Goal: Task Accomplishment & Management: Use online tool/utility

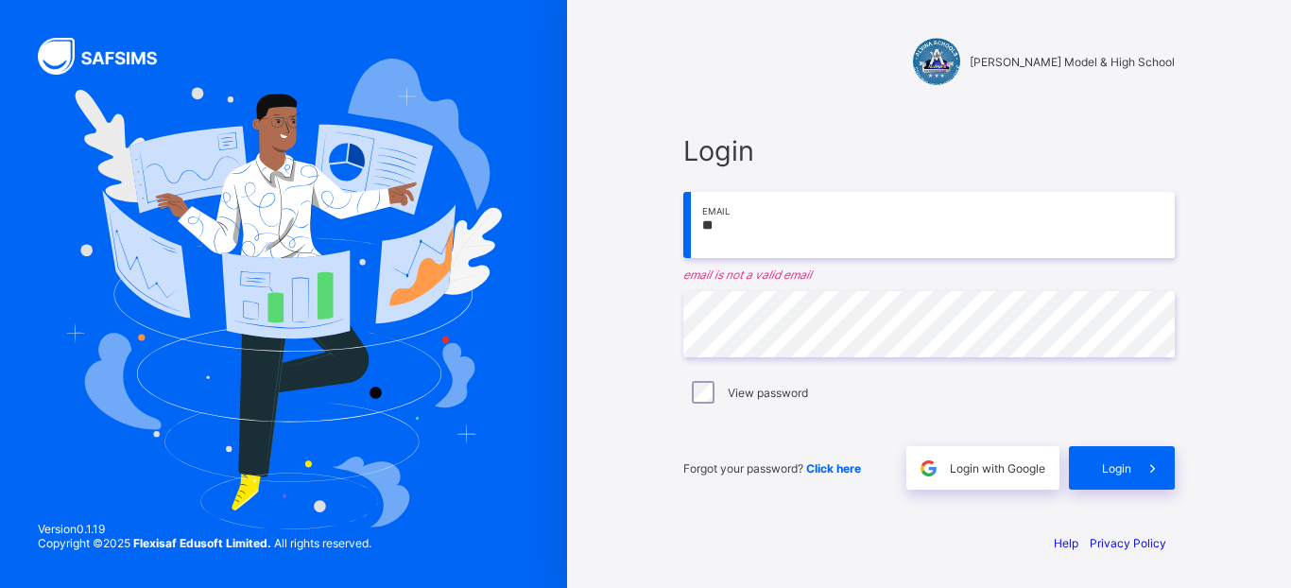
type input "*"
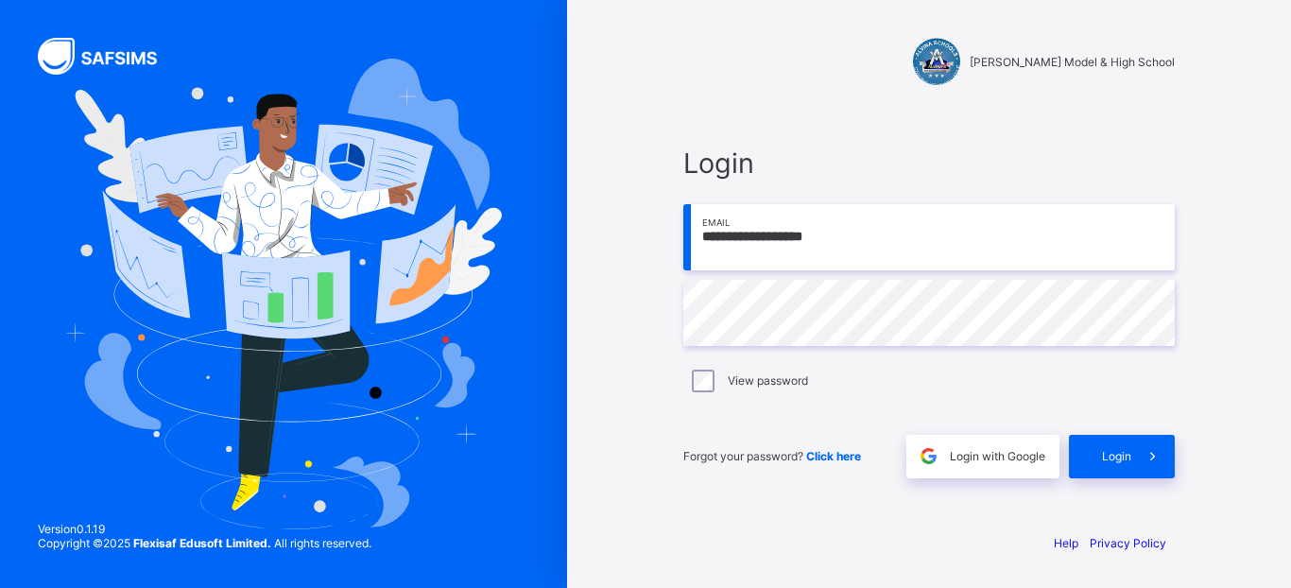
type input "**********"
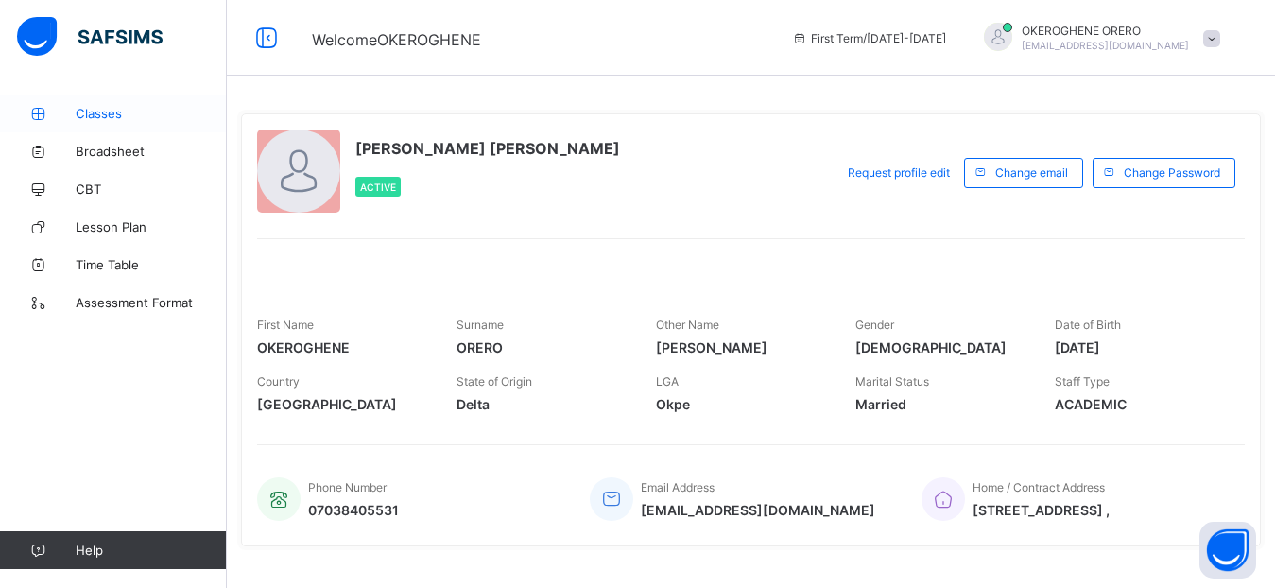
click at [108, 114] on span "Classes" at bounding box center [151, 113] width 151 height 15
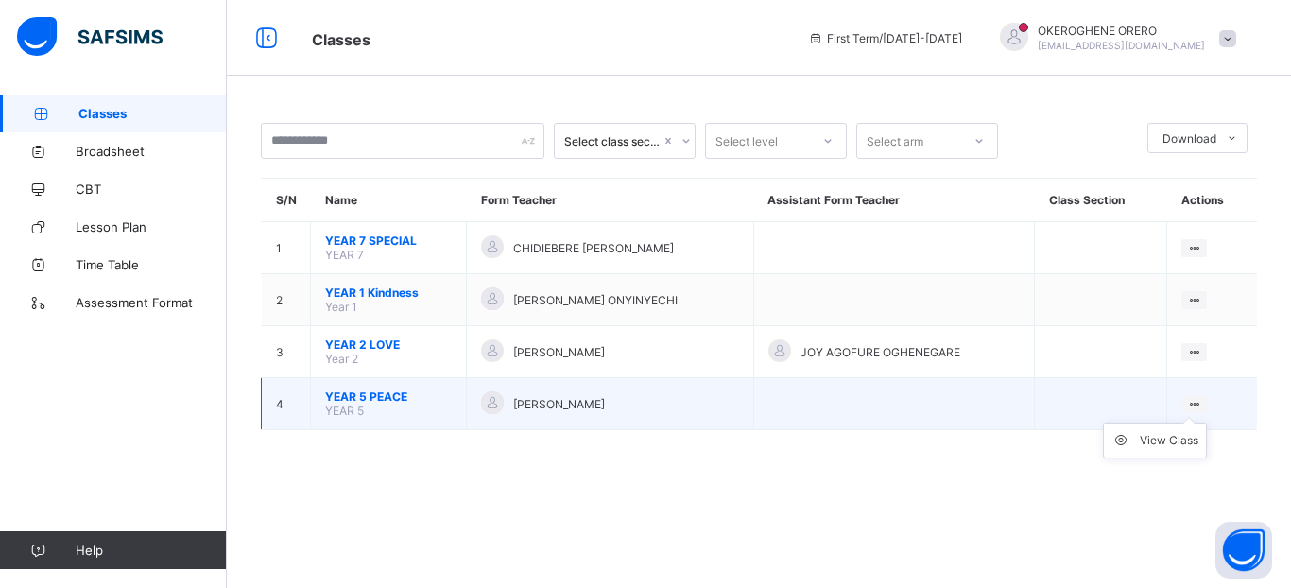
click at [1192, 423] on ul "View Class" at bounding box center [1155, 441] width 104 height 36
click at [1170, 441] on div "View Class" at bounding box center [1169, 440] width 59 height 19
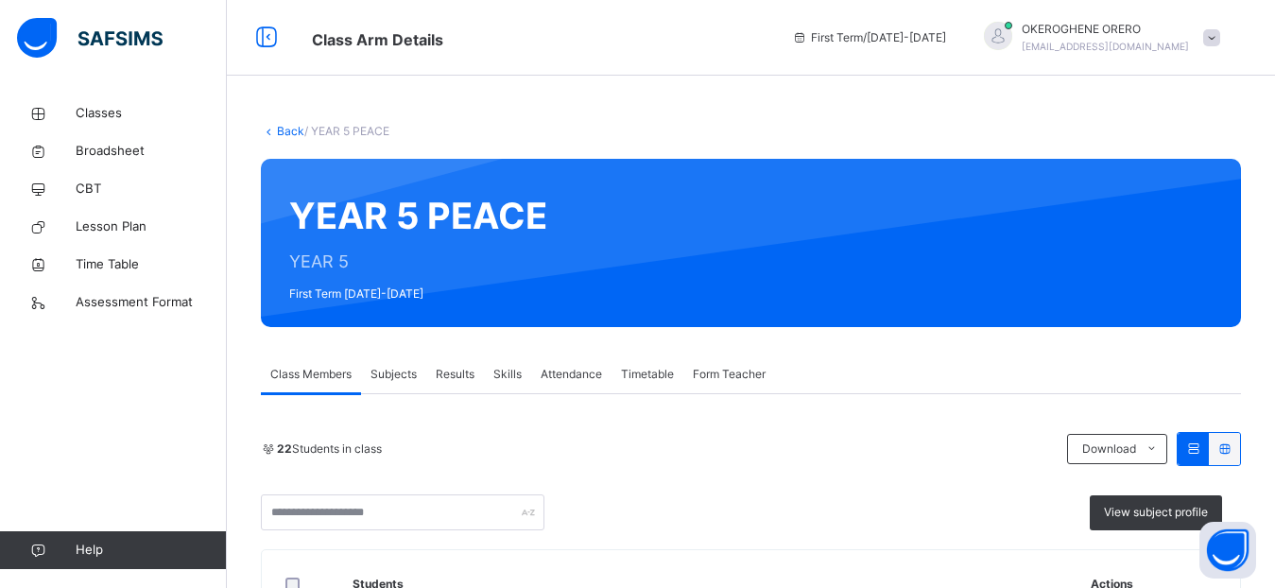
click at [391, 373] on span "Subjects" at bounding box center [394, 374] width 46 height 17
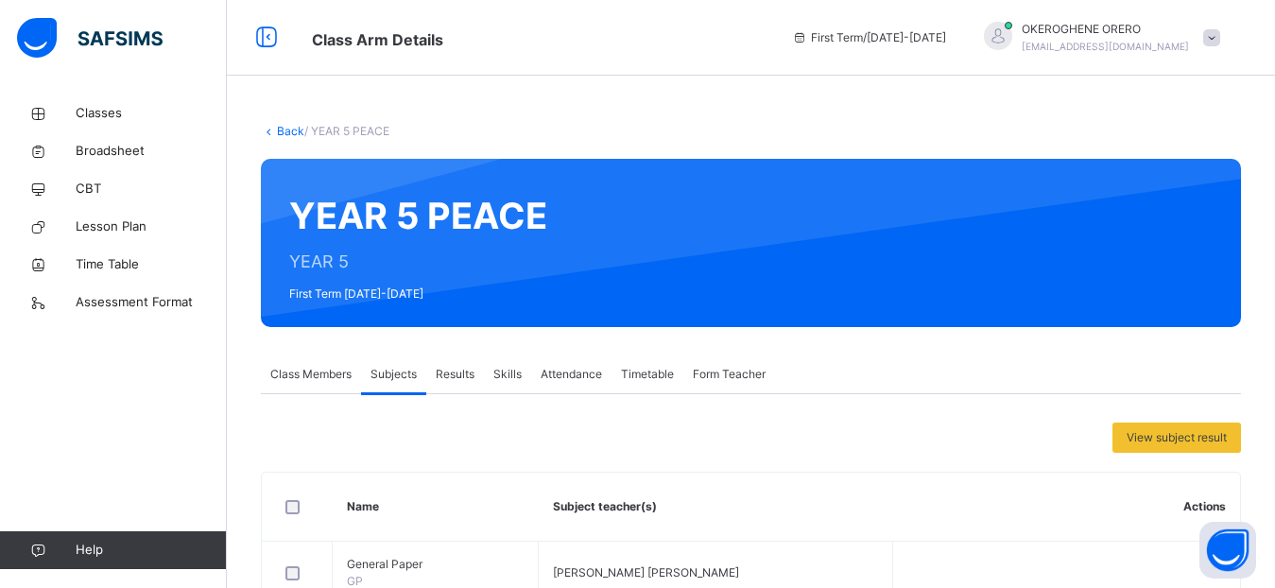
click at [1065, 355] on div "Class Members Subjects Results Skills Attendance Timetable Form Teacher" at bounding box center [751, 374] width 980 height 39
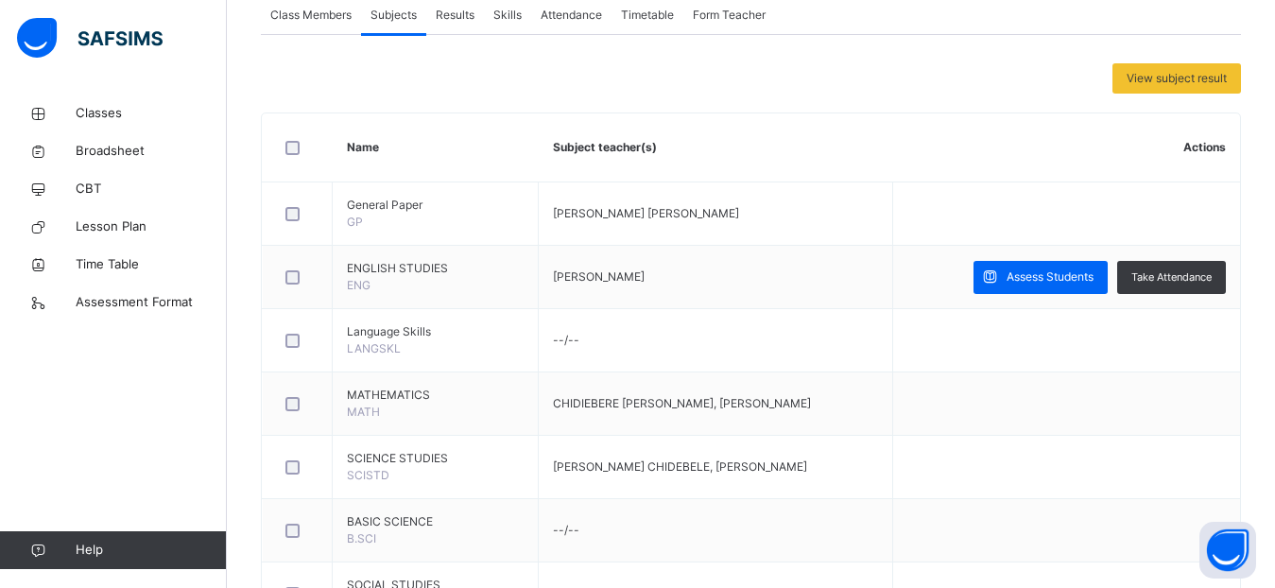
click at [1077, 268] on span "Assess Students" at bounding box center [1050, 276] width 87 height 17
click at [0, 0] on div "YEAR 5 PEACE : Online Actions Download Empty Score Sheet Upload/map score sheet…" at bounding box center [0, 0] width 0 height 0
click at [0, 0] on div "Score Sheet Score Sheet Show Comments Generate comment for all student Save Ent…" at bounding box center [0, 0] width 0 height 0
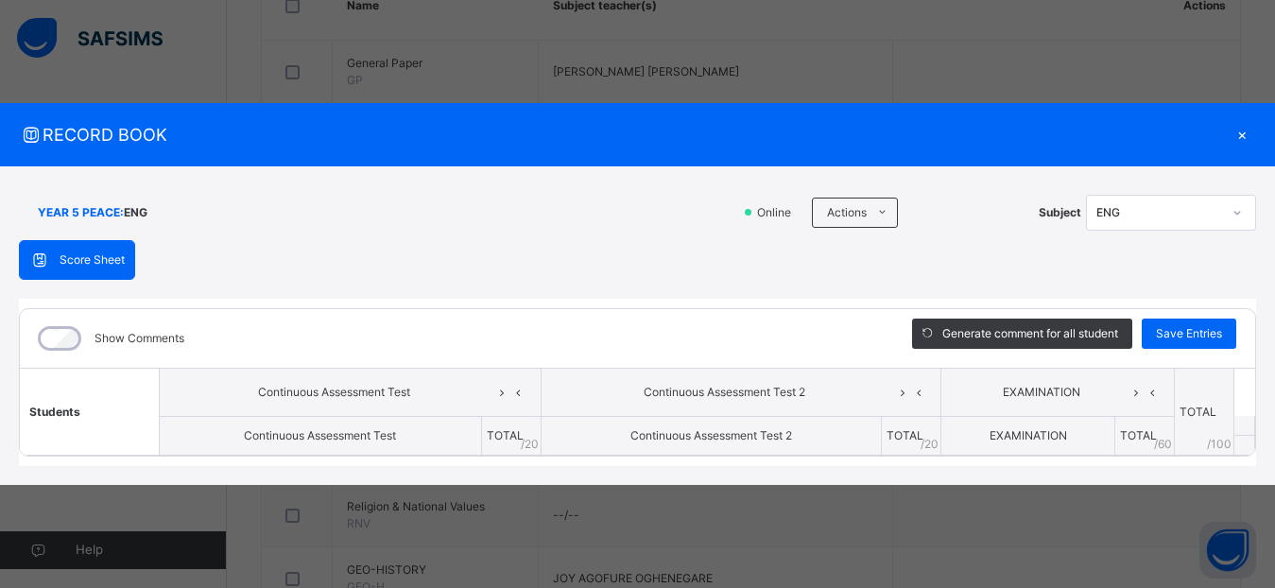
scroll to position [498, 0]
click at [1236, 128] on div "×" at bounding box center [1242, 135] width 28 height 26
click at [1240, 130] on td "Assess Students Take Attendance" at bounding box center [1066, 138] width 347 height 63
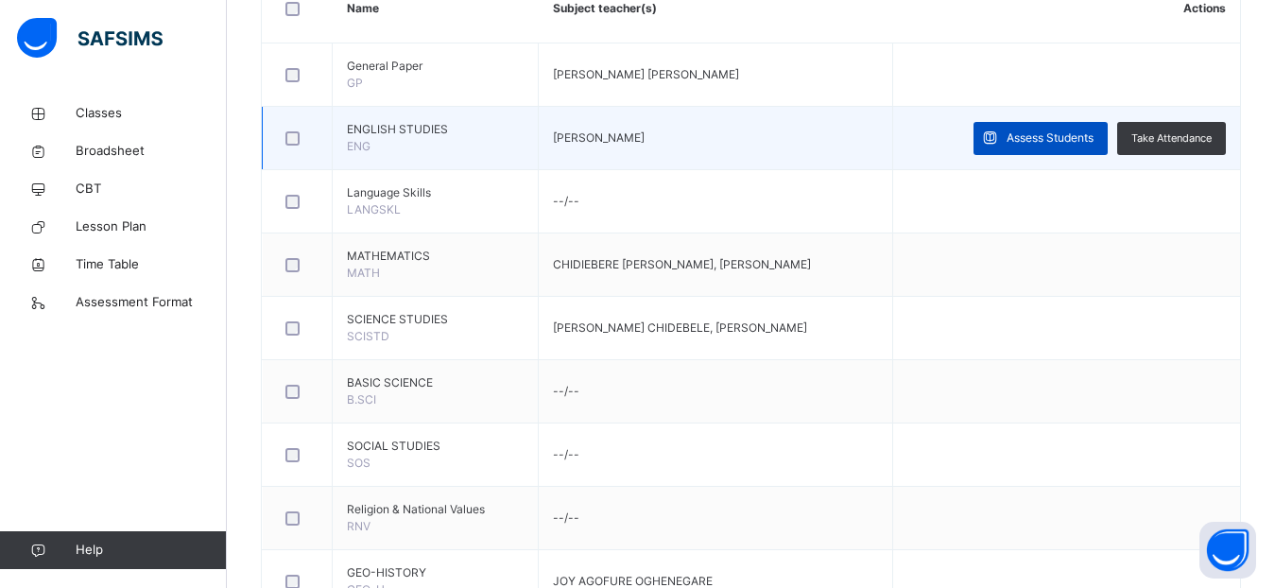
click at [1097, 147] on div "Assess Students" at bounding box center [1041, 138] width 134 height 33
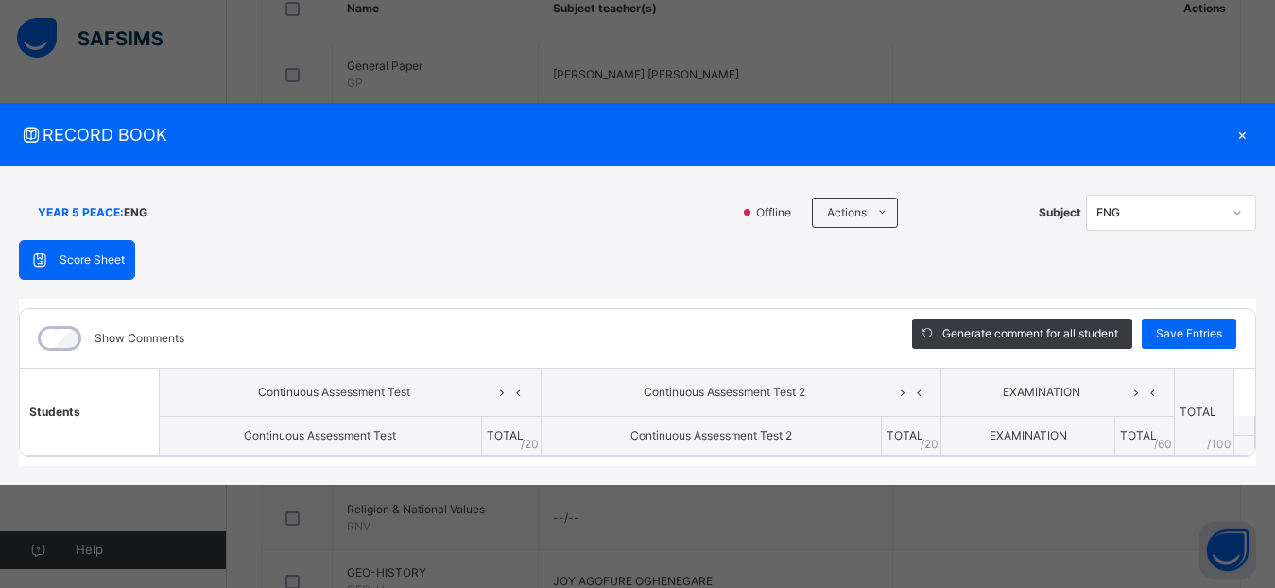
click at [833, 397] on span "Continuous Assessment Test 2" at bounding box center [725, 392] width 338 height 17
click at [502, 397] on icon at bounding box center [502, 392] width 16 height 28
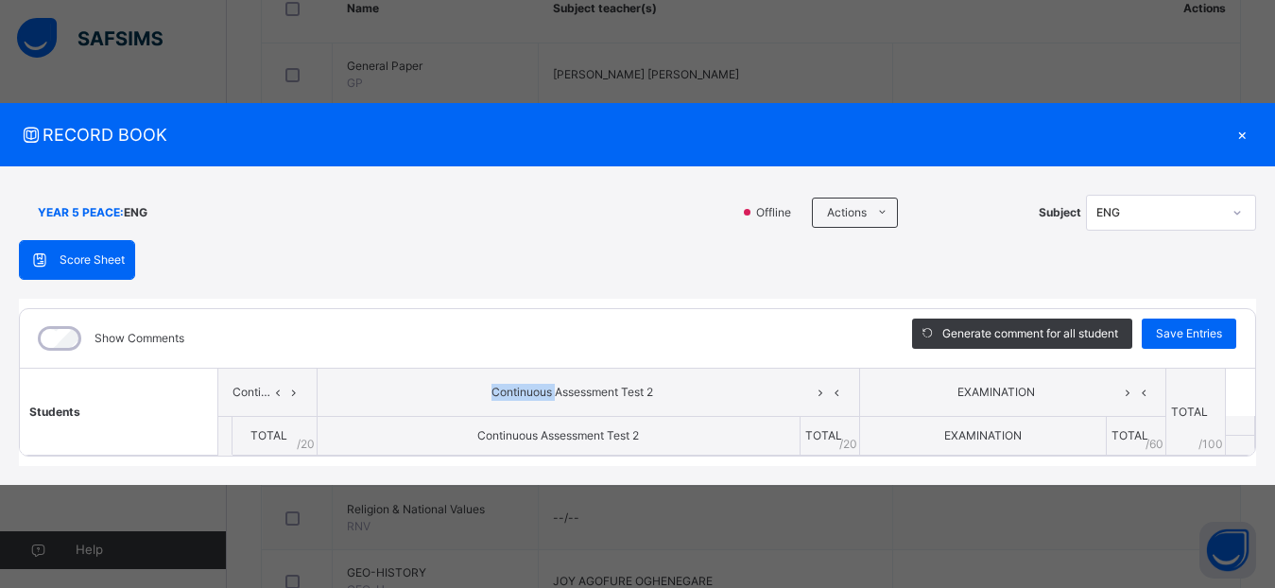
scroll to position [1012, 0]
click at [832, 402] on icon at bounding box center [837, 392] width 16 height 28
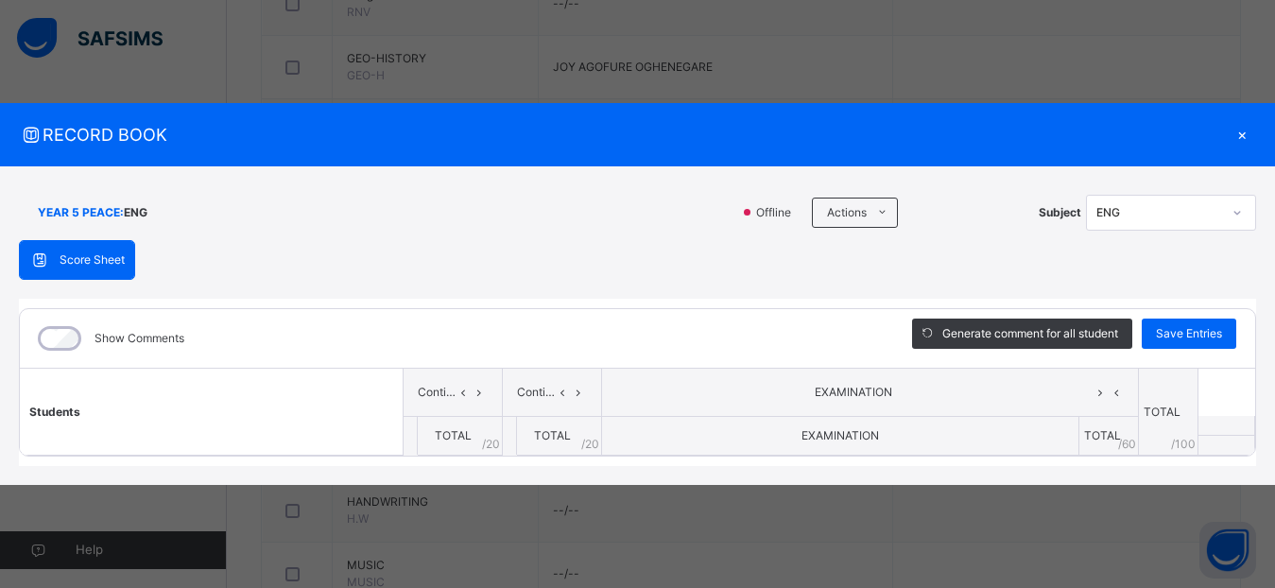
click at [1237, 136] on div "×" at bounding box center [1242, 135] width 28 height 26
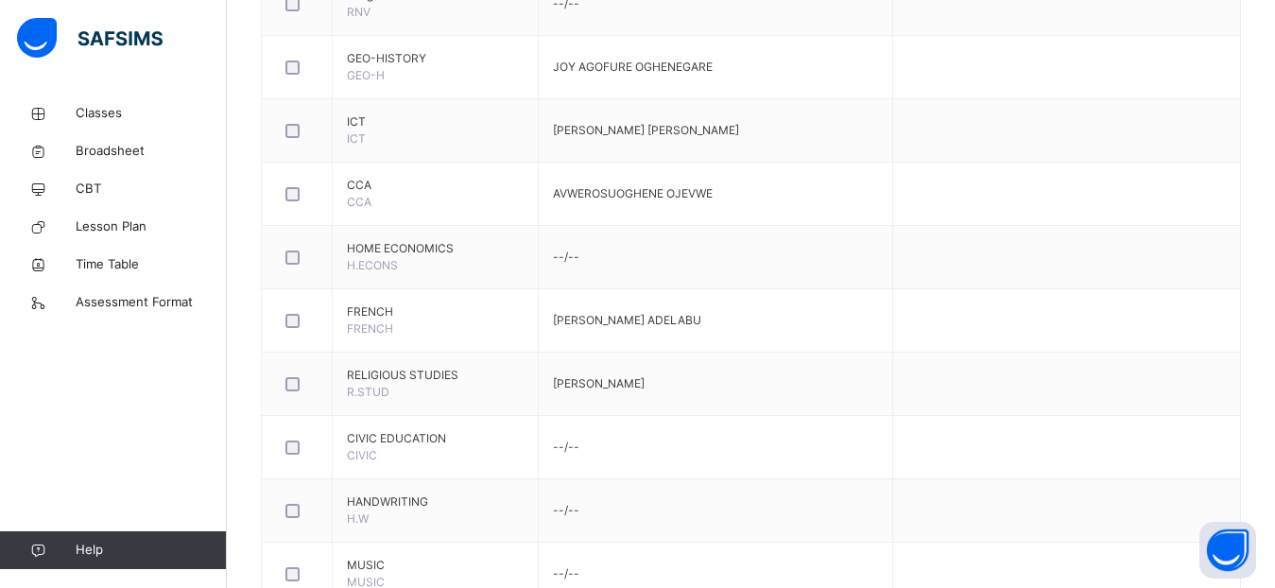
scroll to position [498, 0]
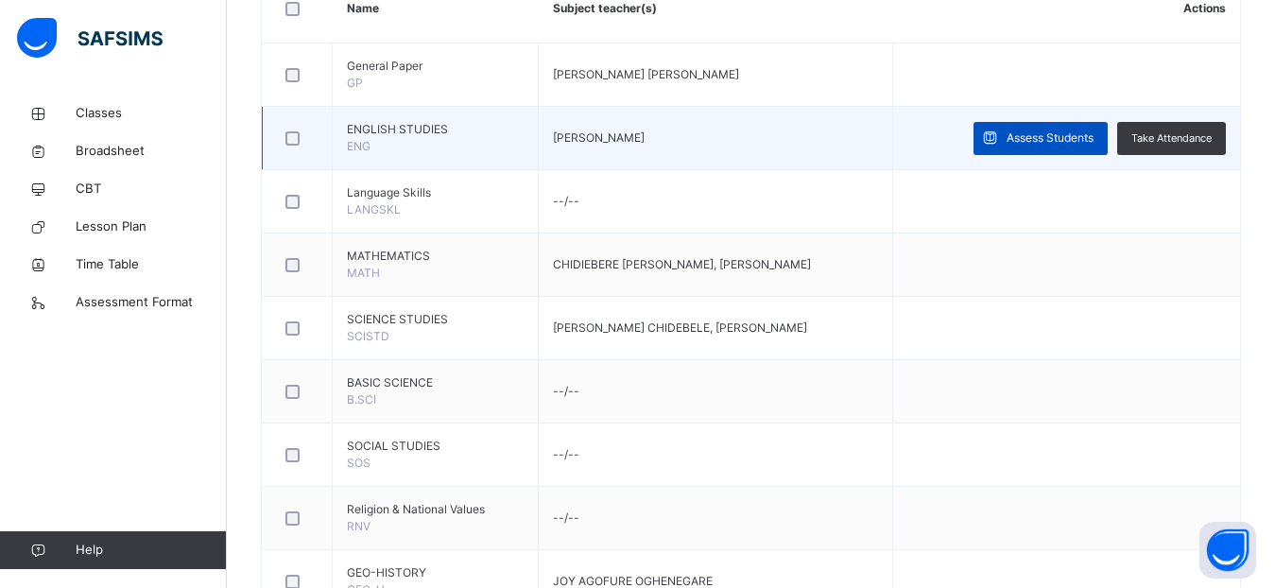
click at [1073, 143] on span "Assess Students" at bounding box center [1050, 138] width 87 height 17
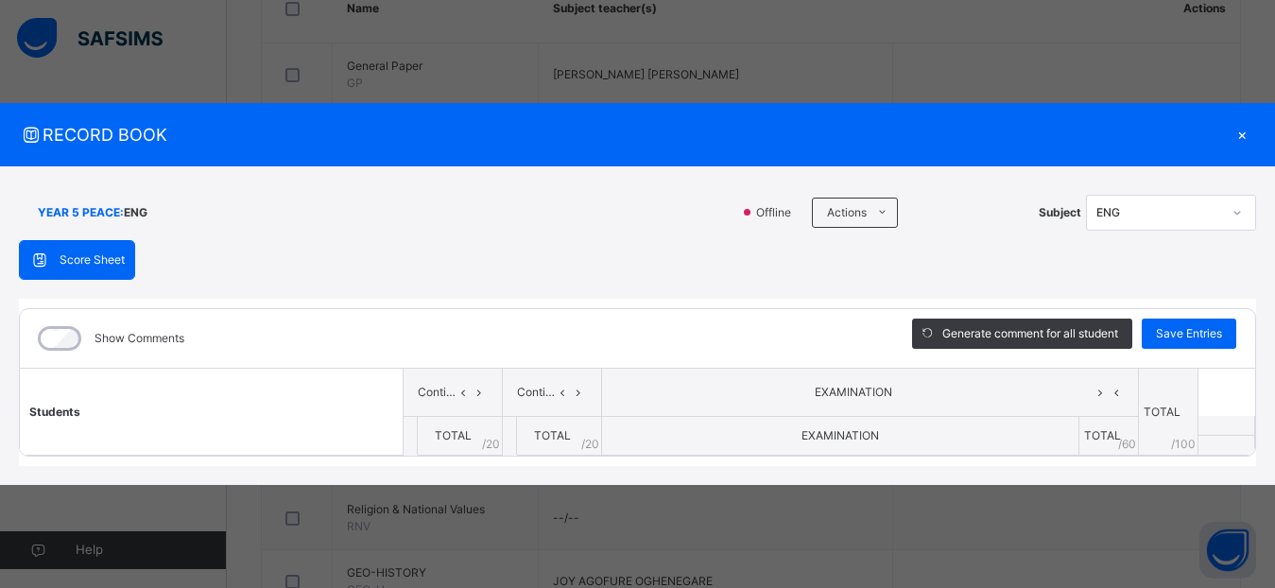
click at [100, 252] on span "Score Sheet" at bounding box center [92, 259] width 65 height 17
click at [499, 438] on span "/ 20" at bounding box center [491, 444] width 18 height 17
click at [1244, 131] on div "×" at bounding box center [1242, 135] width 28 height 26
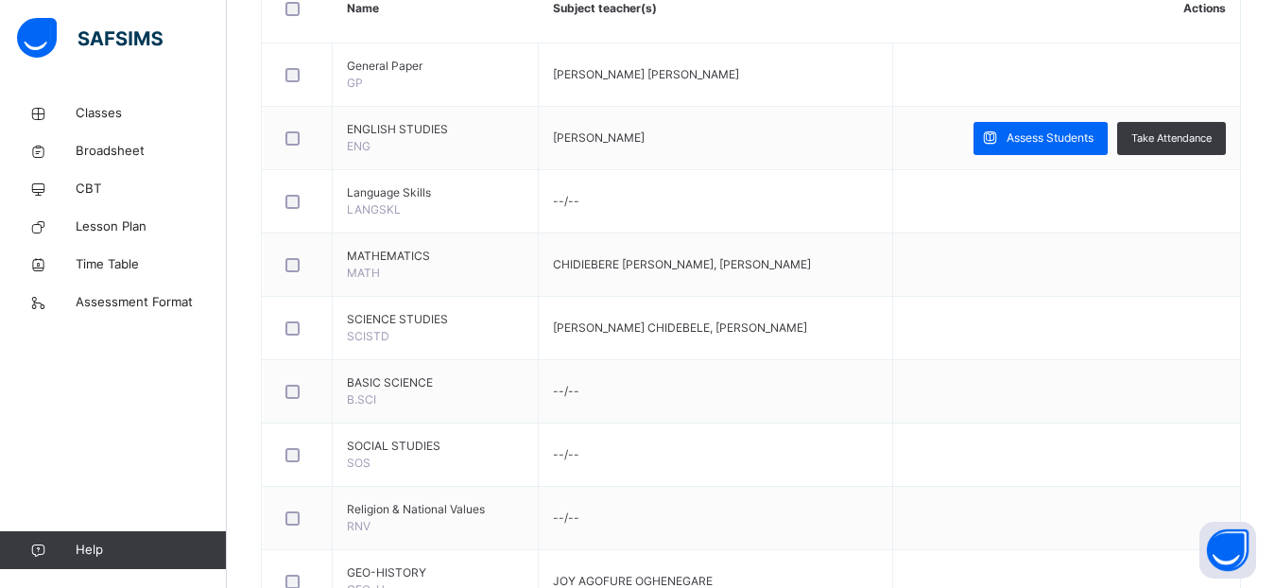
scroll to position [0, 0]
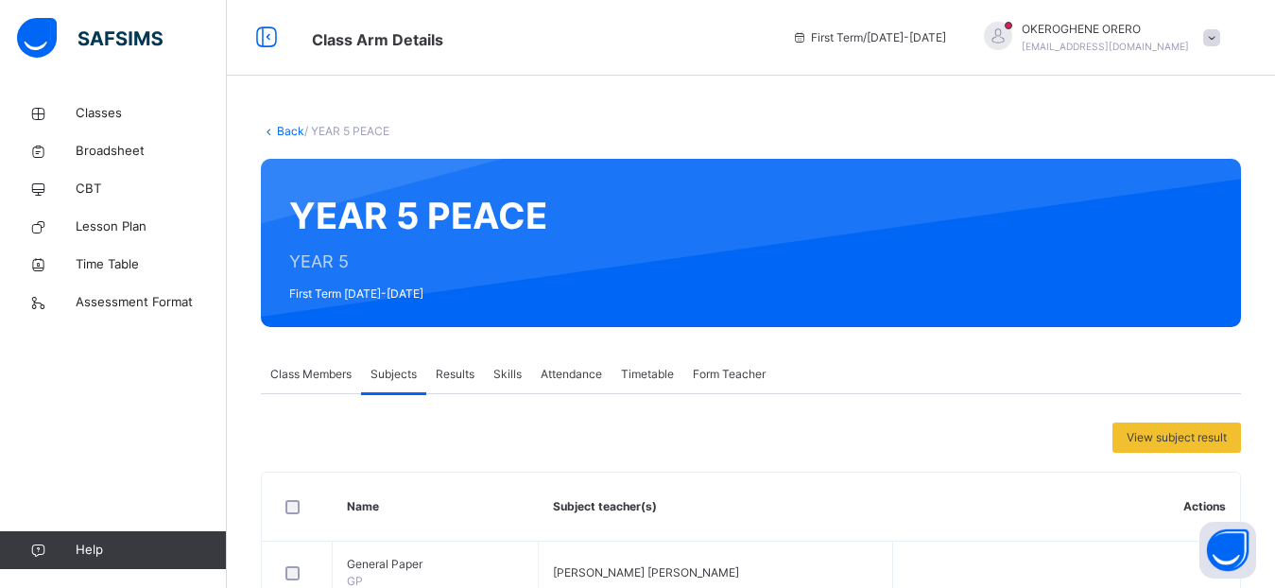
click at [294, 132] on link "Back" at bounding box center [290, 131] width 27 height 14
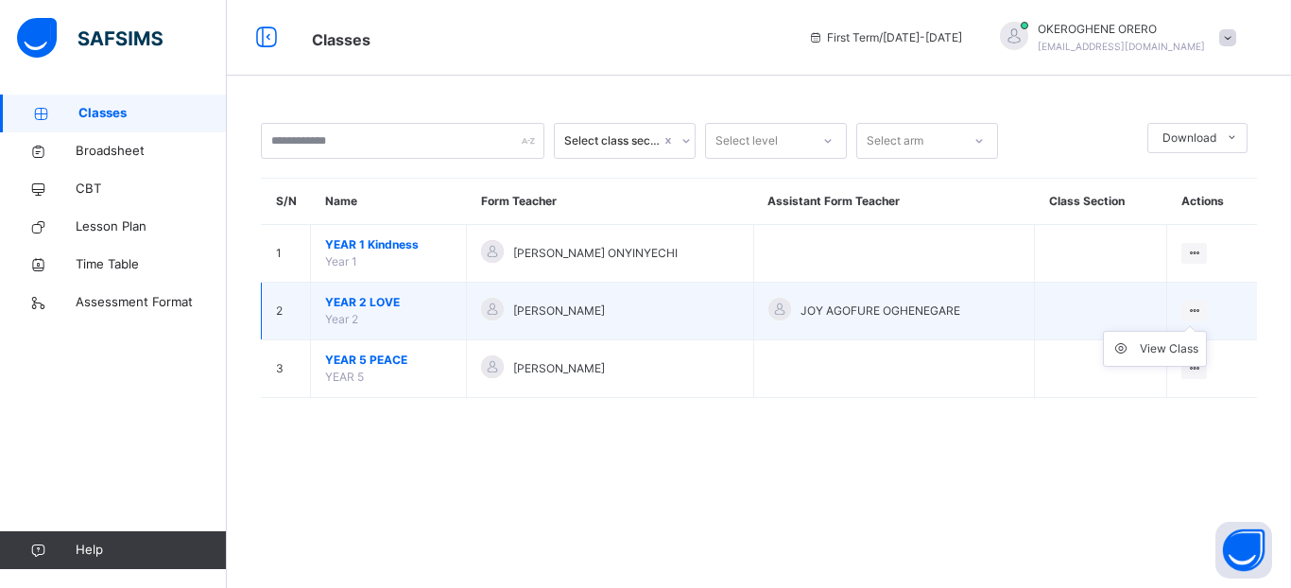
click at [1193, 309] on icon at bounding box center [1194, 310] width 16 height 14
click at [1182, 342] on div "View Class" at bounding box center [1169, 348] width 59 height 19
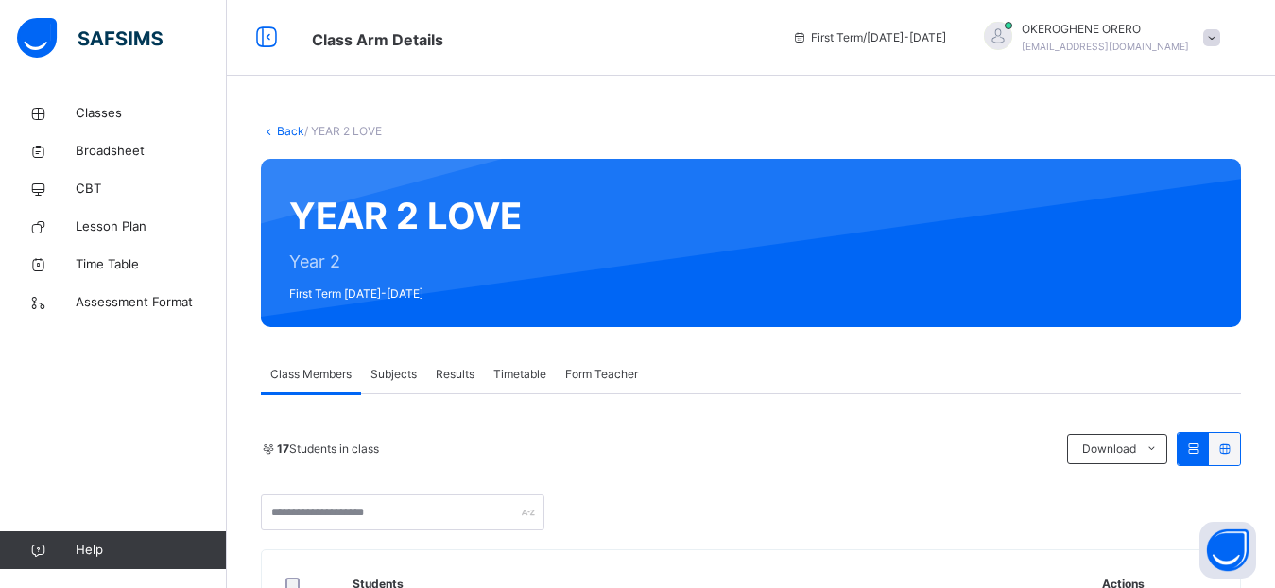
click at [406, 375] on span "Subjects" at bounding box center [394, 374] width 46 height 17
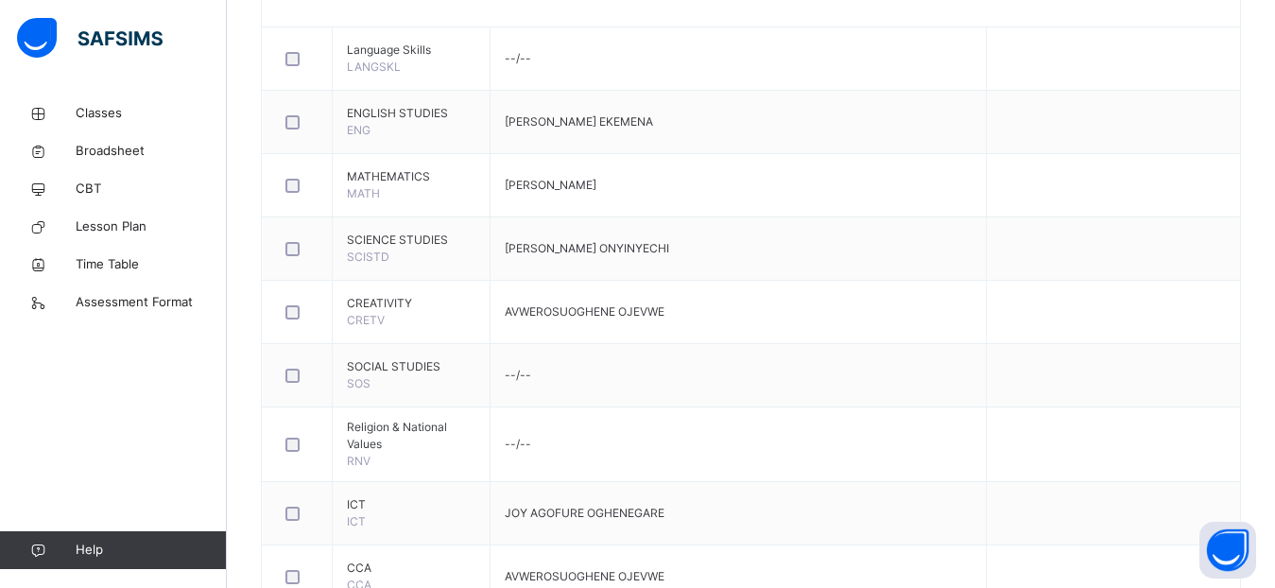
scroll to position [1029, 0]
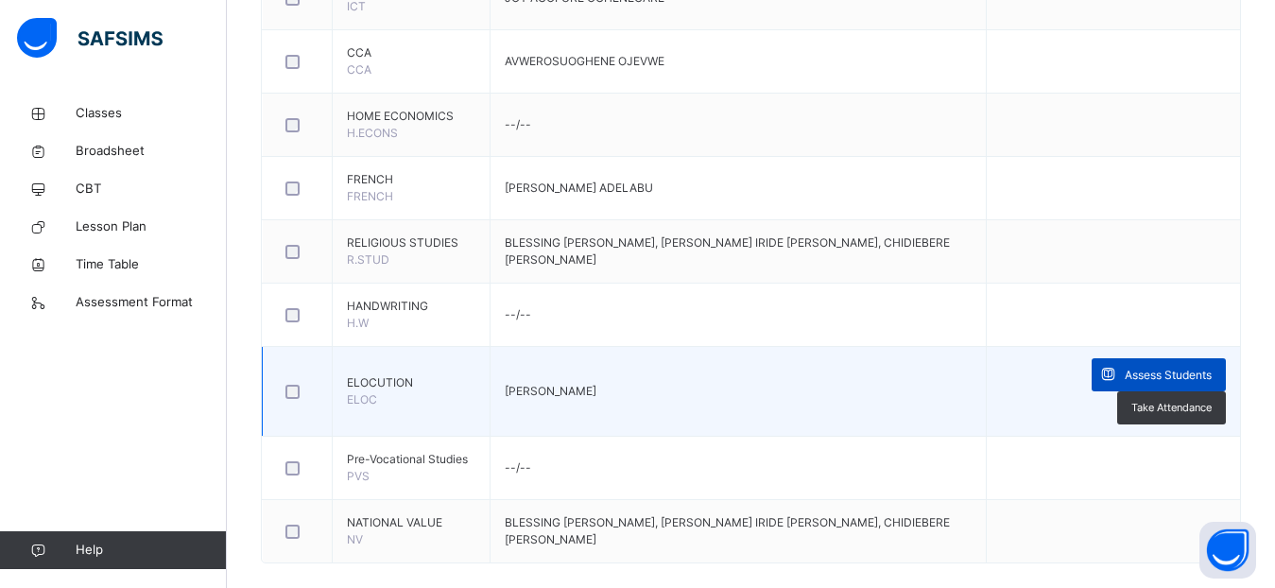
click at [1212, 374] on span "Assess Students" at bounding box center [1168, 375] width 87 height 17
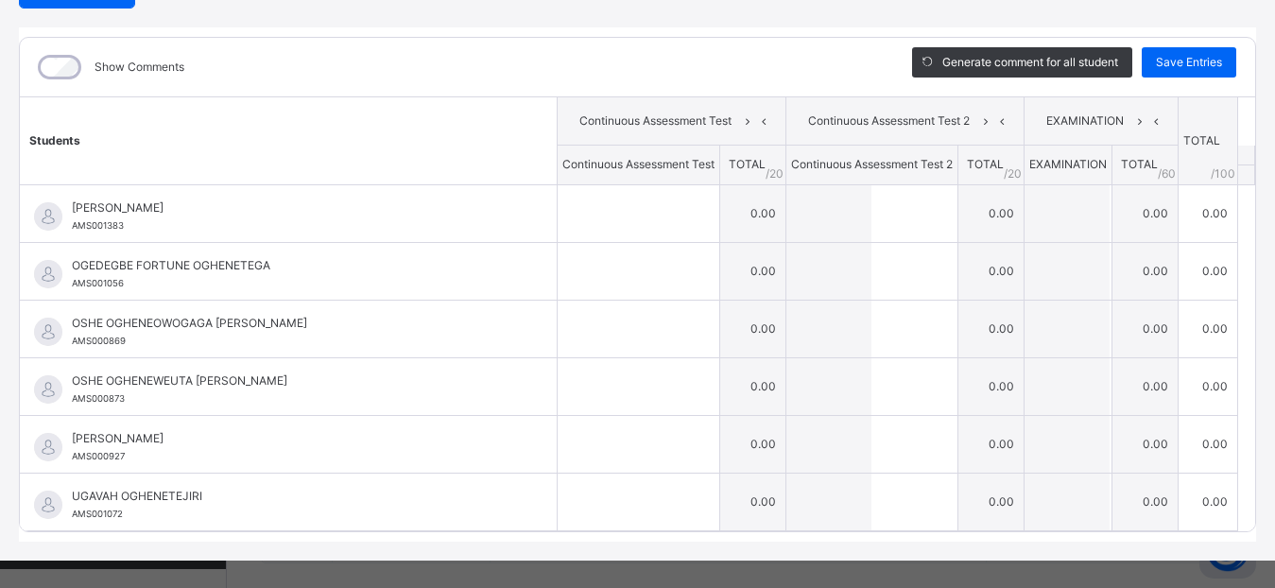
scroll to position [218, 0]
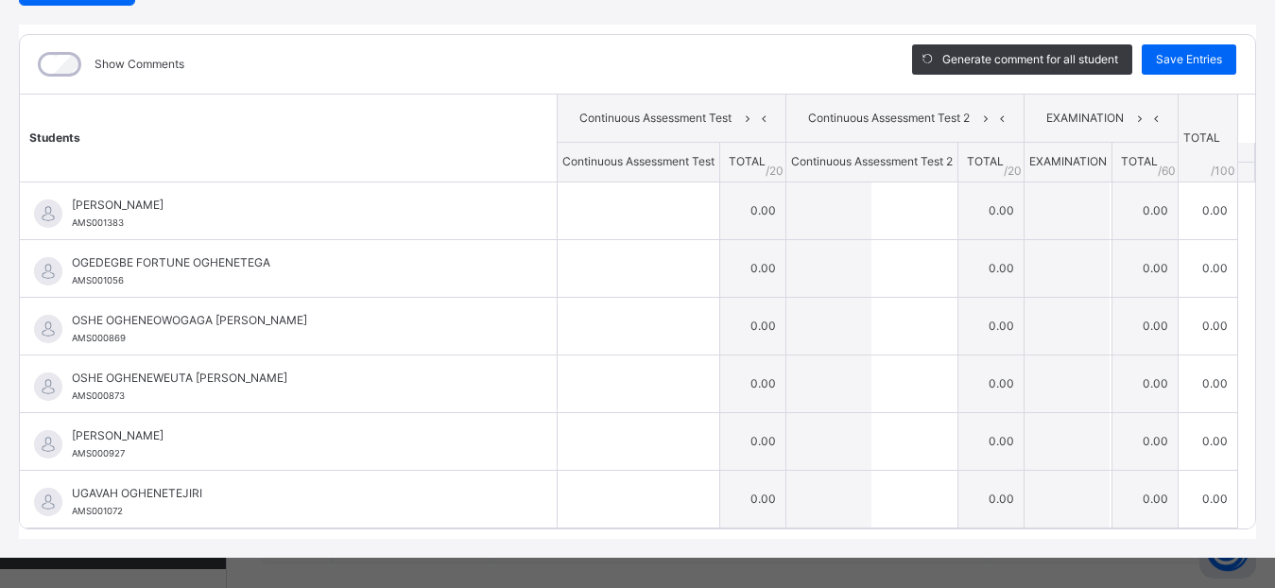
click at [1246, 453] on div "Show Comments Generate comment for all student Save Entries Class Level: YEAR 2…" at bounding box center [637, 281] width 1237 height 495
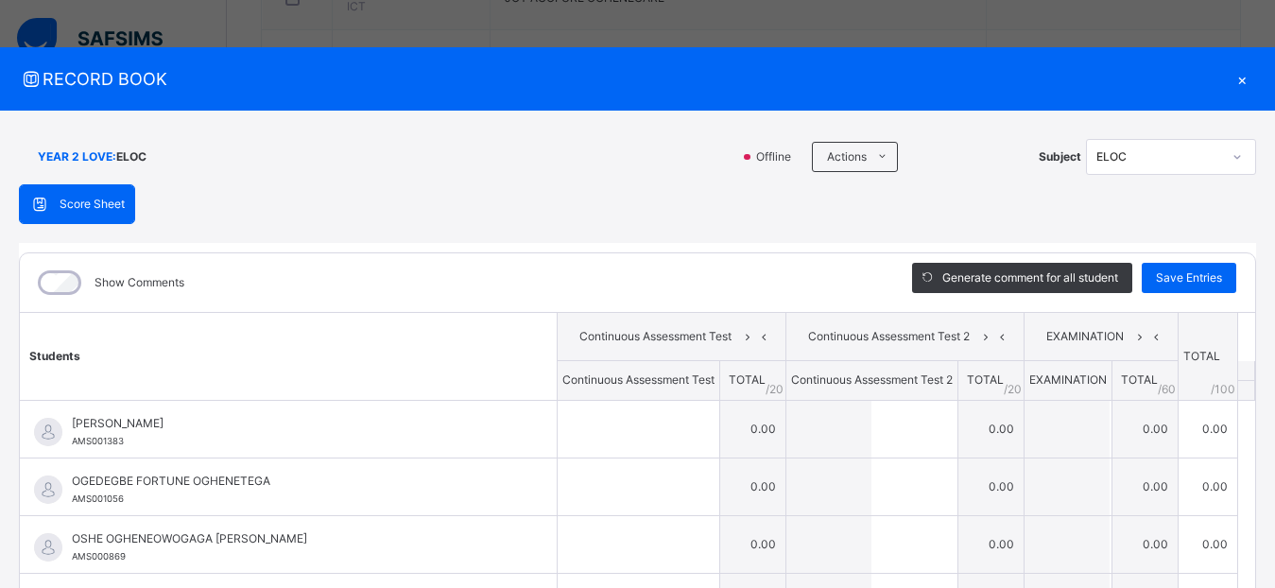
click at [1237, 74] on div "×" at bounding box center [1242, 79] width 28 height 26
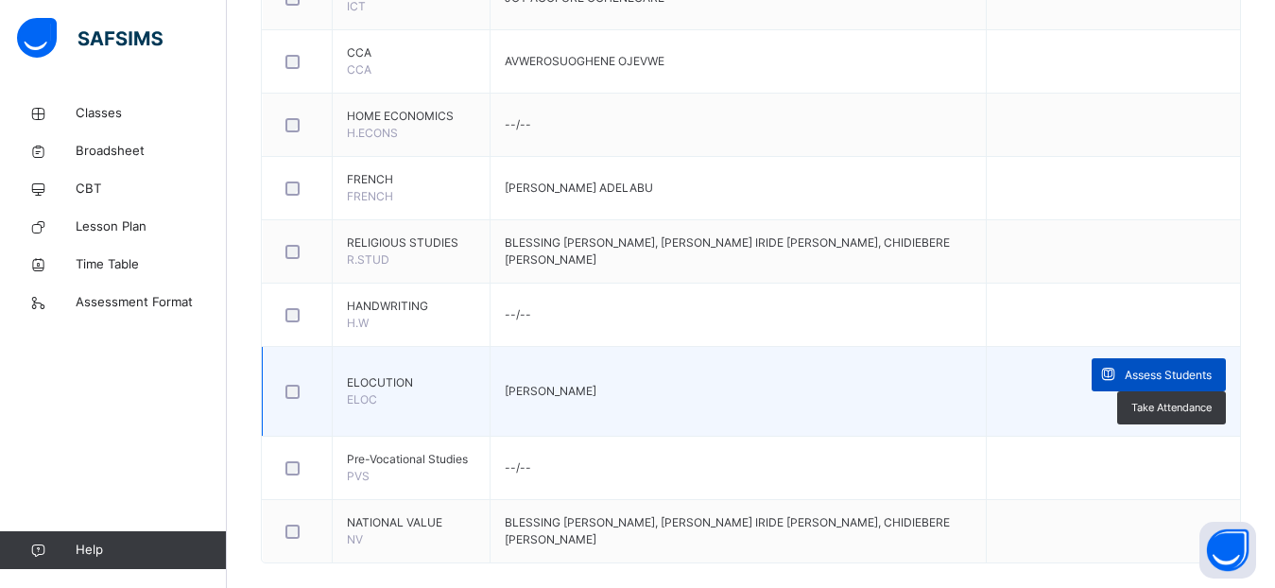
click at [1175, 367] on span "Assess Students" at bounding box center [1168, 375] width 87 height 17
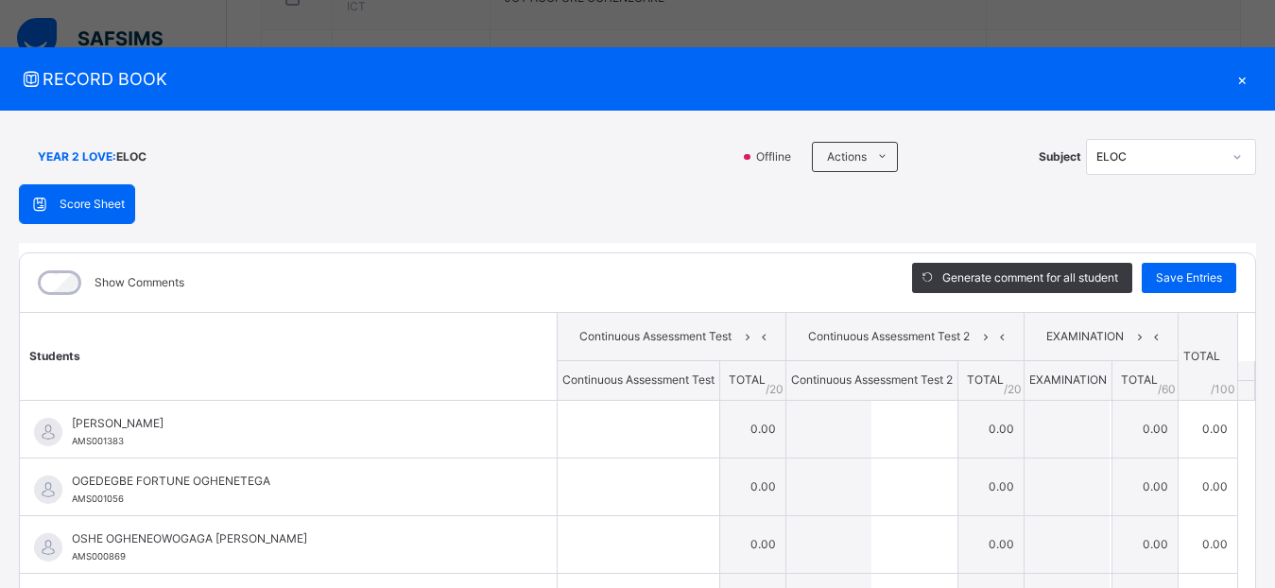
click at [1260, 425] on div "YEAR 2 LOVE : ELOC Offline Actions Download Empty Score Sheet Upload/map score …" at bounding box center [637, 444] width 1275 height 666
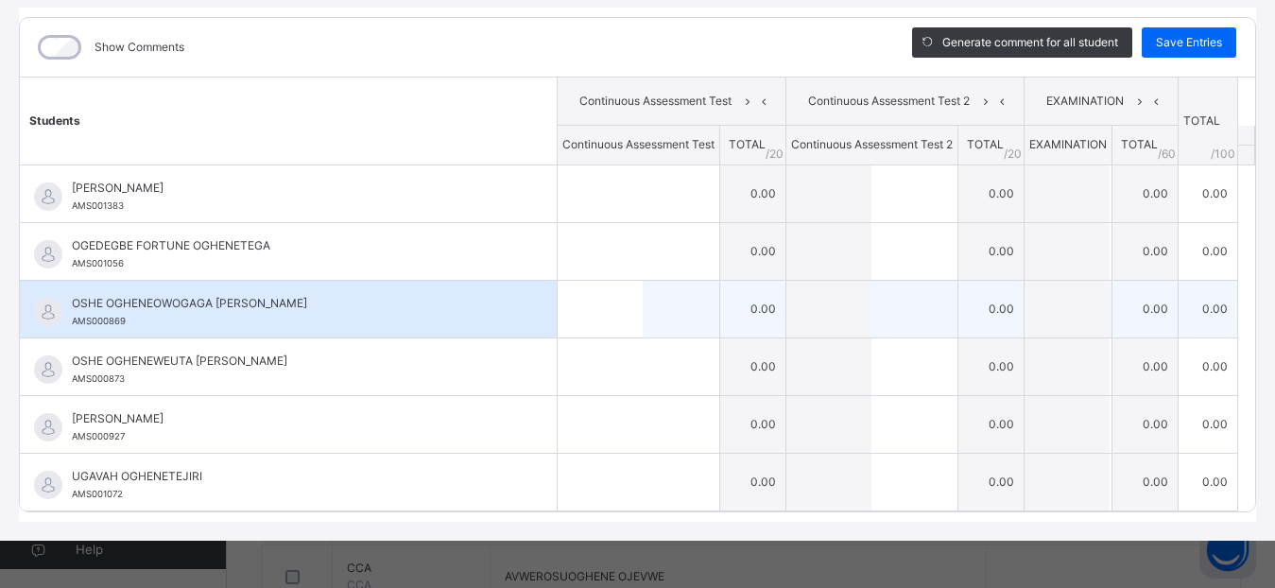
click at [963, 321] on td "0.00" at bounding box center [992, 309] width 66 height 58
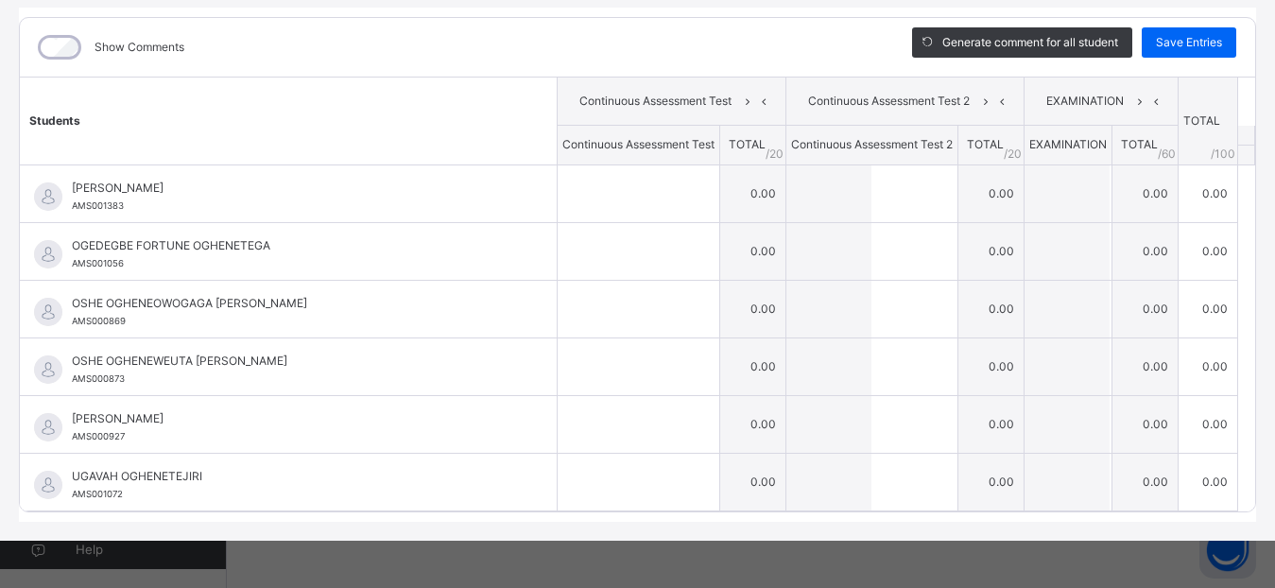
click at [1256, 474] on div "YEAR 2 LOVE : ELOC Offline Actions Download Empty Score Sheet Upload/map score …" at bounding box center [637, 208] width 1275 height 666
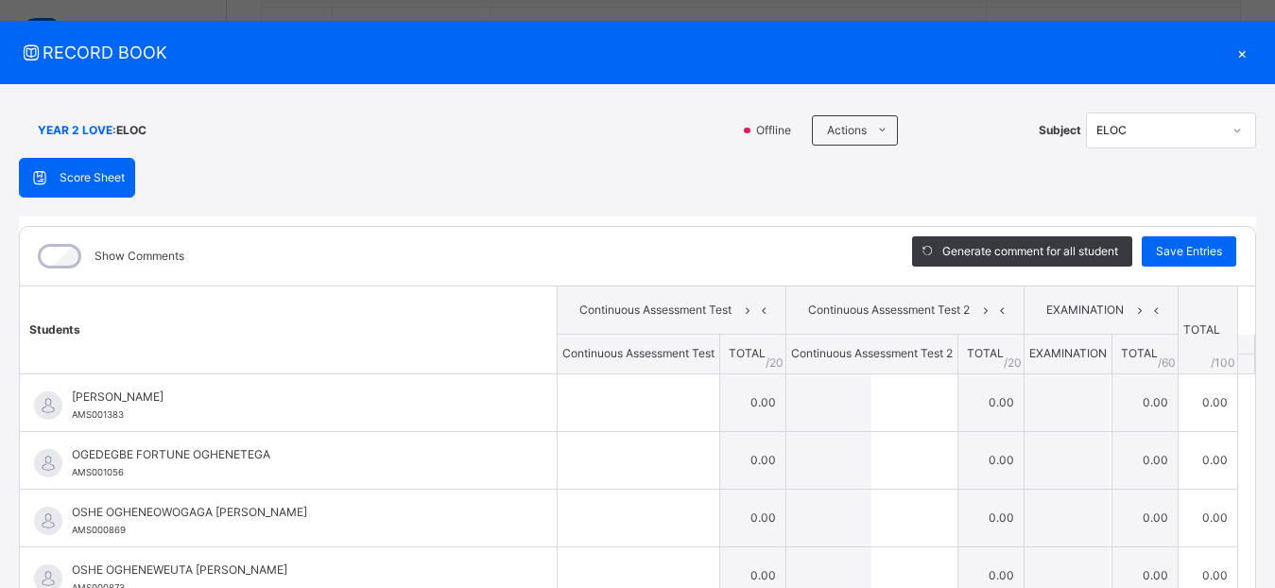
scroll to position [0, 0]
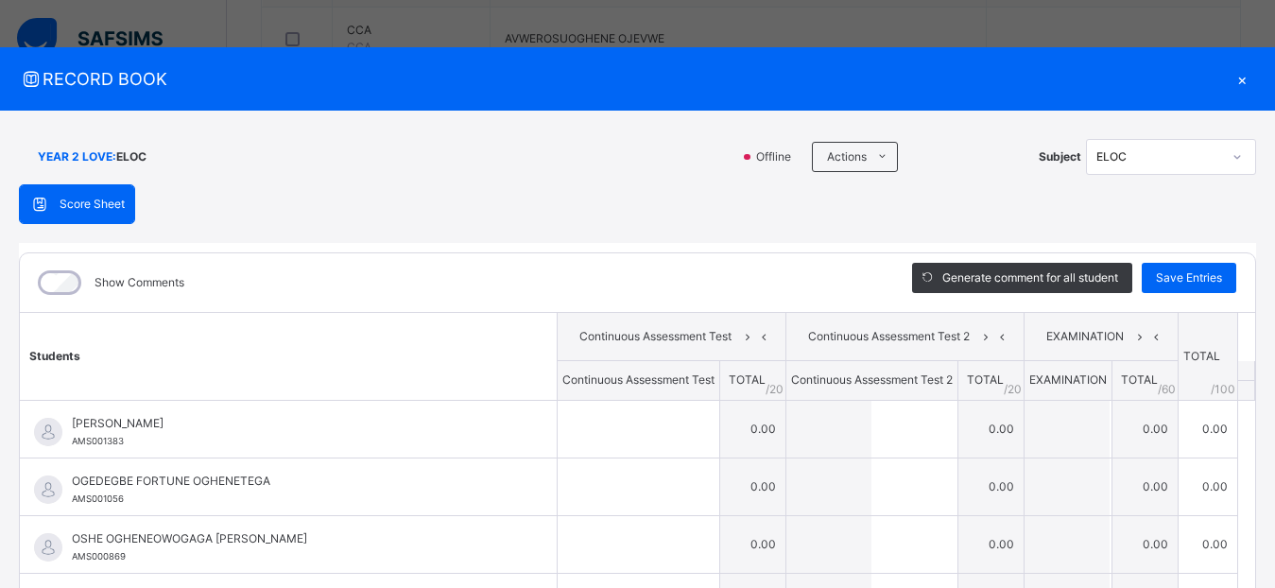
click at [1229, 77] on div "×" at bounding box center [1242, 79] width 28 height 26
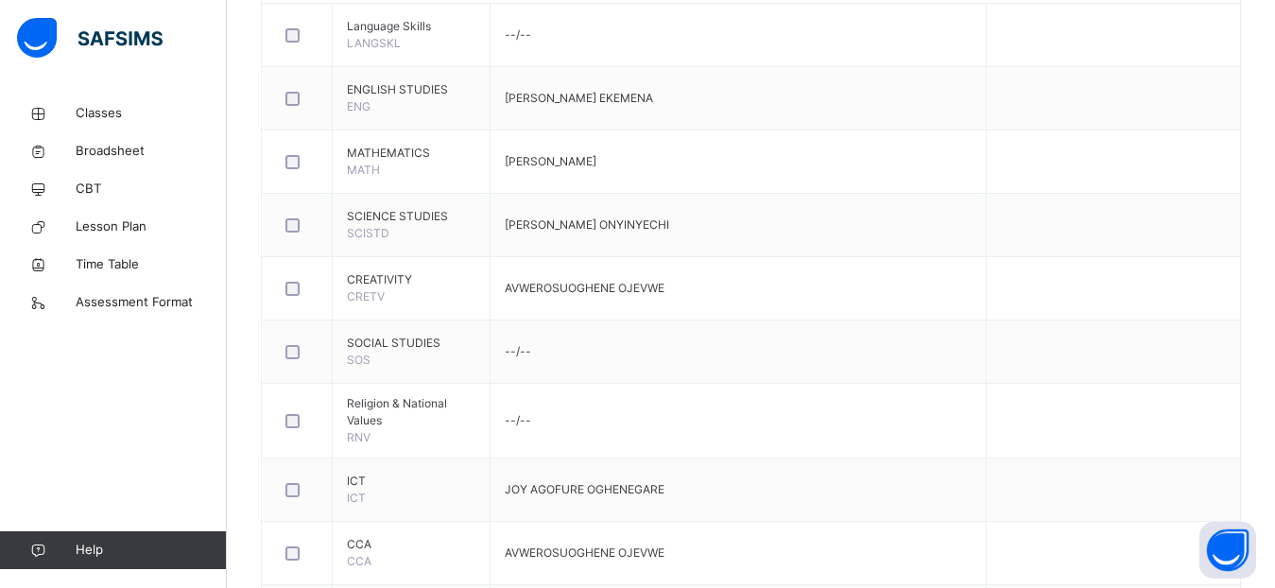
scroll to position [24, 0]
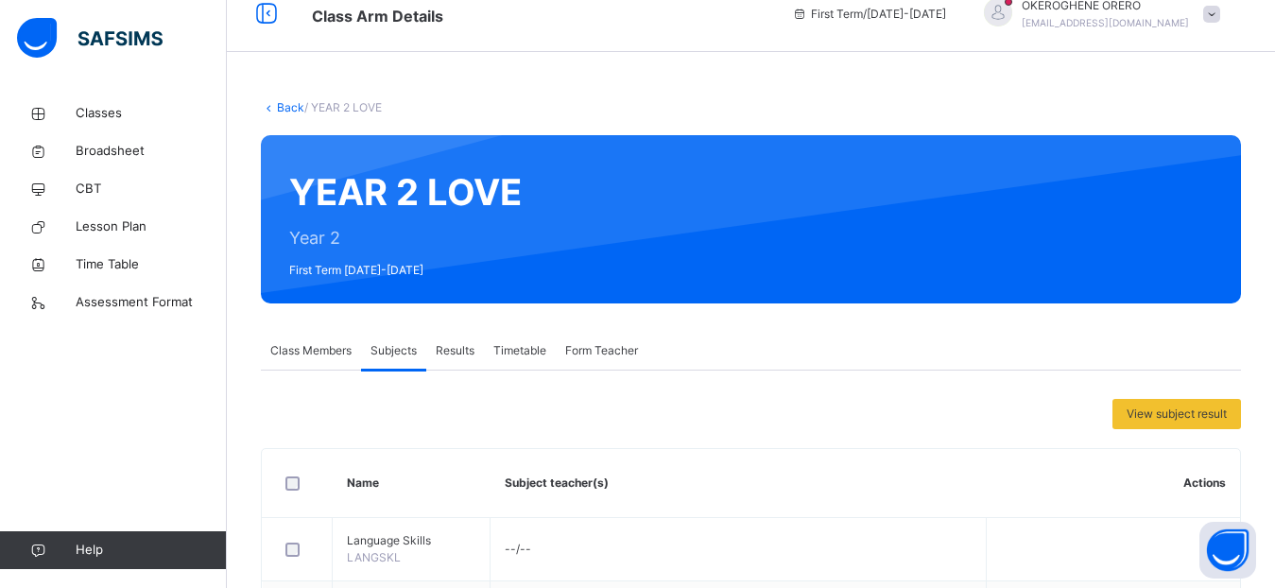
click at [294, 107] on link "Back" at bounding box center [290, 107] width 27 height 14
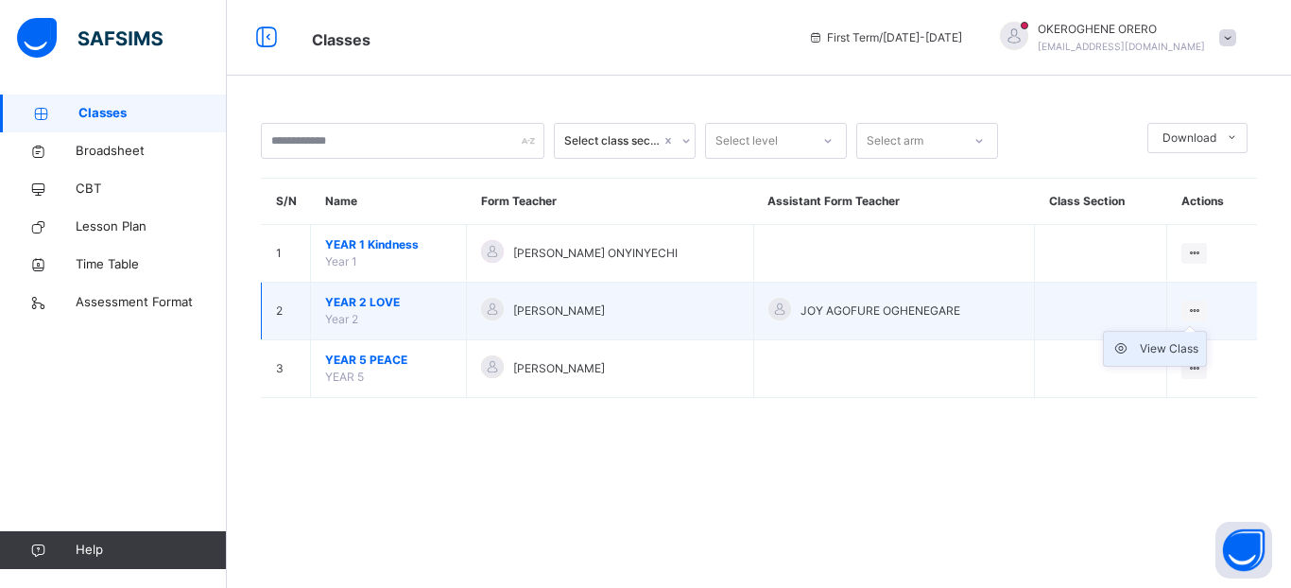
click at [1171, 346] on div "View Class" at bounding box center [1169, 348] width 59 height 19
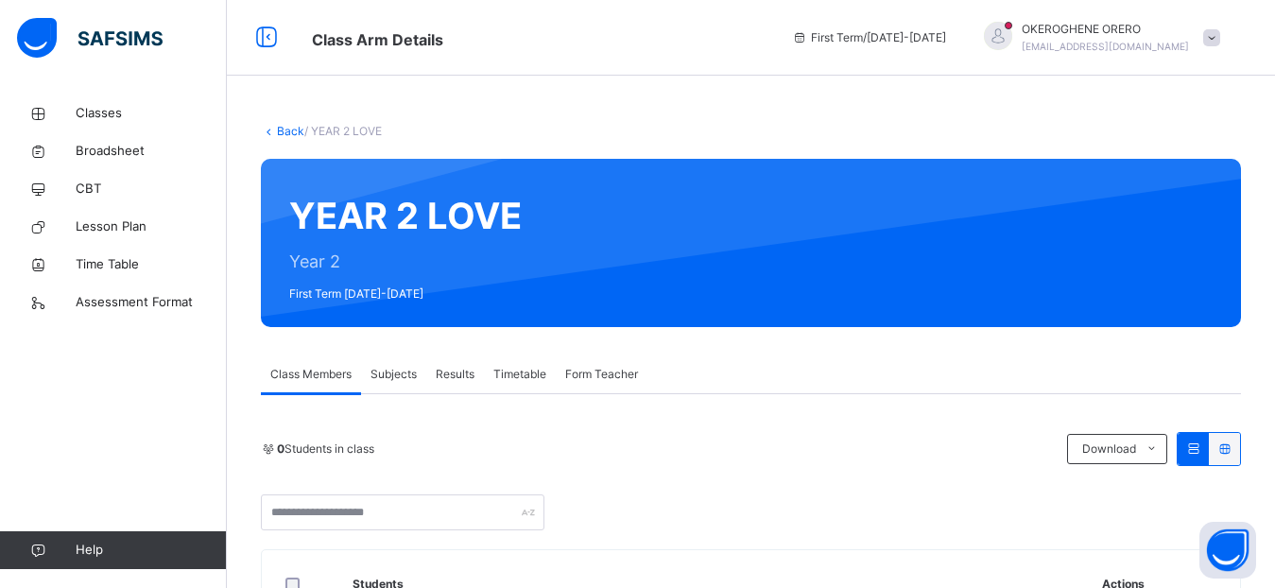
click at [407, 371] on span "Subjects" at bounding box center [394, 374] width 46 height 17
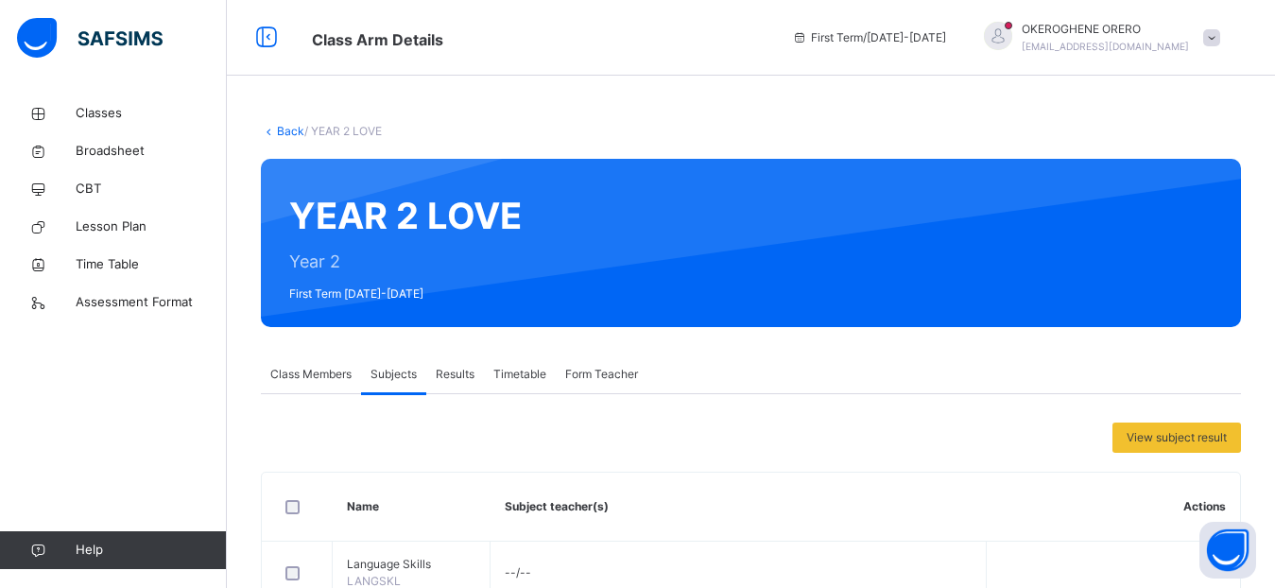
scroll to position [514, 0]
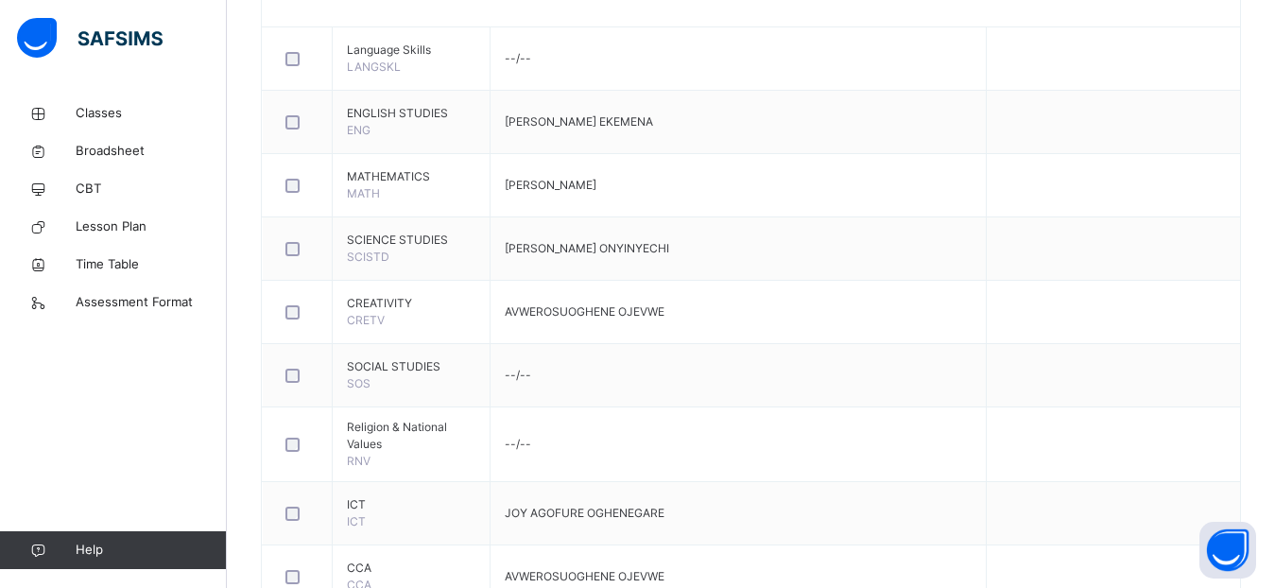
click at [1273, 158] on div "Back / YEAR 2 LOVE YEAR 2 LOVE Year 2 First Term [DATE]-[DATE] Class Members Su…" at bounding box center [751, 353] width 1048 height 1546
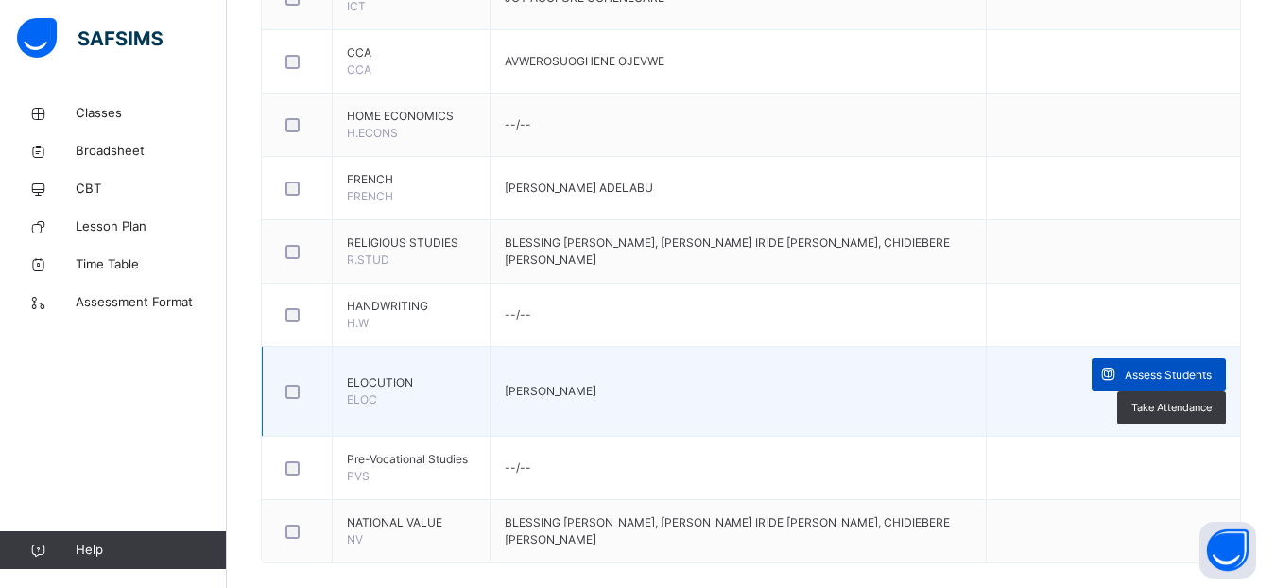
click at [1202, 367] on span "Assess Students" at bounding box center [1168, 375] width 87 height 17
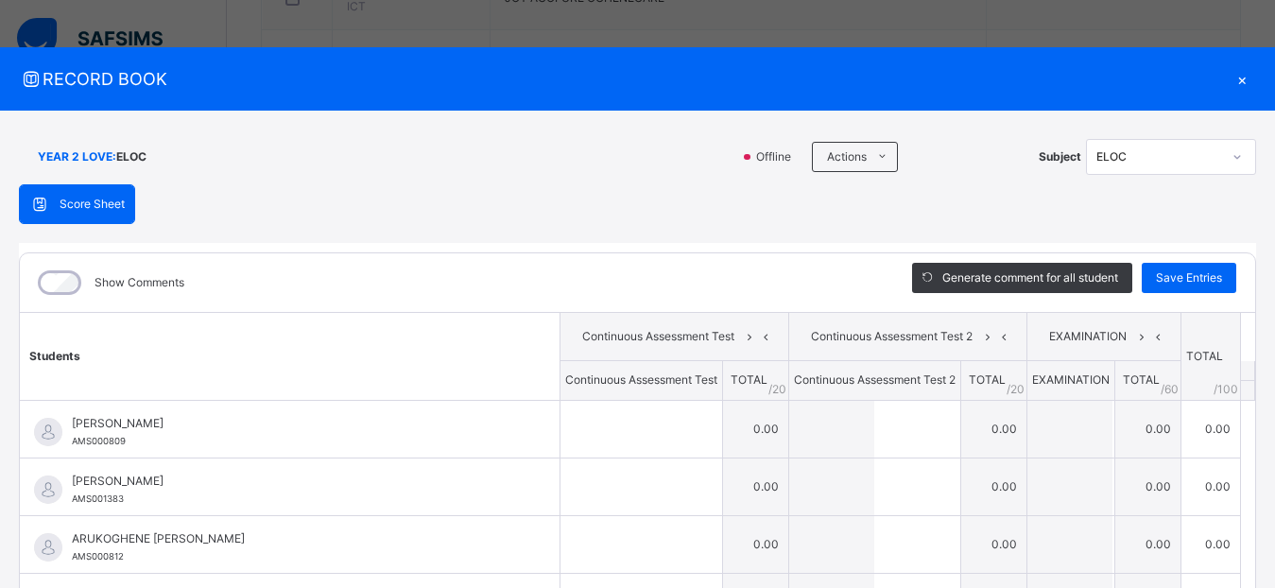
click at [1264, 476] on div "YEAR 2 LOVE : ELOC Offline Actions Download Empty Score Sheet Upload/map score …" at bounding box center [637, 462] width 1275 height 703
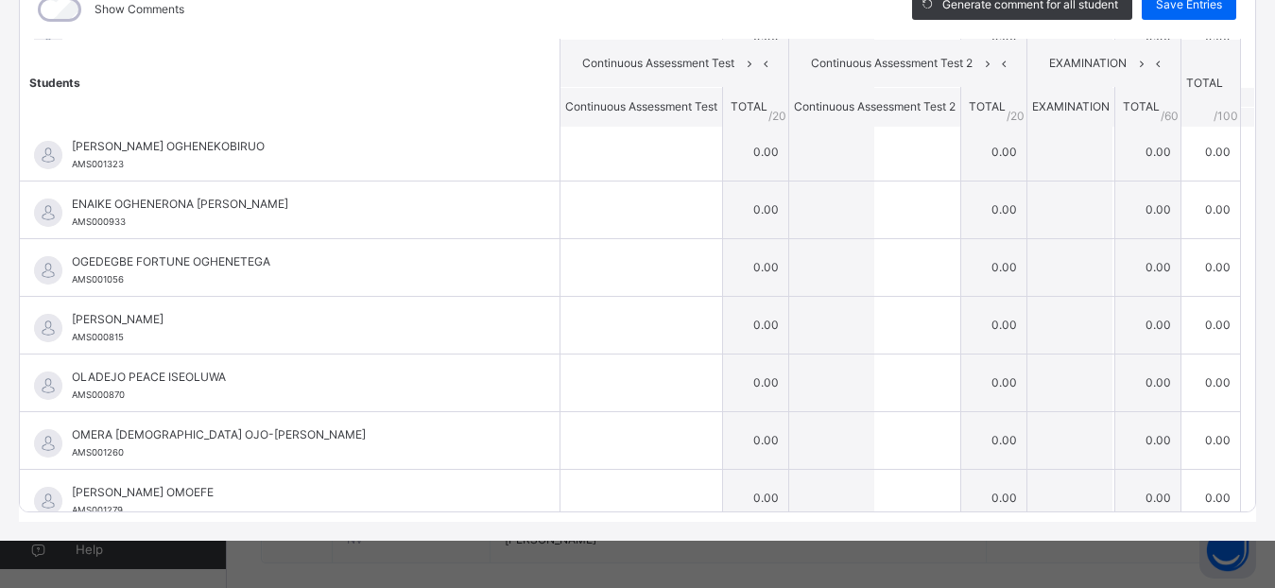
scroll to position [378, 0]
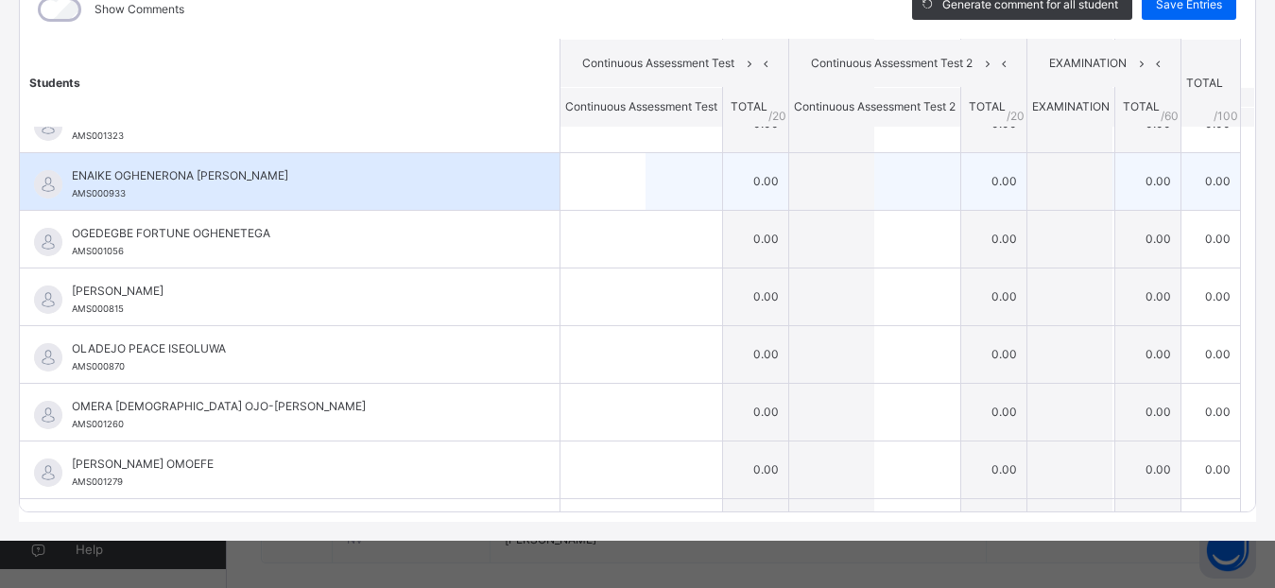
click at [671, 174] on div at bounding box center [642, 181] width 162 height 57
click at [722, 179] on td "0.00" at bounding box center [755, 181] width 66 height 58
click at [735, 178] on td "0.00" at bounding box center [755, 181] width 66 height 58
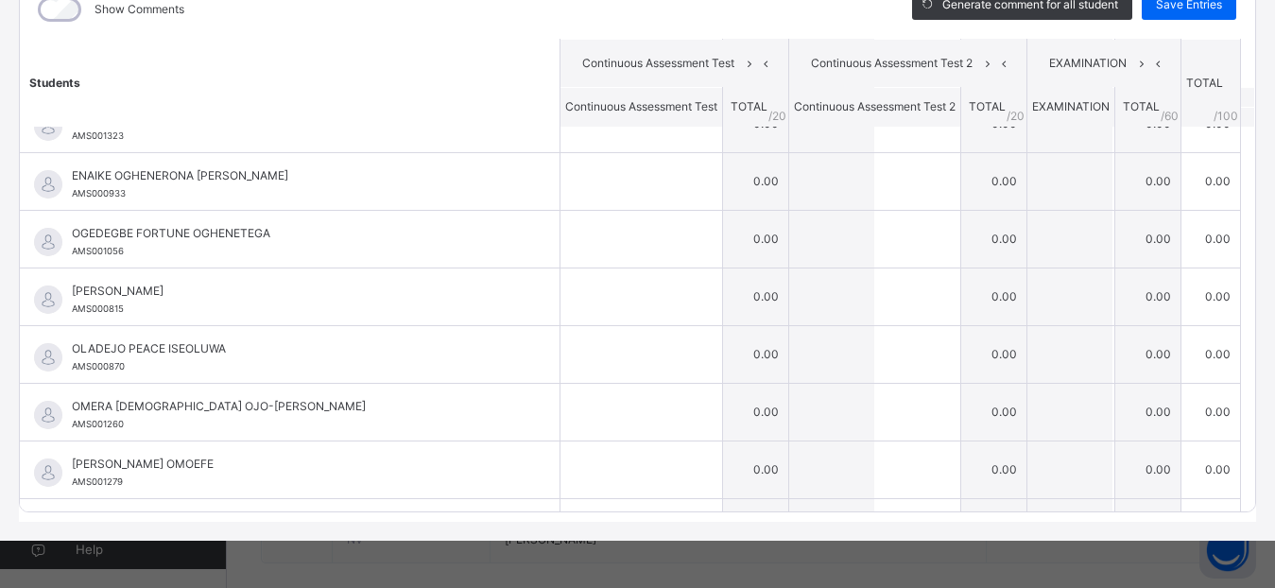
scroll to position [0, 0]
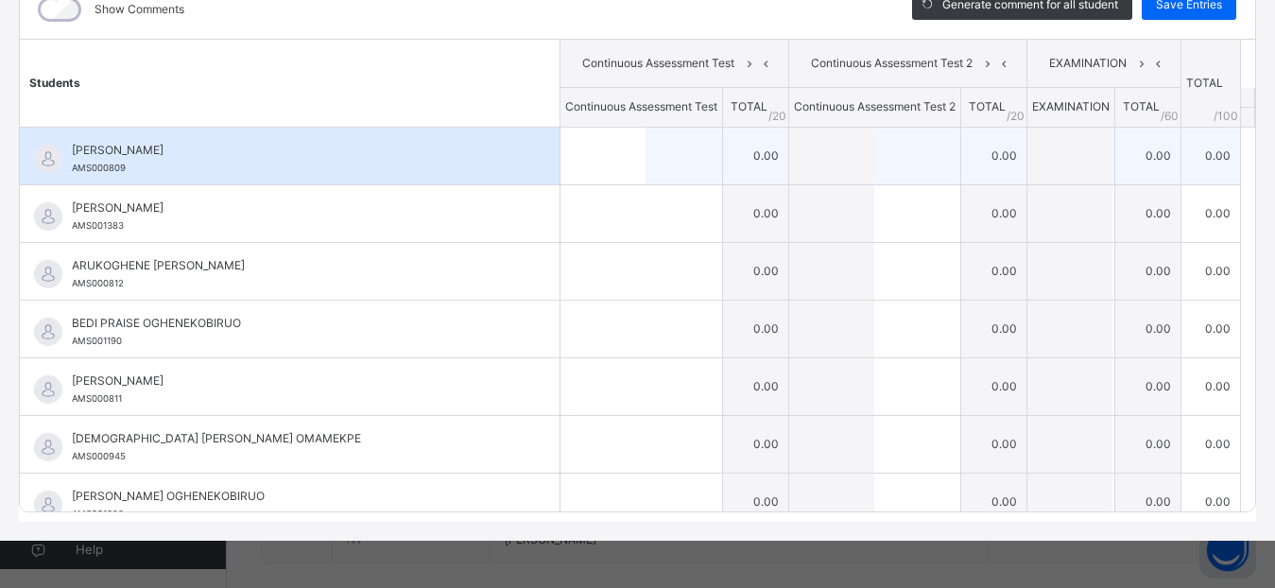
click at [733, 158] on td "0.00" at bounding box center [755, 156] width 66 height 58
click at [737, 158] on td "0.00" at bounding box center [755, 156] width 66 height 58
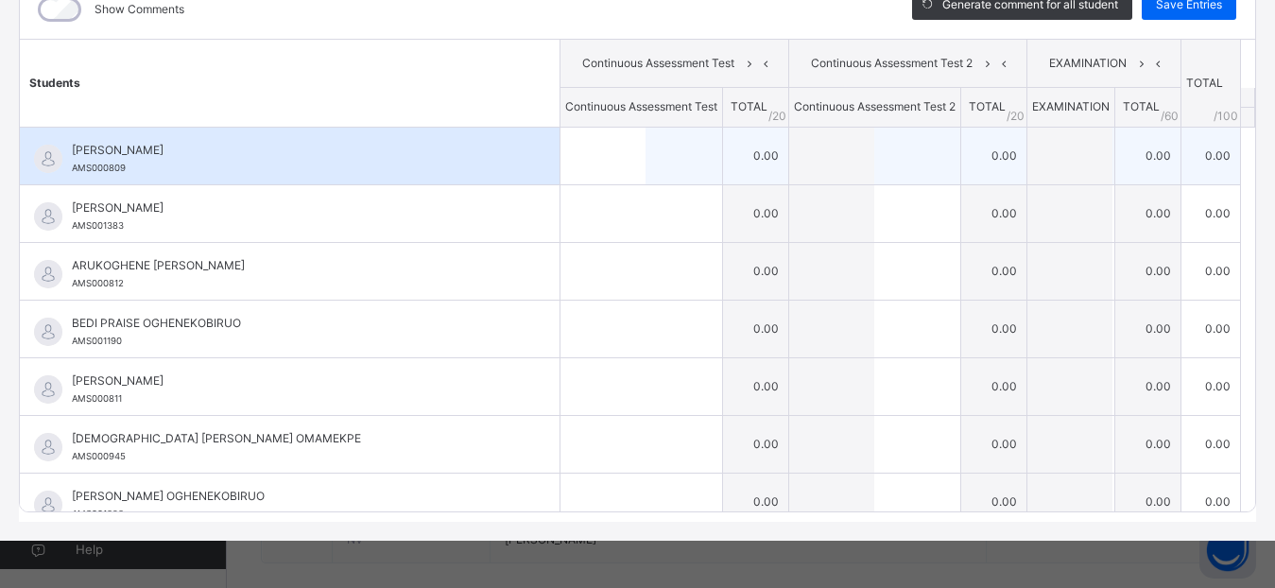
click at [681, 151] on div at bounding box center [642, 156] width 162 height 57
click at [722, 155] on td "0.00" at bounding box center [755, 156] width 66 height 58
click at [742, 157] on td "0.00" at bounding box center [755, 156] width 66 height 58
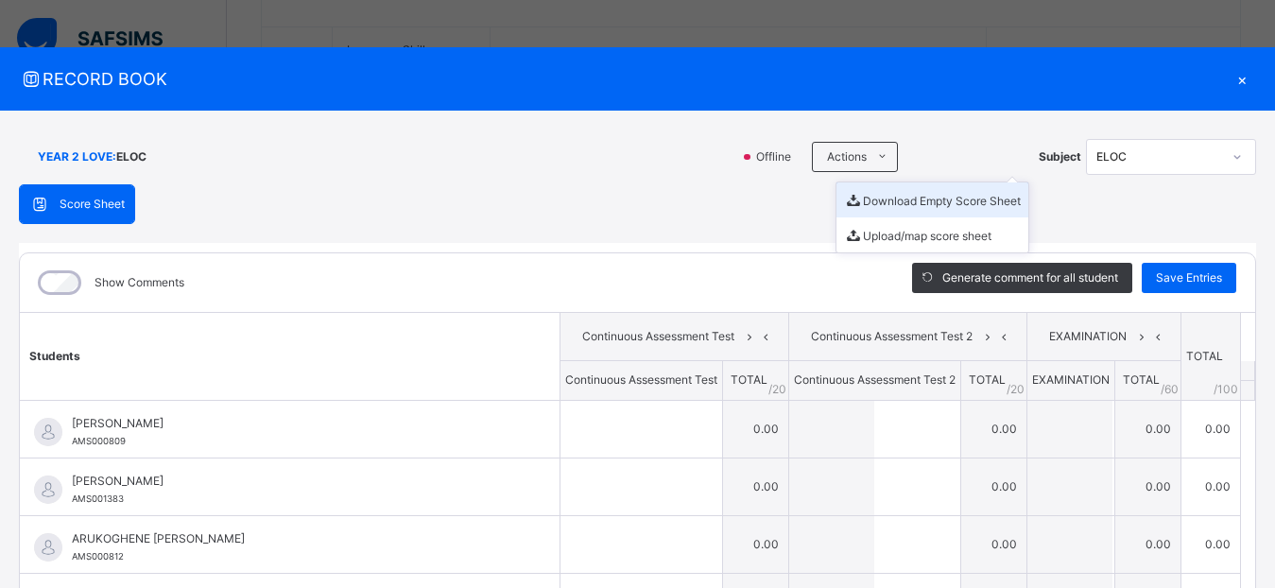
click at [859, 201] on li "Download Empty Score Sheet" at bounding box center [933, 199] width 192 height 35
click at [888, 201] on li "Download Empty Score Sheet" at bounding box center [933, 199] width 192 height 35
click at [952, 206] on li "Download Empty Score Sheet" at bounding box center [933, 199] width 192 height 35
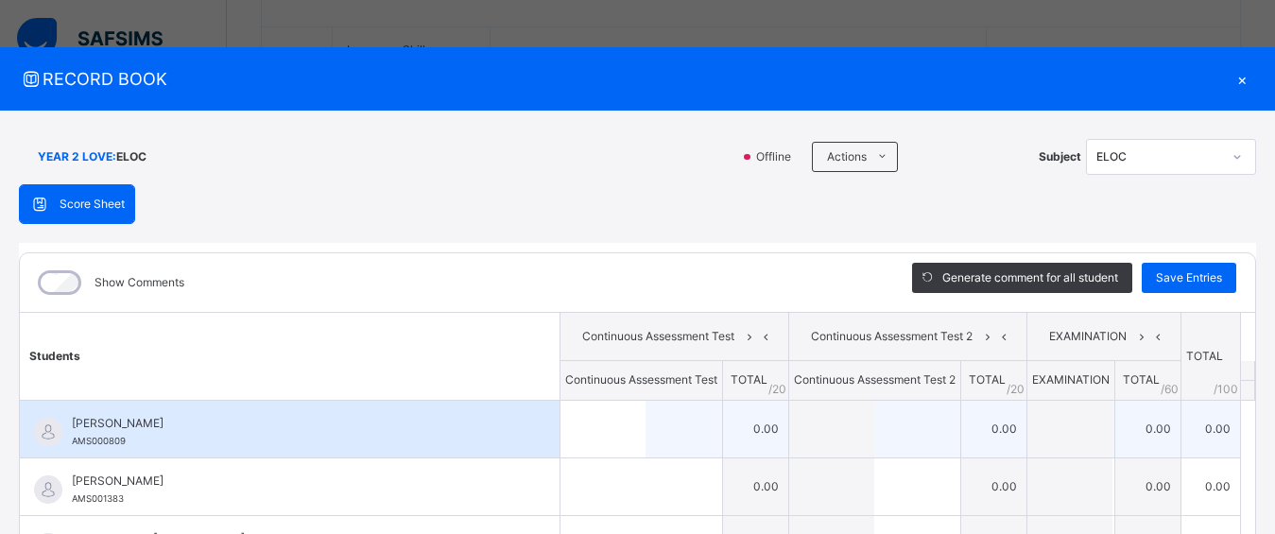
click at [722, 424] on td "0.00" at bounding box center [755, 429] width 66 height 58
click at [741, 431] on td "0.00" at bounding box center [755, 429] width 66 height 58
click at [670, 425] on div at bounding box center [642, 429] width 162 height 57
click at [678, 436] on div at bounding box center [642, 429] width 162 height 57
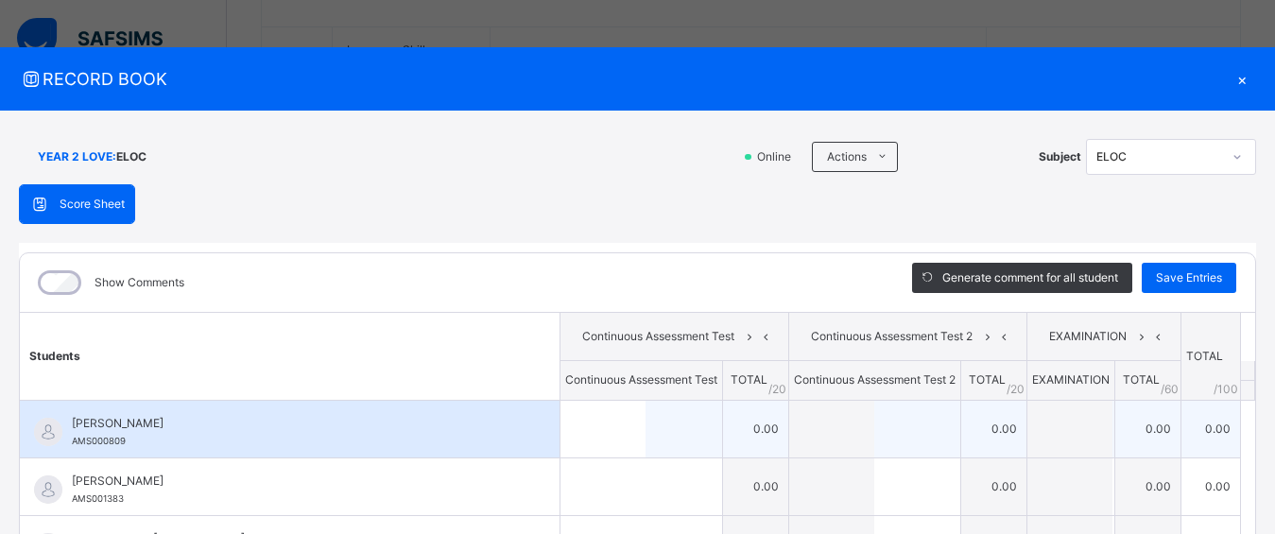
click at [722, 434] on td "0.00" at bounding box center [755, 429] width 66 height 58
click at [796, 446] on input "text" at bounding box center [831, 429] width 85 height 57
click at [961, 437] on td "0.00" at bounding box center [993, 429] width 66 height 58
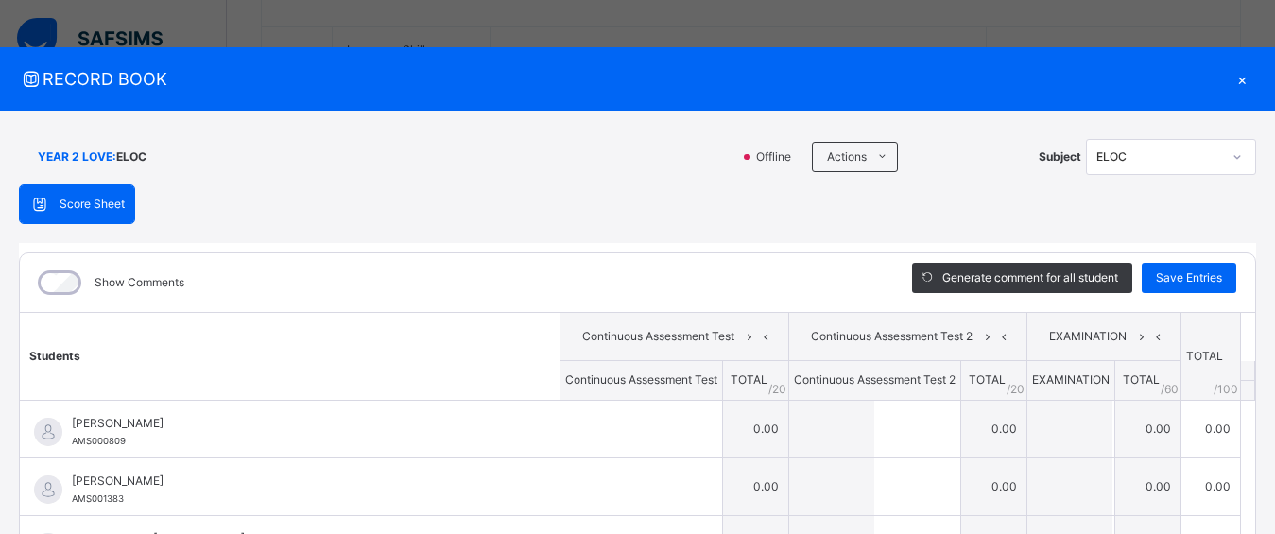
click at [119, 199] on span "Score Sheet" at bounding box center [92, 204] width 65 height 17
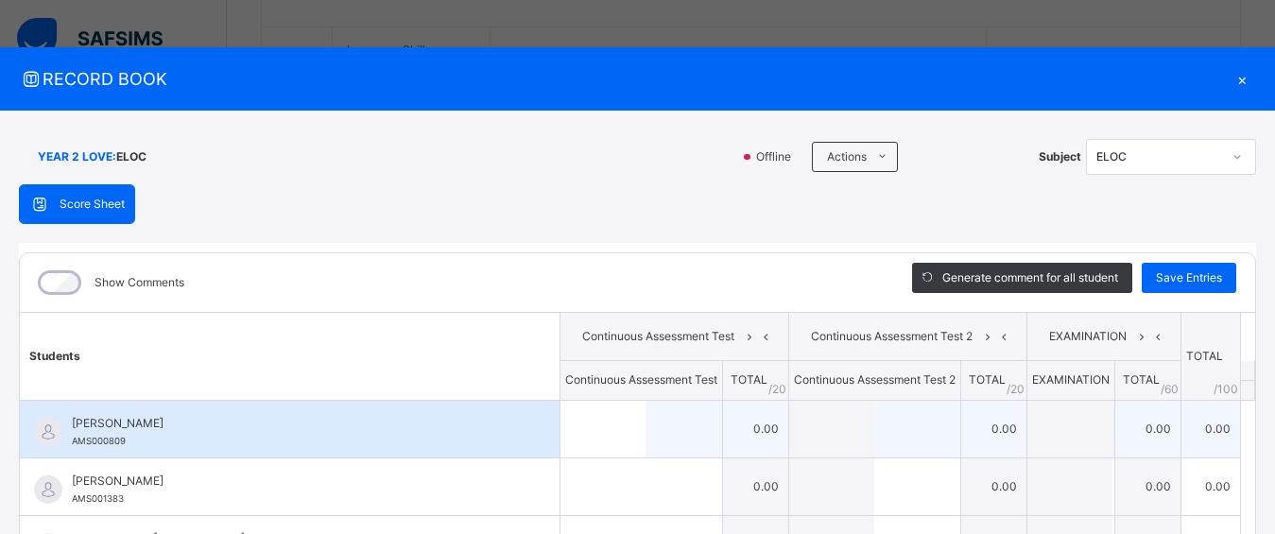
click at [723, 439] on td "0.00" at bounding box center [755, 429] width 66 height 58
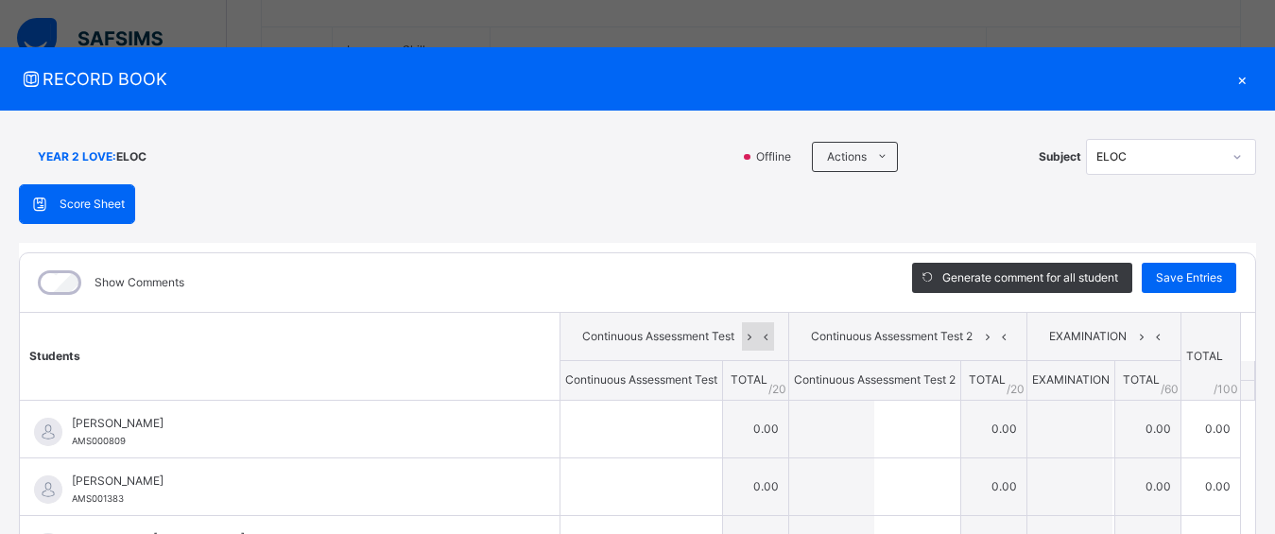
click at [758, 346] on icon at bounding box center [766, 336] width 16 height 28
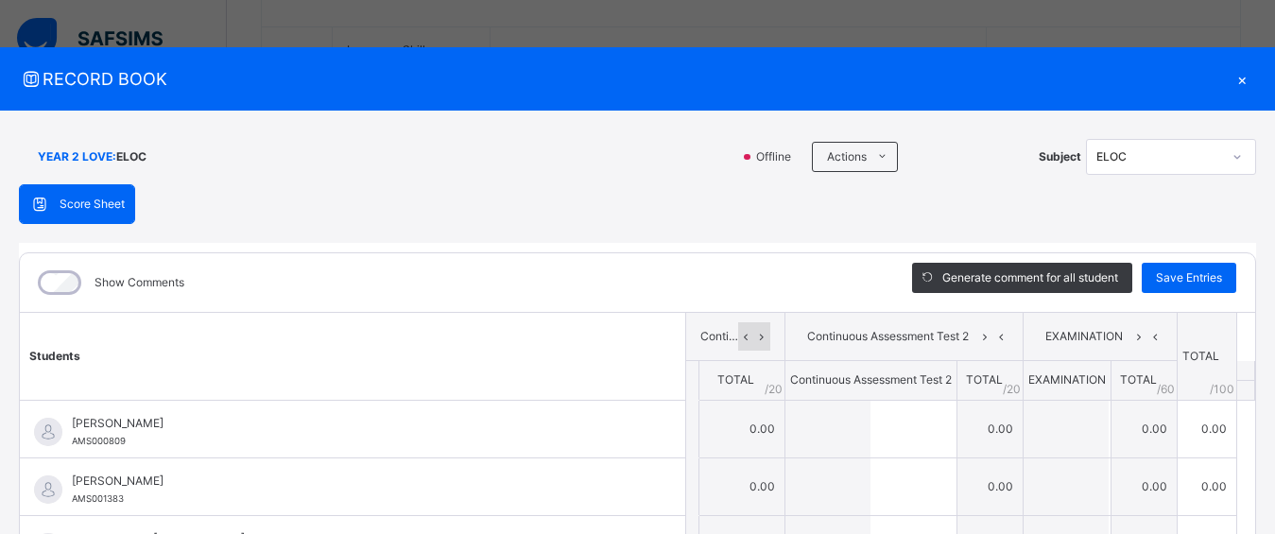
click at [738, 338] on icon at bounding box center [746, 336] width 16 height 28
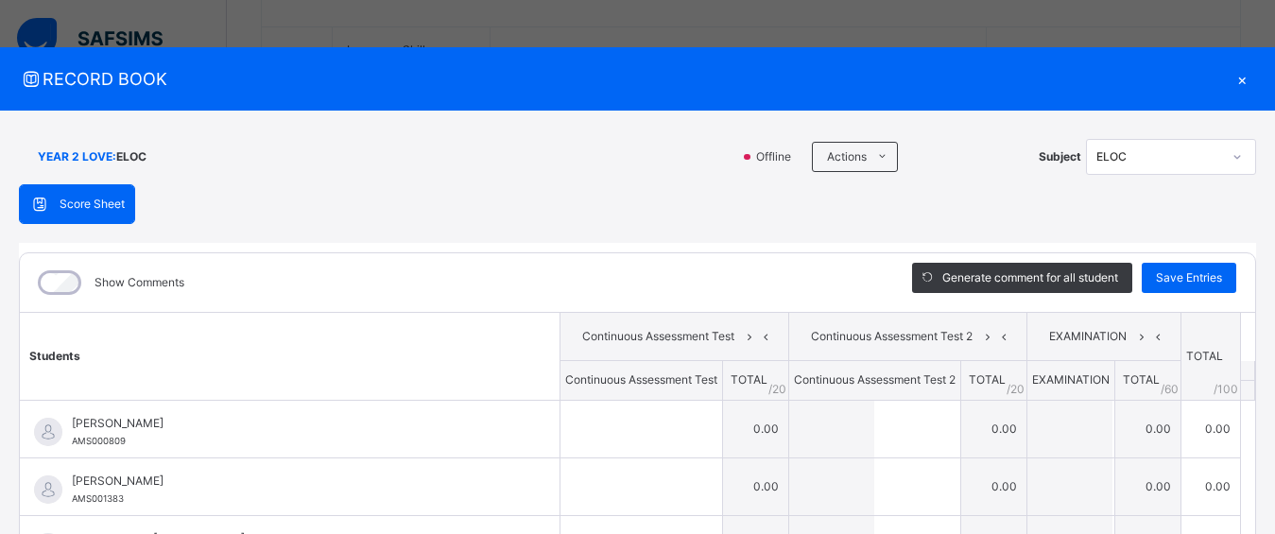
click at [729, 391] on th "TOTAL / 20" at bounding box center [755, 381] width 66 height 40
click at [731, 381] on span "TOTAL" at bounding box center [749, 379] width 37 height 14
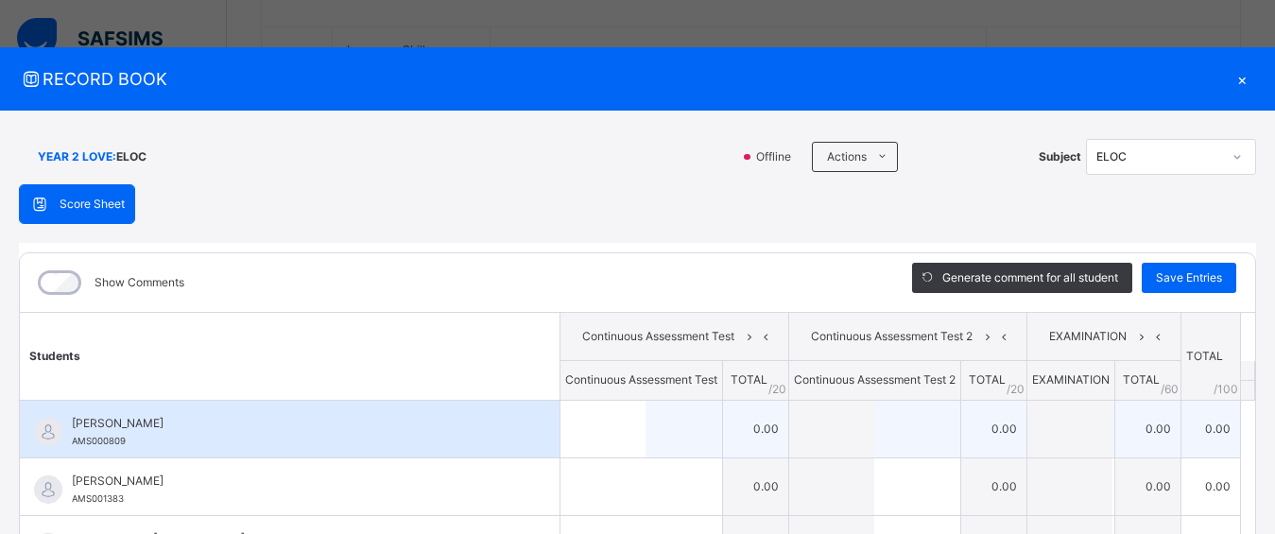
click at [741, 417] on td "0.00" at bounding box center [755, 429] width 66 height 58
click at [969, 427] on td "0.00" at bounding box center [993, 429] width 66 height 58
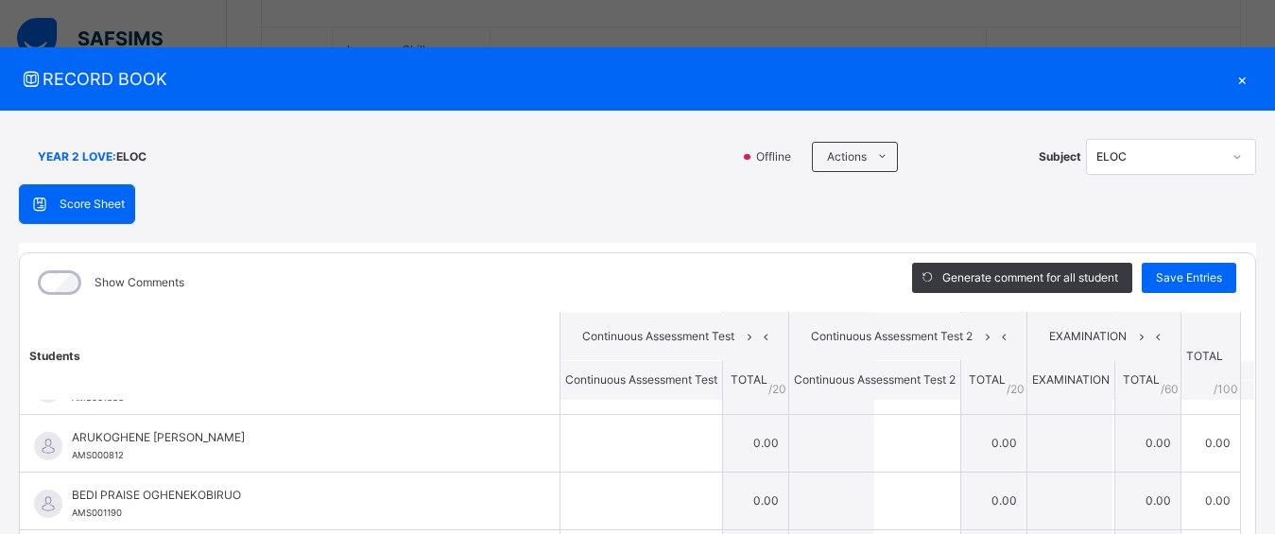
scroll to position [98, 0]
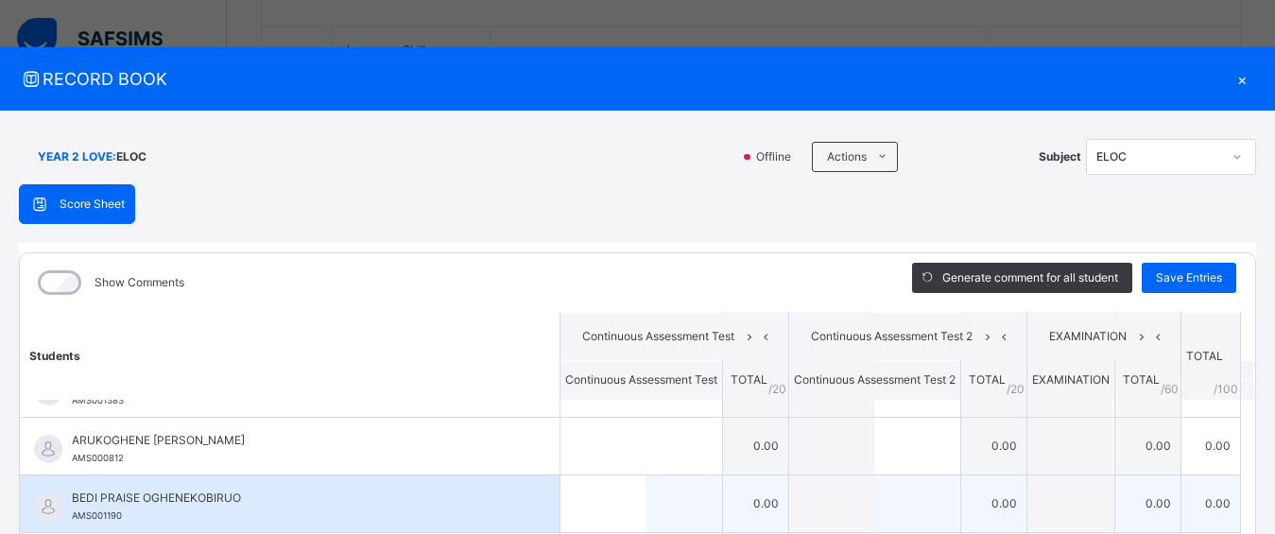
click at [1028, 502] on input "text" at bounding box center [1070, 504] width 85 height 57
click at [987, 499] on td "0.00" at bounding box center [993, 504] width 66 height 58
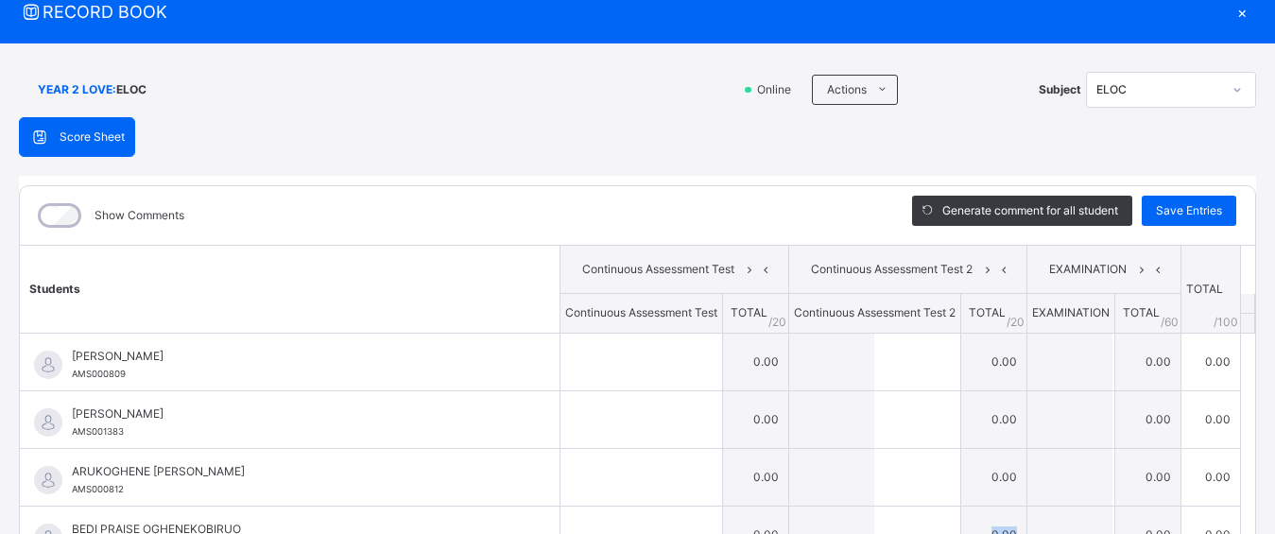
scroll to position [48, 0]
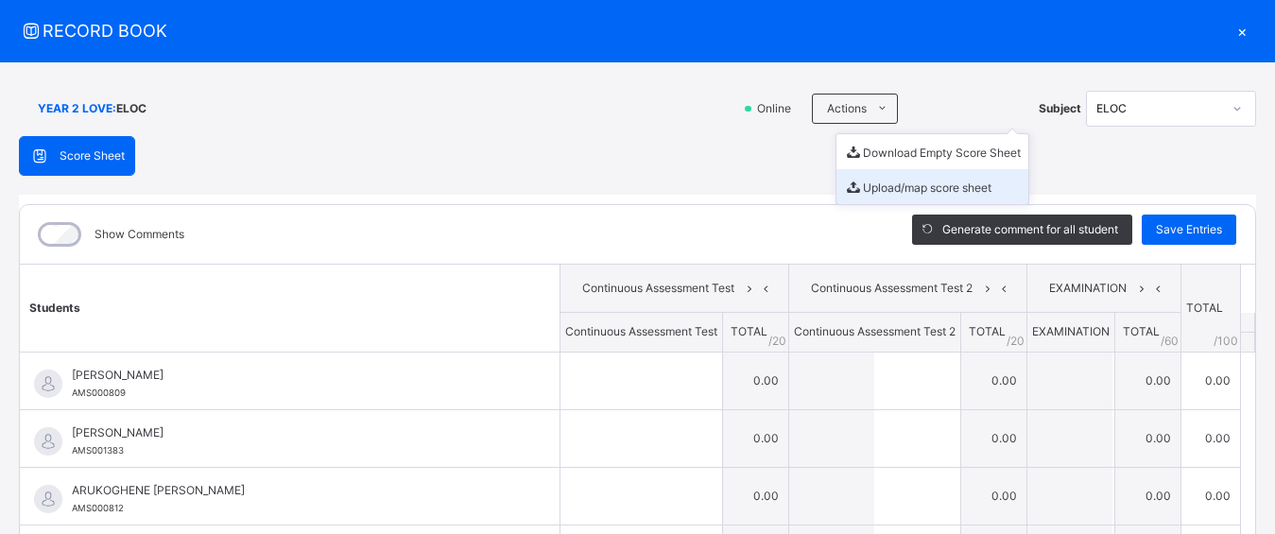
click at [884, 185] on li "Upload/map score sheet" at bounding box center [933, 186] width 192 height 35
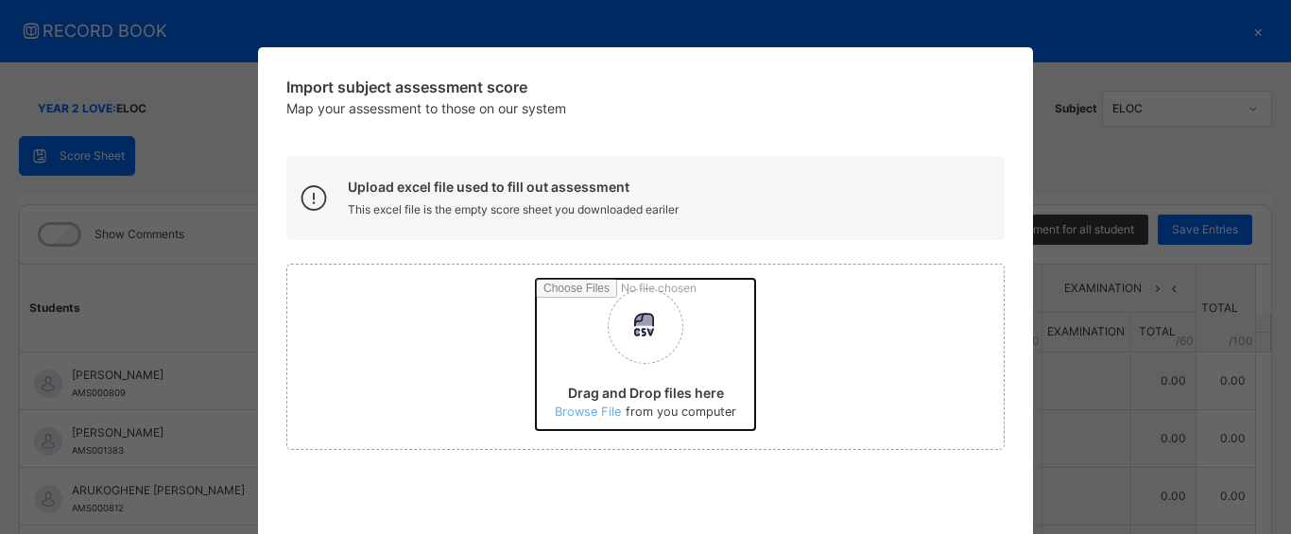
click at [658, 320] on input "Drag and Drop files here Select your Excel file Browse file Maximum size 2.5mb" at bounding box center [894, 361] width 717 height 165
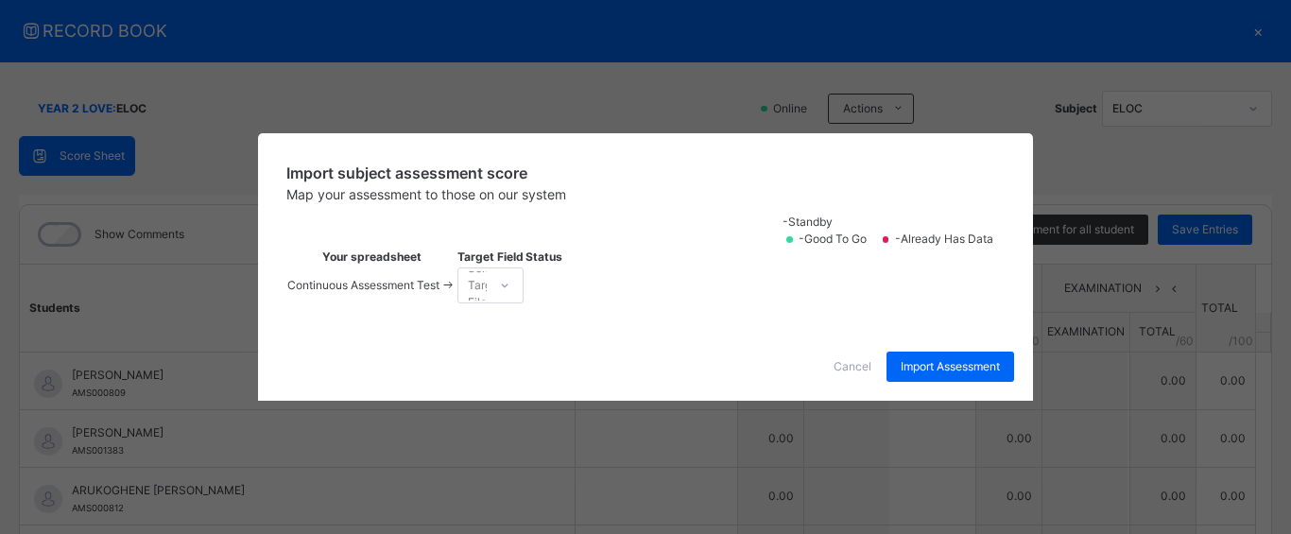
click at [521, 301] on div at bounding box center [505, 285] width 32 height 30
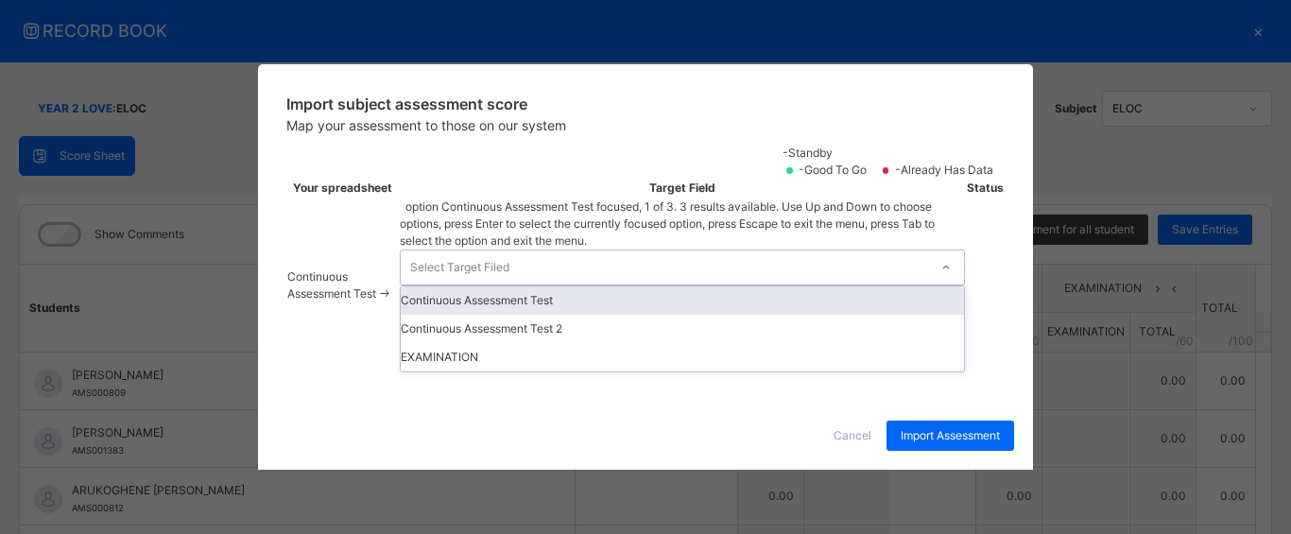
click at [890, 315] on div "Continuous Assessment Test" at bounding box center [682, 300] width 562 height 28
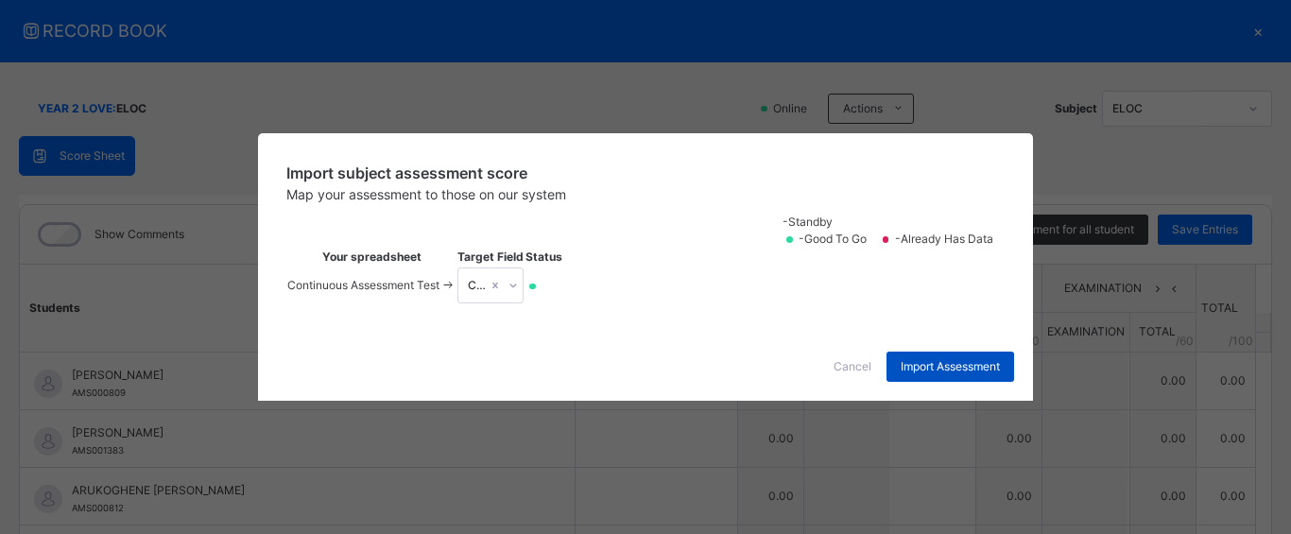
click at [950, 375] on span "Import Assessment" at bounding box center [950, 366] width 99 height 17
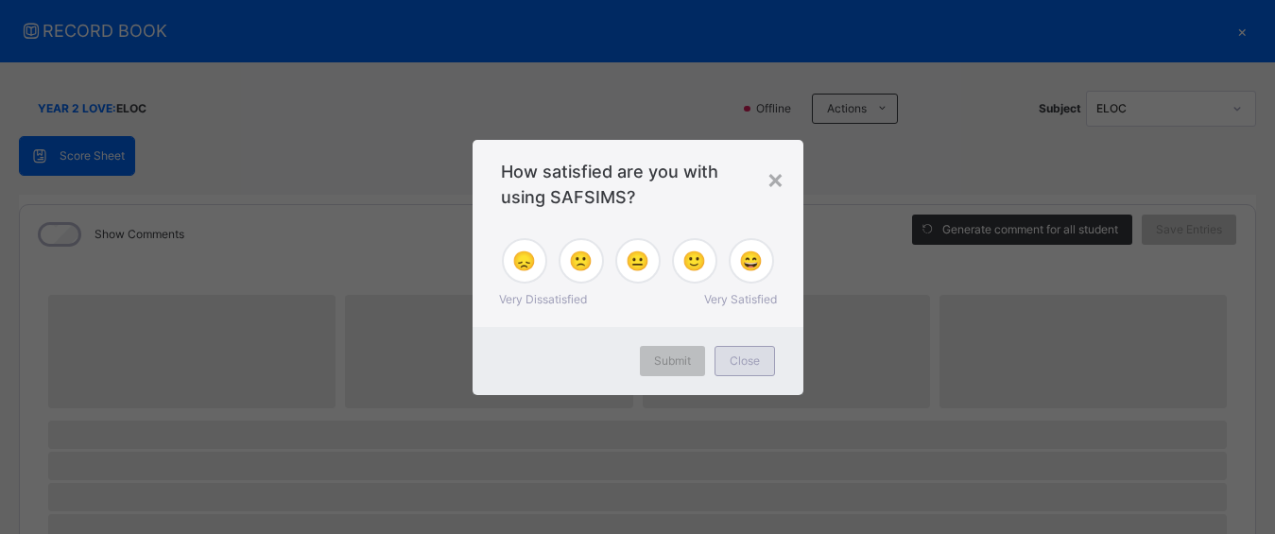
click at [767, 360] on div "Close" at bounding box center [745, 361] width 61 height 30
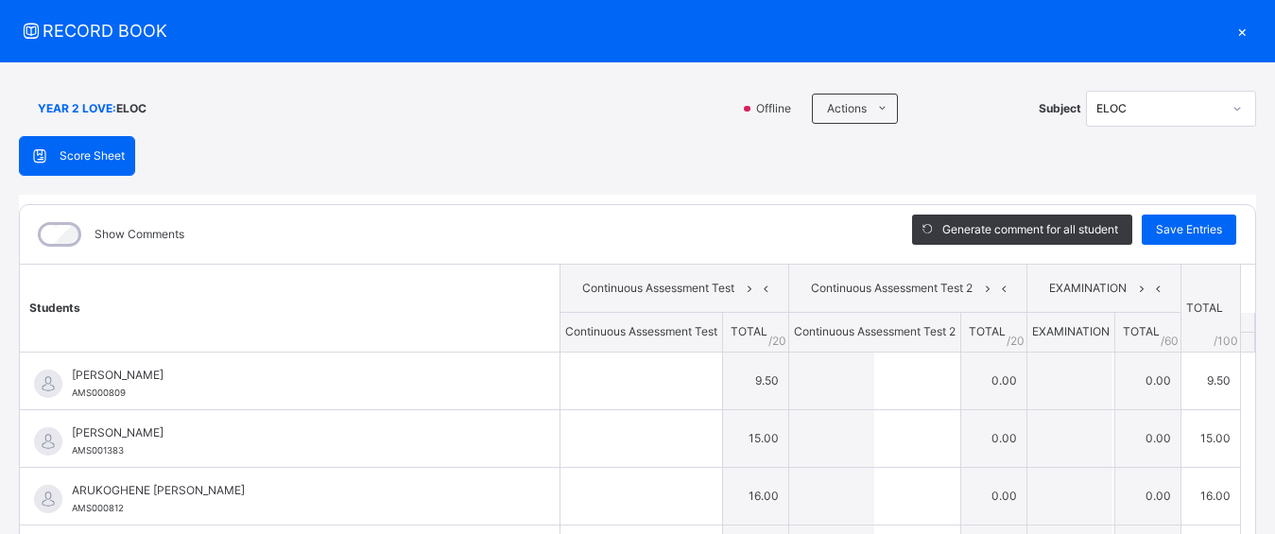
type input "***"
type input "**"
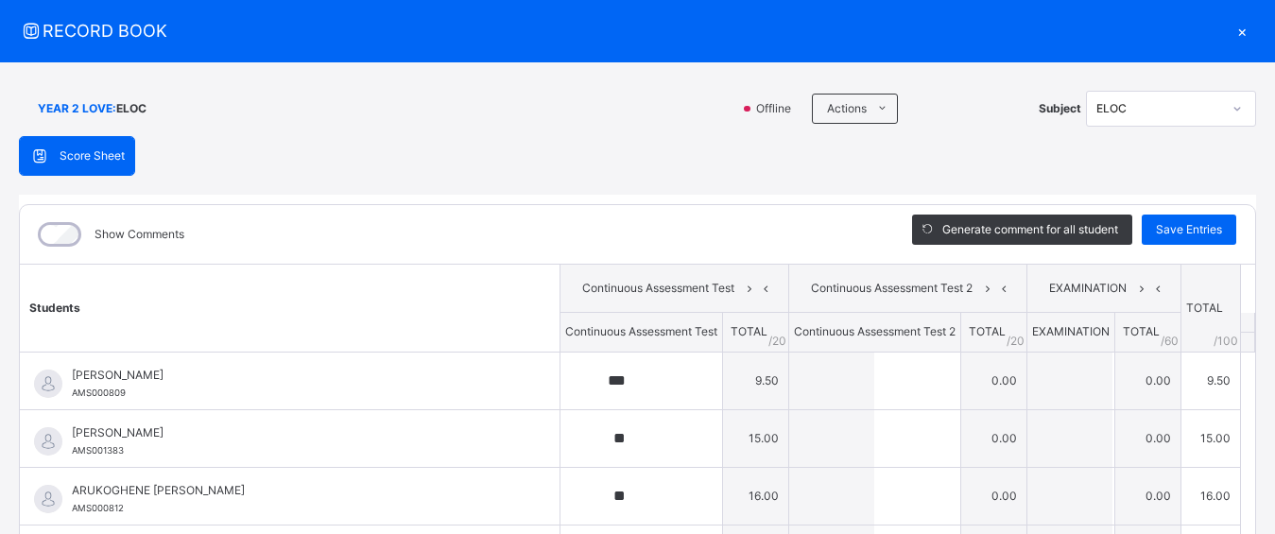
type input "**"
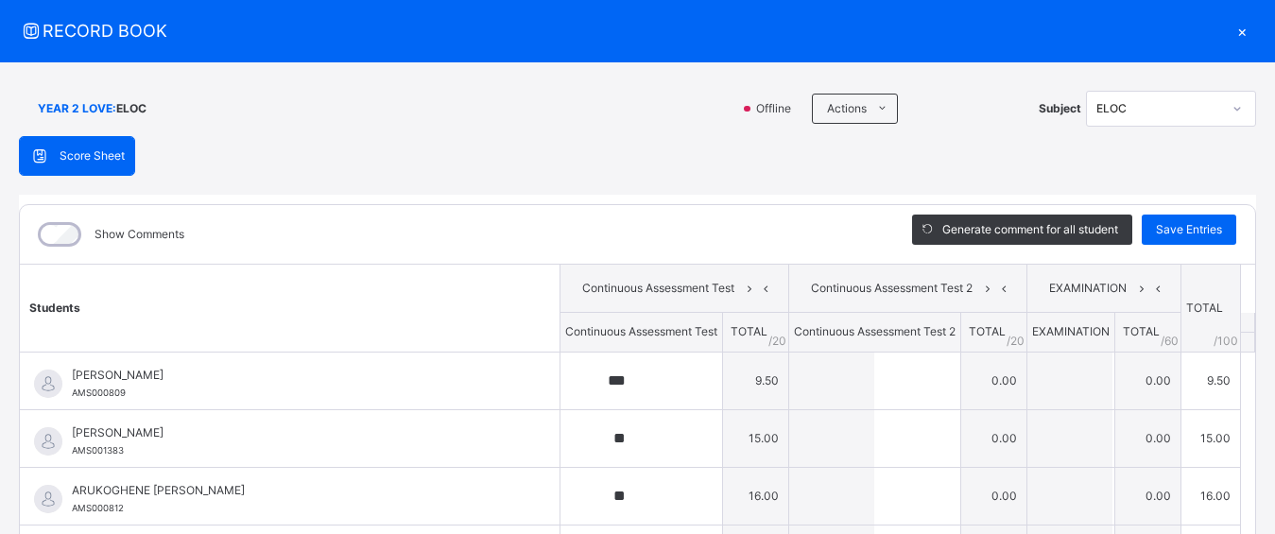
type input "*"
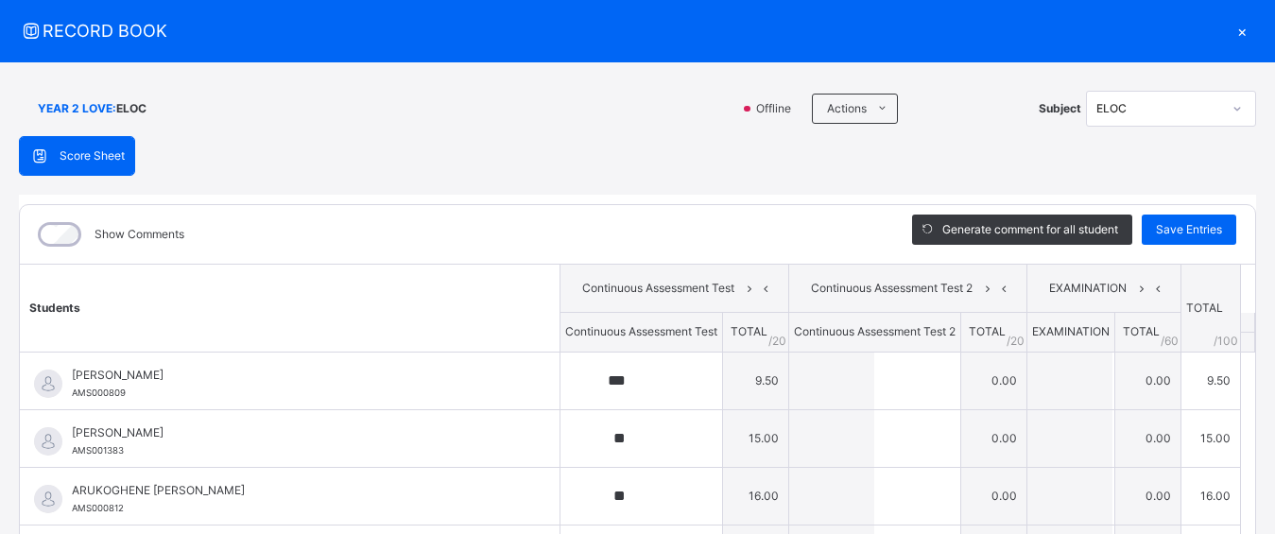
type input "*"
type input "**"
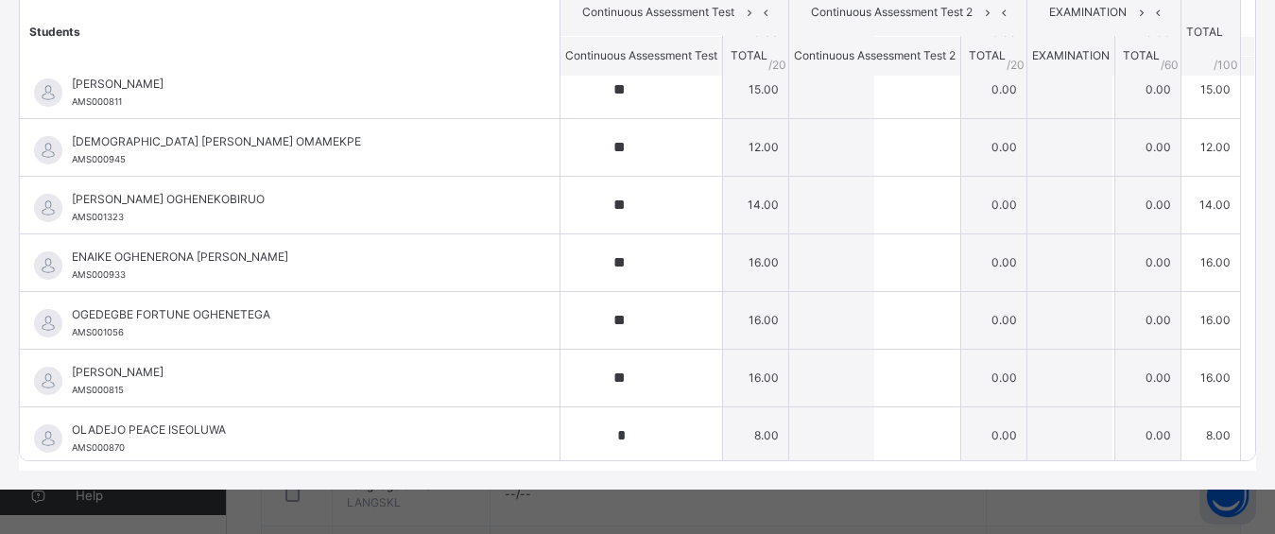
scroll to position [23, 0]
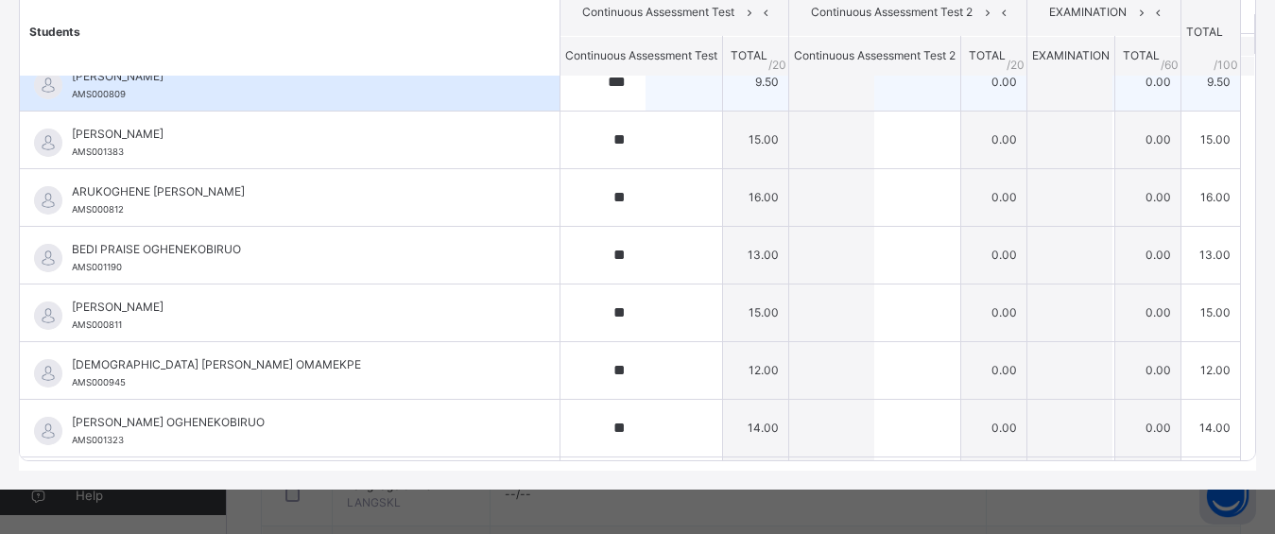
click at [677, 94] on div "***" at bounding box center [642, 82] width 162 height 57
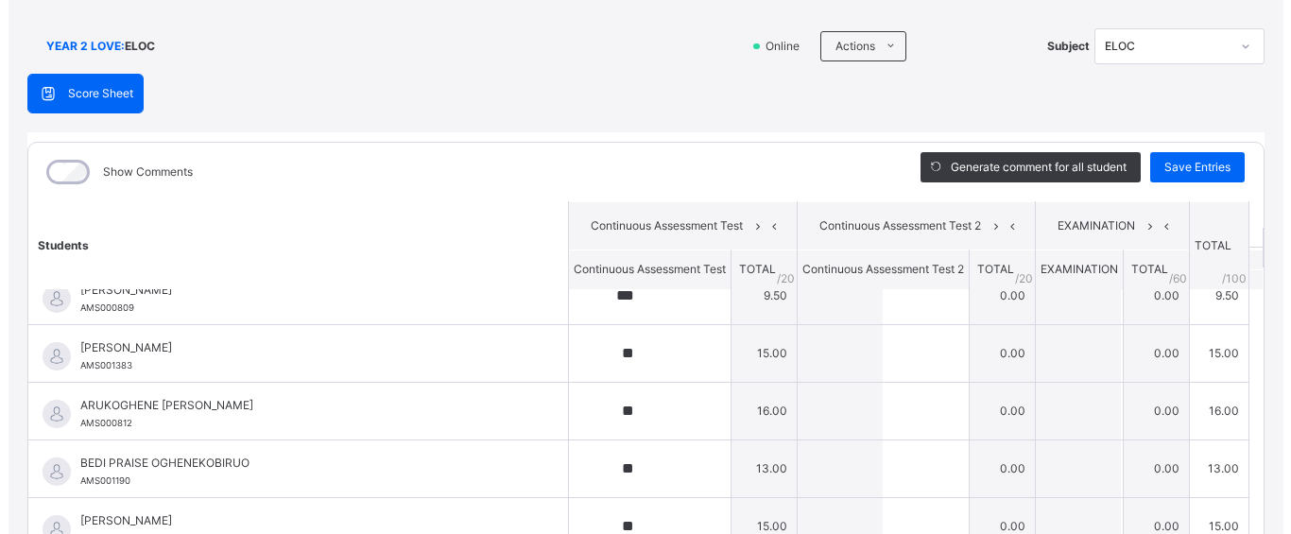
scroll to position [98, 0]
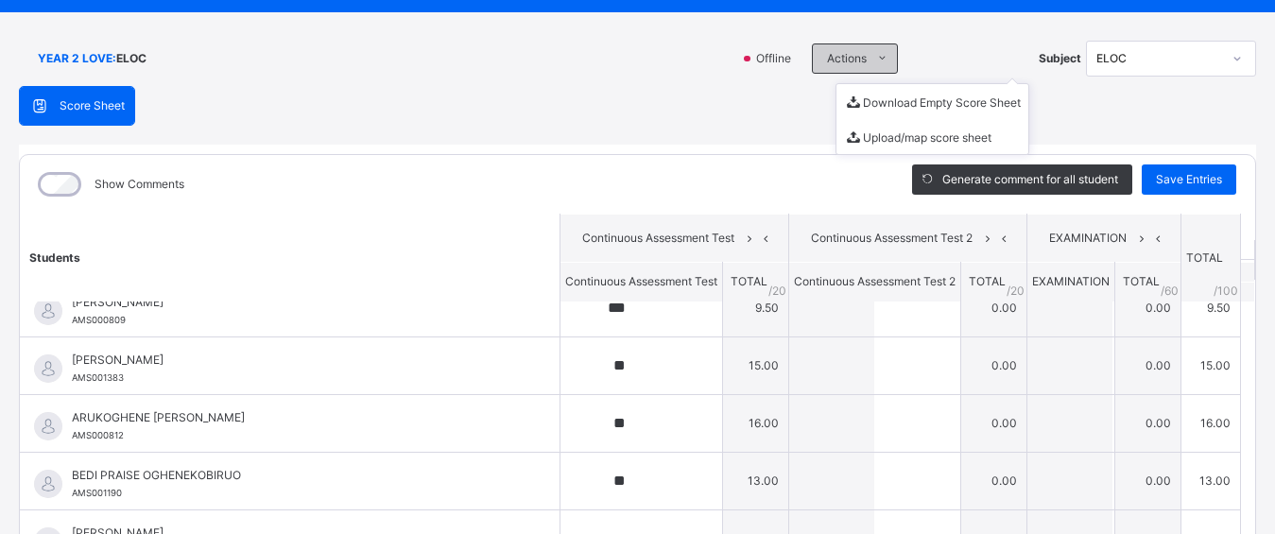
click at [867, 56] on span at bounding box center [882, 58] width 30 height 30
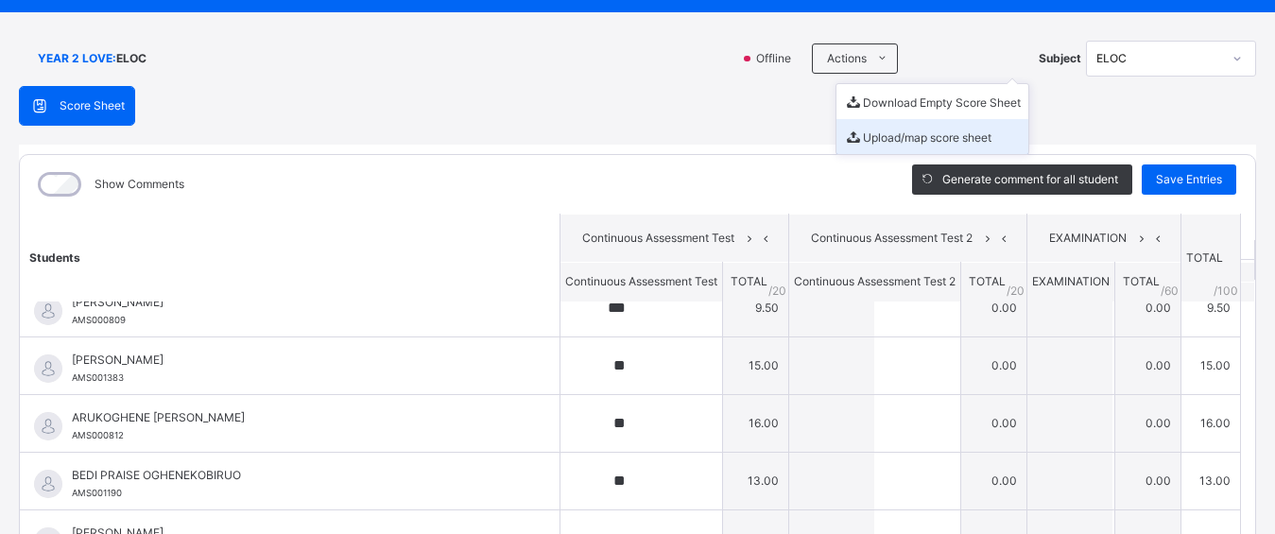
click at [874, 130] on li "Upload/map score sheet" at bounding box center [933, 136] width 192 height 35
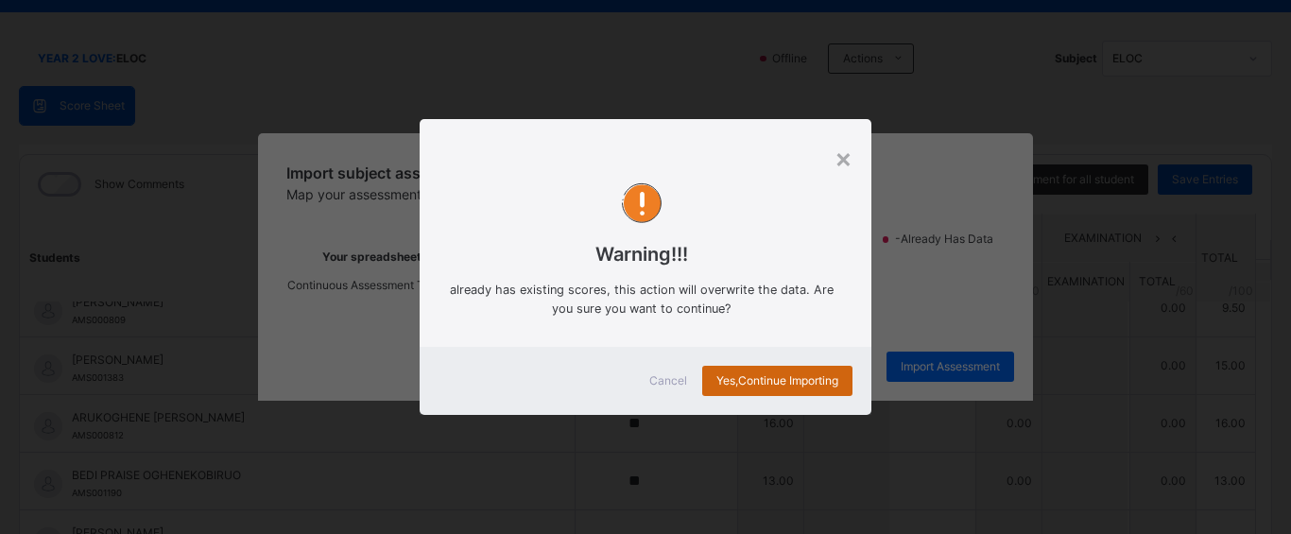
click at [790, 373] on span "Yes, Continue Importing" at bounding box center [778, 380] width 122 height 17
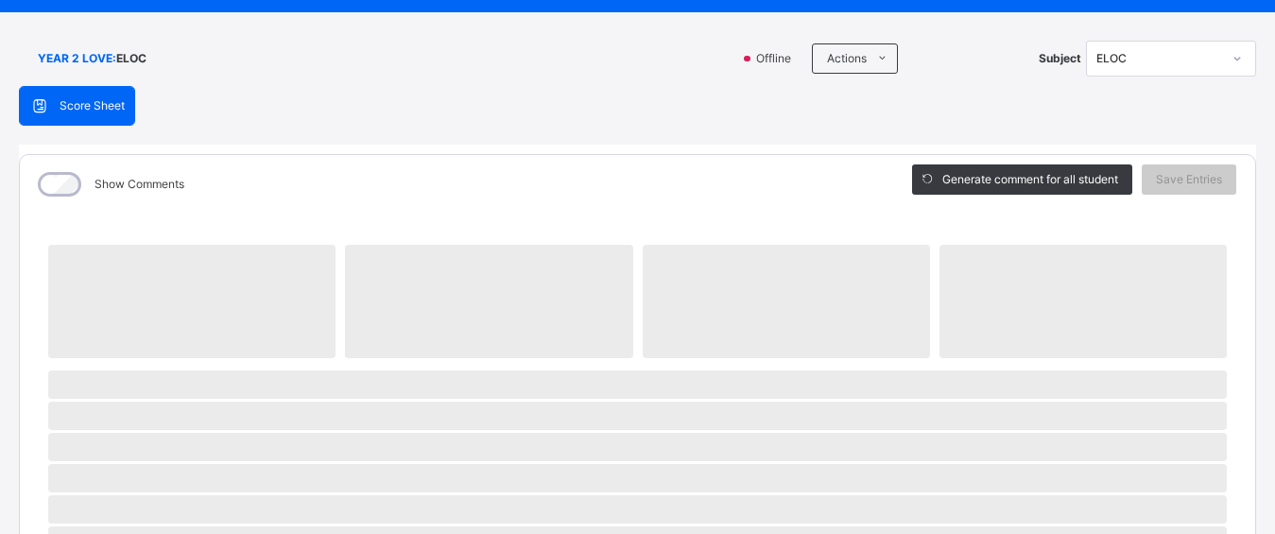
click at [842, 158] on div "Show Comments" at bounding box center [452, 184] width 864 height 59
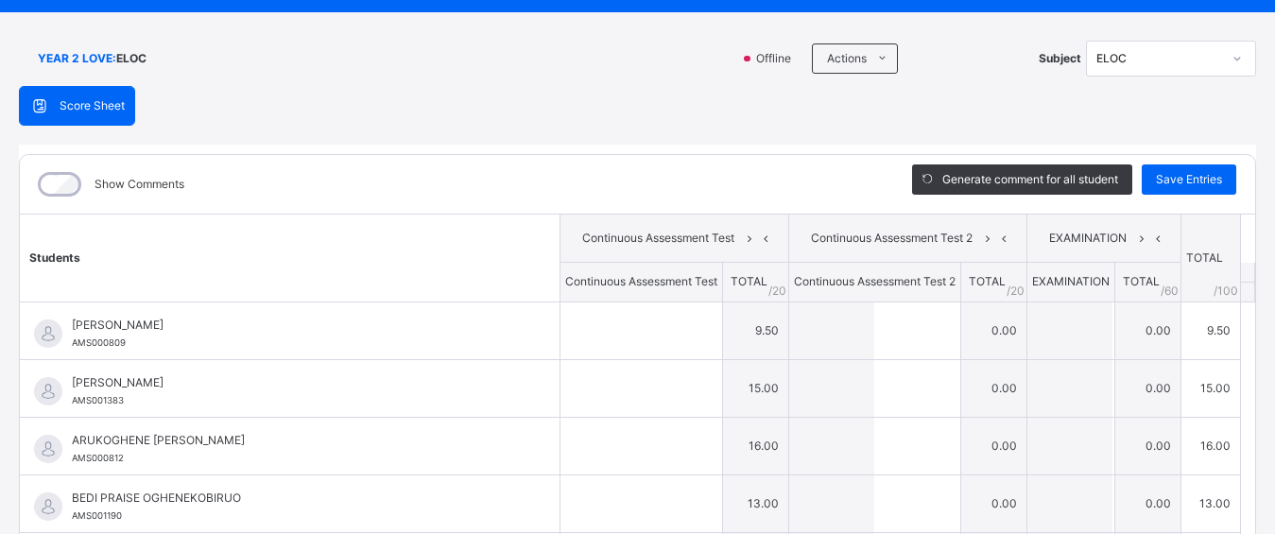
type input "***"
type input "**"
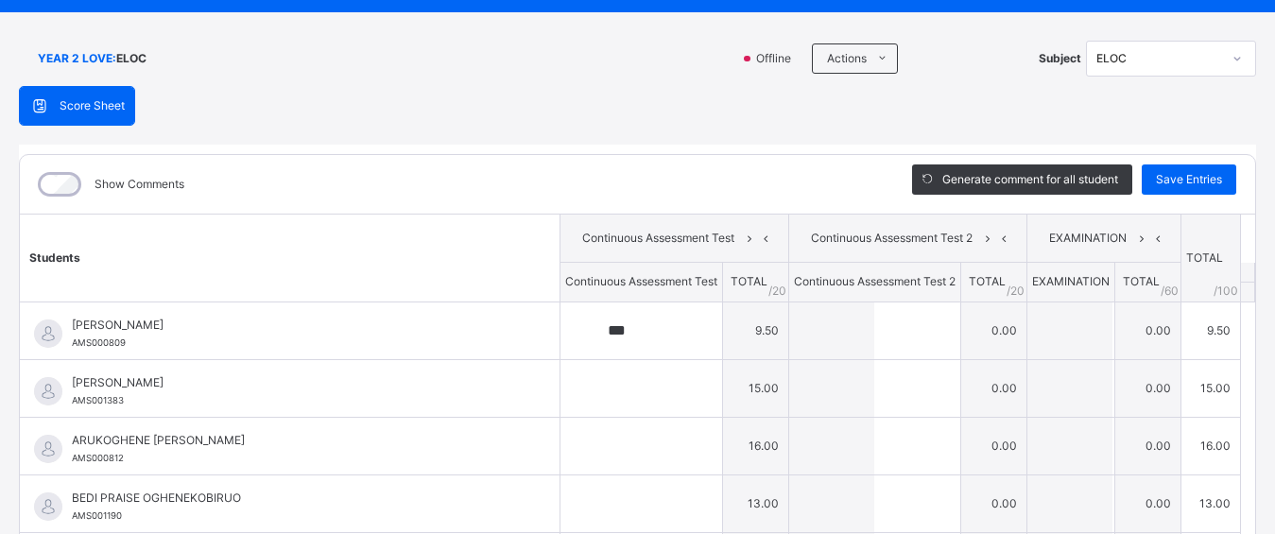
type input "**"
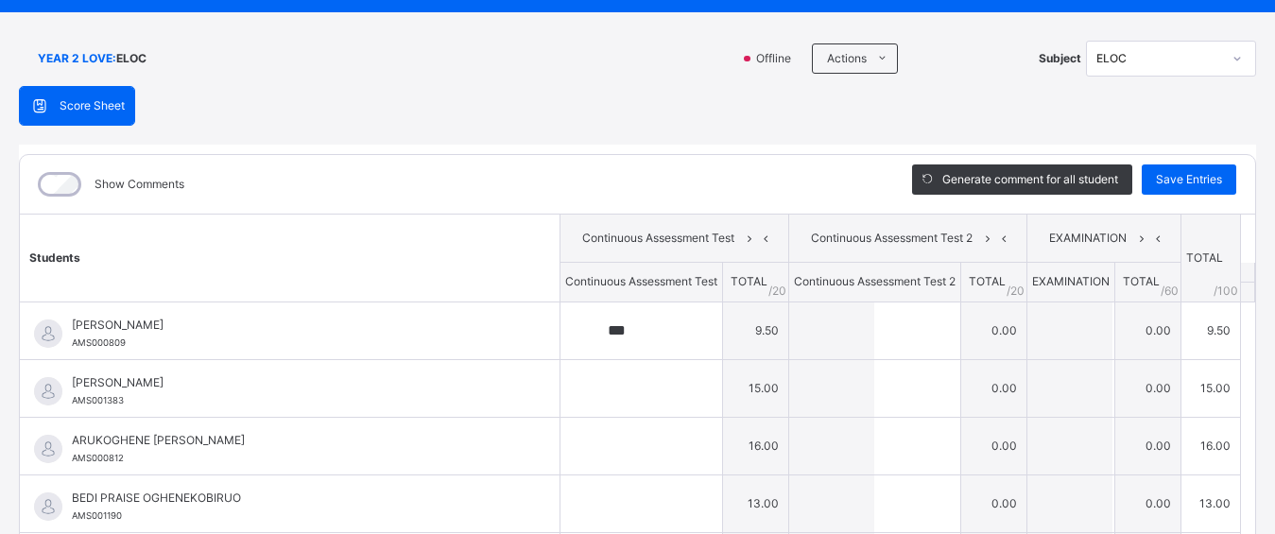
type input "*"
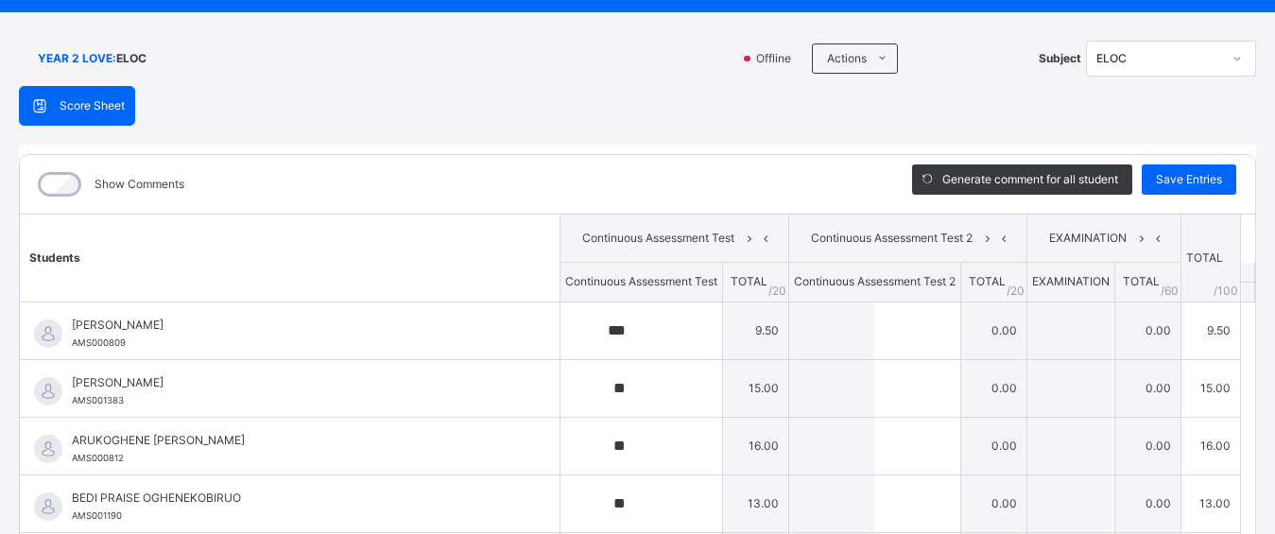
type input "*"
type input "**"
click at [1172, 176] on span "Save Entries" at bounding box center [1189, 179] width 66 height 17
type input "***"
type input "**"
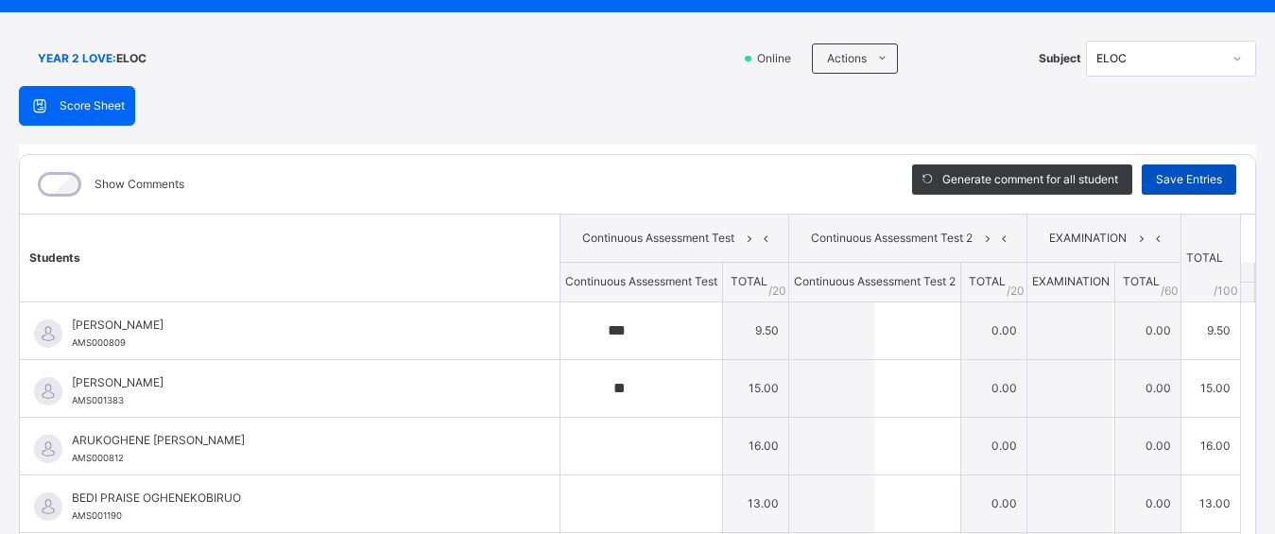
type input "**"
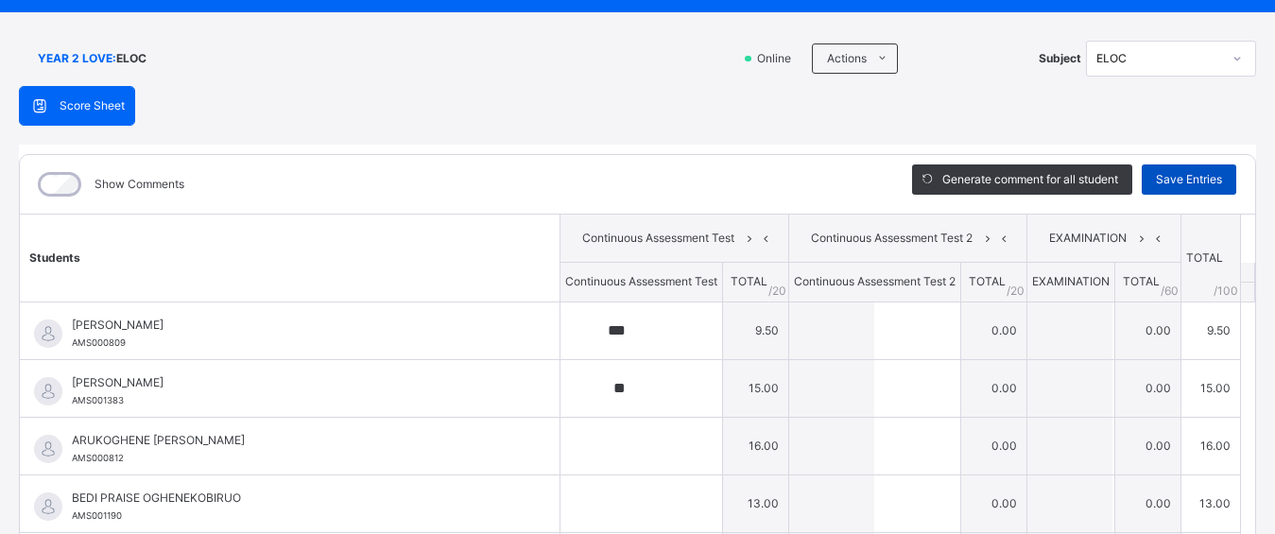
type input "**"
type input "*"
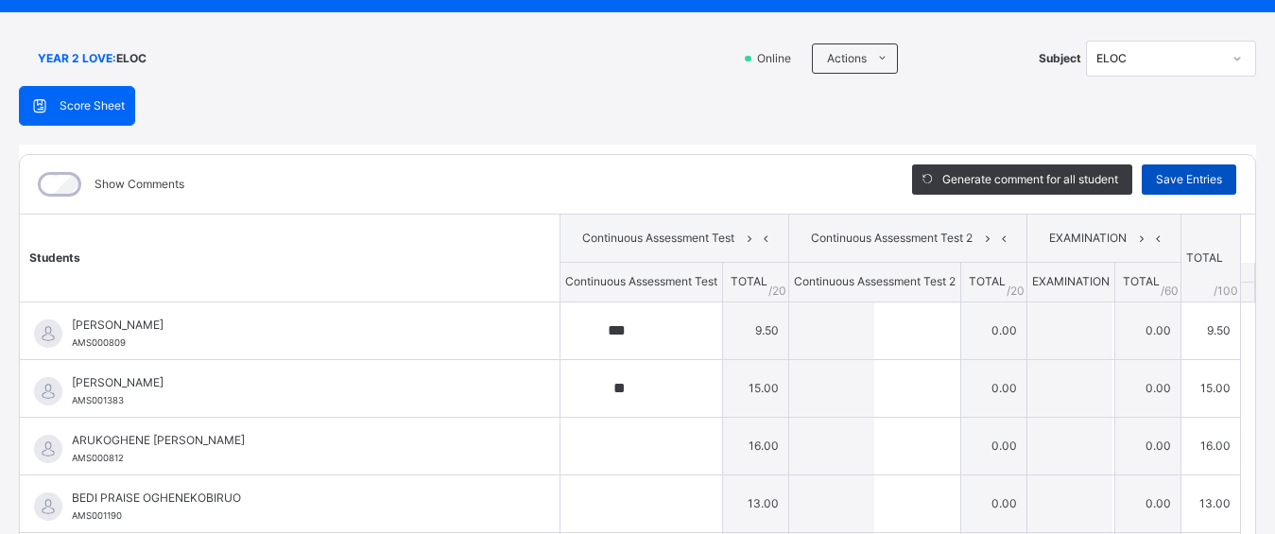
type input "*"
type input "**"
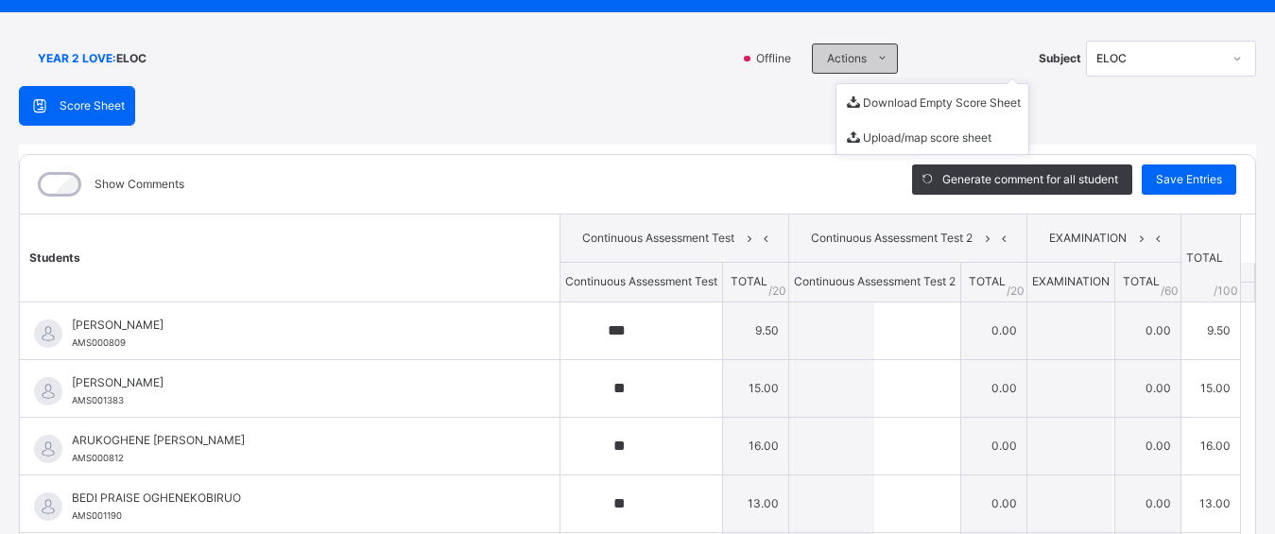
click at [828, 63] on span "Actions" at bounding box center [847, 58] width 40 height 17
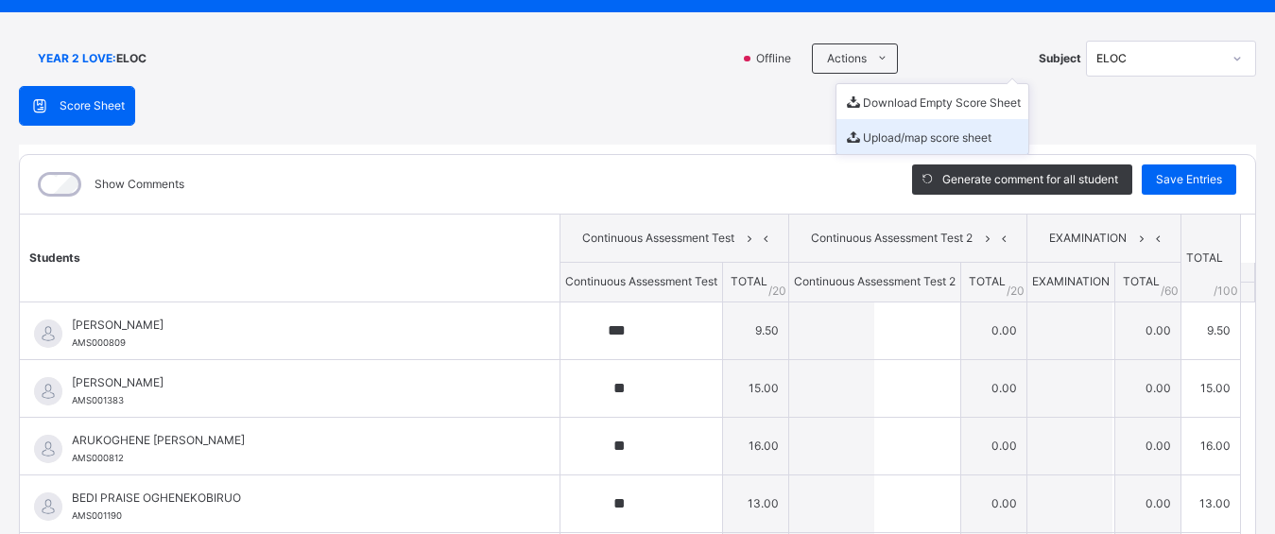
click at [856, 131] on li "Upload/map score sheet" at bounding box center [933, 136] width 192 height 35
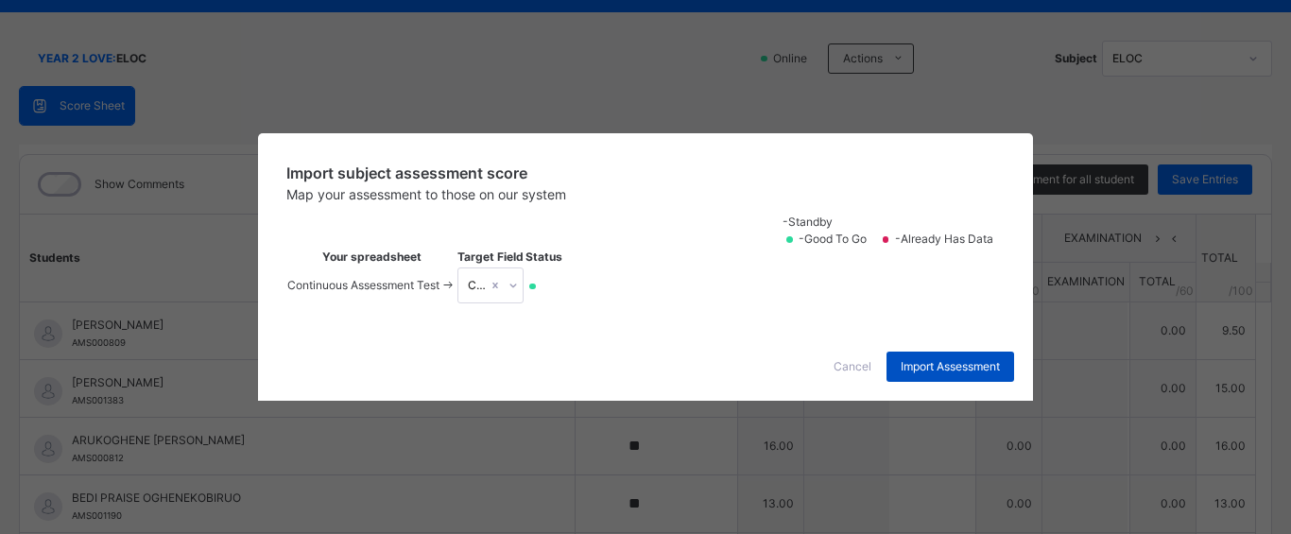
click at [924, 375] on span "Import Assessment" at bounding box center [950, 366] width 99 height 17
click at [941, 375] on span "Import Assessment" at bounding box center [950, 366] width 99 height 17
click at [956, 375] on span "Import Assessment" at bounding box center [950, 366] width 99 height 17
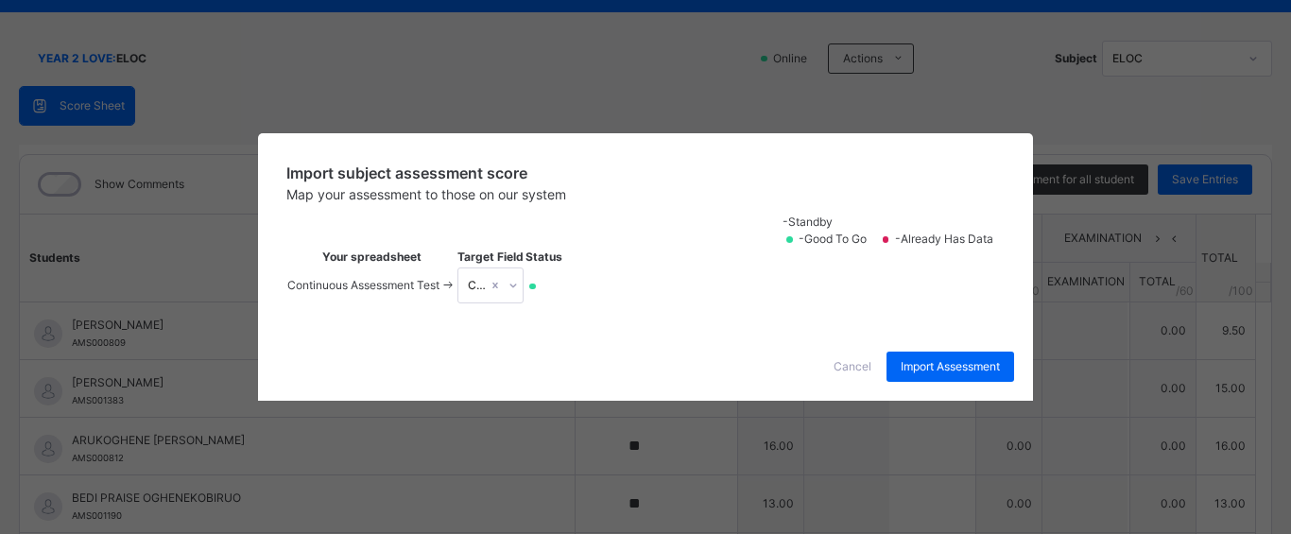
click at [603, 57] on div "Import subject assessment score Map your assessment to those on our system -Sta…" at bounding box center [645, 267] width 1291 height 534
click at [896, 382] on div "Import Assessment" at bounding box center [951, 367] width 128 height 30
click at [912, 375] on span "Import Assessment" at bounding box center [950, 366] width 99 height 17
click at [1081, 120] on div "Import subject assessment score Map your assessment to those on our system -Sta…" at bounding box center [645, 267] width 1291 height 534
click at [1219, 77] on div "Import subject assessment score Map your assessment to those on our system -Sta…" at bounding box center [645, 267] width 1291 height 534
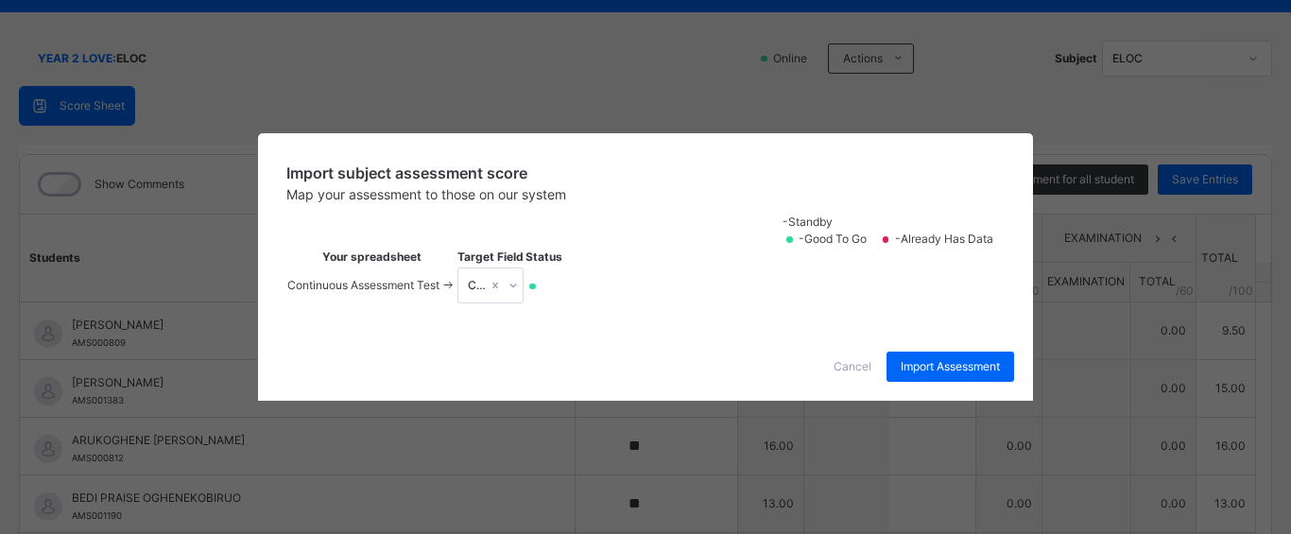
click at [1219, 77] on div "Import subject assessment score Map your assessment to those on our system -Sta…" at bounding box center [645, 267] width 1291 height 534
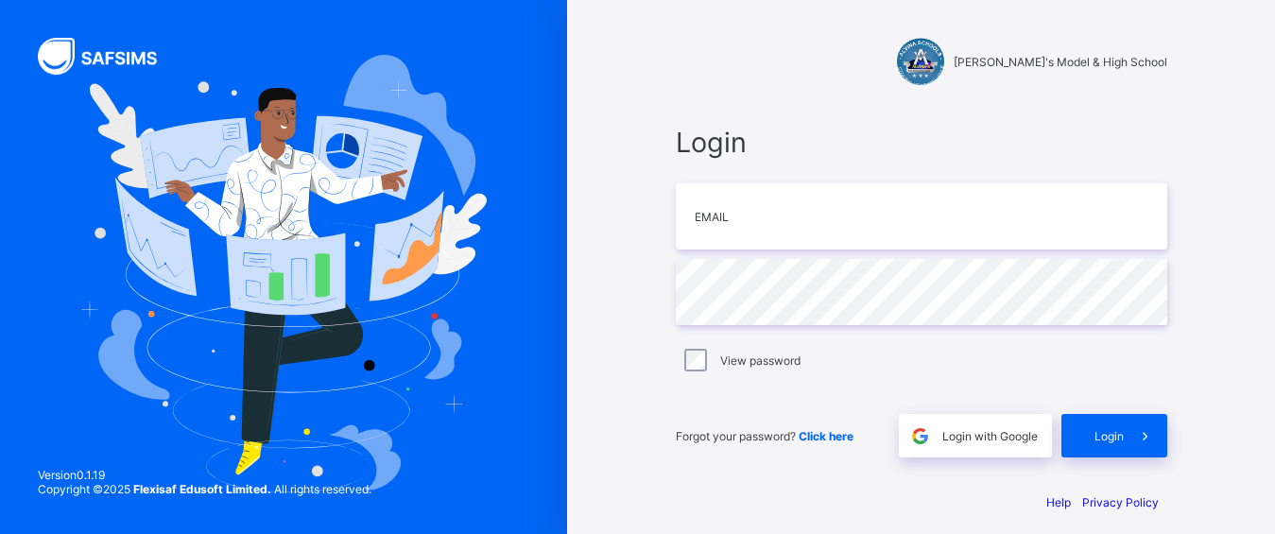
scroll to position [13, 0]
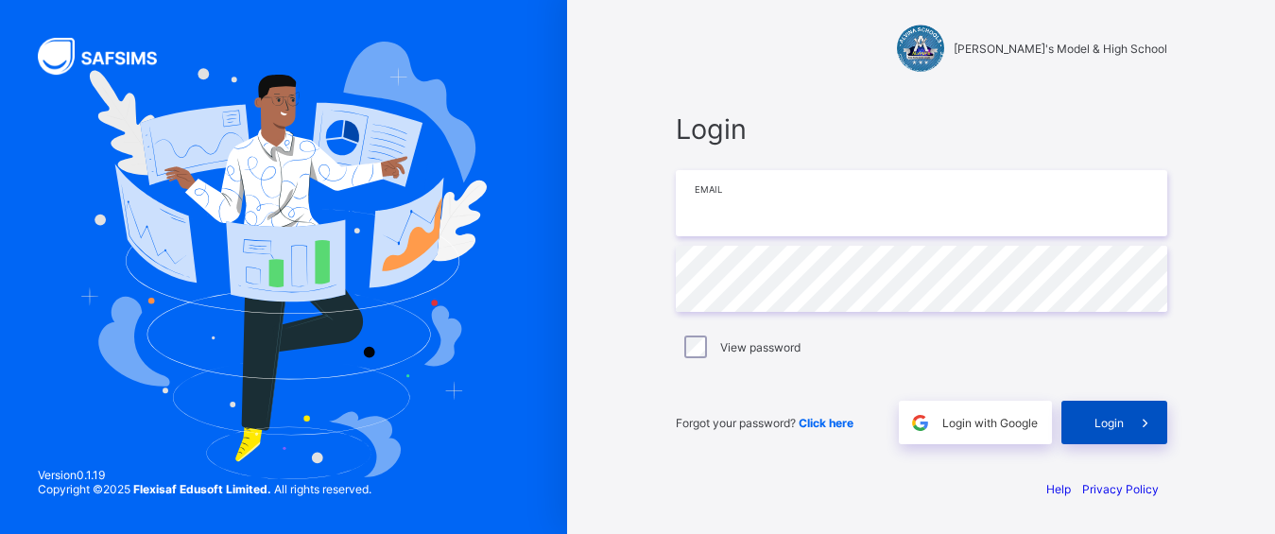
type input "**********"
click at [1104, 420] on span "Login" at bounding box center [1109, 423] width 29 height 14
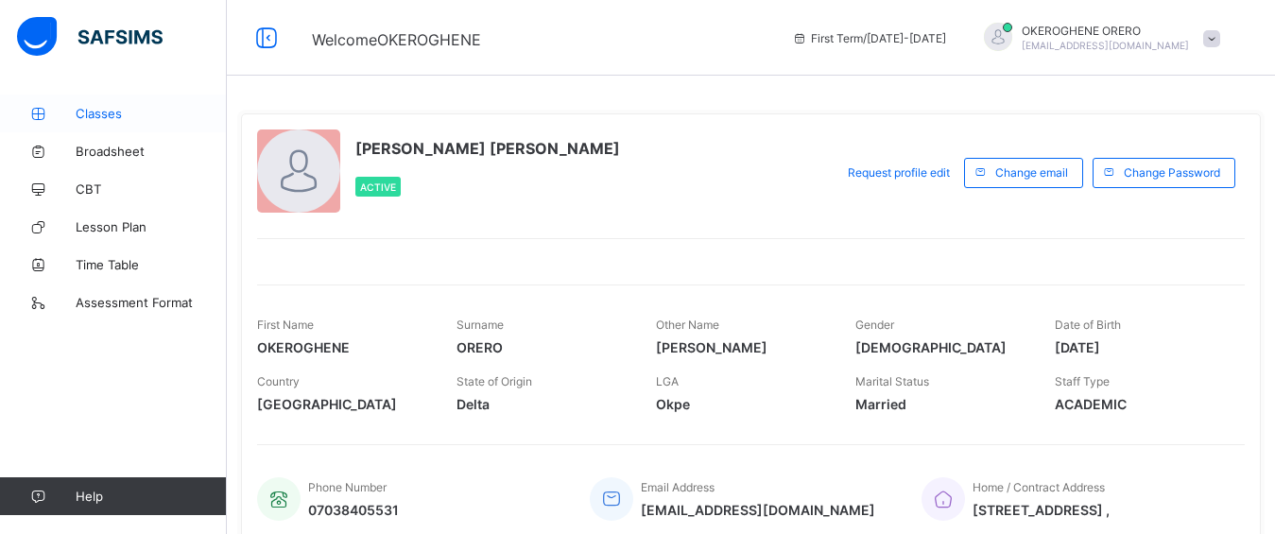
click at [117, 116] on span "Classes" at bounding box center [151, 113] width 151 height 15
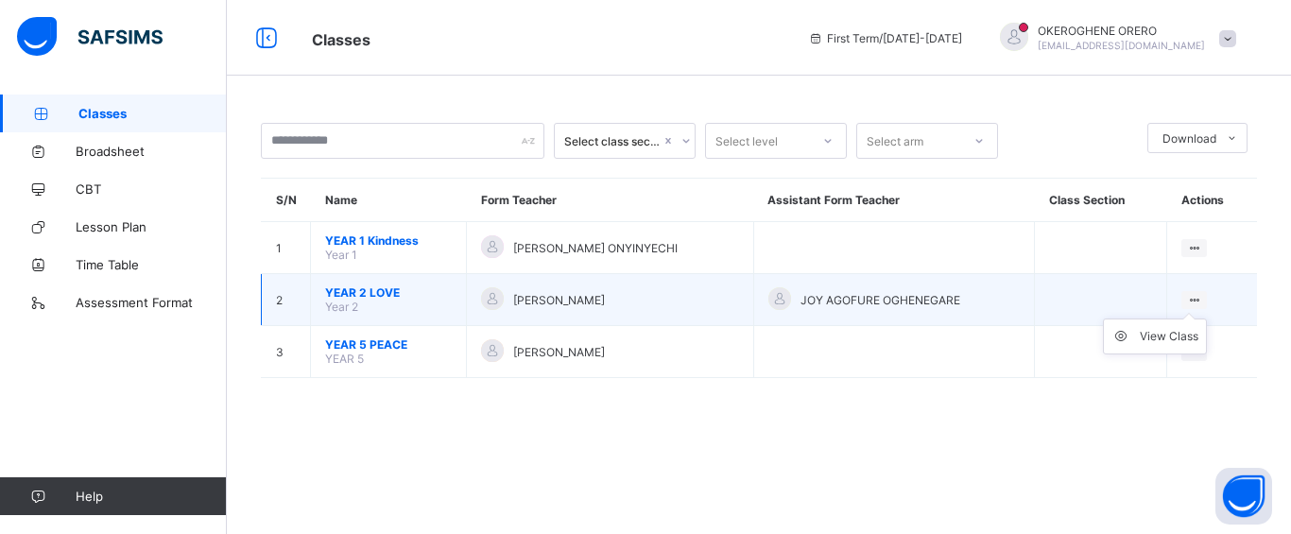
click at [1190, 295] on icon at bounding box center [1194, 300] width 16 height 14
click at [1168, 334] on div "View Class" at bounding box center [1169, 336] width 59 height 19
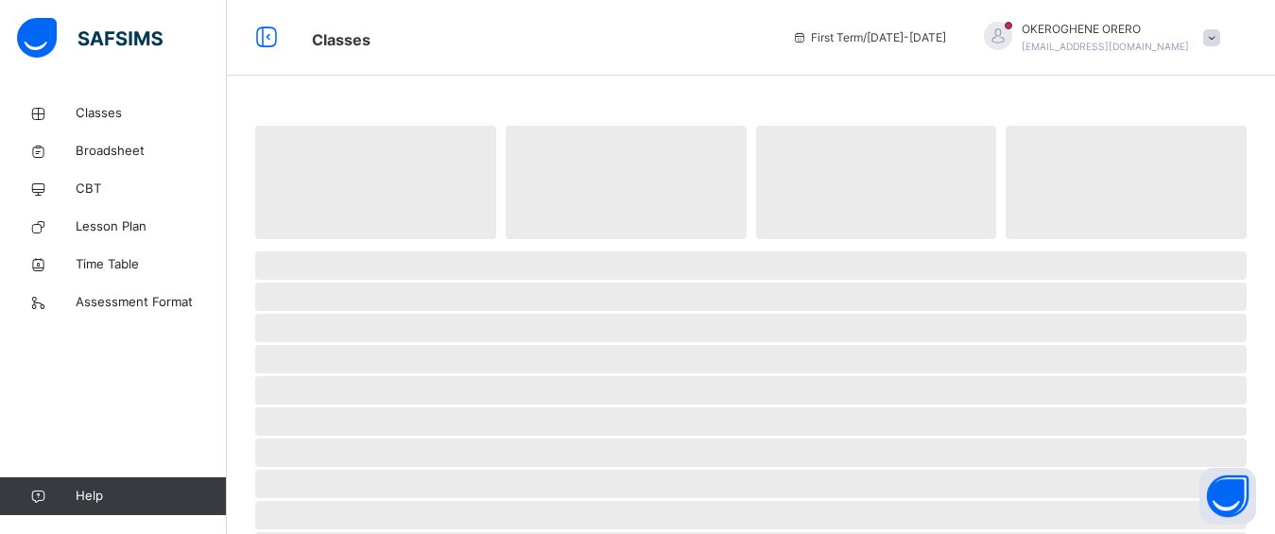
click at [1140, 333] on span "‌" at bounding box center [751, 328] width 992 height 28
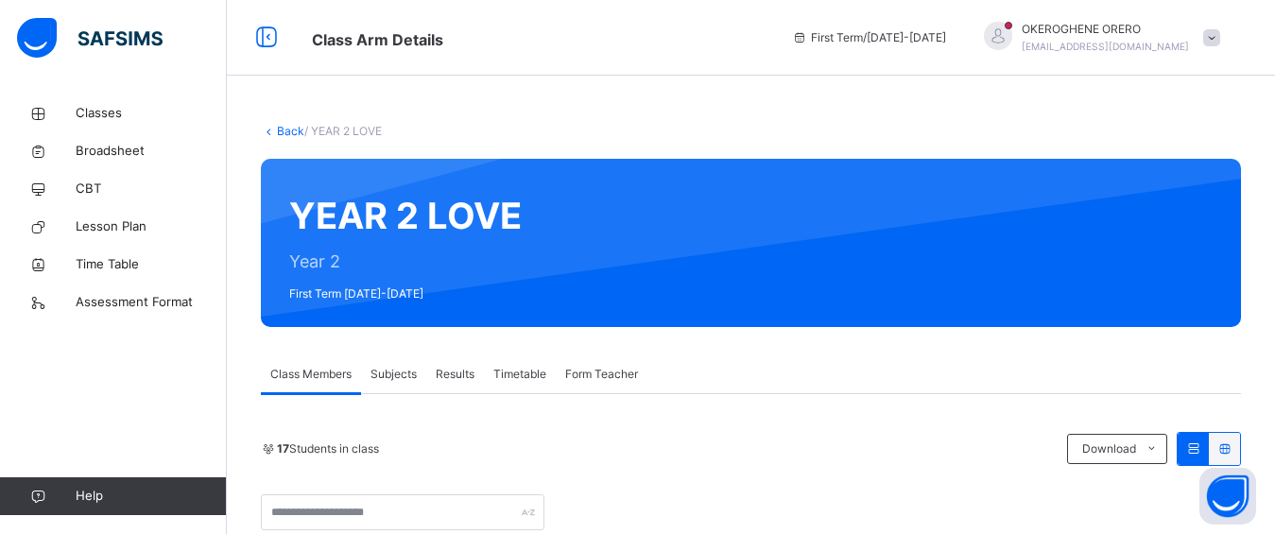
click at [403, 379] on span "Subjects" at bounding box center [394, 374] width 46 height 17
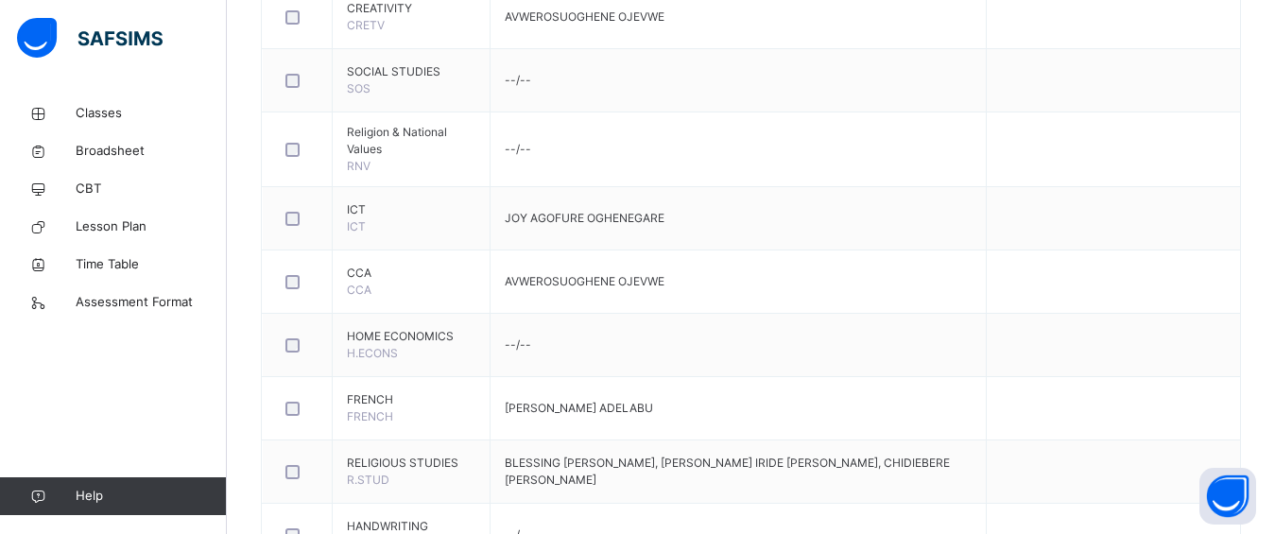
scroll to position [1106, 0]
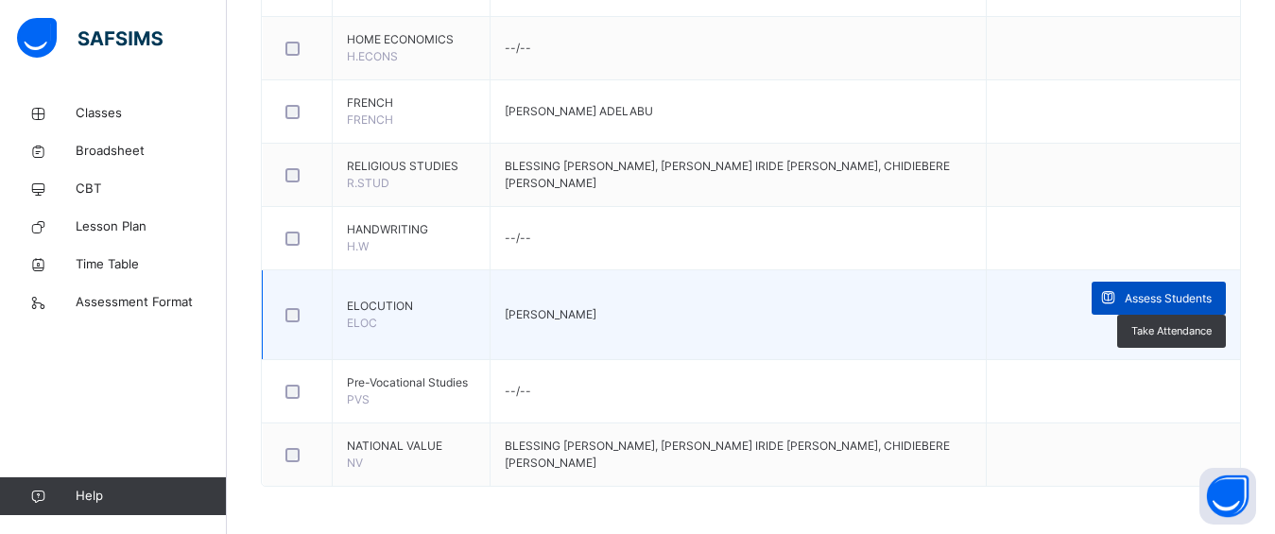
click at [1208, 298] on span "Assess Students" at bounding box center [1168, 298] width 87 height 17
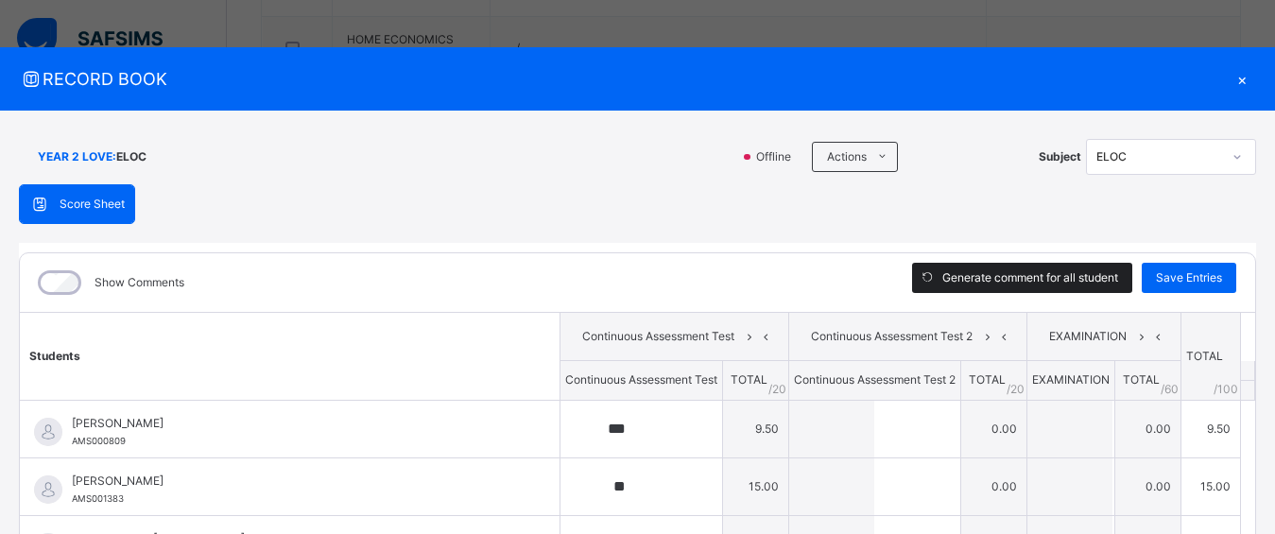
type input "***"
type input "**"
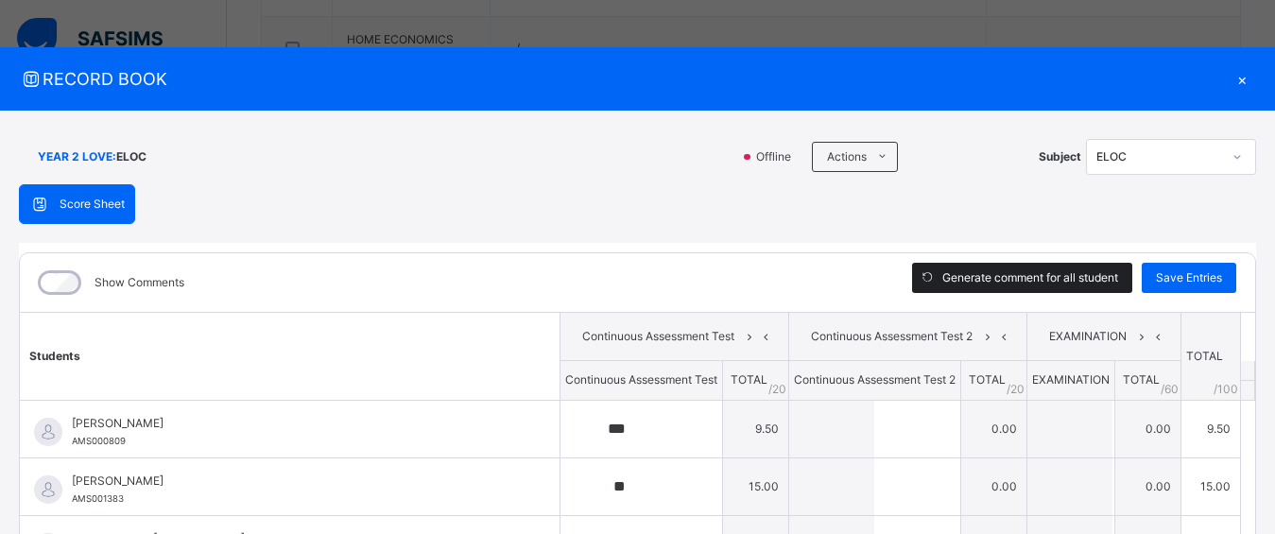
type input "**"
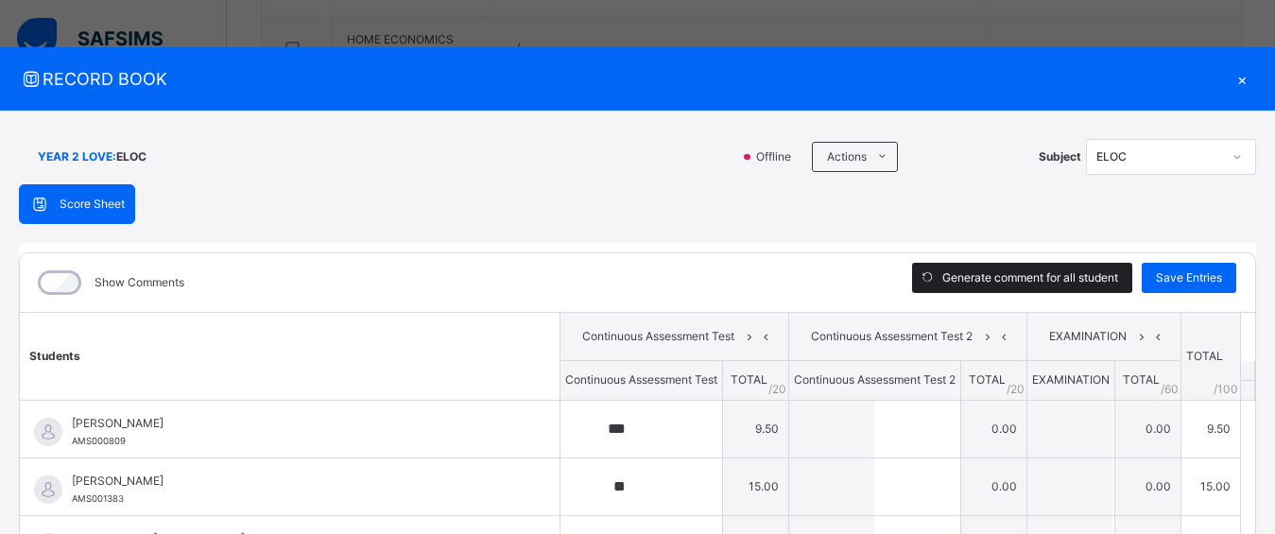
type input "*"
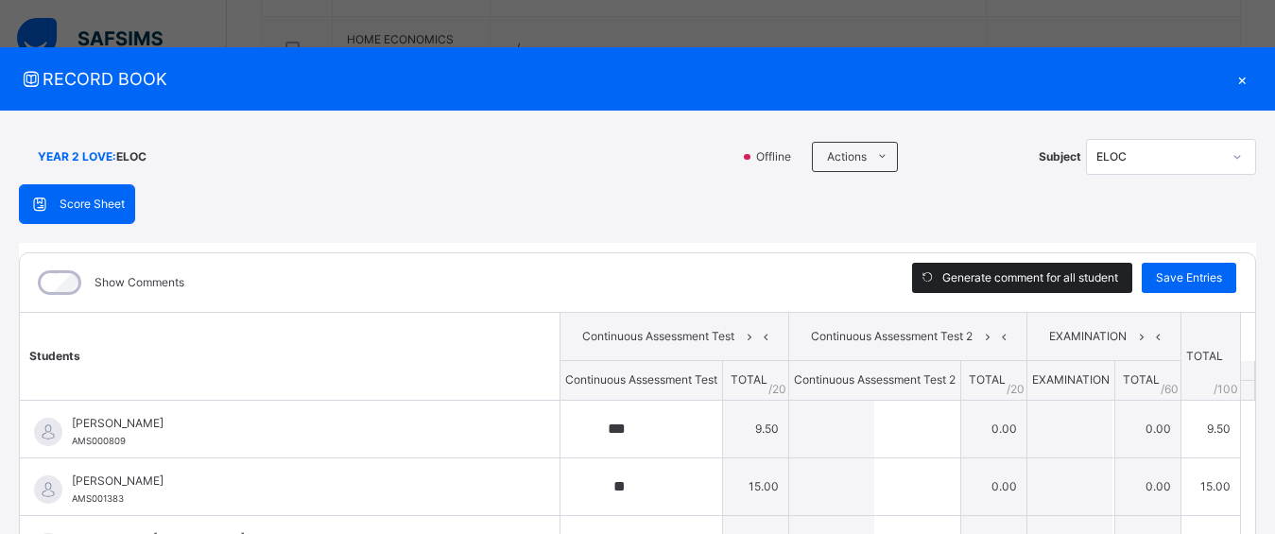
type input "*"
type input "**"
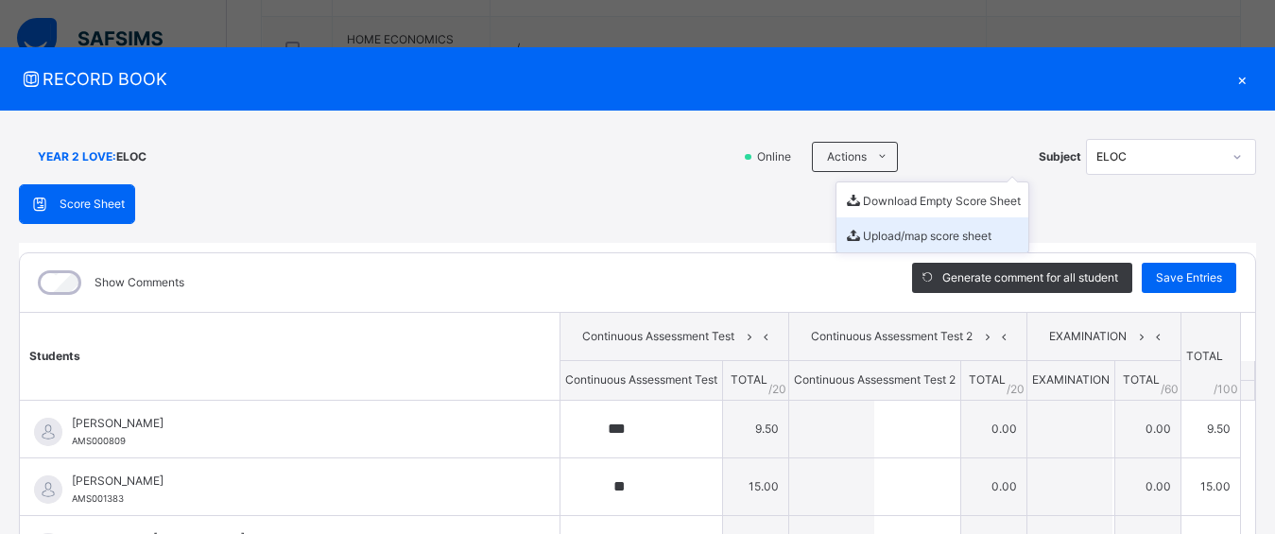
click at [879, 229] on li "Upload/map score sheet" at bounding box center [933, 234] width 192 height 35
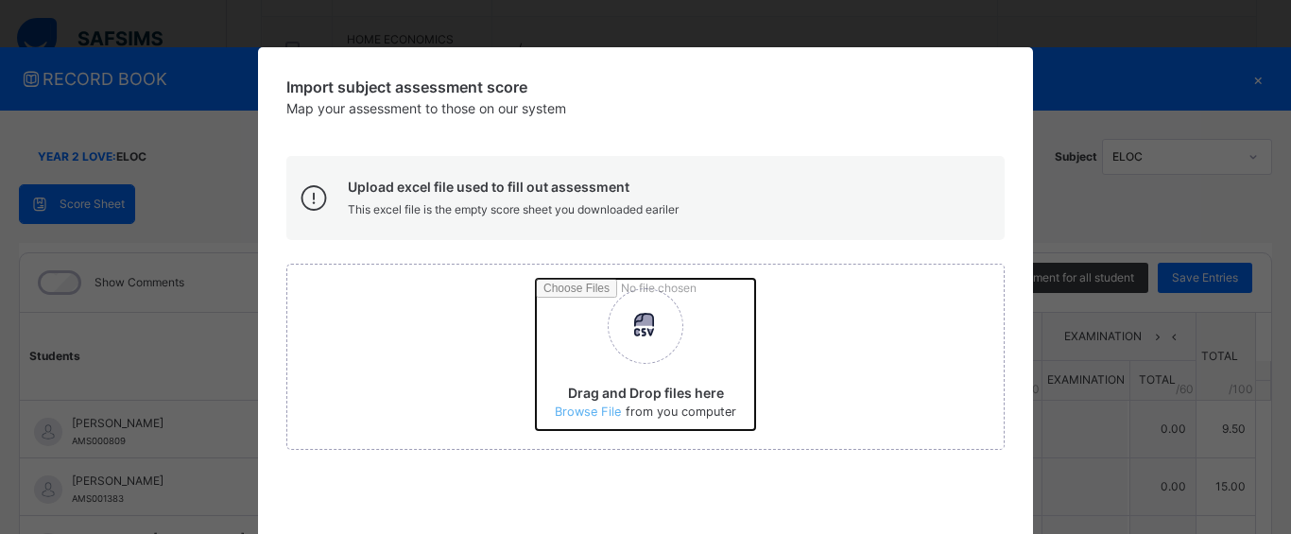
click at [648, 321] on input "Drag and Drop files here Select your Excel file Browse file Maximum size 2.5mb" at bounding box center [894, 361] width 717 height 165
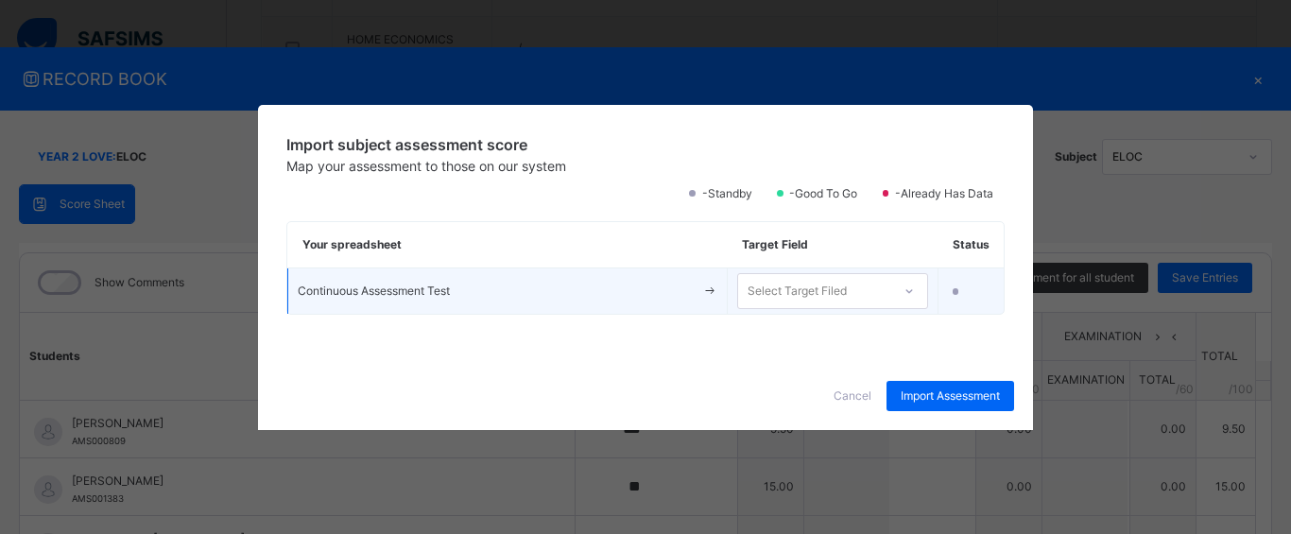
click at [819, 301] on div "Select Target Filed" at bounding box center [797, 291] width 99 height 36
drag, startPoint x: 819, startPoint y: 301, endPoint x: 830, endPoint y: 303, distance: 11.7
click at [830, 303] on div "Select Target Filed" at bounding box center [797, 291] width 99 height 36
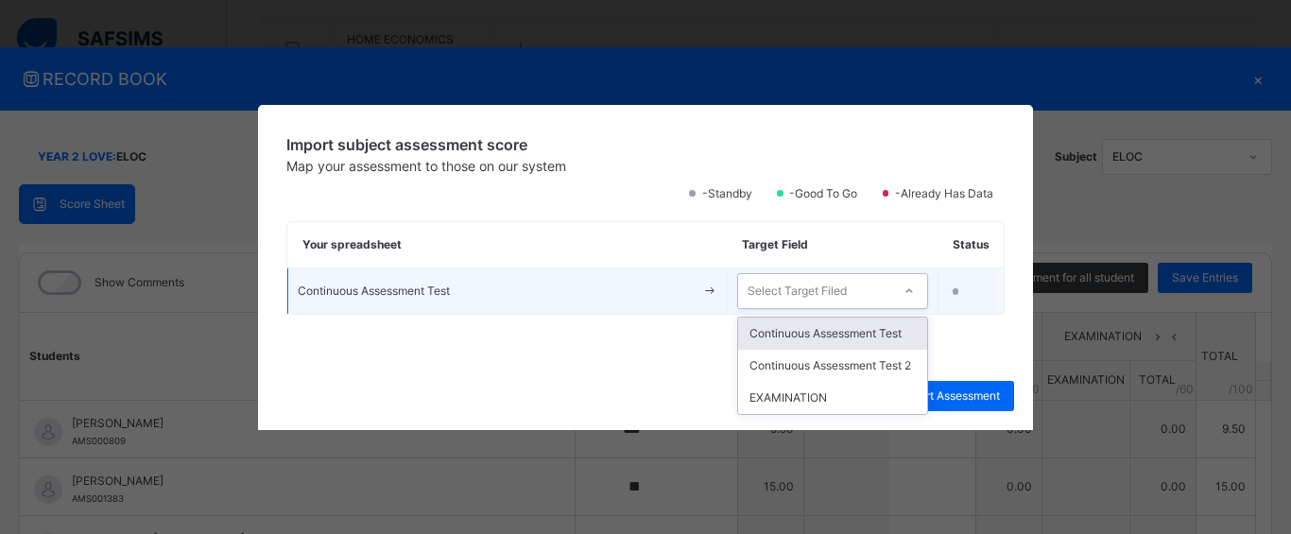
click at [830, 303] on div "Select Target Filed" at bounding box center [797, 291] width 99 height 36
click at [835, 330] on div "Continuous Assessment Test" at bounding box center [832, 334] width 189 height 32
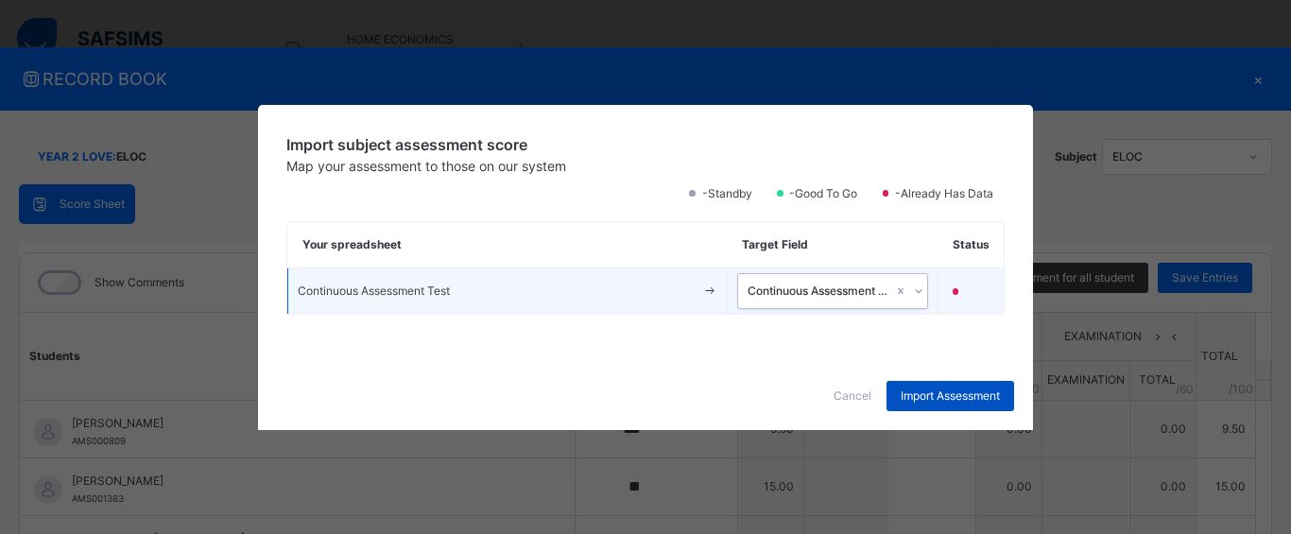
click at [940, 398] on span "Import Assessment" at bounding box center [950, 396] width 99 height 17
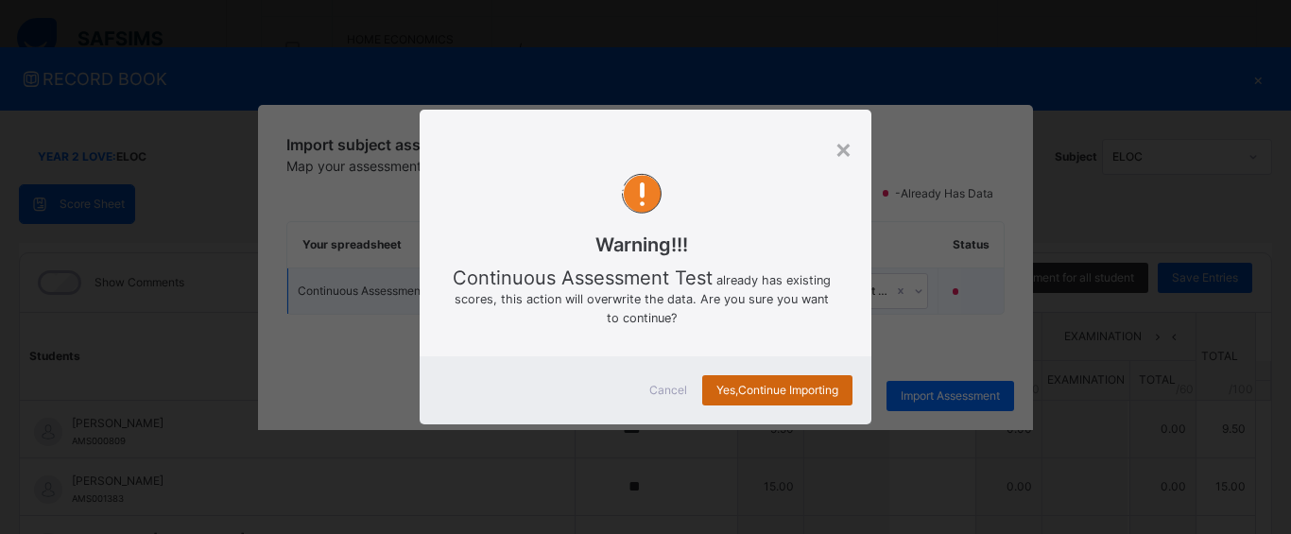
click at [769, 389] on span "Yes, Continue Importing" at bounding box center [778, 390] width 122 height 17
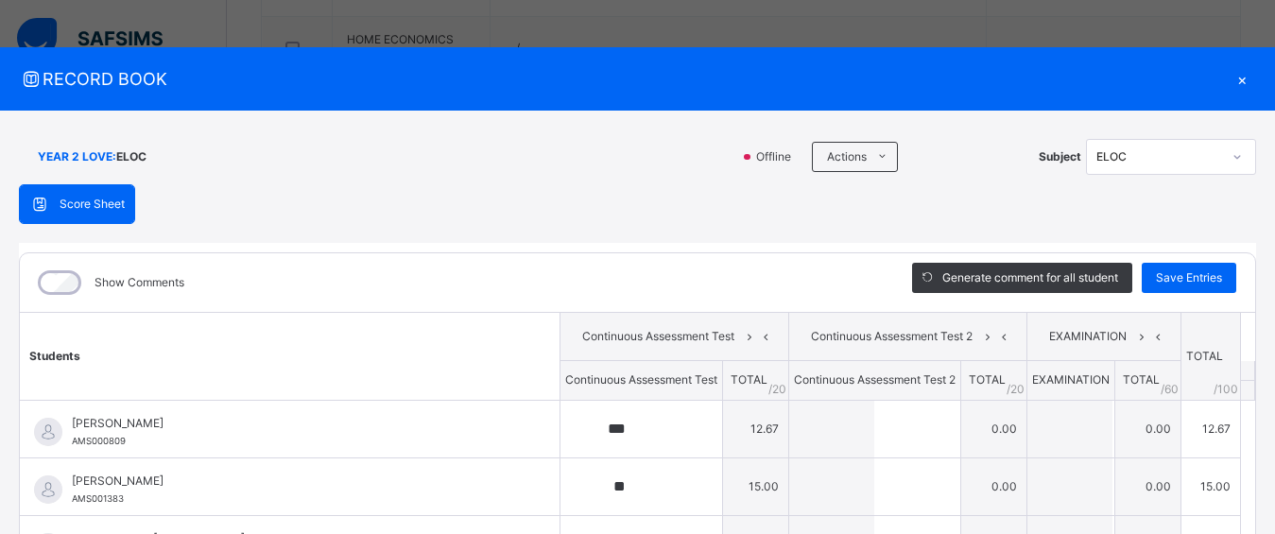
type input "***"
type input "**"
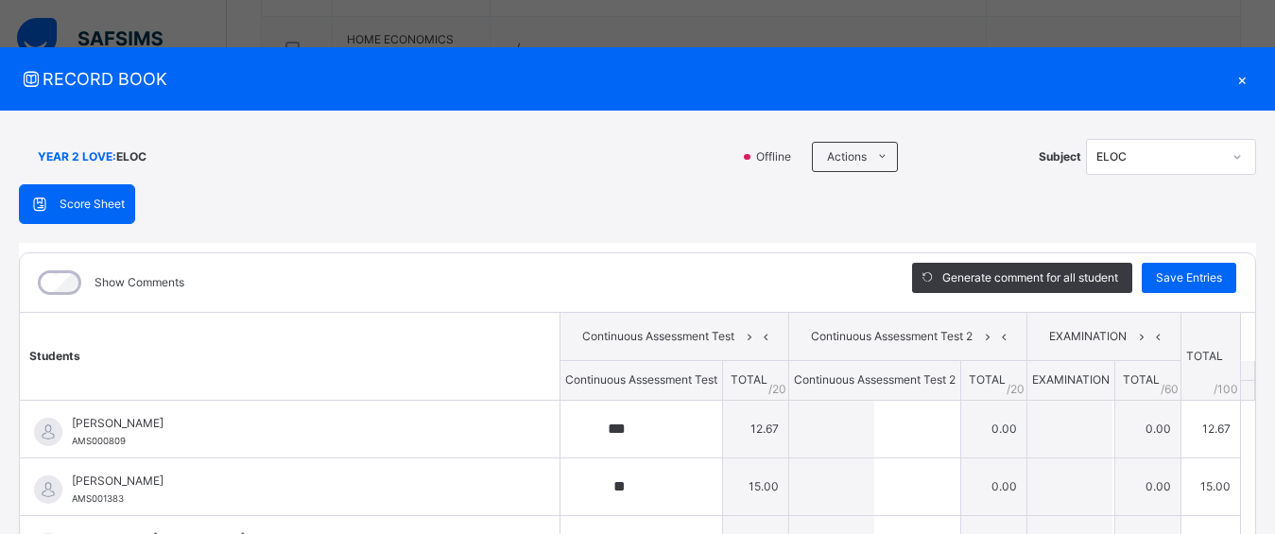
type input "**"
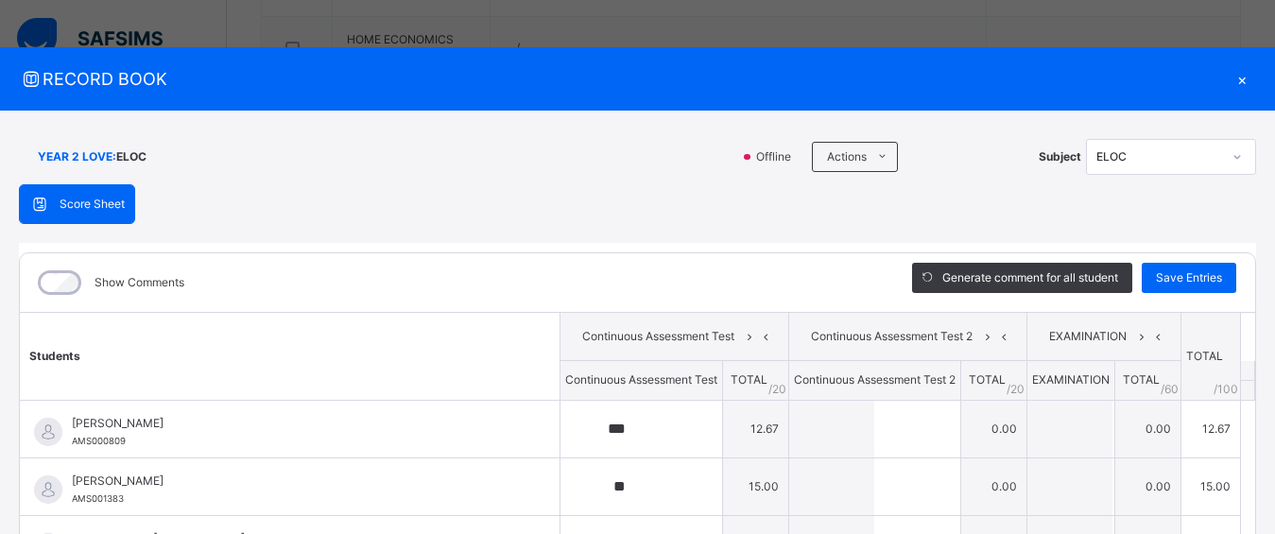
type input "*"
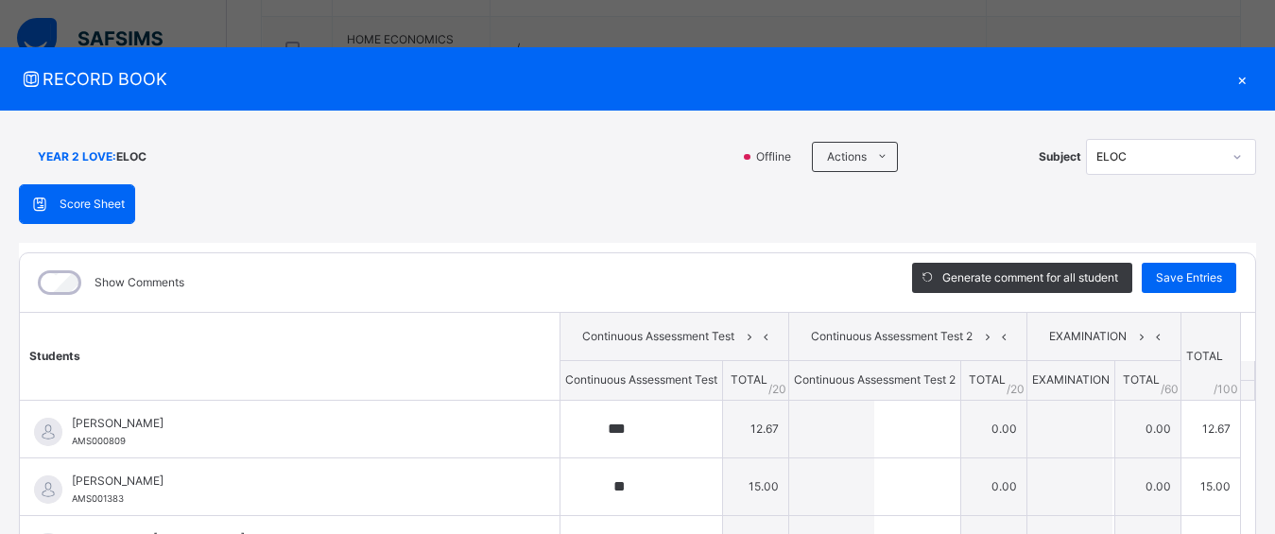
type input "*"
type input "**"
type input "*****"
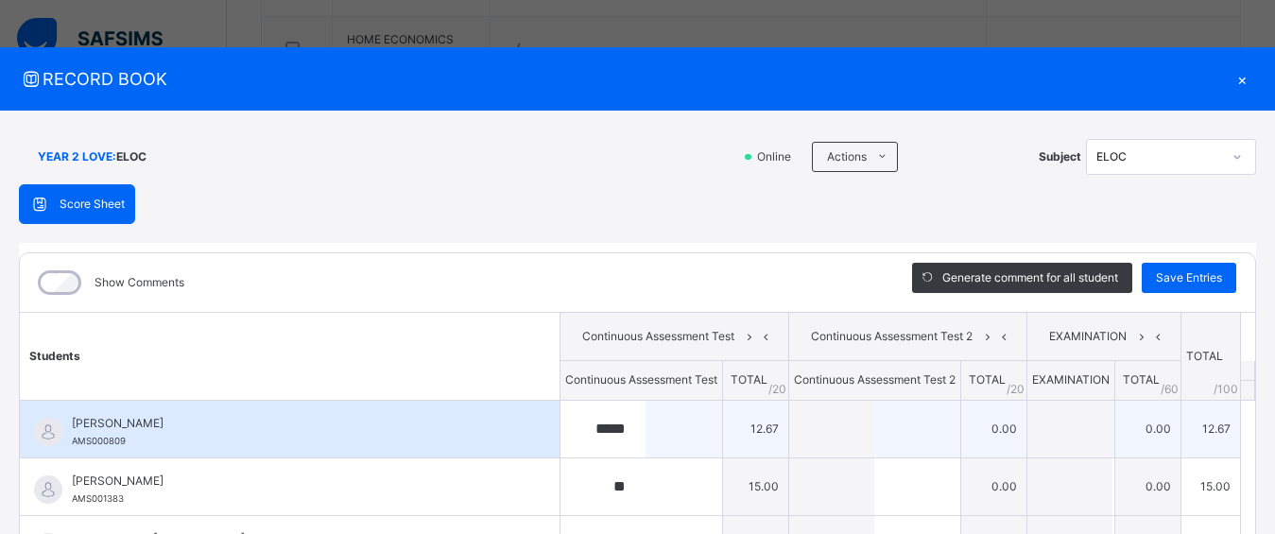
click at [638, 421] on div "*****" at bounding box center [642, 429] width 162 height 57
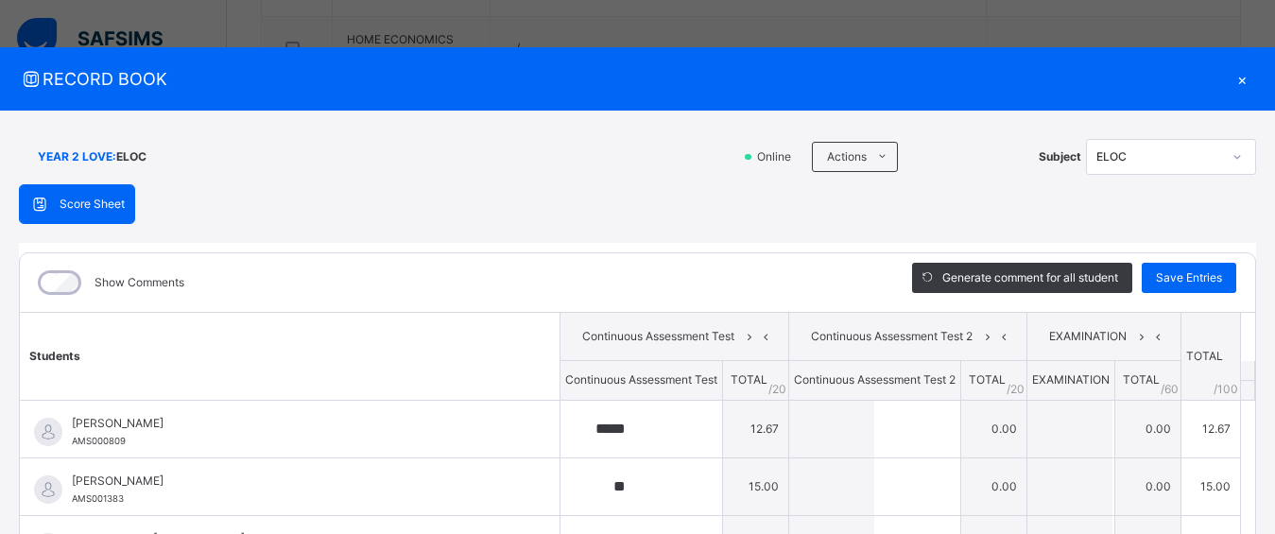
click at [591, 246] on div "Show Comments Generate comment for all student Save Entries Class Level: YEAR 2…" at bounding box center [637, 519] width 1237 height 552
click at [1230, 76] on div "×" at bounding box center [1242, 79] width 28 height 26
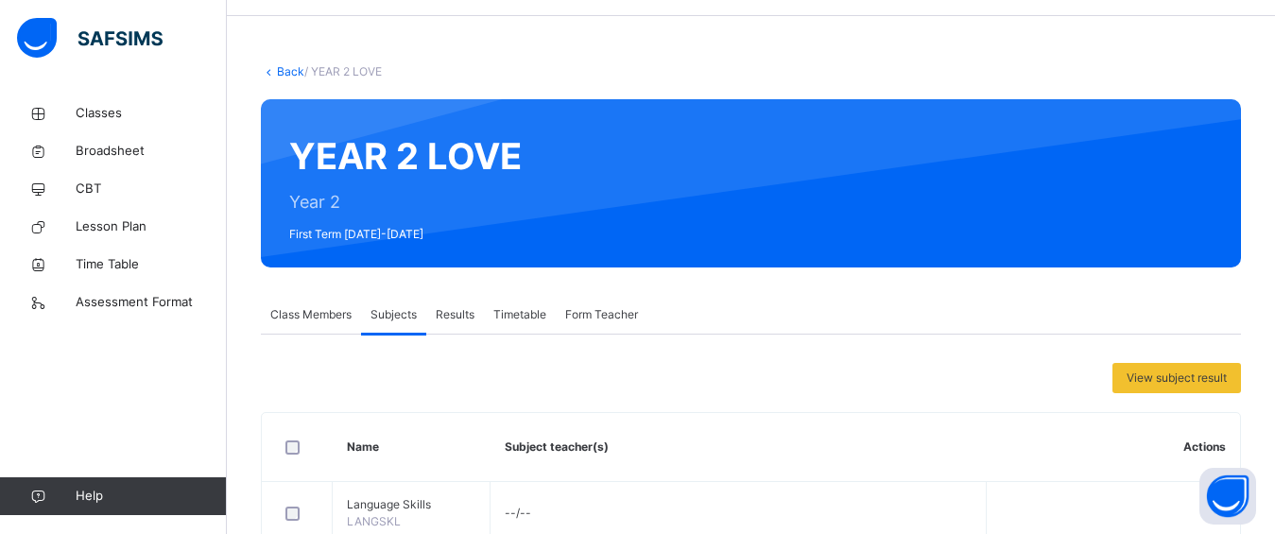
scroll to position [0, 0]
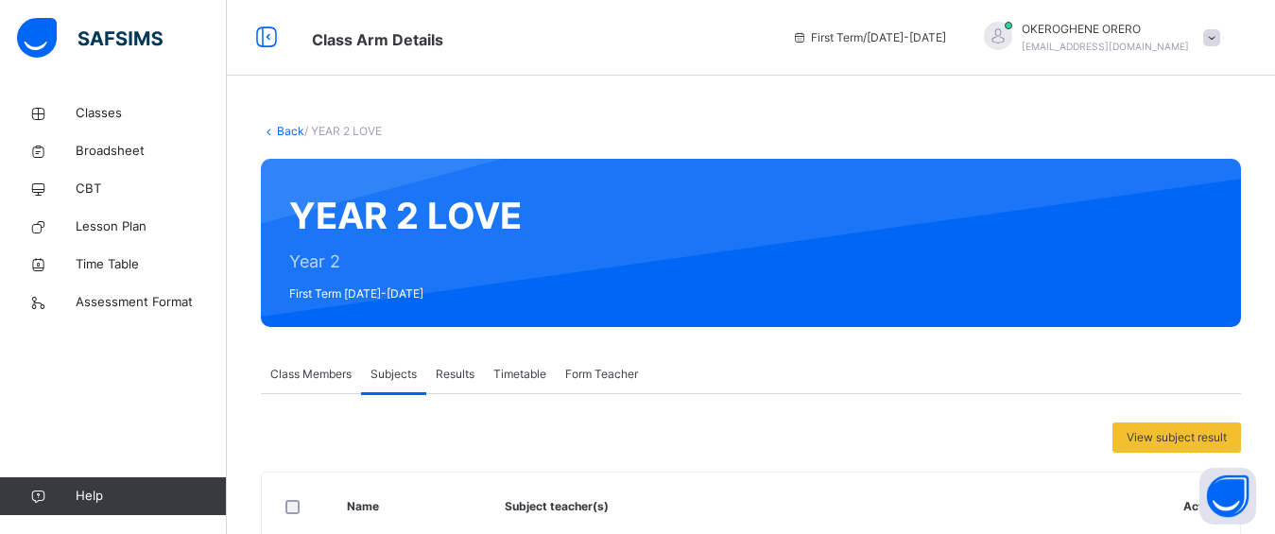
click at [282, 132] on link "Back" at bounding box center [290, 131] width 27 height 14
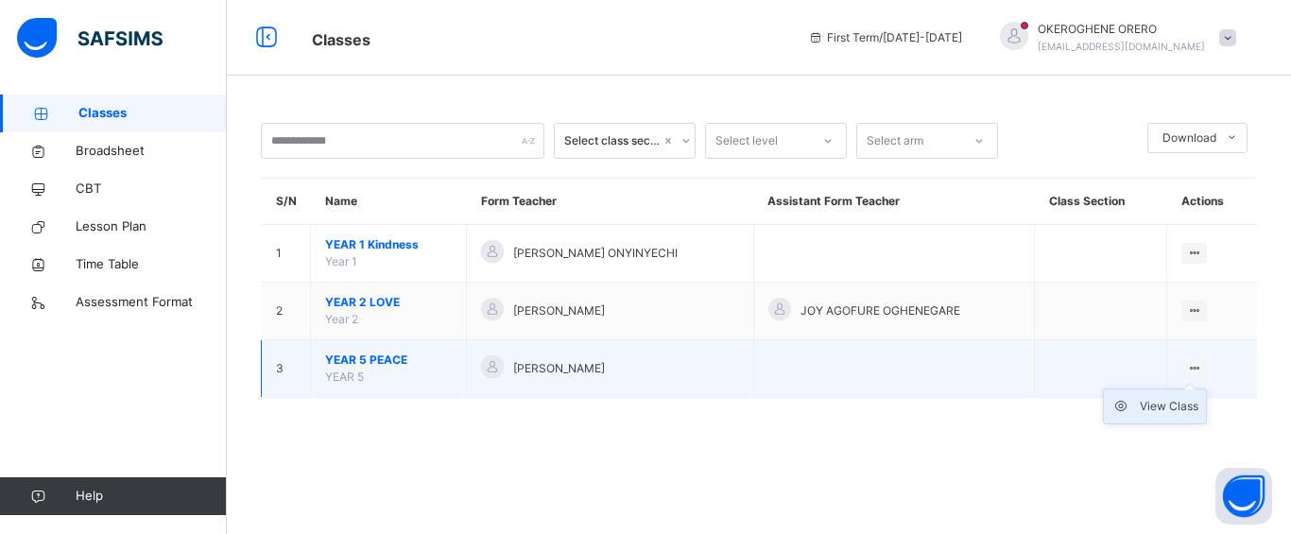
click at [1176, 404] on div "View Class" at bounding box center [1169, 406] width 59 height 19
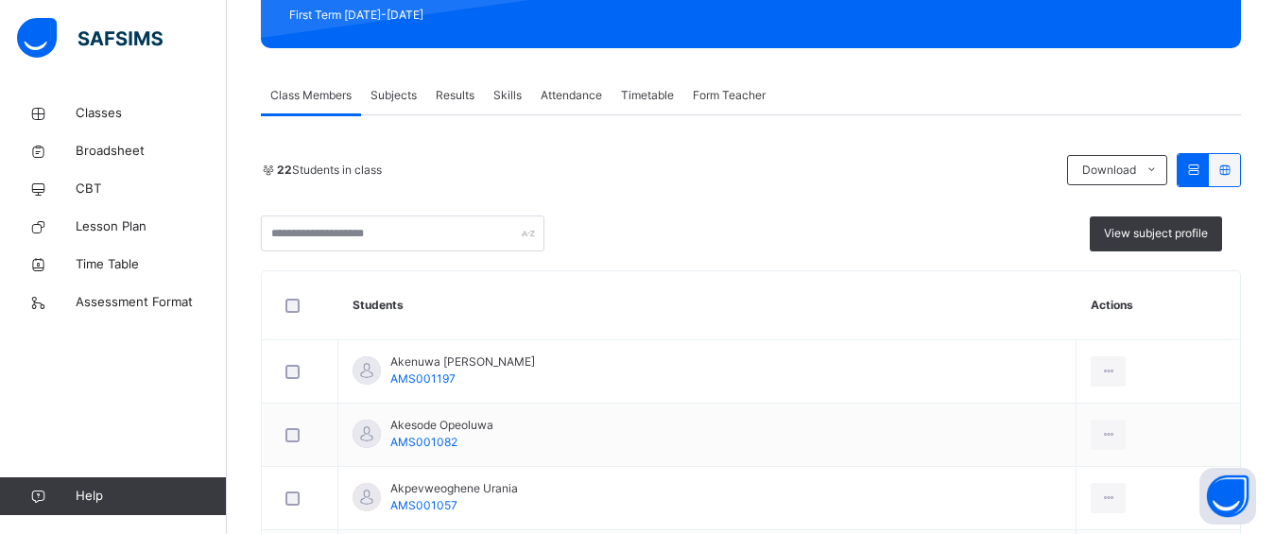
scroll to position [235, 0]
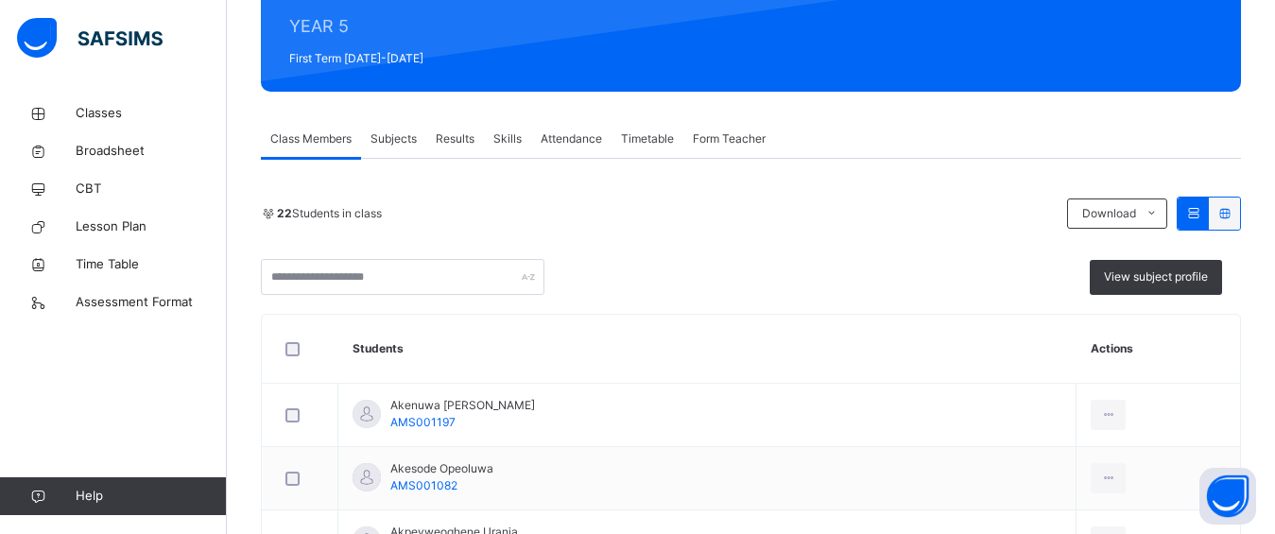
click at [389, 148] on div "Subjects" at bounding box center [393, 139] width 65 height 38
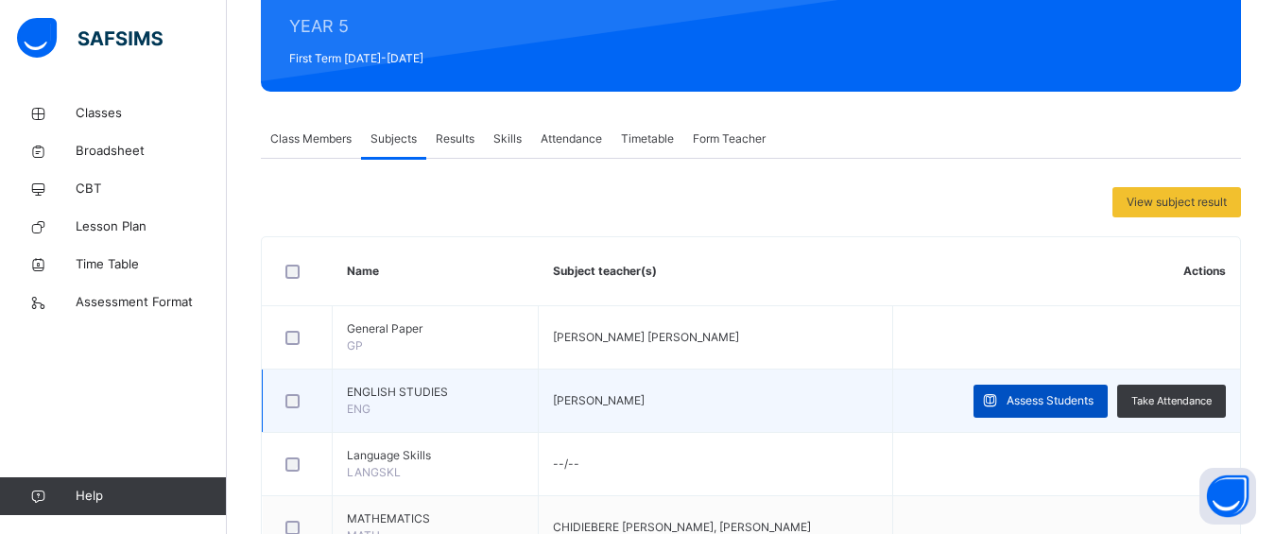
click at [1000, 391] on icon at bounding box center [990, 401] width 20 height 22
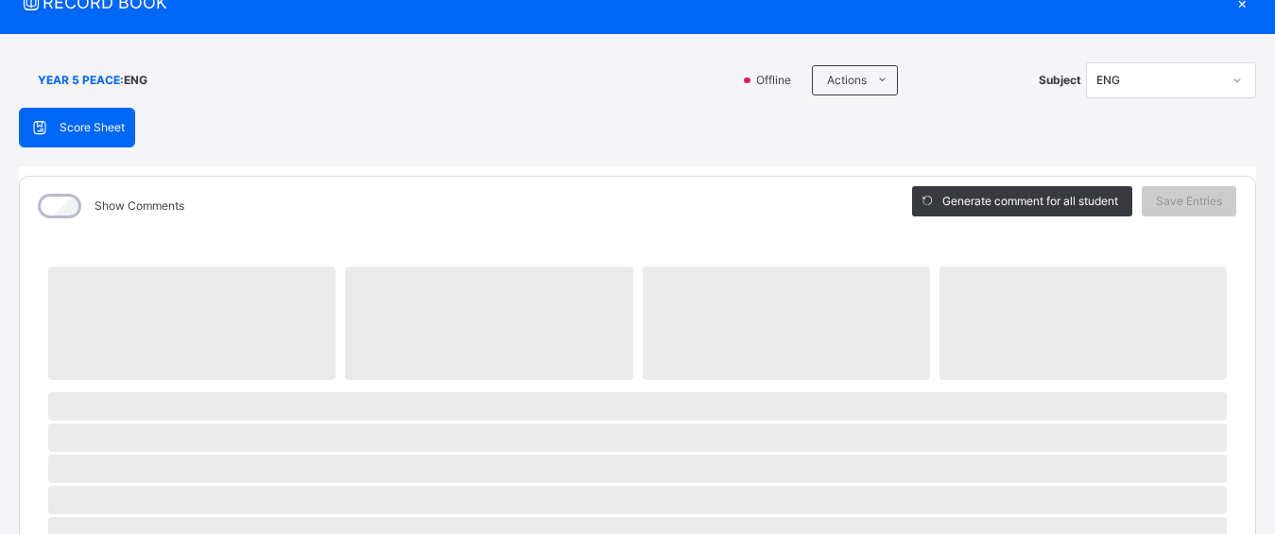
scroll to position [105, 0]
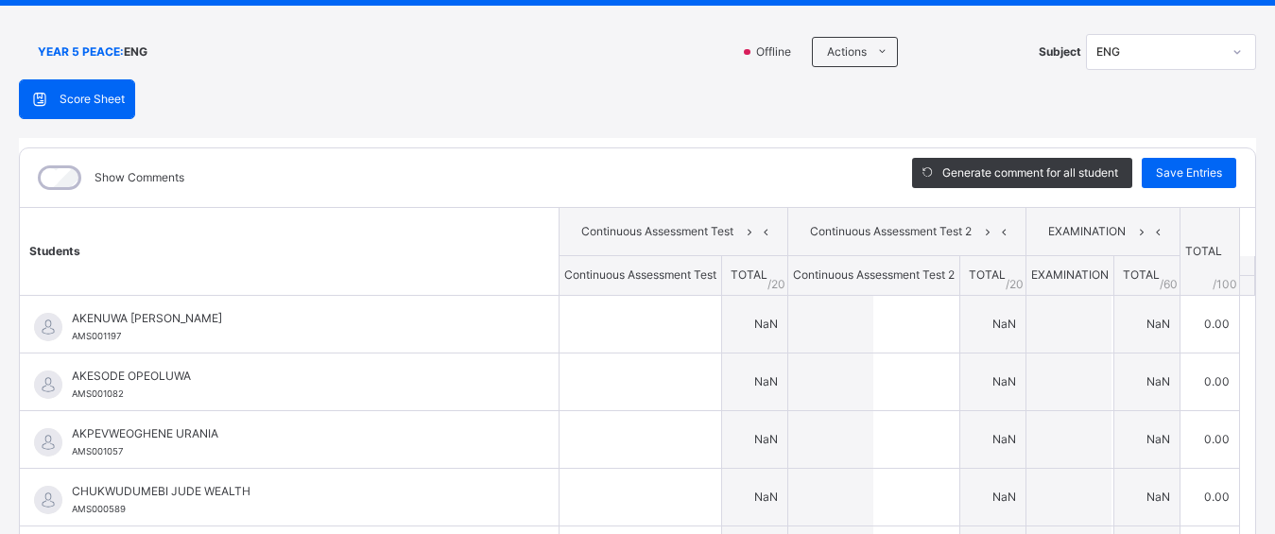
click at [661, 353] on div at bounding box center [641, 324] width 162 height 57
click at [722, 353] on td "NaN" at bounding box center [755, 324] width 66 height 58
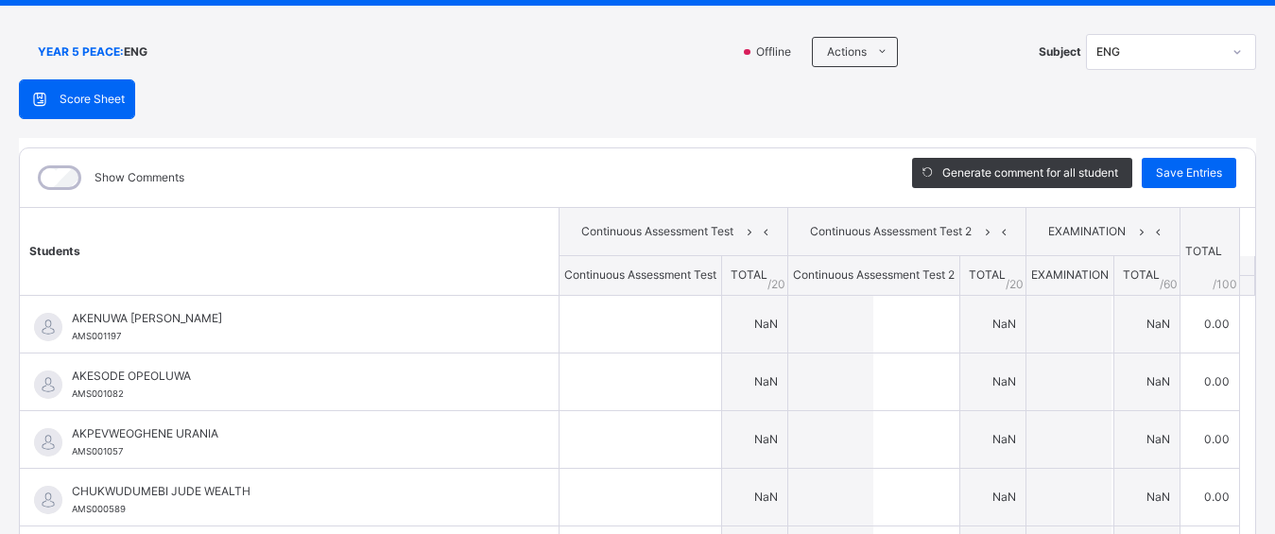
click at [722, 353] on td "NaN" at bounding box center [755, 324] width 66 height 58
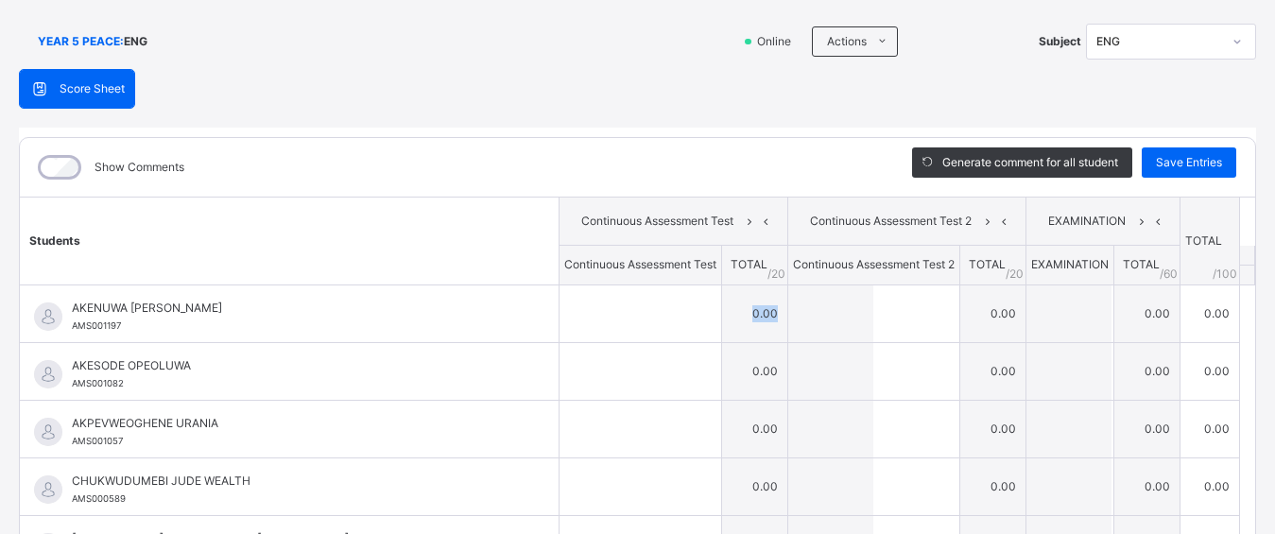
scroll to position [112, 0]
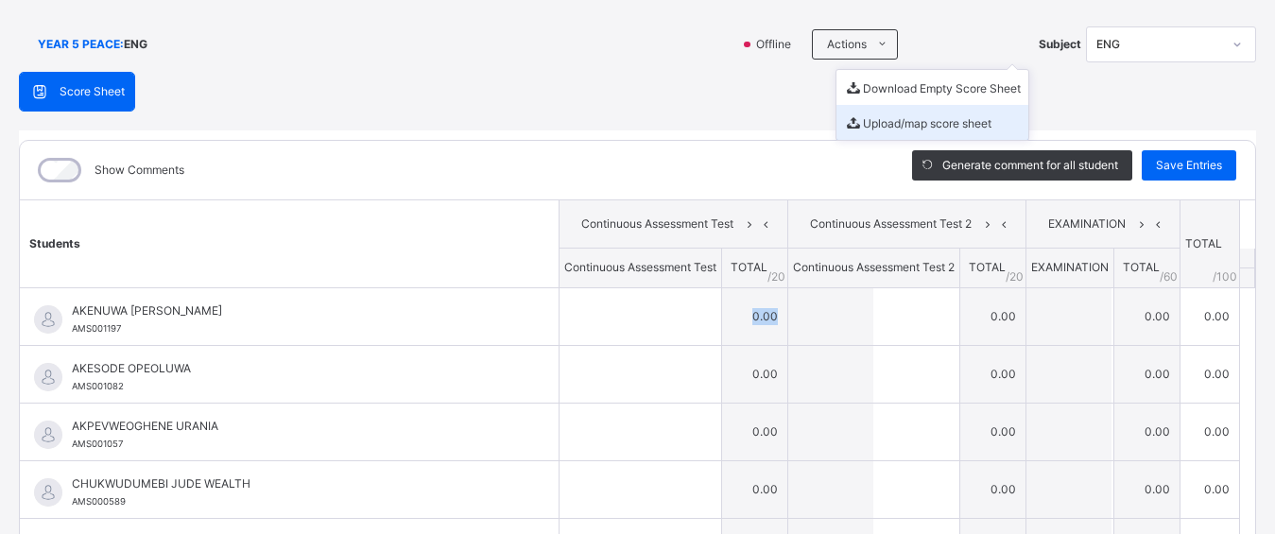
click at [877, 120] on li "Upload/map score sheet" at bounding box center [933, 122] width 192 height 35
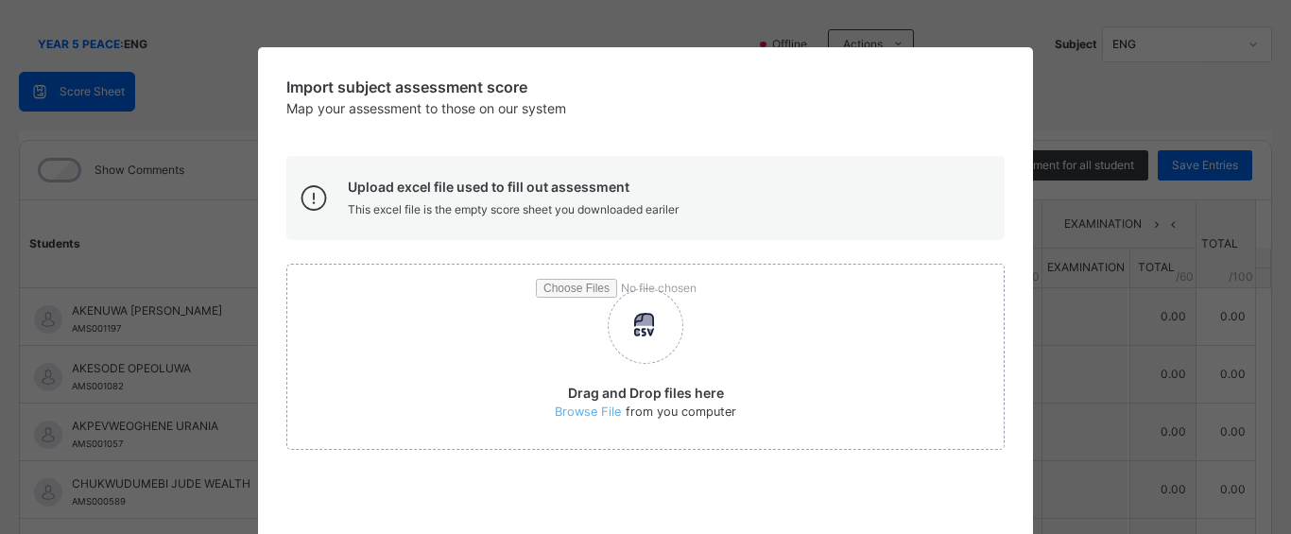
drag, startPoint x: 1072, startPoint y: 108, endPoint x: 1019, endPoint y: 145, distance: 64.5
click at [1072, 108] on div "Import subject assessment score Map your assessment to those on our system Uplo…" at bounding box center [645, 267] width 1291 height 534
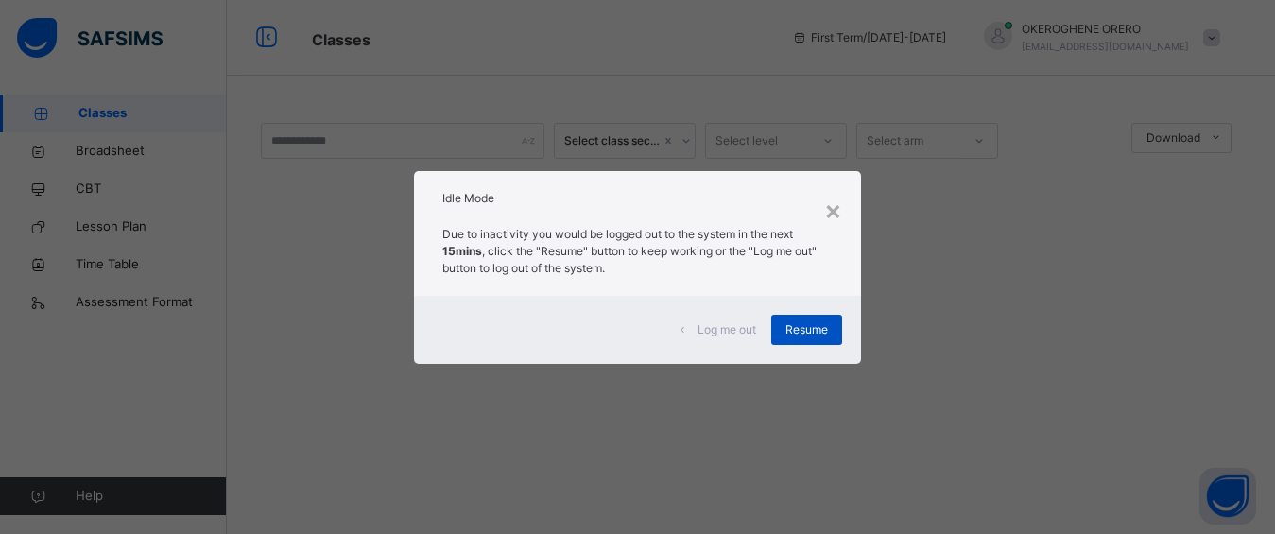
click at [819, 332] on span "Resume" at bounding box center [807, 329] width 43 height 17
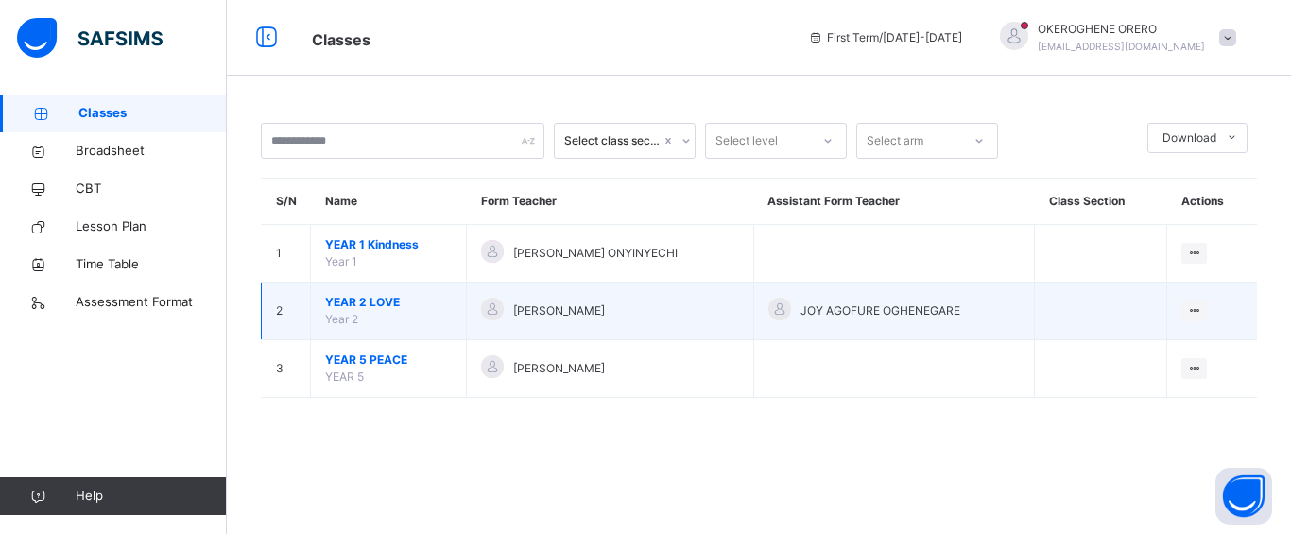
click at [415, 303] on span "YEAR 2 LOVE" at bounding box center [388, 302] width 127 height 17
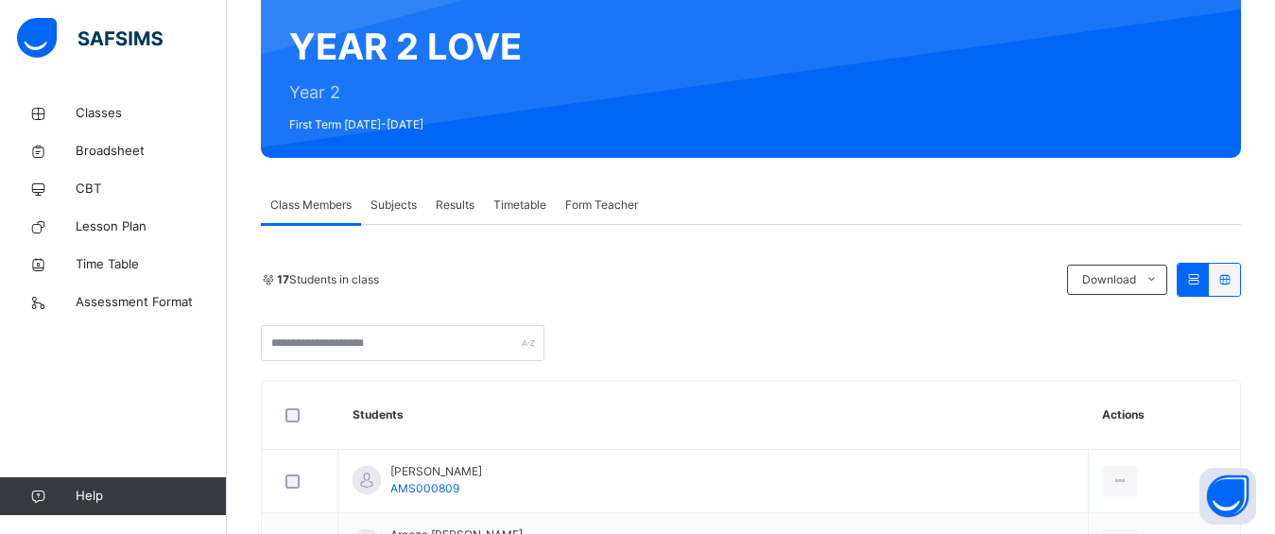
scroll to position [177, 0]
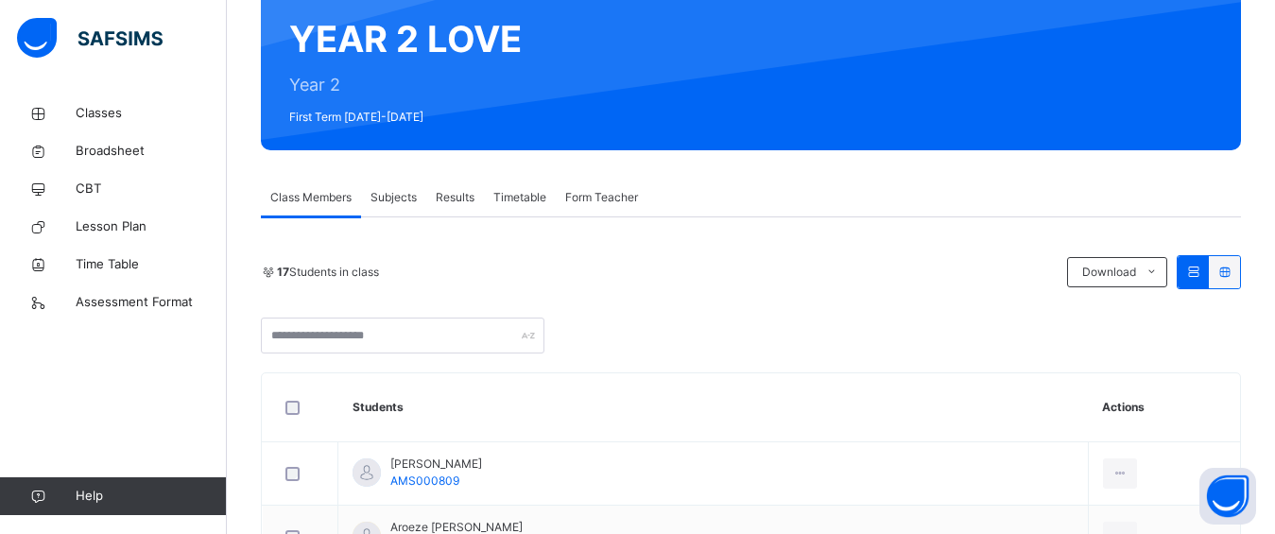
click at [396, 197] on span "Subjects" at bounding box center [394, 197] width 46 height 17
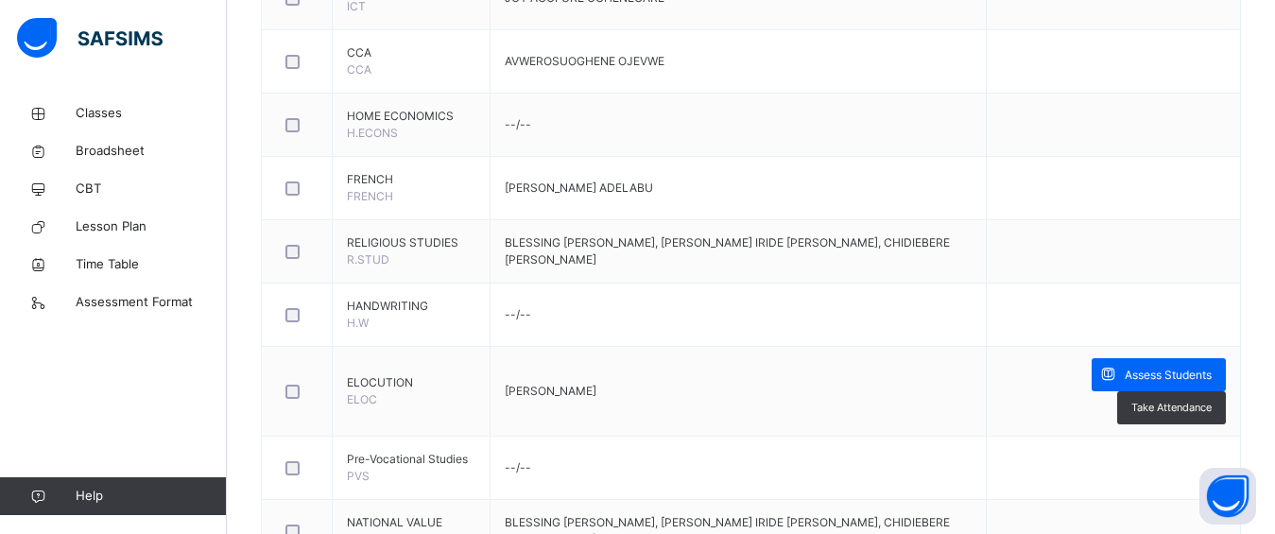
scroll to position [1038, 0]
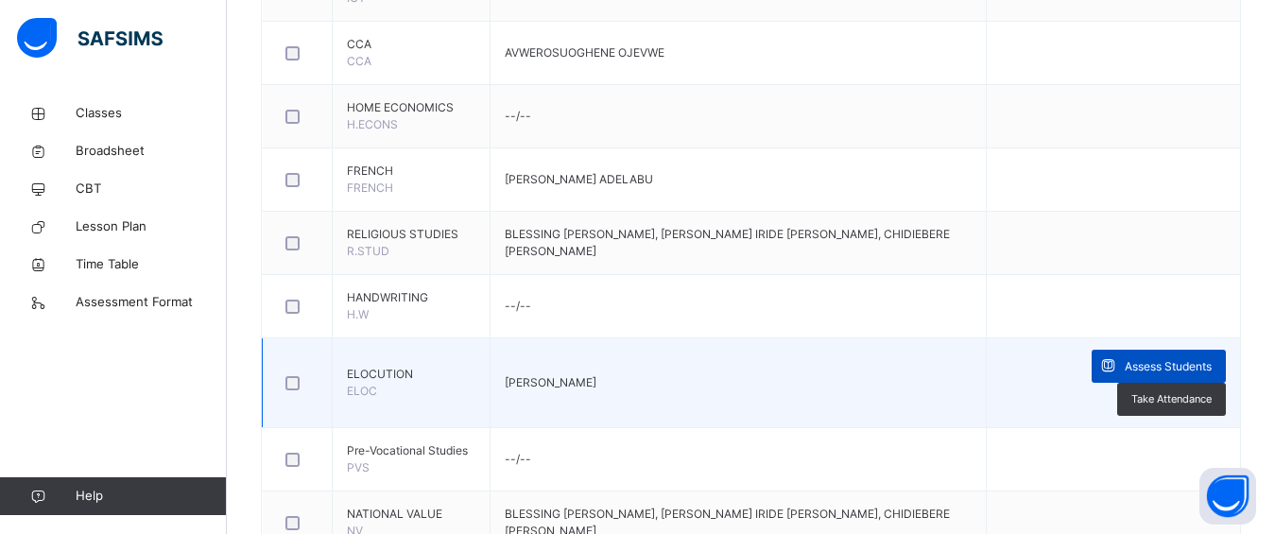
click at [1173, 365] on span "Assess Students" at bounding box center [1168, 366] width 87 height 17
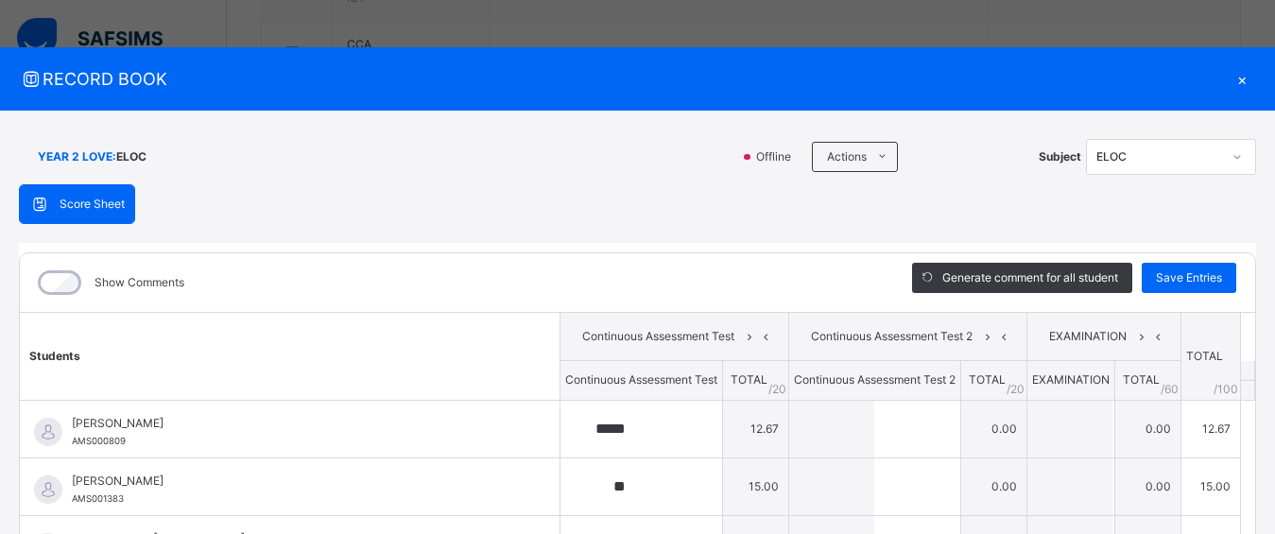
type input "*****"
type input "**"
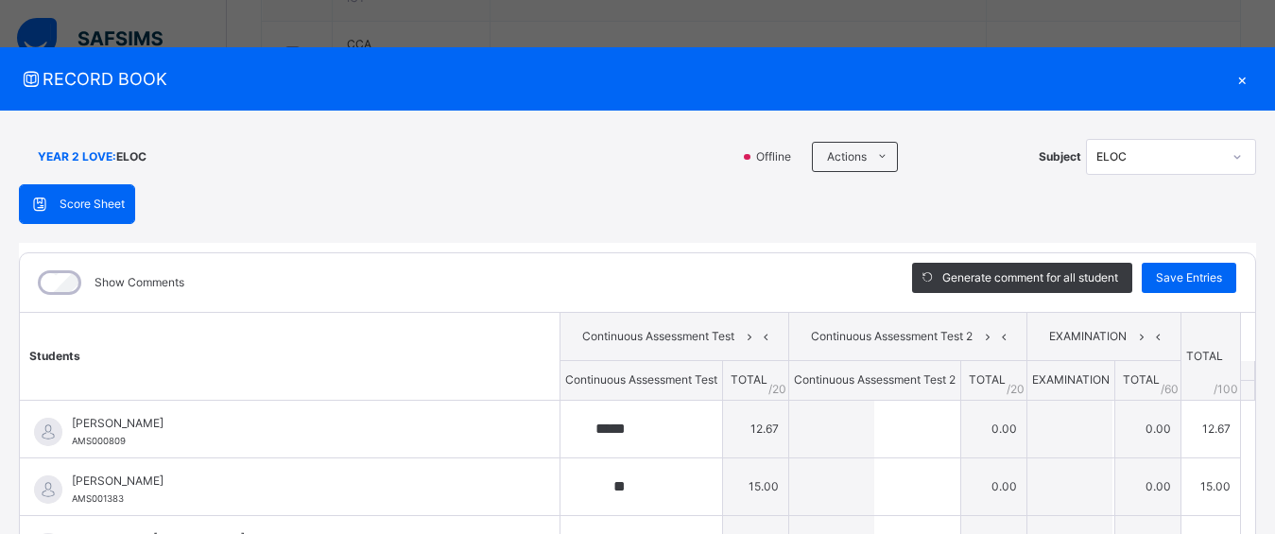
type input "**"
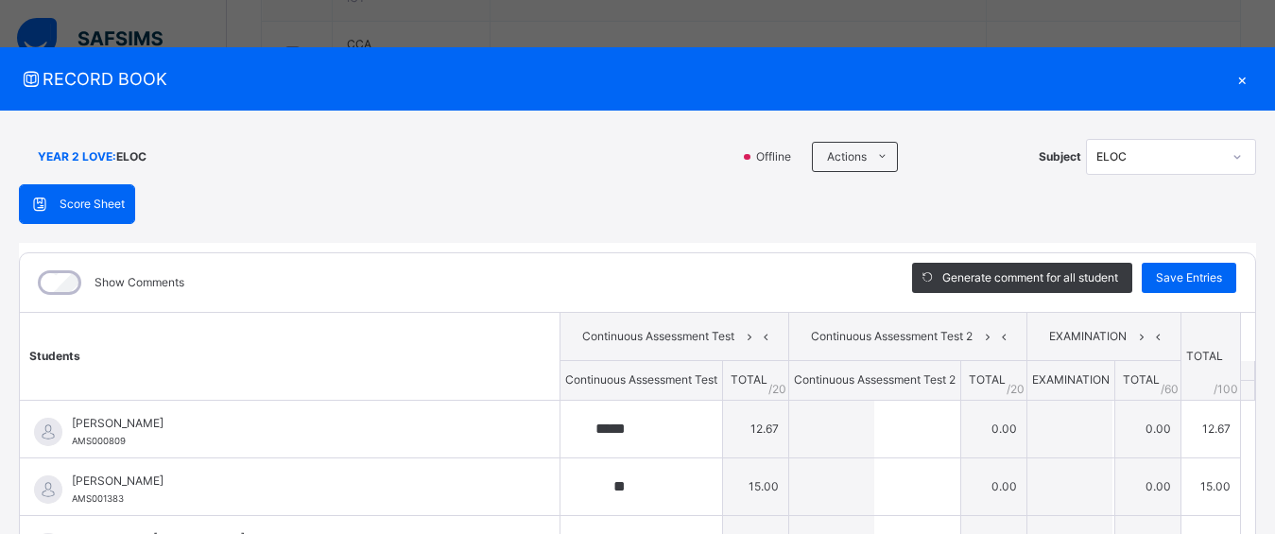
type input "*"
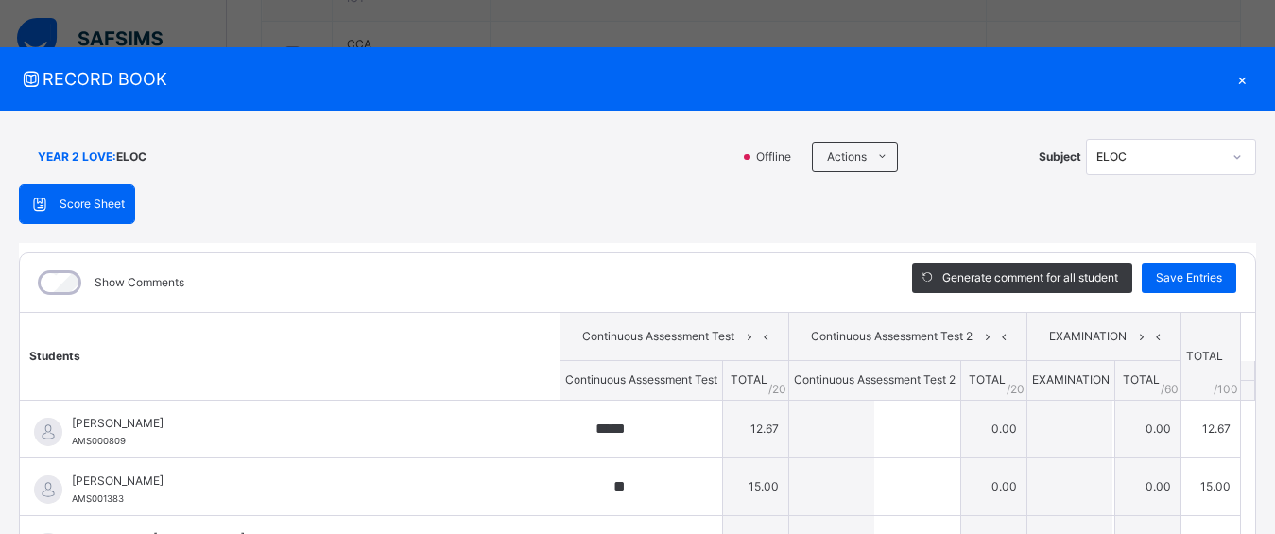
type input "*"
type input "**"
click at [880, 239] on li "Upload/map score sheet" at bounding box center [933, 234] width 192 height 35
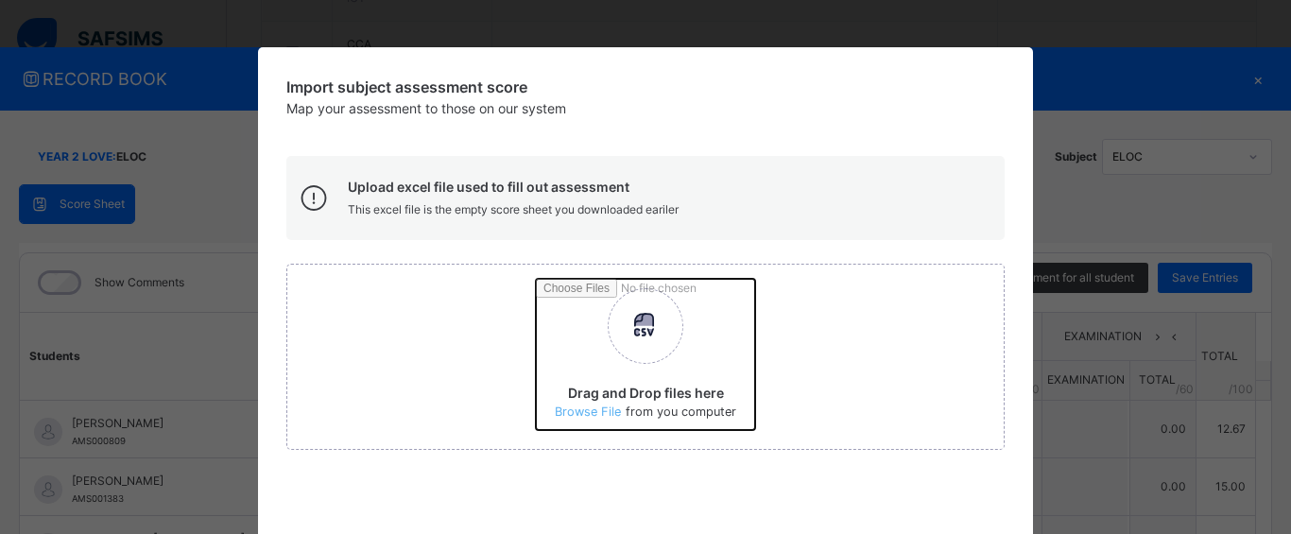
click at [643, 329] on input "Drag and Drop files here Select your Excel file Browse file Maximum size 2.5mb" at bounding box center [894, 361] width 717 height 165
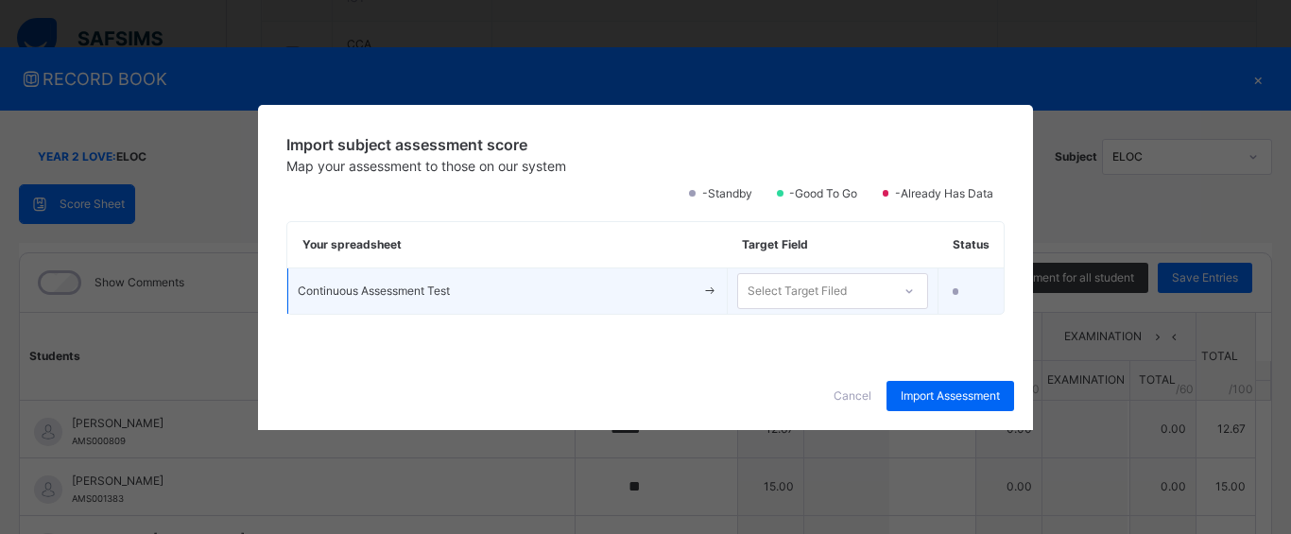
click at [908, 294] on icon at bounding box center [909, 291] width 11 height 19
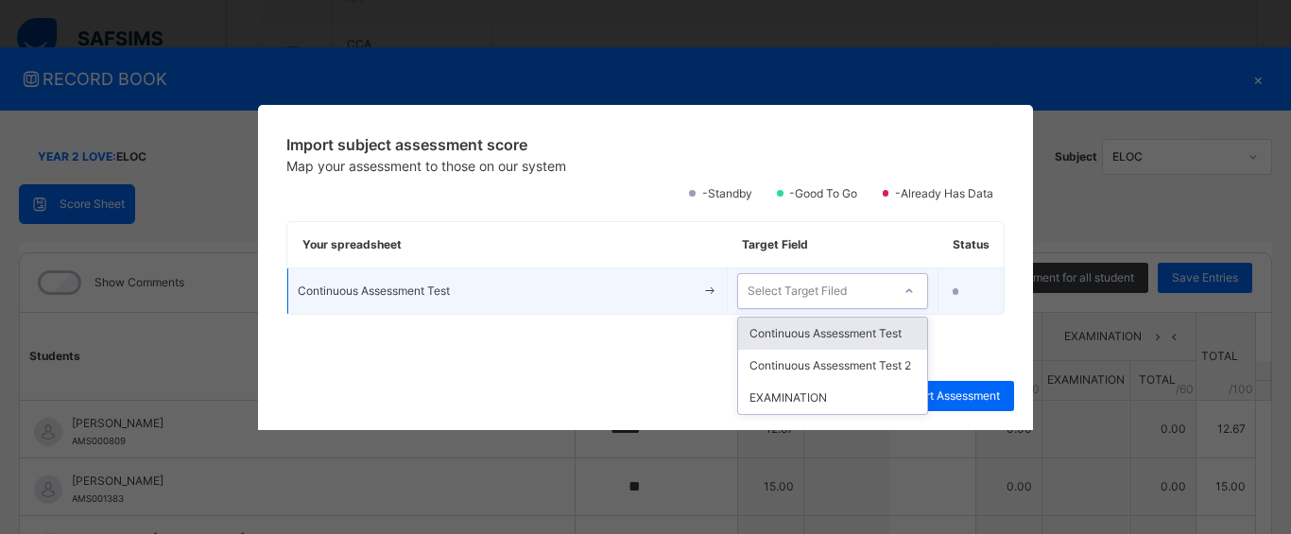
click at [874, 335] on div "Continuous Assessment Test" at bounding box center [832, 334] width 189 height 32
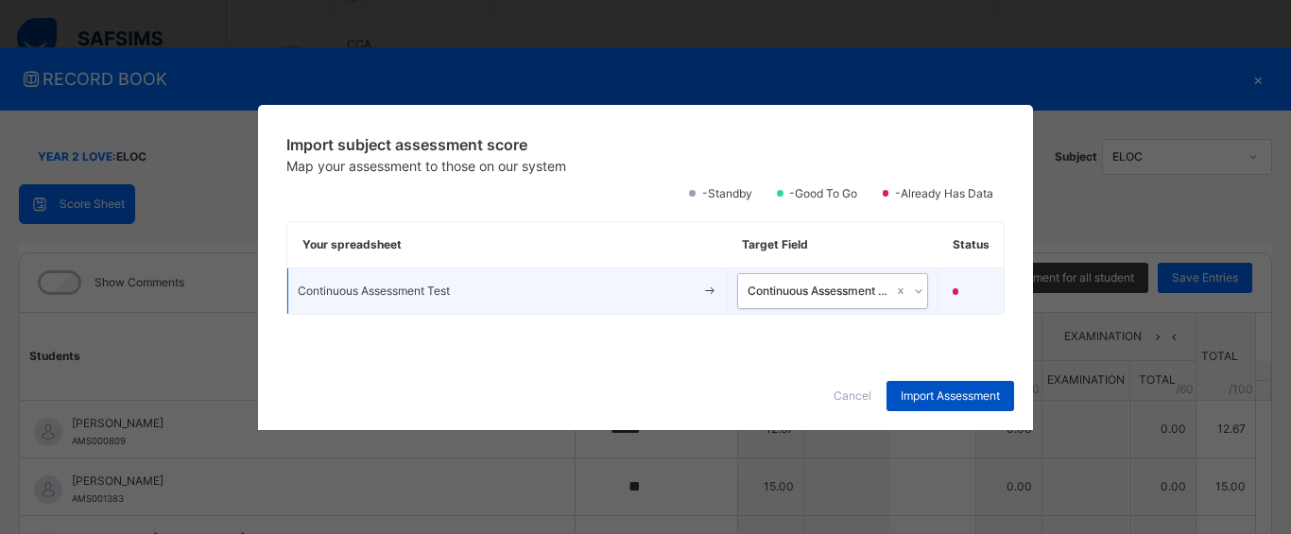
click at [934, 395] on span "Import Assessment" at bounding box center [950, 396] width 99 height 17
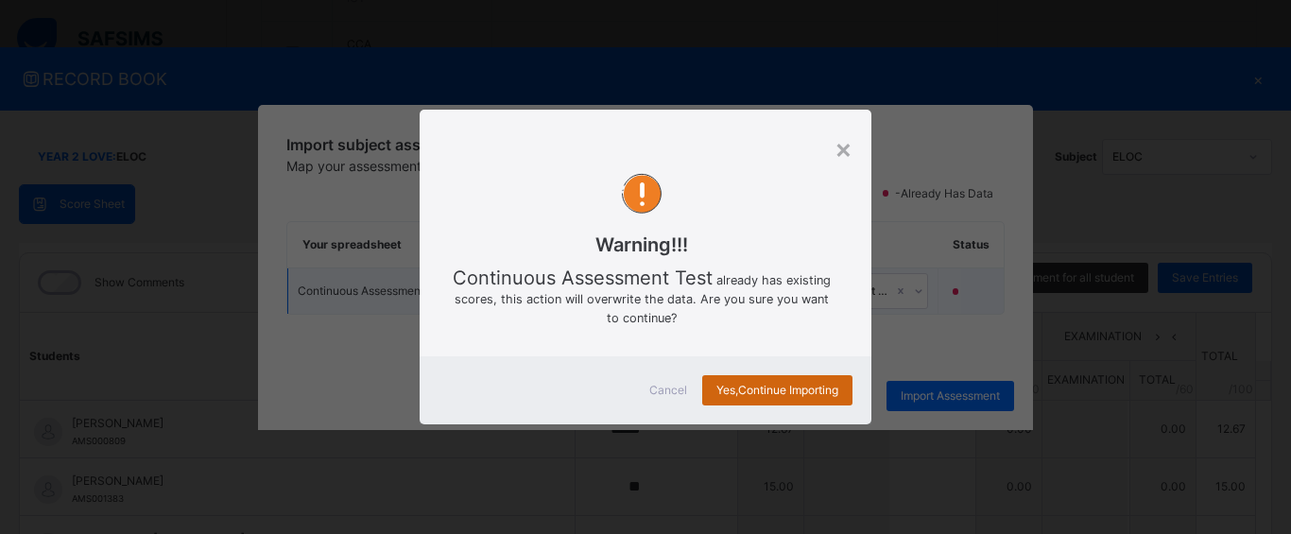
click at [792, 387] on span "Yes, Continue Importing" at bounding box center [778, 390] width 122 height 17
click at [778, 389] on span "Yes, Continue Importing" at bounding box center [778, 390] width 122 height 17
click at [779, 389] on span "Yes, Continue Importing" at bounding box center [778, 390] width 122 height 17
click at [773, 381] on div "Yes, Continue Importing" at bounding box center [777, 390] width 150 height 30
click at [801, 393] on span "Yes, Continue Importing" at bounding box center [778, 390] width 122 height 17
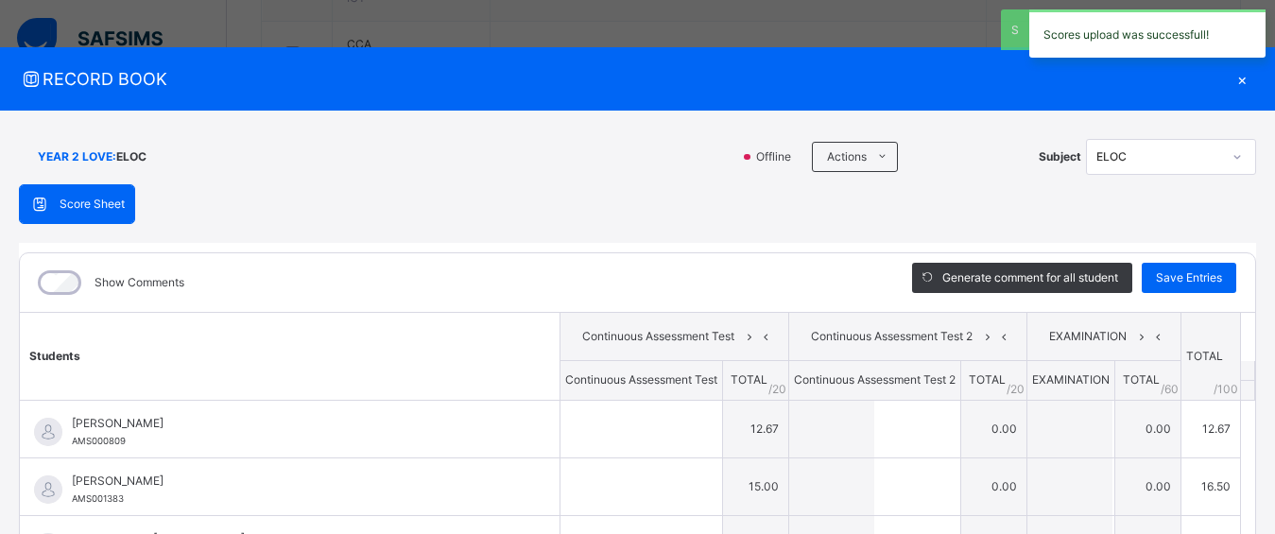
type input "*****"
type input "**"
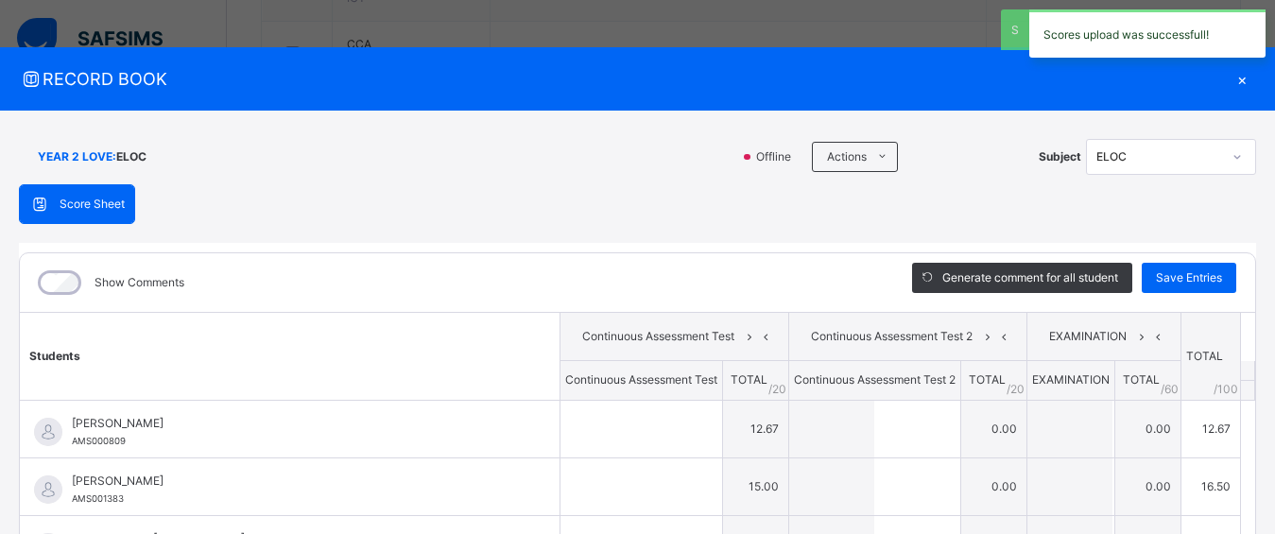
type input "**"
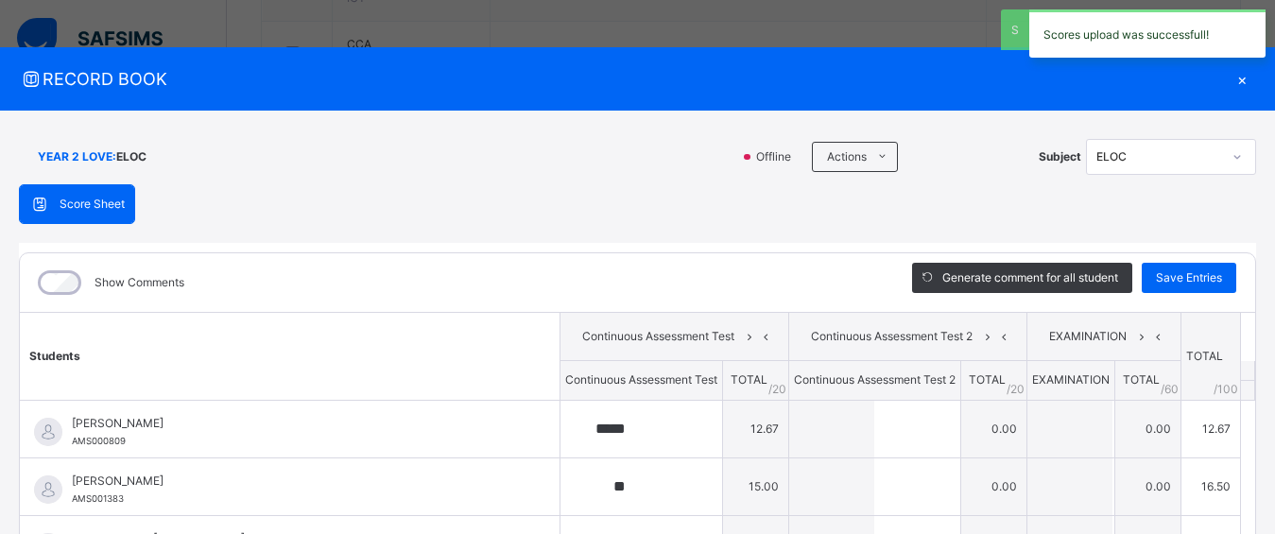
type input "*"
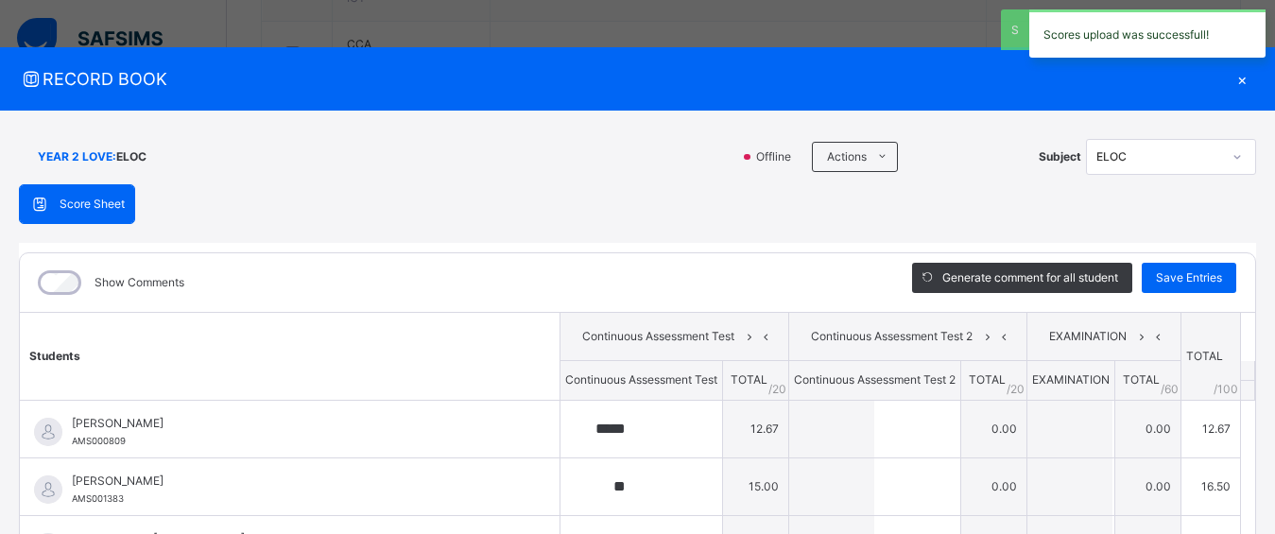
type input "*"
type input "**"
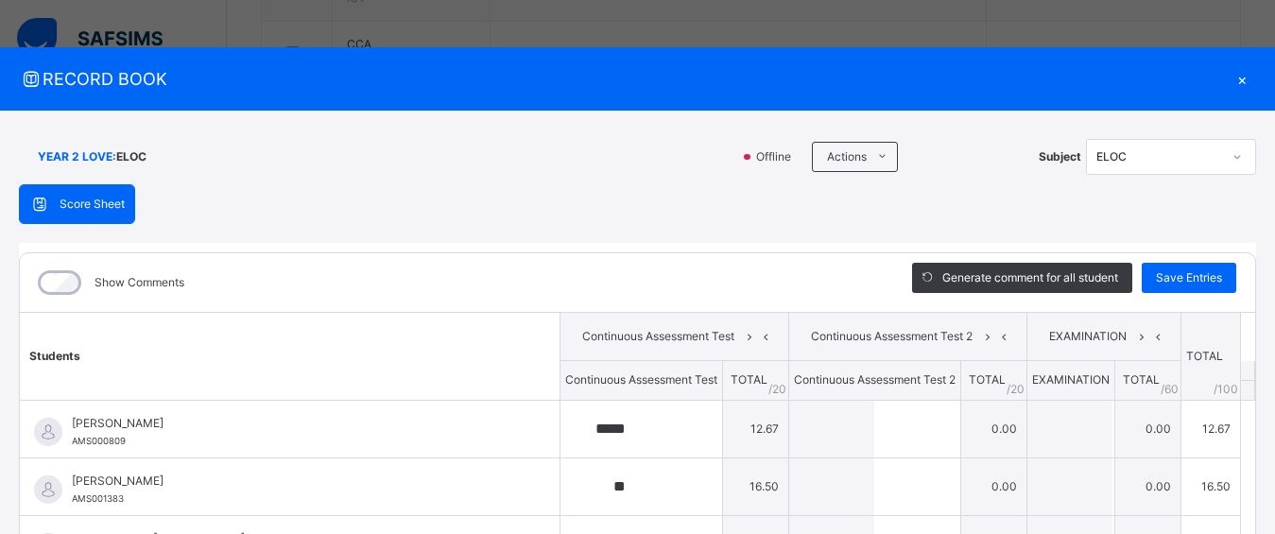
type input "****"
type input "**"
type input "****"
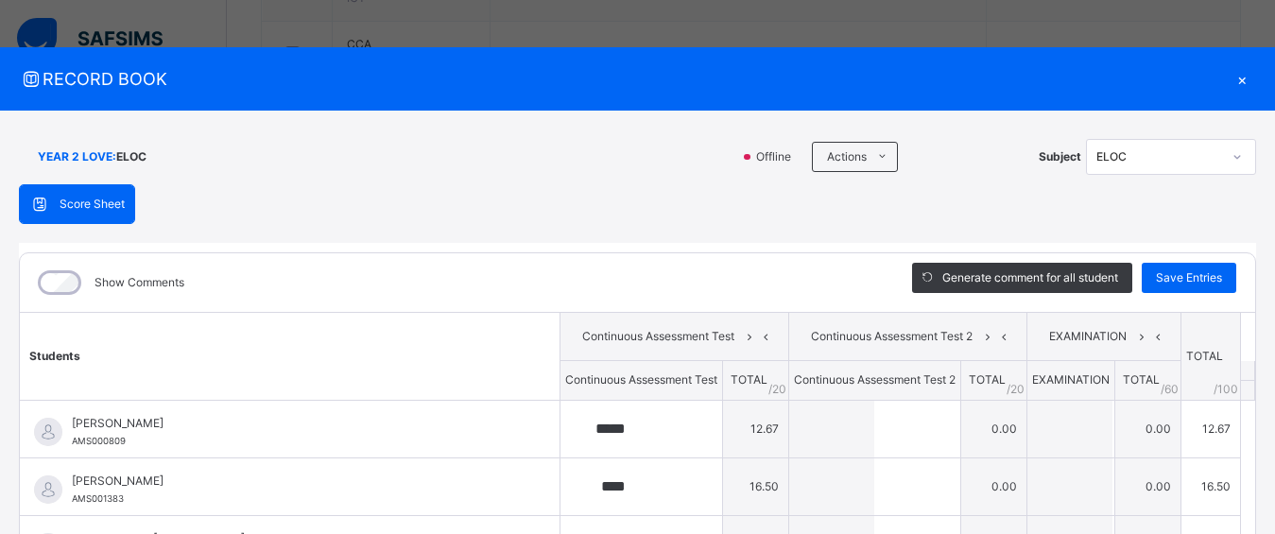
type input "****"
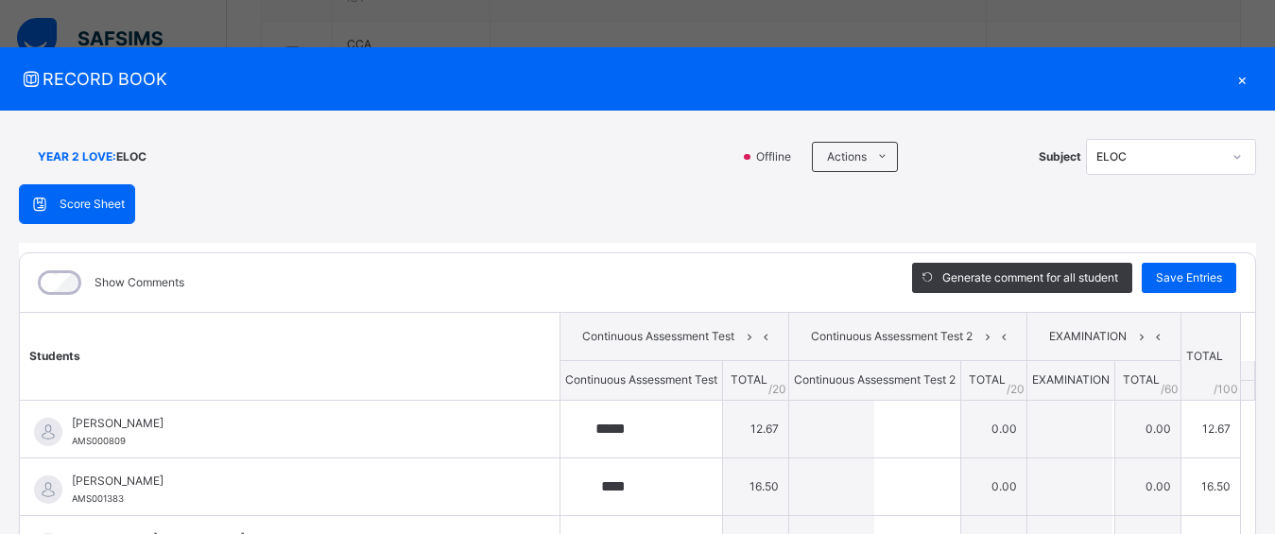
type input "*"
type input "****"
type input "***"
type input "*"
type input "****"
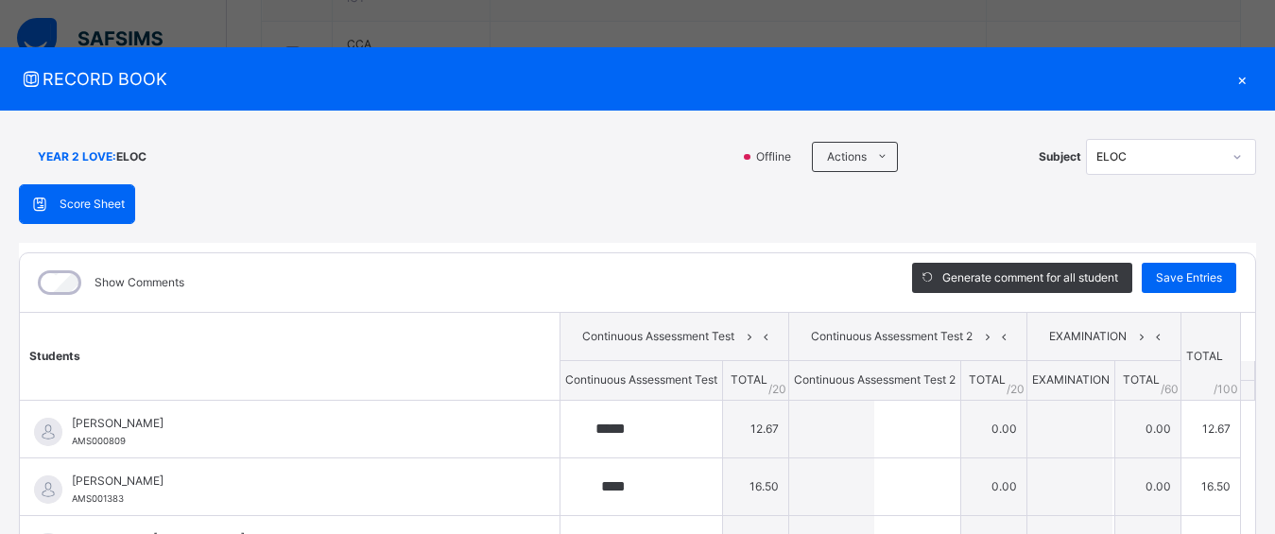
type input "****"
click at [1170, 282] on span "Save Entries" at bounding box center [1189, 277] width 66 height 17
type input "*****"
type input "****"
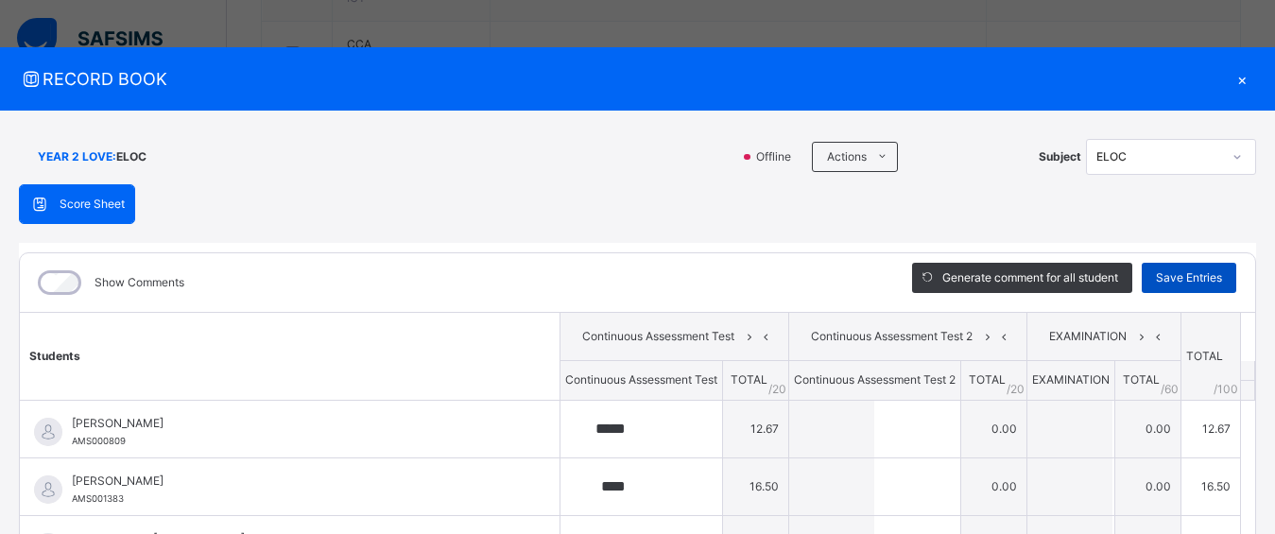
type input "**"
type input "****"
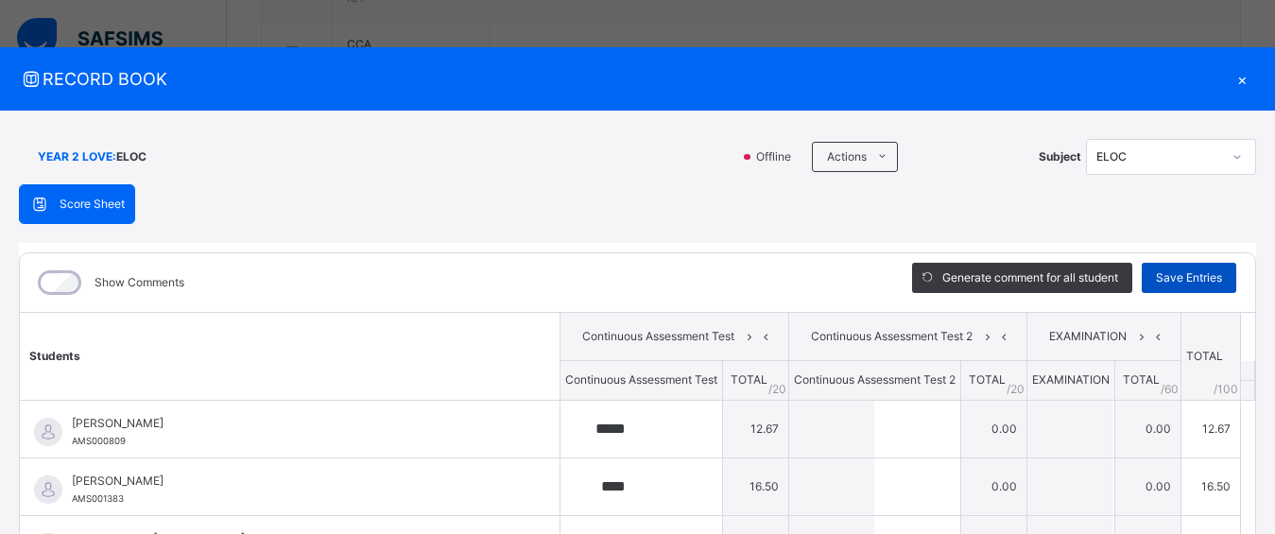
type input "****"
type input "*"
type input "****"
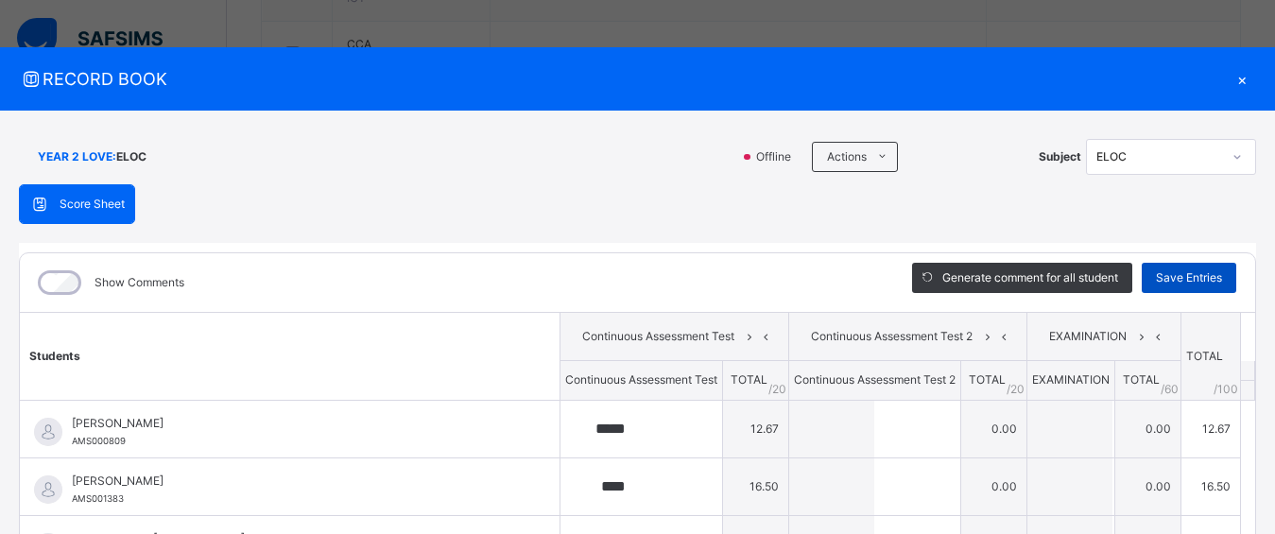
type input "***"
type input "*"
type input "****"
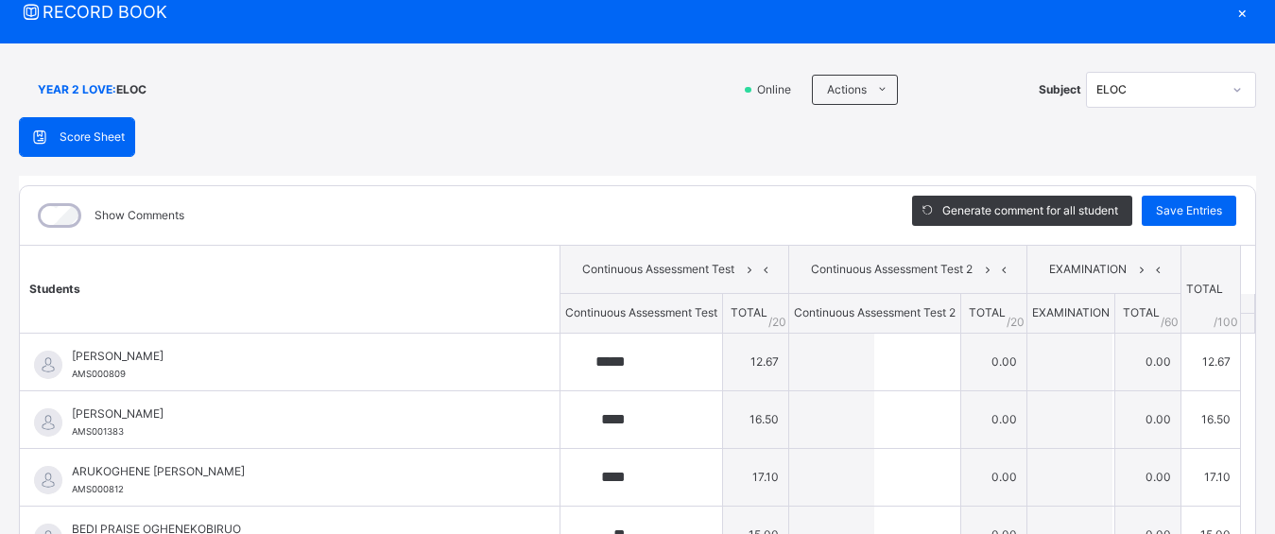
scroll to position [56, 0]
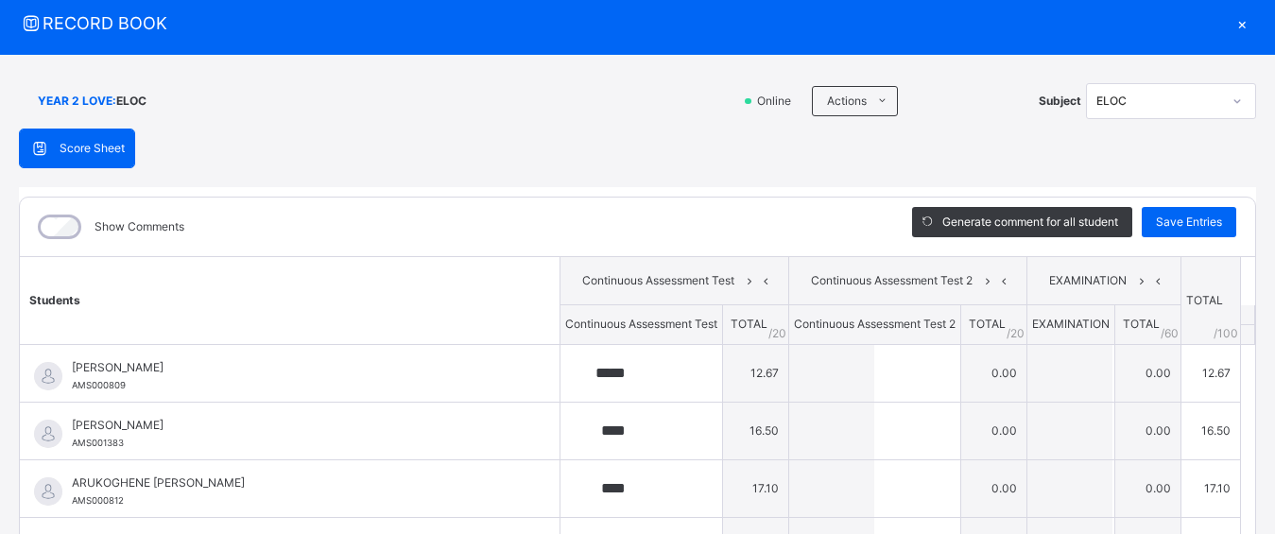
click at [1233, 24] on div "×" at bounding box center [1242, 23] width 28 height 26
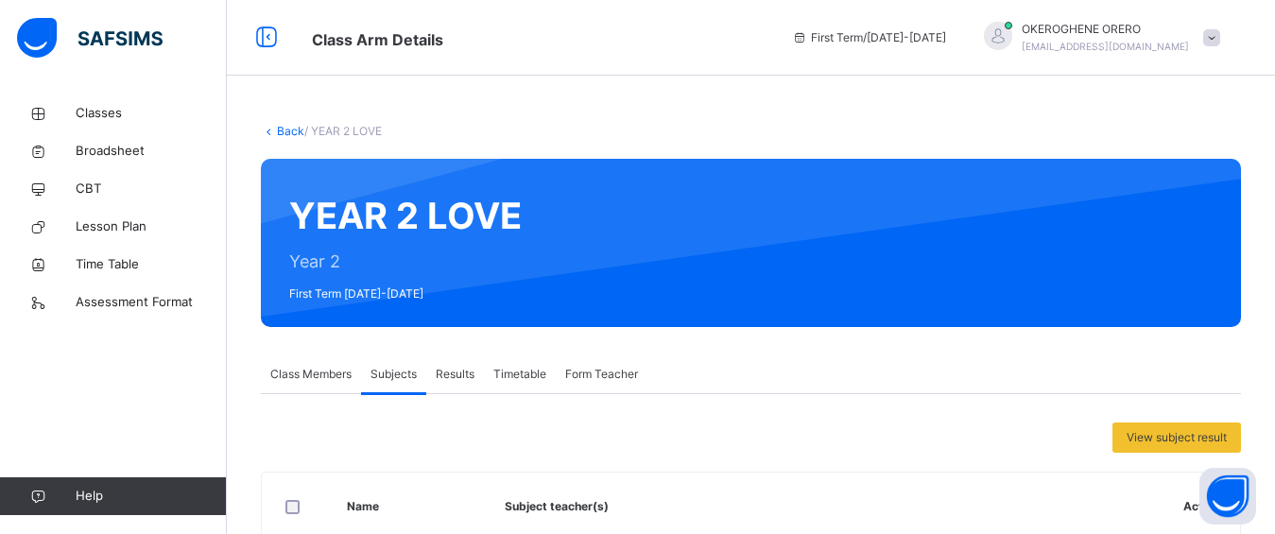
click at [293, 130] on link "Back" at bounding box center [290, 131] width 27 height 14
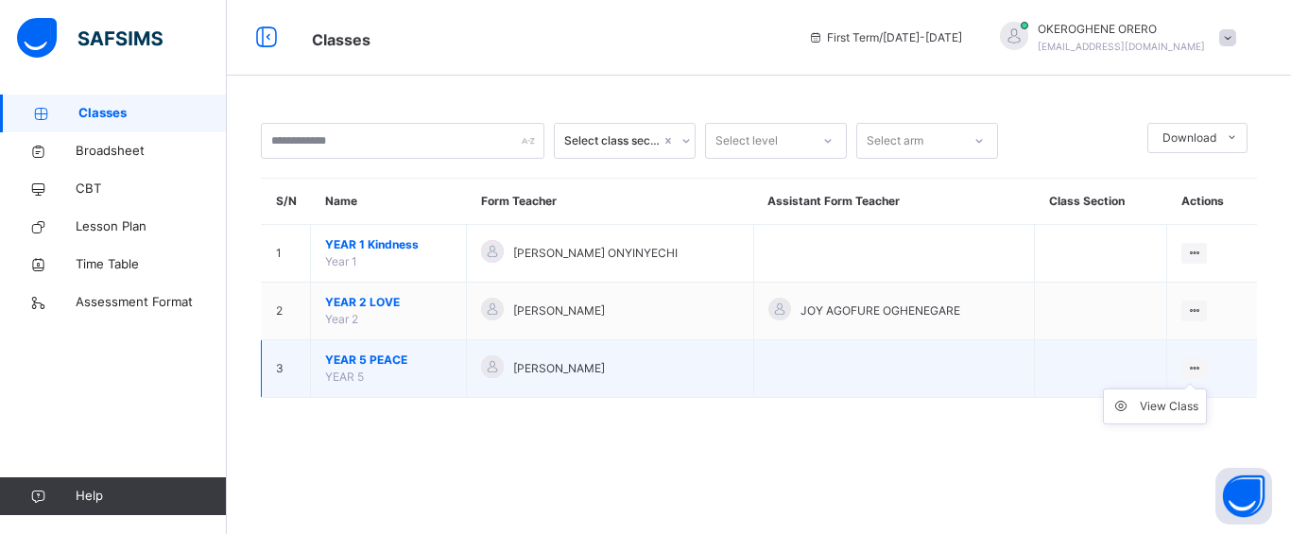
click at [1201, 389] on ul "View Class" at bounding box center [1155, 407] width 104 height 36
click at [1183, 402] on div "View Class" at bounding box center [1169, 406] width 59 height 19
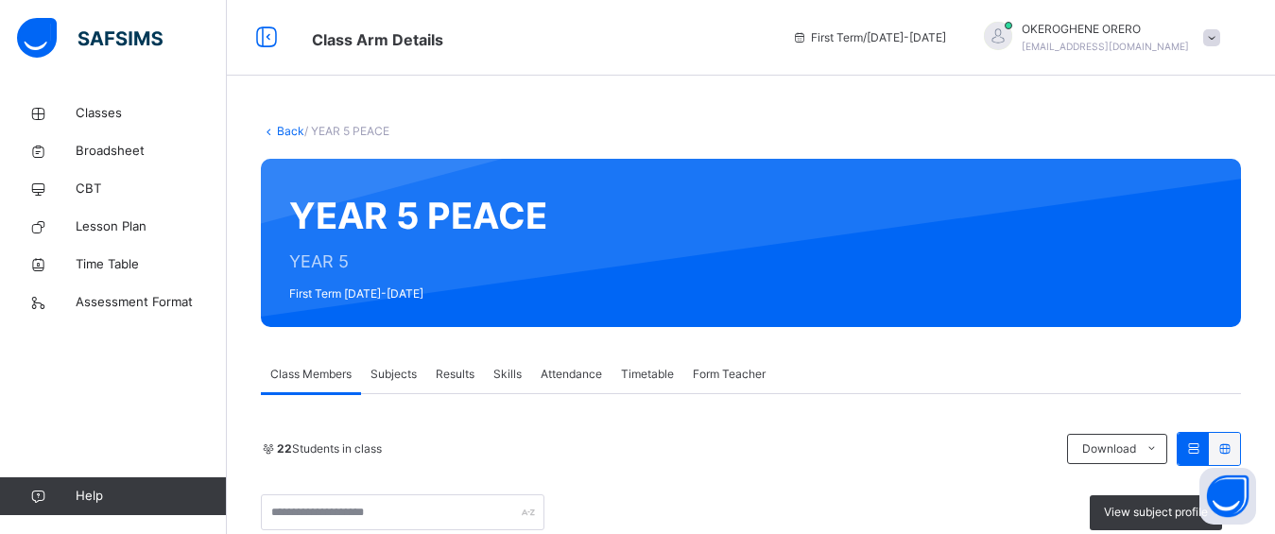
click at [407, 372] on span "Subjects" at bounding box center [394, 374] width 46 height 17
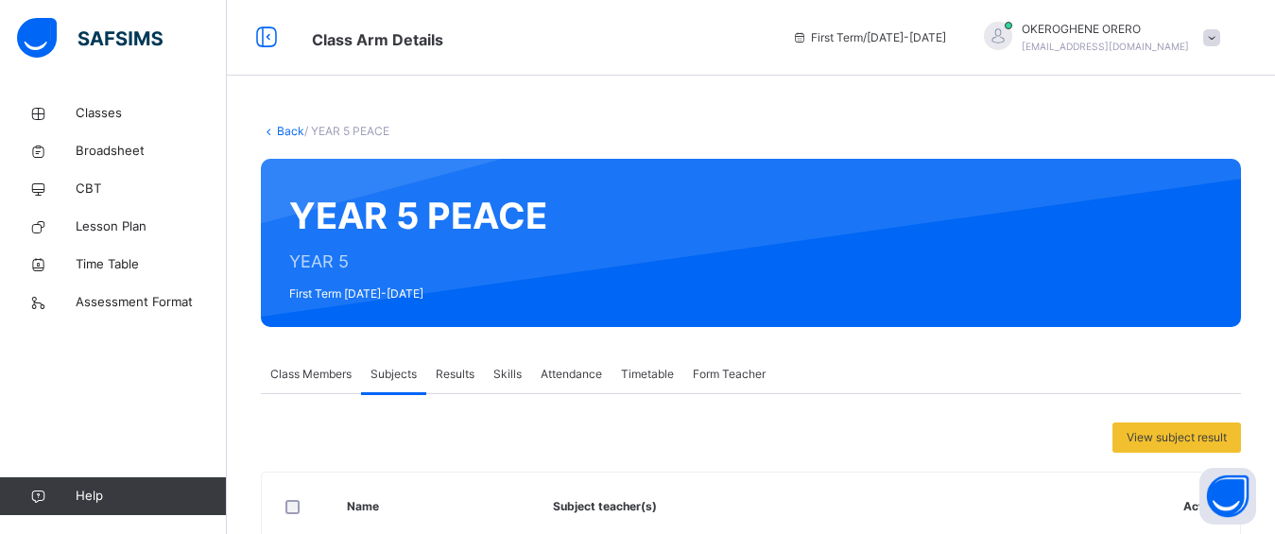
click at [0, 0] on div "YEAR 5 PEACE : Online Actions Download Empty Score Sheet Upload/map score sheet…" at bounding box center [0, 0] width 0 height 0
click at [0, 0] on span "Subject" at bounding box center [0, 0] width 0 height 0
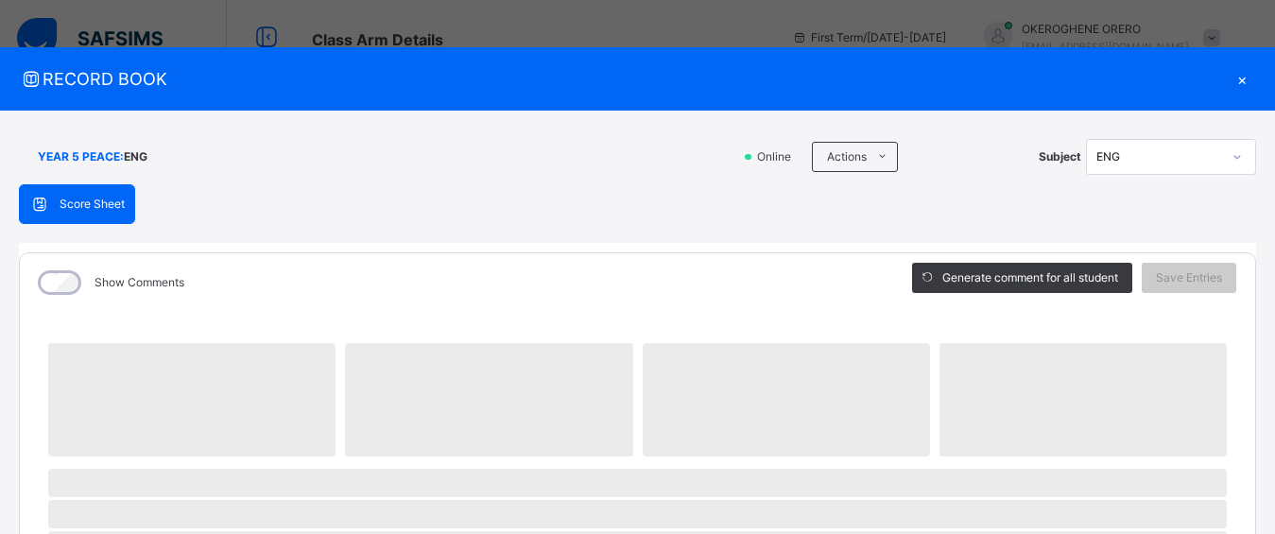
scroll to position [467, 0]
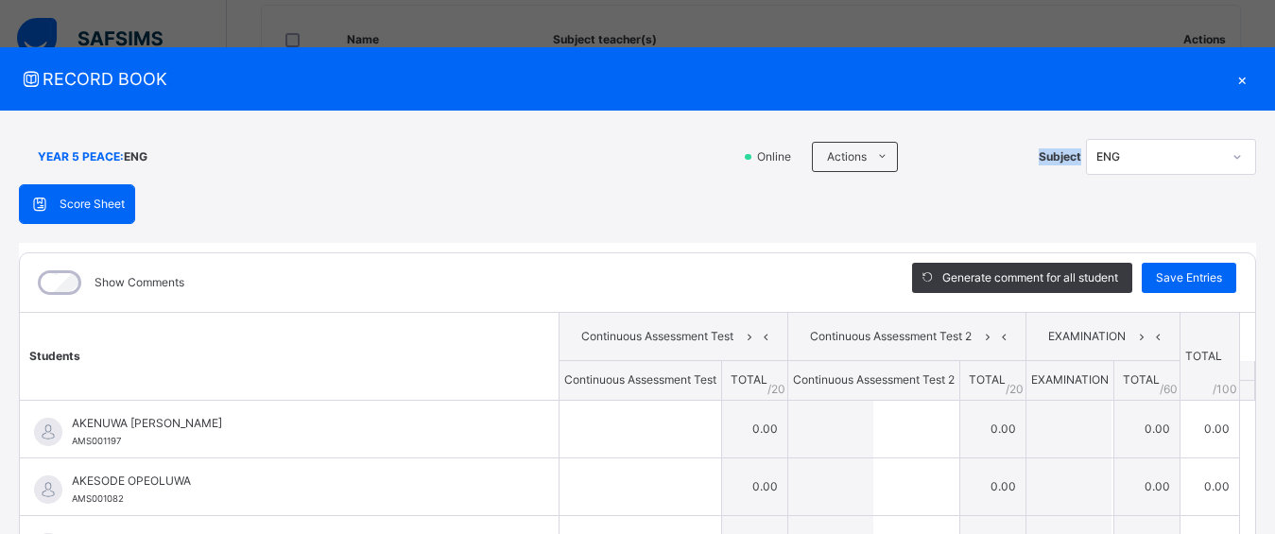
drag, startPoint x: 1286, startPoint y: 361, endPoint x: 435, endPoint y: 212, distance: 863.8
click at [435, 212] on div "Score Sheet Score Sheet Show Comments Generate comment for all student Save Ent…" at bounding box center [637, 489] width 1237 height 611
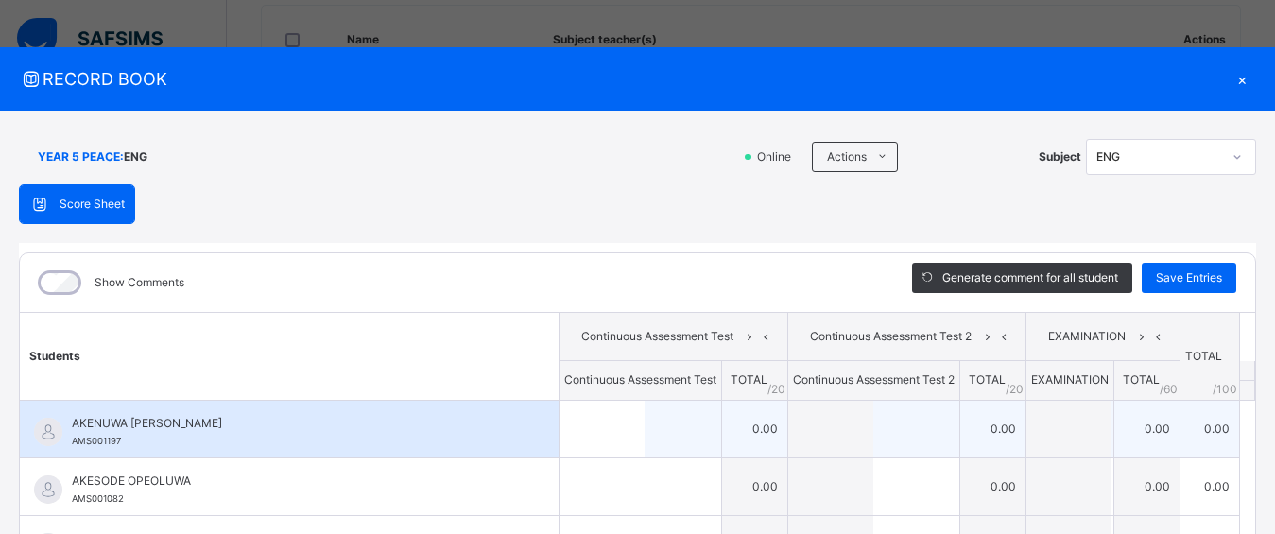
click at [681, 444] on div at bounding box center [641, 429] width 162 height 57
click at [727, 436] on td "0.00" at bounding box center [755, 429] width 66 height 58
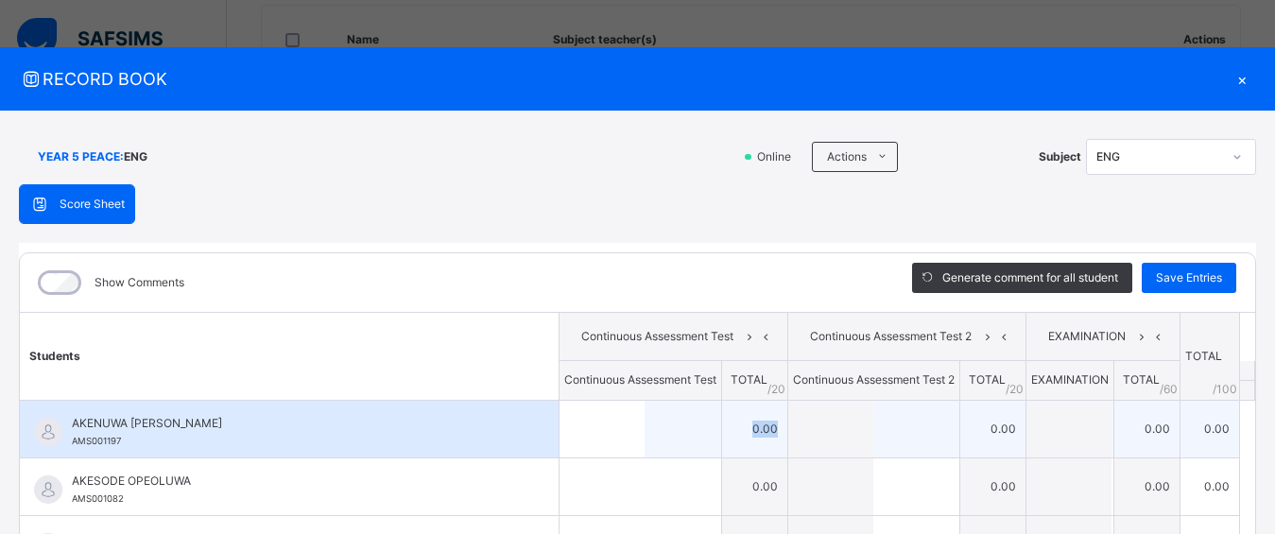
click at [738, 418] on td "0.00" at bounding box center [755, 429] width 66 height 58
click at [745, 424] on td "0.00" at bounding box center [755, 429] width 66 height 58
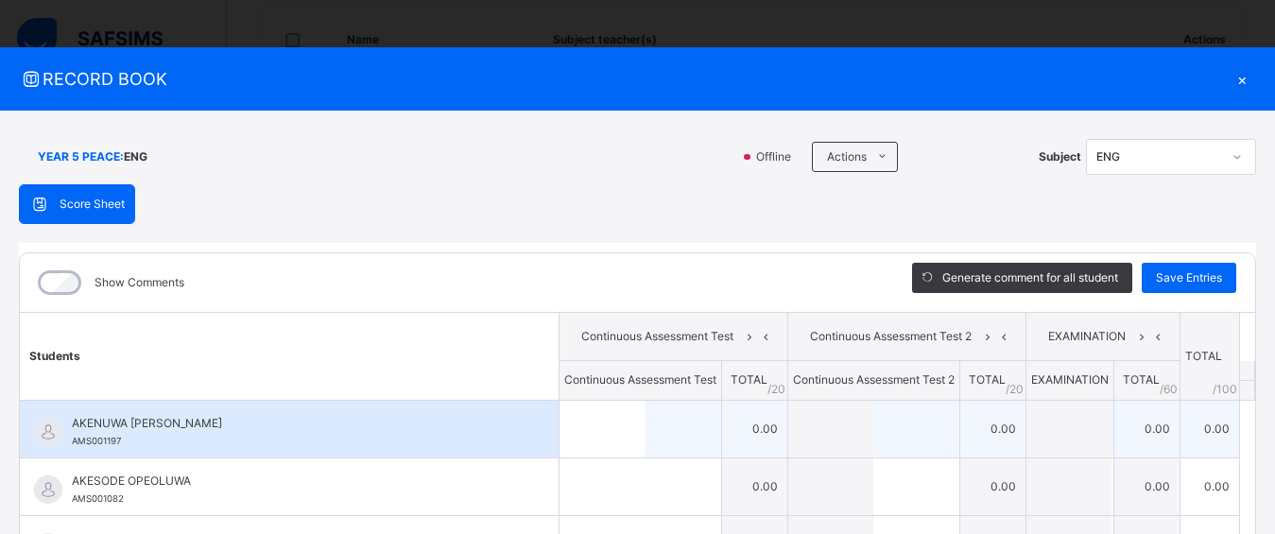
scroll to position [413, 0]
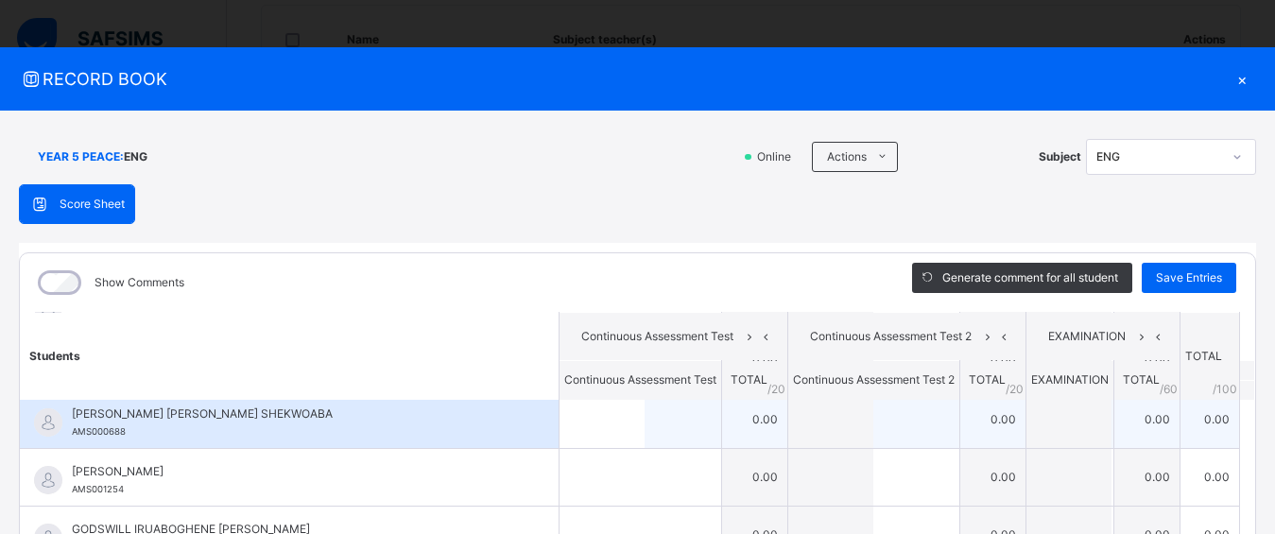
click at [728, 411] on td "0.00" at bounding box center [755, 419] width 66 height 58
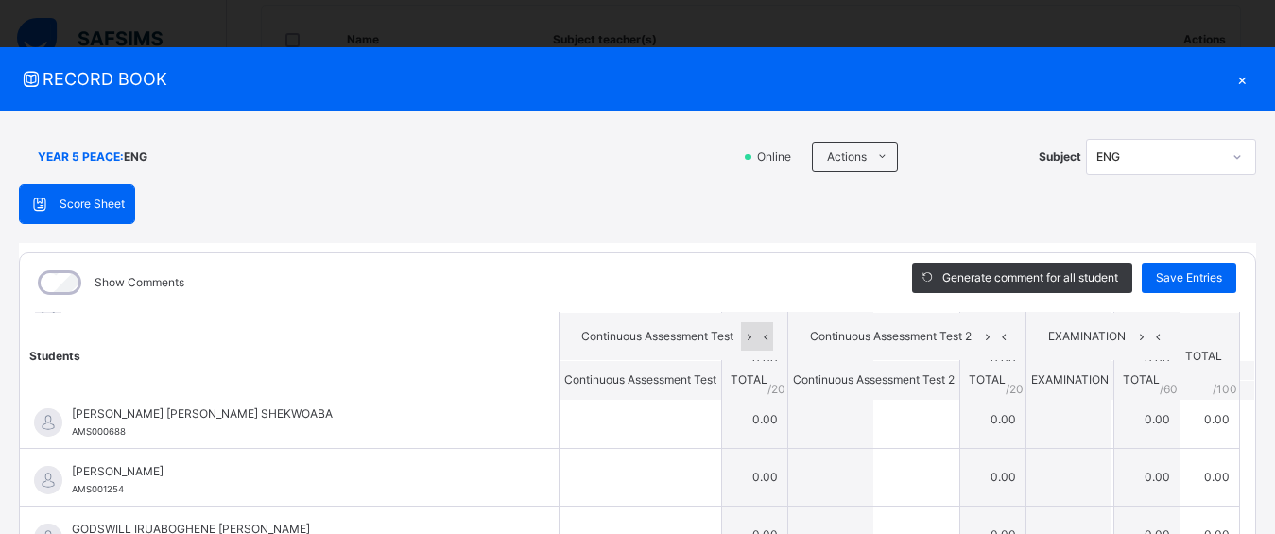
click at [757, 349] on icon at bounding box center [765, 336] width 16 height 28
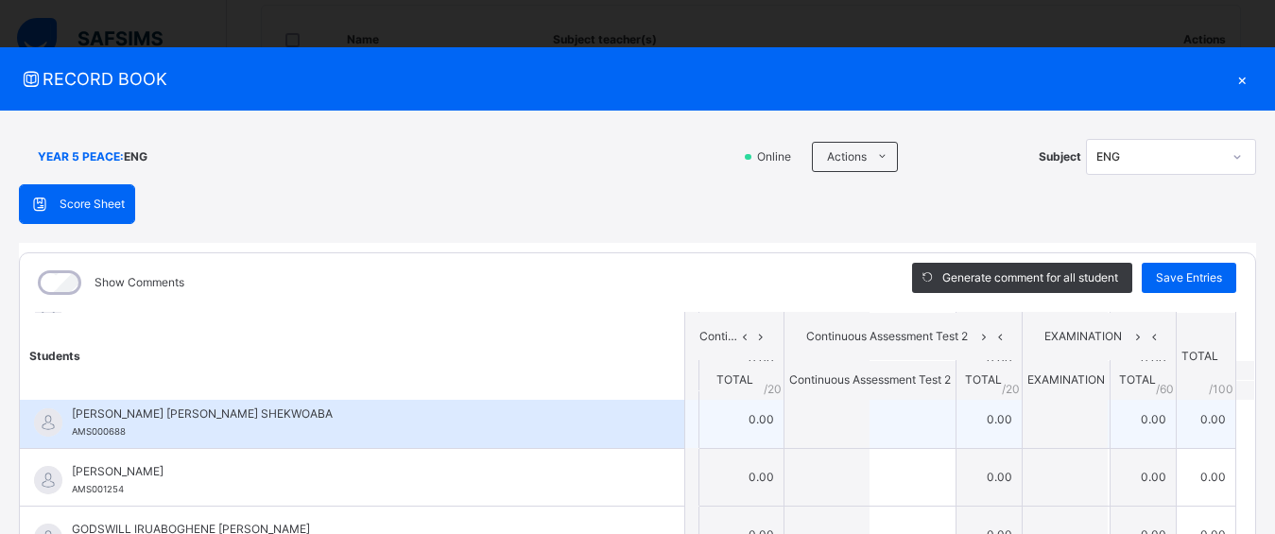
click at [721, 417] on td "0.00" at bounding box center [742, 419] width 86 height 58
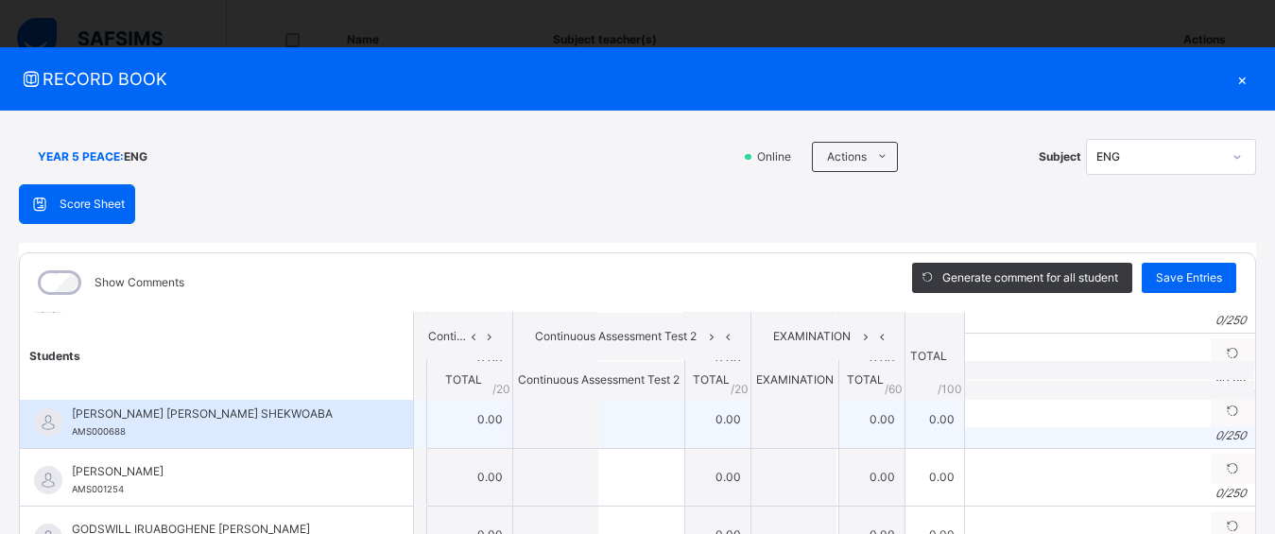
click at [975, 433] on div "0 / 250" at bounding box center [1110, 435] width 271 height 17
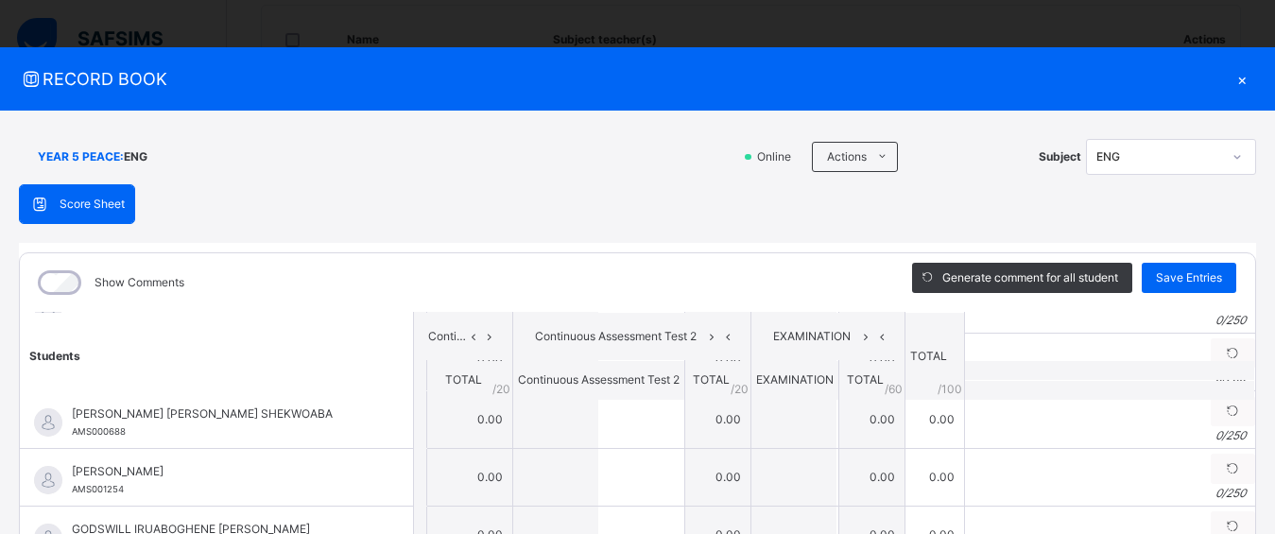
click at [966, 386] on th at bounding box center [1109, 390] width 290 height 20
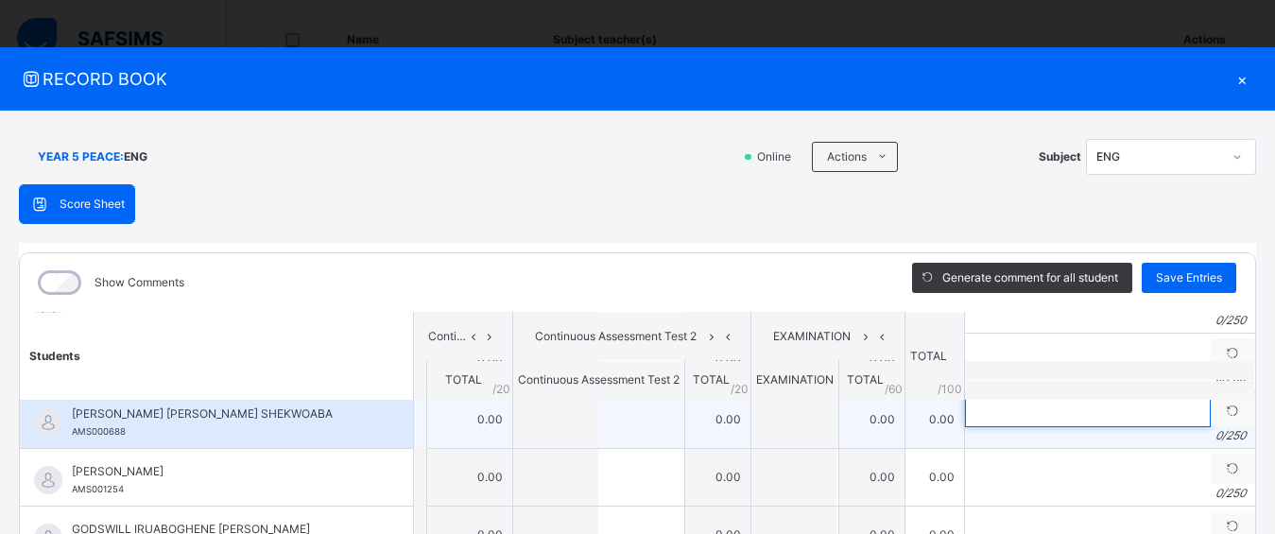
click at [1030, 426] on input "text" at bounding box center [1088, 410] width 246 height 33
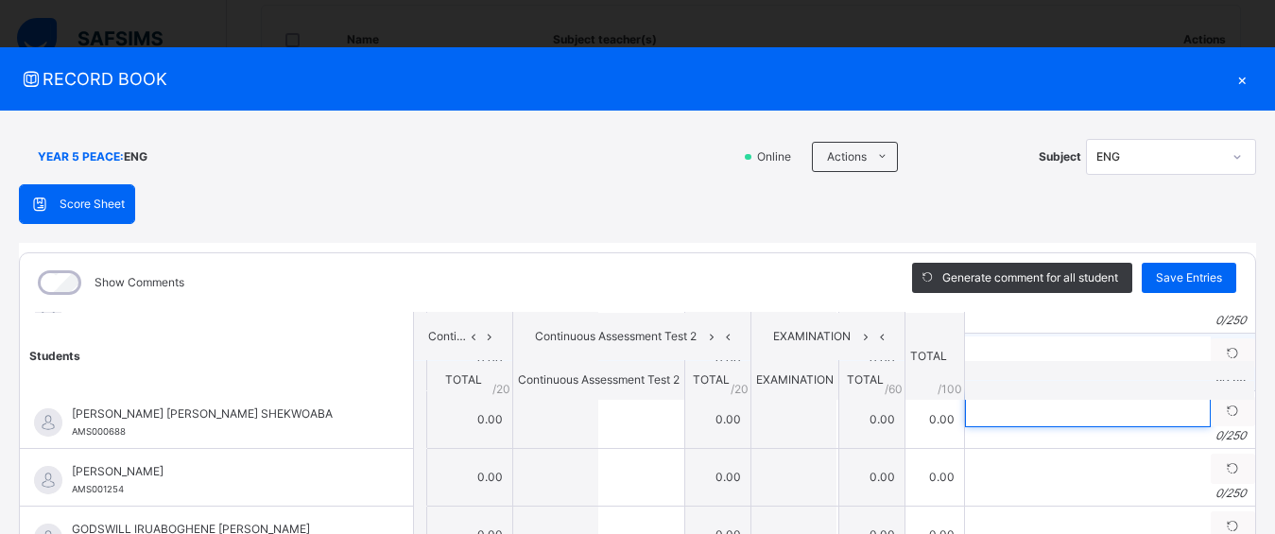
type input "*"
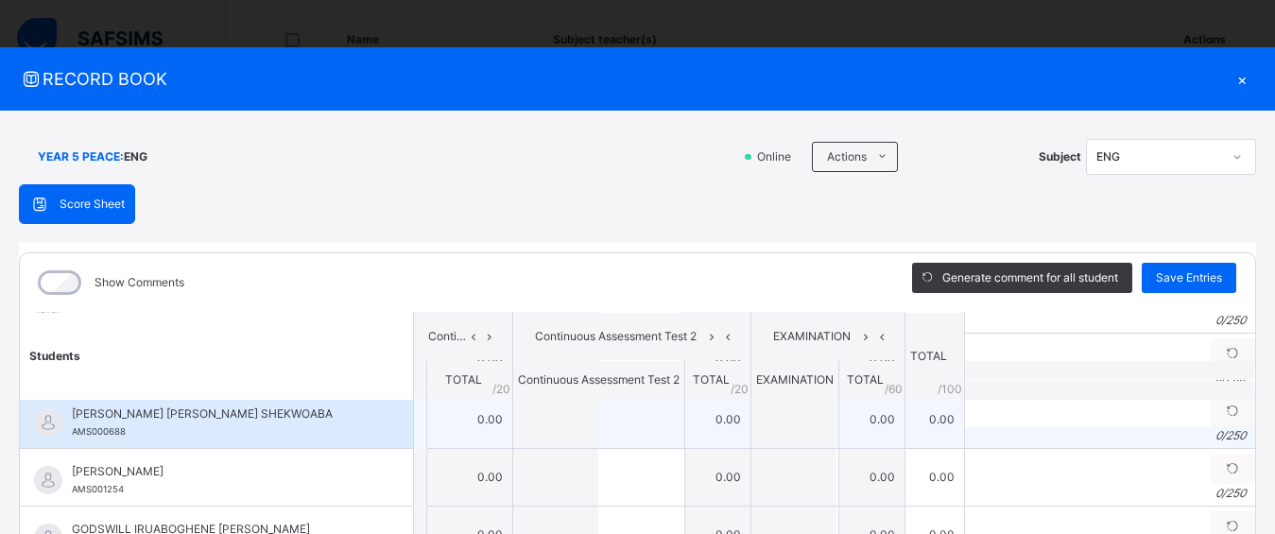
click at [691, 423] on td "0.00" at bounding box center [717, 419] width 66 height 58
click at [361, 432] on div "ELI ELIANA CARINA SHEKWOABA AMS000688" at bounding box center [216, 419] width 393 height 57
click at [442, 428] on td "0.00" at bounding box center [469, 419] width 86 height 58
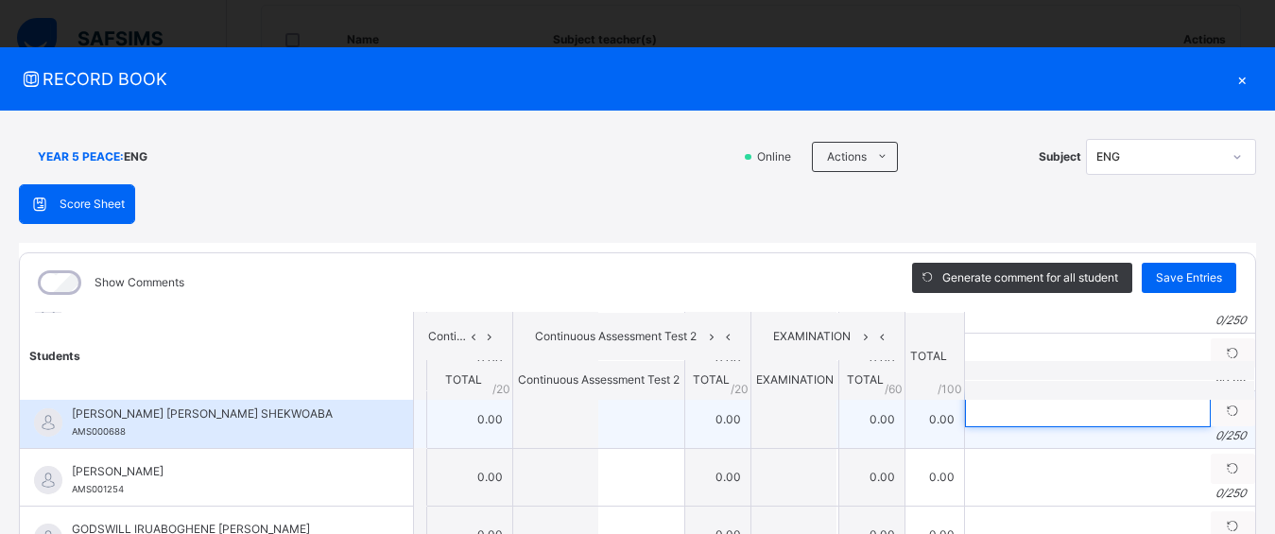
click at [972, 422] on input "text" at bounding box center [1088, 410] width 246 height 33
click at [856, 418] on td "0.00" at bounding box center [872, 419] width 66 height 58
click at [863, 420] on td "0.00" at bounding box center [872, 419] width 66 height 58
click at [864, 421] on td "0.00" at bounding box center [872, 419] width 66 height 58
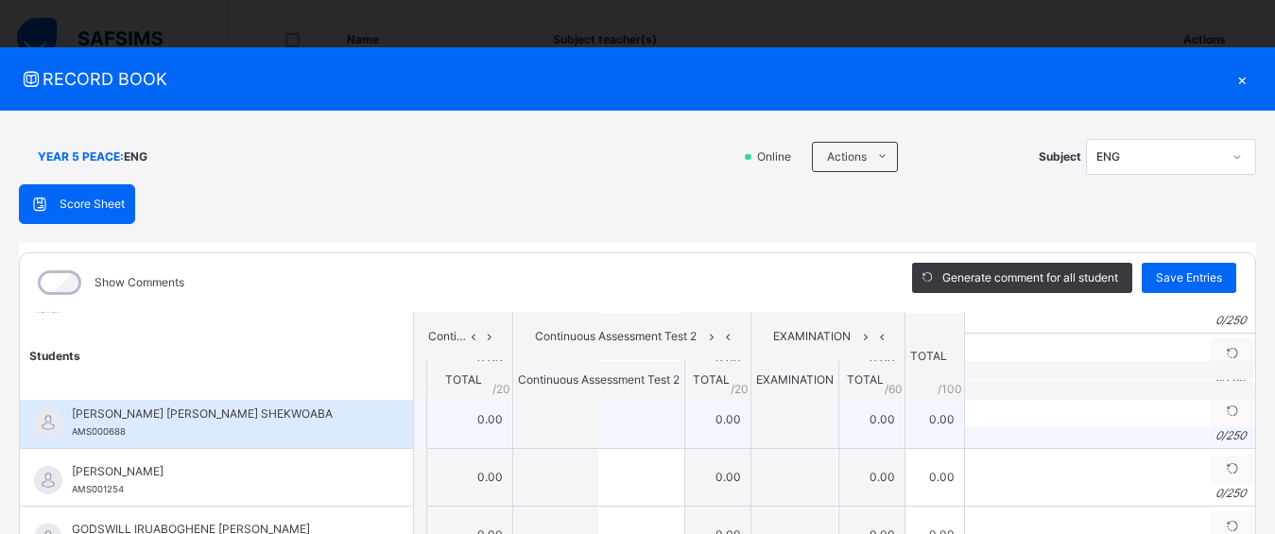
click at [468, 417] on td "0.00" at bounding box center [469, 419] width 86 height 58
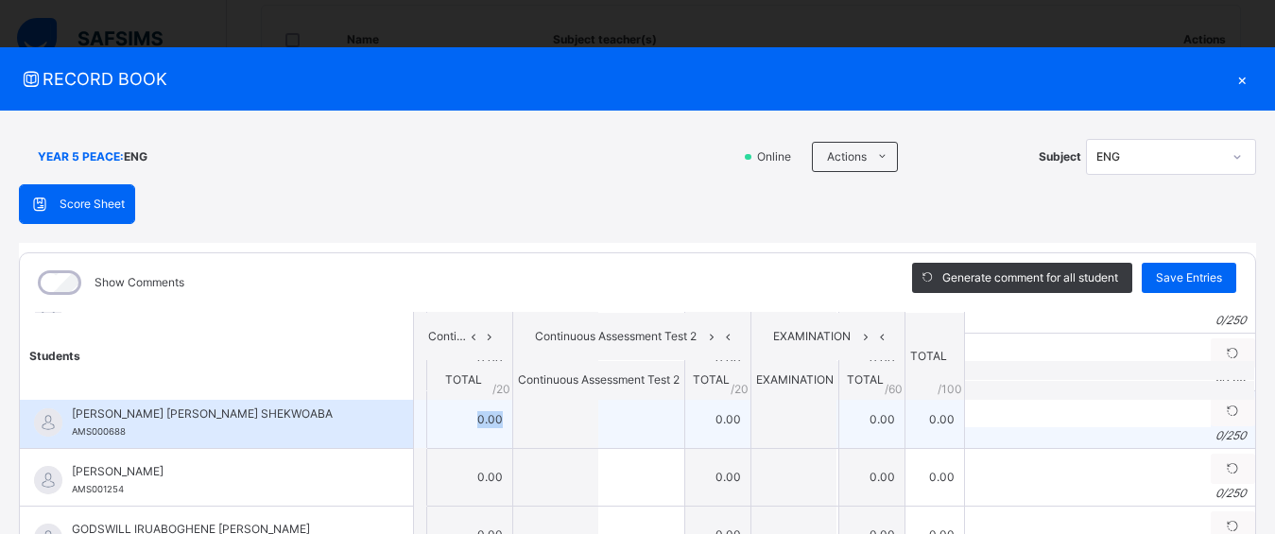
click at [468, 418] on td "0.00" at bounding box center [469, 419] width 86 height 58
click at [468, 417] on td "0.00" at bounding box center [469, 419] width 86 height 58
click at [469, 417] on td "0.00" at bounding box center [469, 419] width 86 height 58
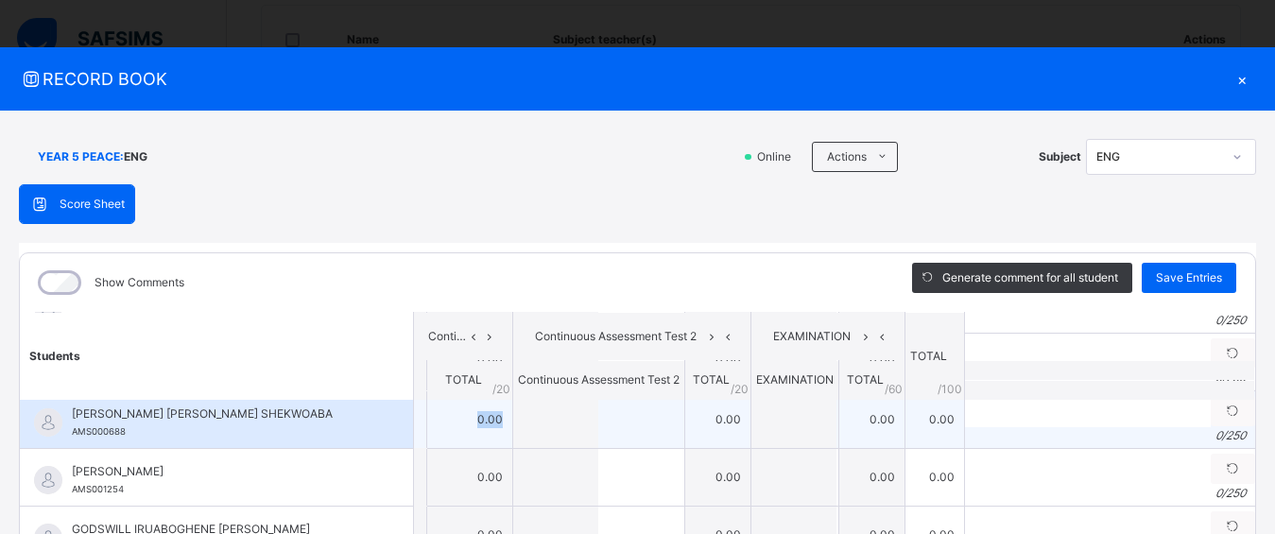
click at [469, 417] on td "0.00" at bounding box center [469, 419] width 86 height 58
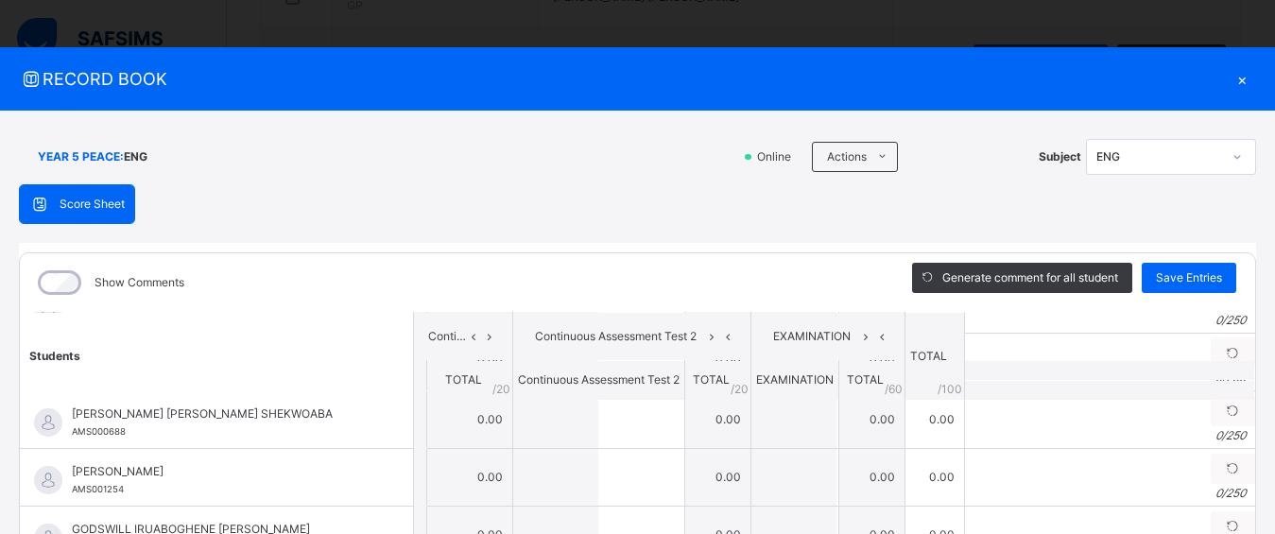
scroll to position [607, 0]
click at [1219, 500] on button "Open asap" at bounding box center [1228, 496] width 57 height 57
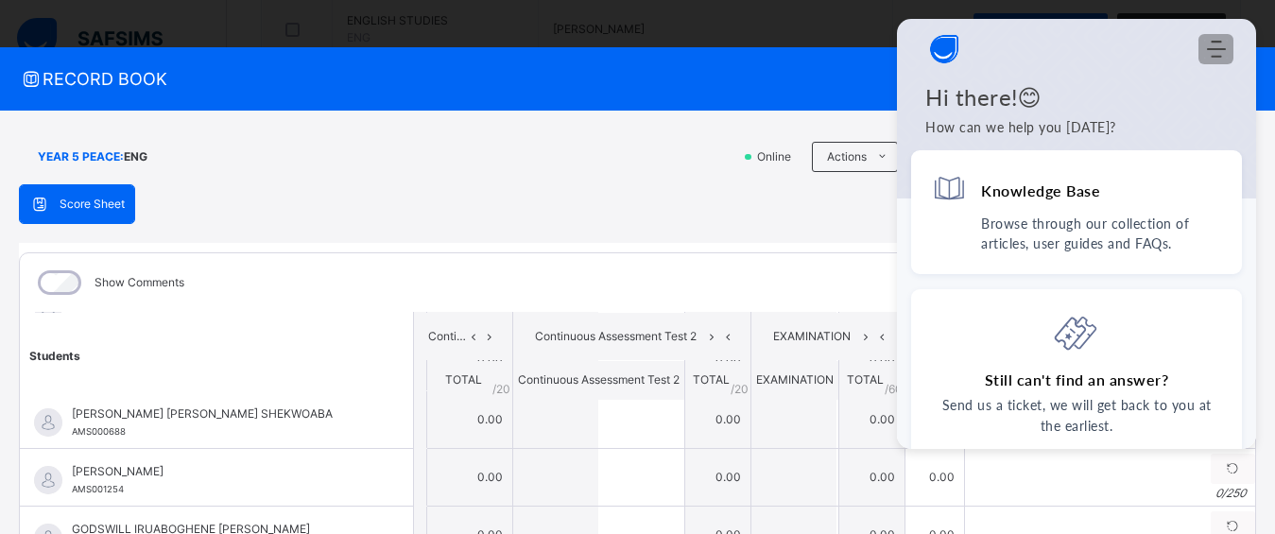
click at [1216, 50] on use "Modules Menu" at bounding box center [1216, 49] width 19 height 17
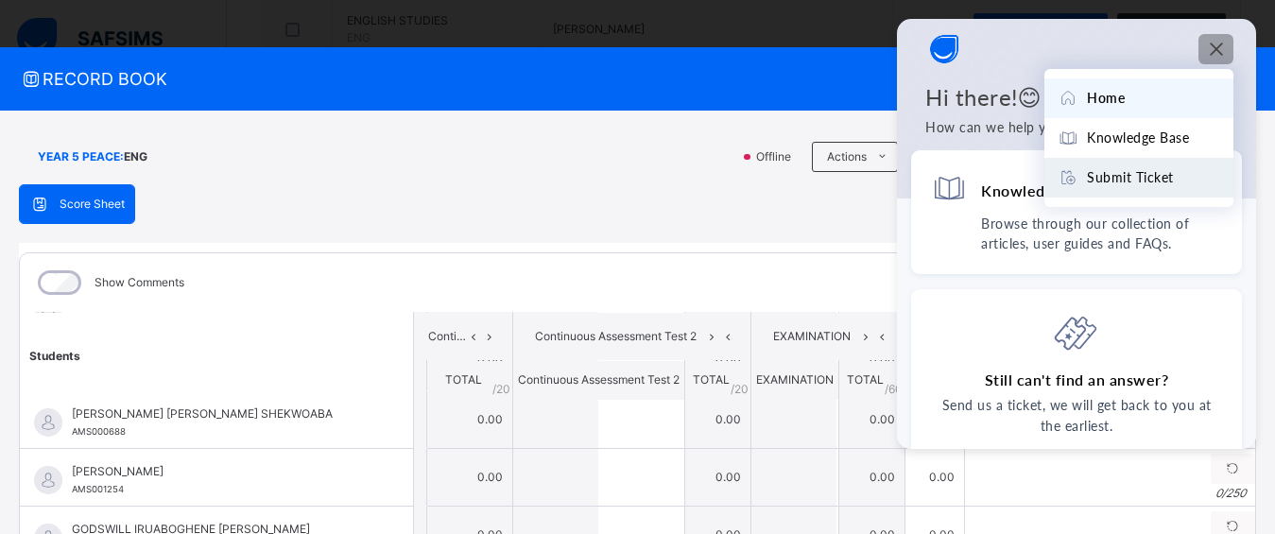
click at [1145, 176] on span "Submit Ticket" at bounding box center [1130, 177] width 87 height 21
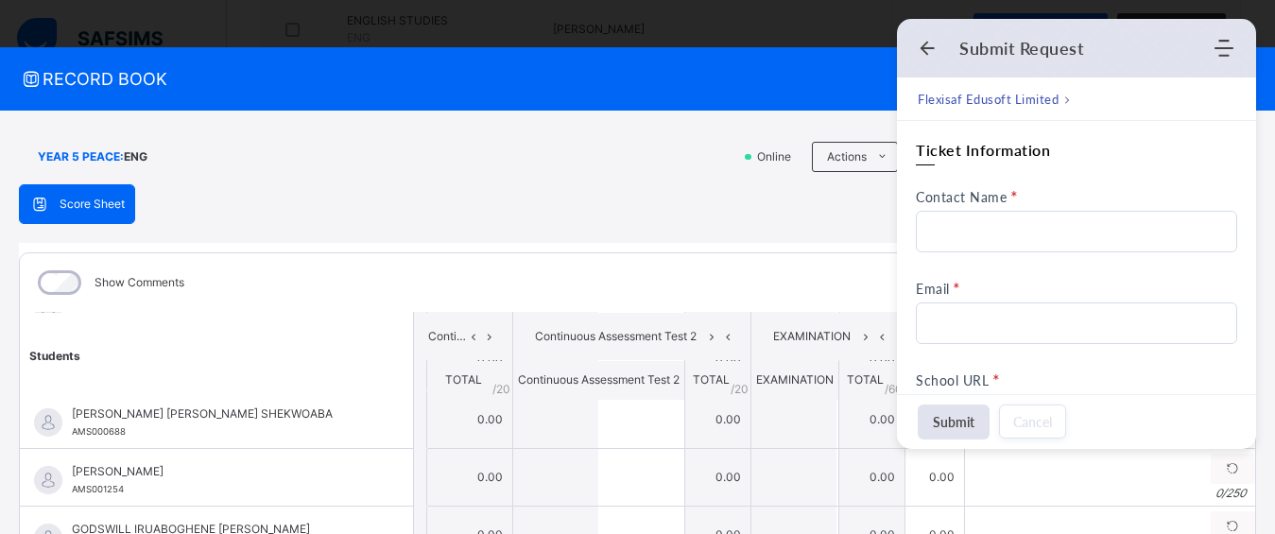
click at [1223, 488] on icon "Open asap" at bounding box center [1229, 497] width 24 height 24
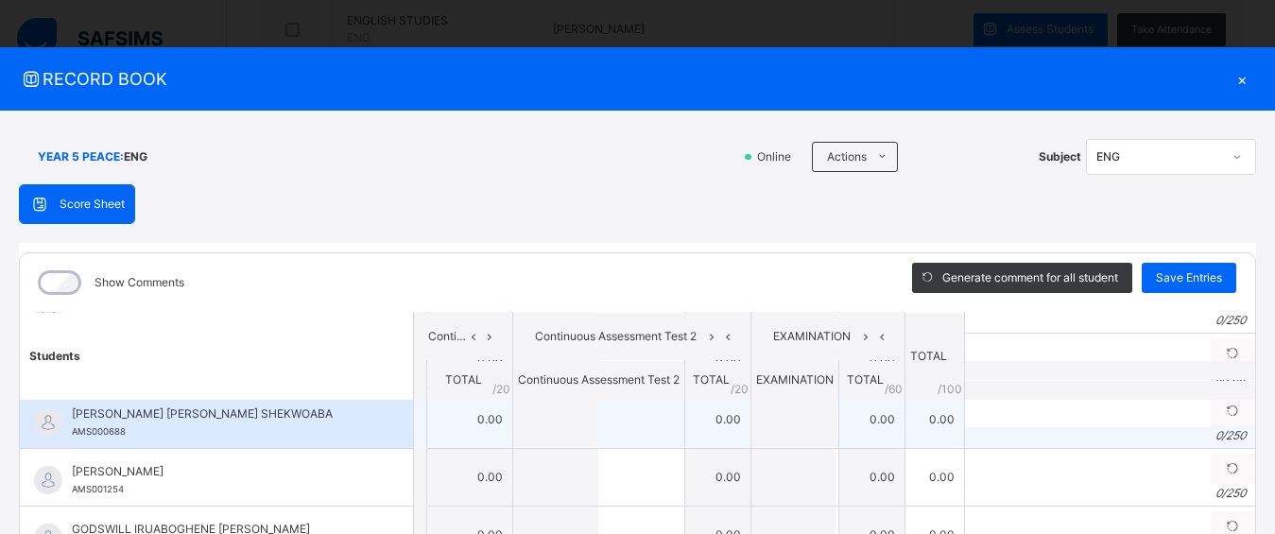
click at [852, 418] on td "0.00" at bounding box center [872, 419] width 66 height 58
click at [911, 427] on td "0.00" at bounding box center [935, 419] width 60 height 58
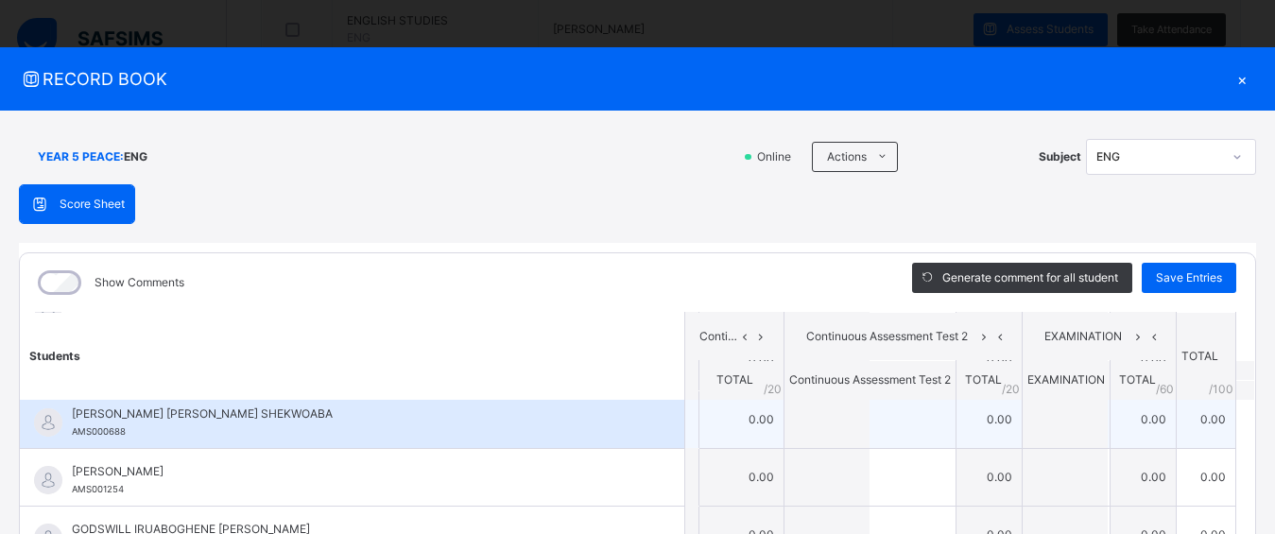
click at [723, 424] on td "0.00" at bounding box center [742, 419] width 86 height 58
click at [731, 422] on td "0.00" at bounding box center [742, 419] width 86 height 58
click at [731, 425] on td "0.00" at bounding box center [742, 419] width 86 height 58
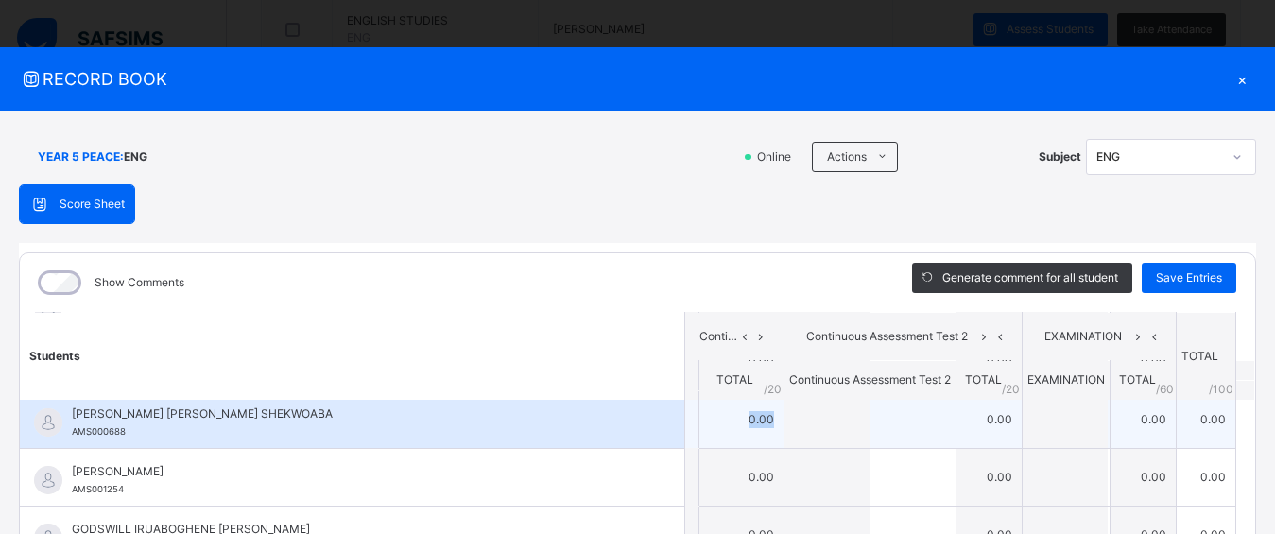
click at [731, 425] on td "0.00" at bounding box center [742, 419] width 86 height 58
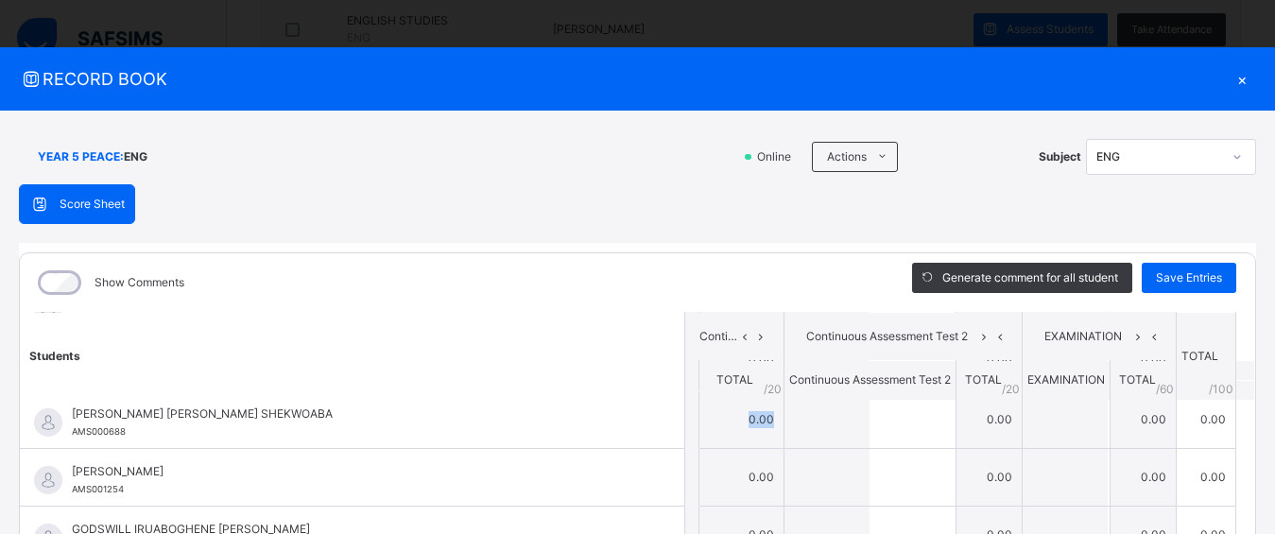
click at [746, 421] on td "0.00" at bounding box center [742, 419] width 86 height 58
click at [740, 375] on th "TOTAL / 20" at bounding box center [742, 380] width 86 height 40
click at [739, 368] on th "TOTAL / 20" at bounding box center [742, 380] width 86 height 40
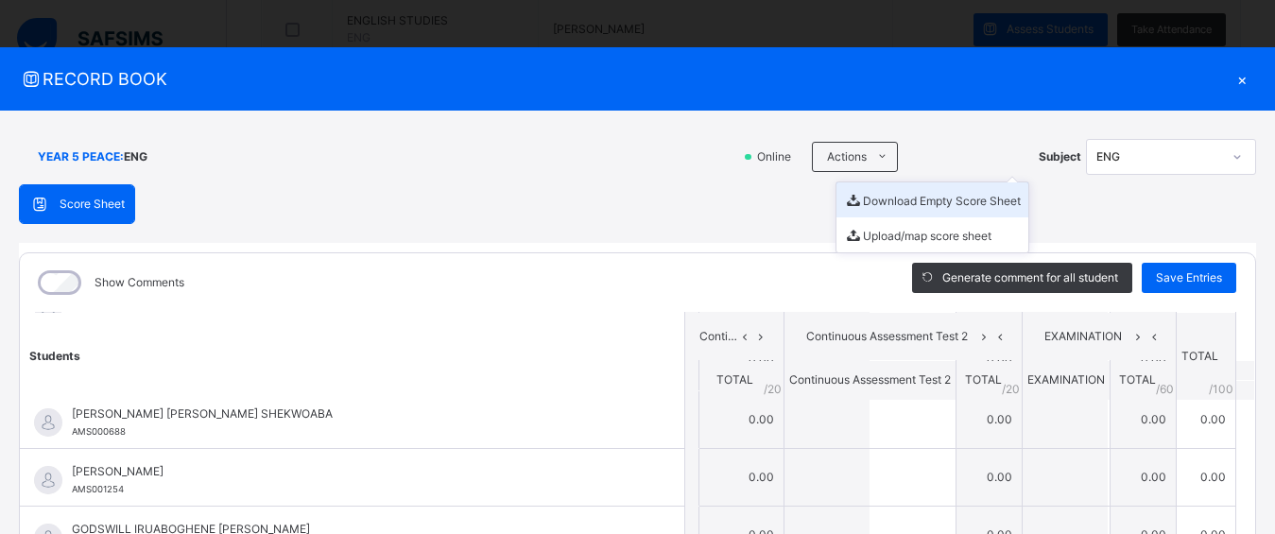
click at [866, 203] on li "Download Empty Score Sheet" at bounding box center [933, 199] width 192 height 35
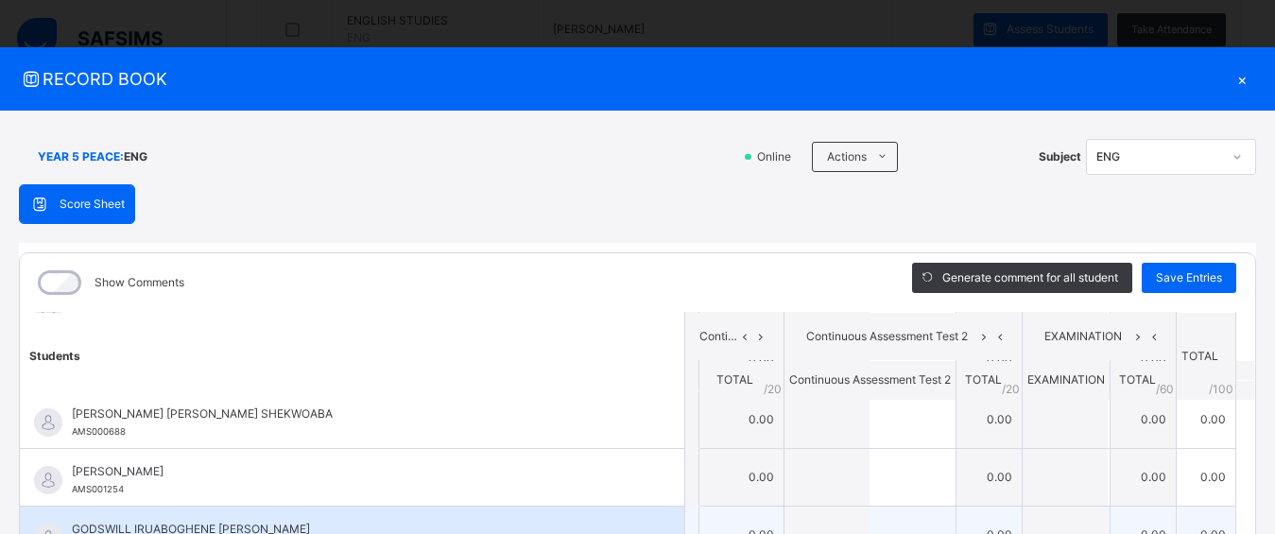
drag, startPoint x: 866, startPoint y: 203, endPoint x: 216, endPoint y: 533, distance: 729.3
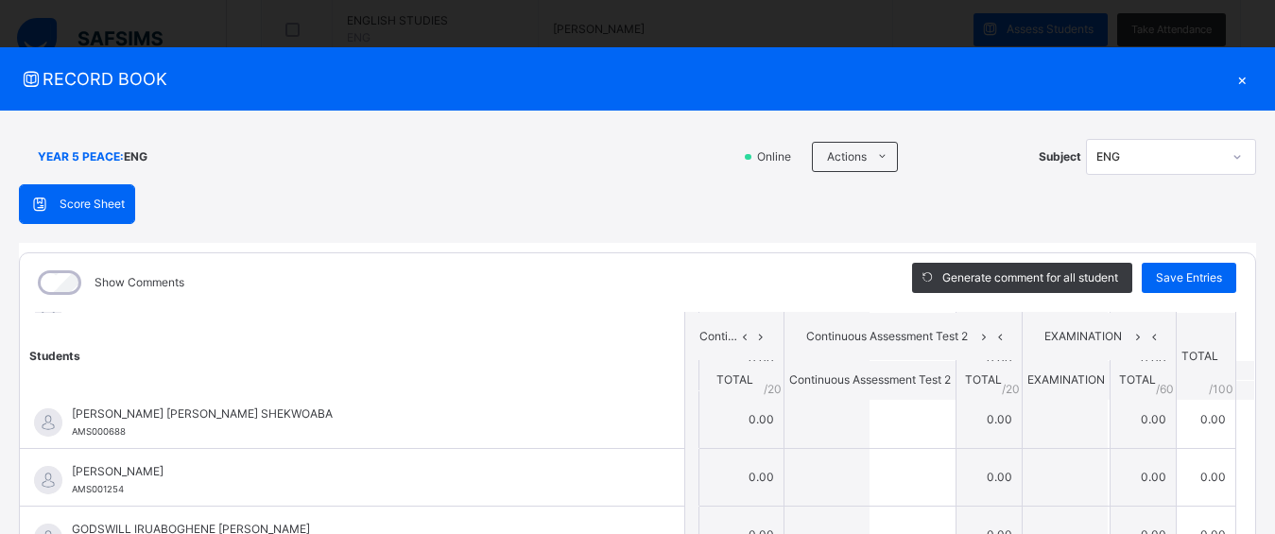
click at [924, 339] on span "Continuous Assessment Test 2" at bounding box center [887, 336] width 177 height 17
click at [753, 336] on icon at bounding box center [761, 336] width 16 height 28
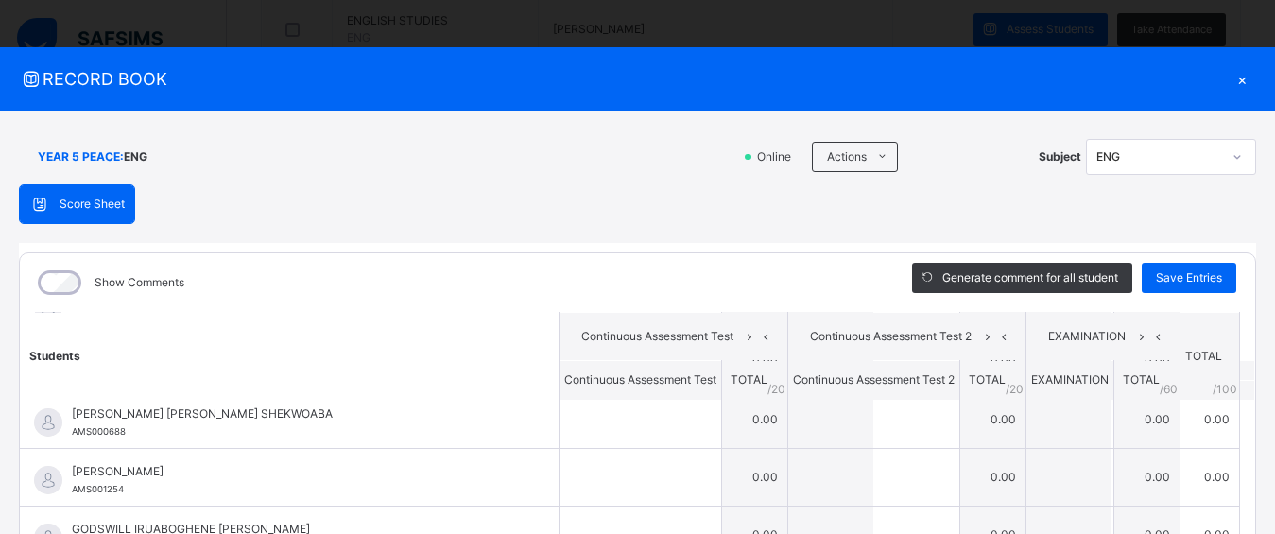
click at [643, 338] on span "Continuous Assessment Test" at bounding box center [657, 336] width 167 height 17
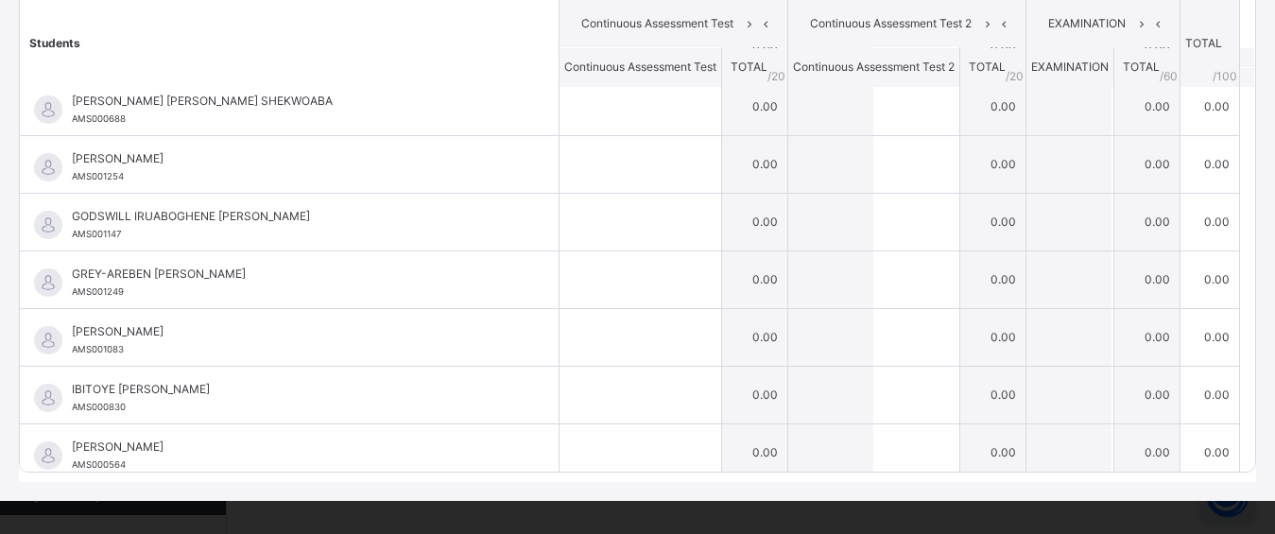
scroll to position [327, 0]
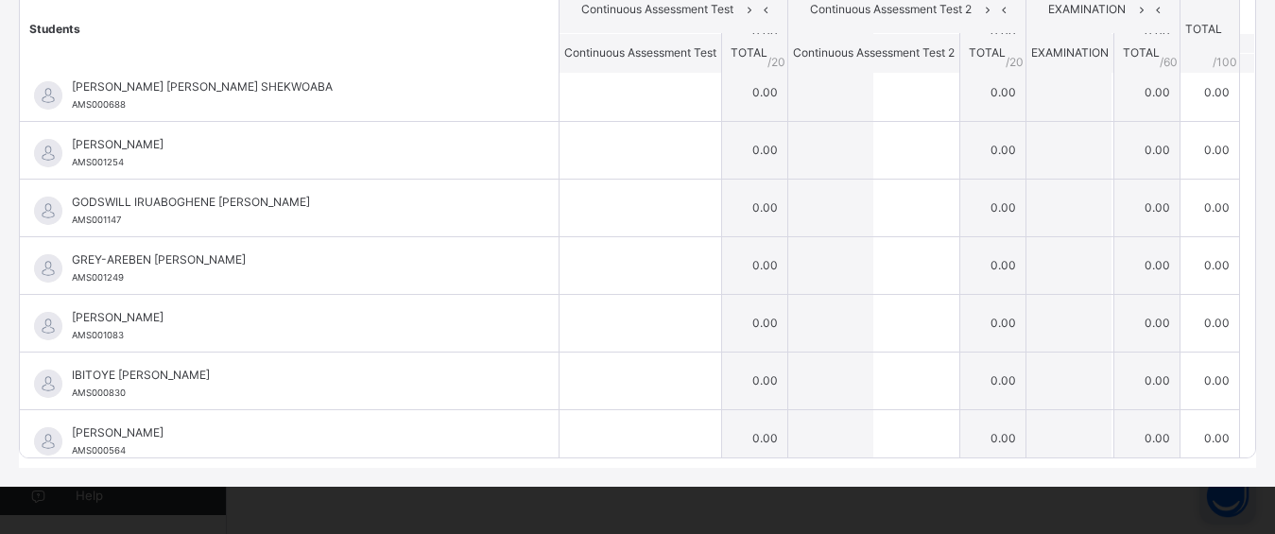
click at [1260, 470] on div "YEAR 5 PEACE : ENG Online Actions Download Empty Score Sheet Upload/map score s…" at bounding box center [637, 135] width 1275 height 703
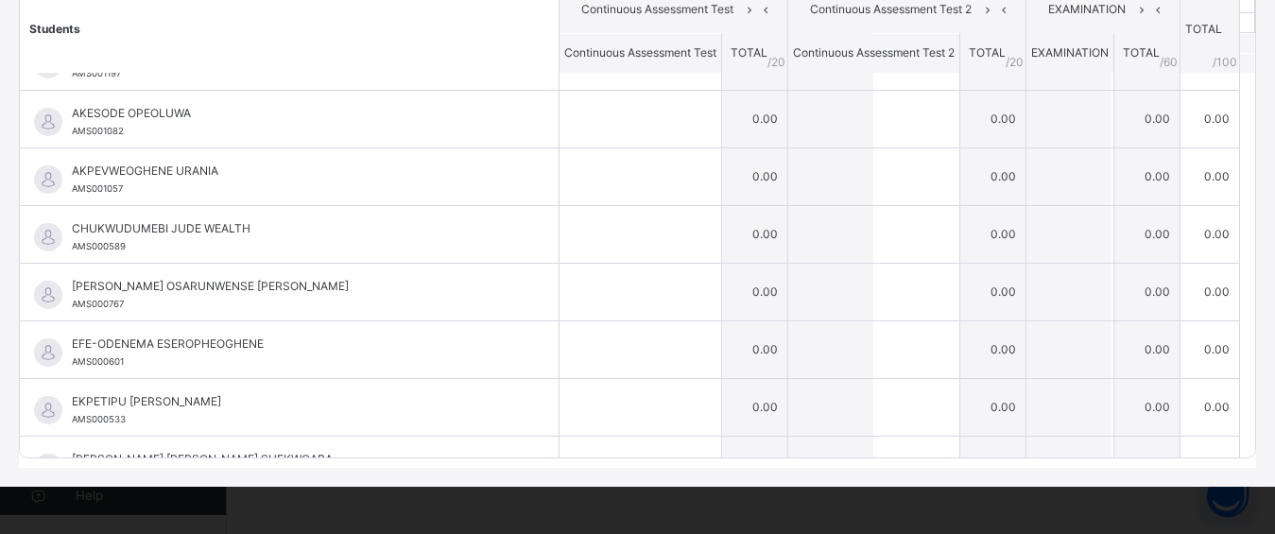
scroll to position [0, 0]
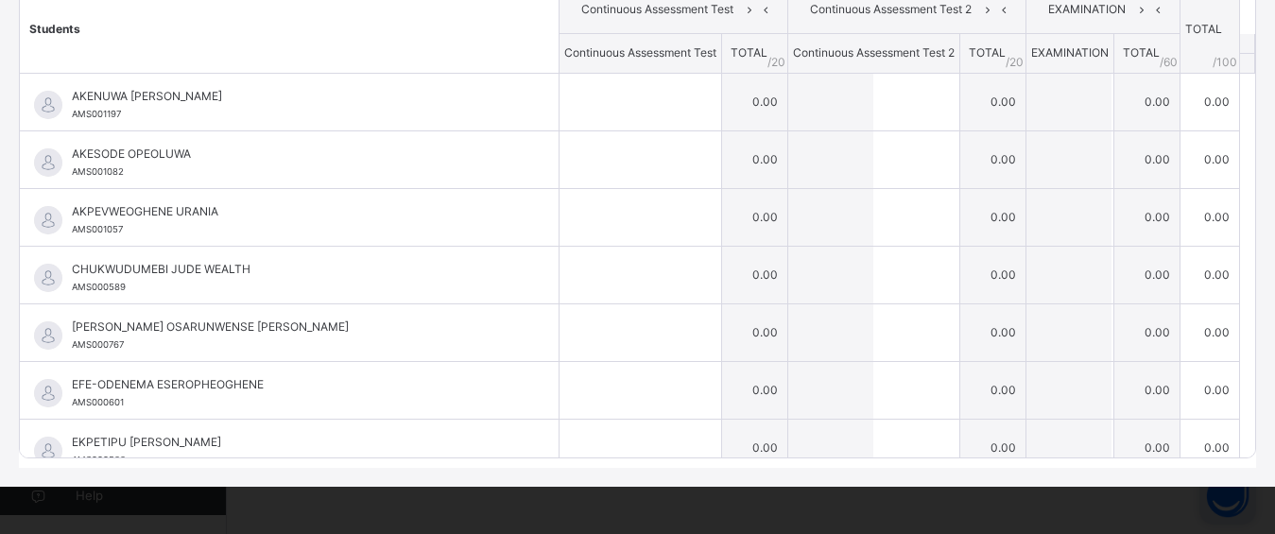
click at [649, 6] on span "Continuous Assessment Test" at bounding box center [657, 9] width 167 height 17
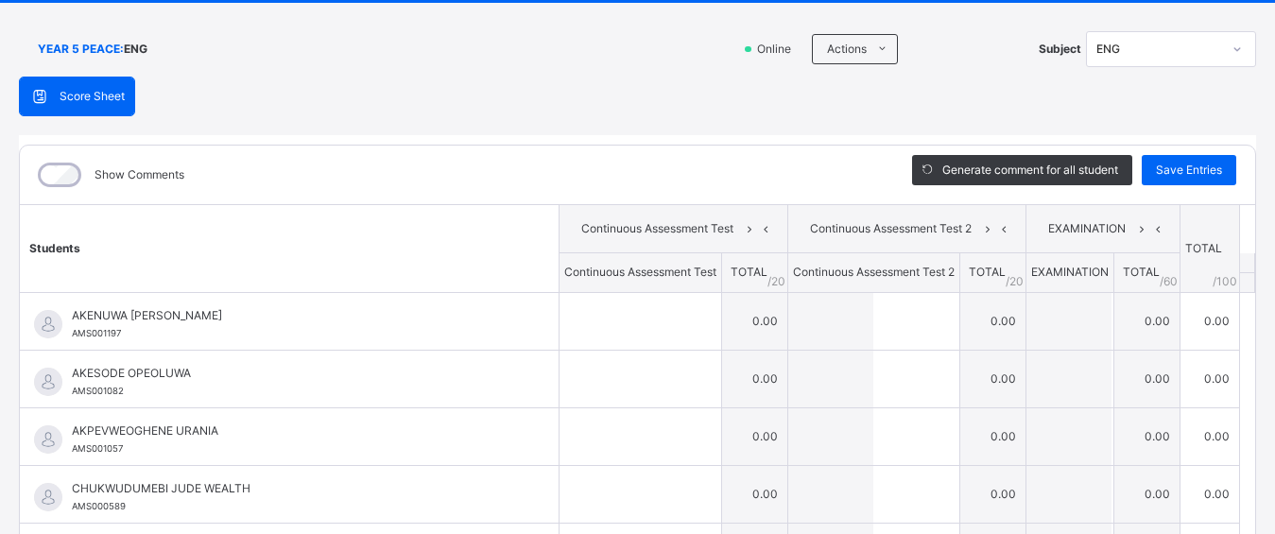
scroll to position [109, 0]
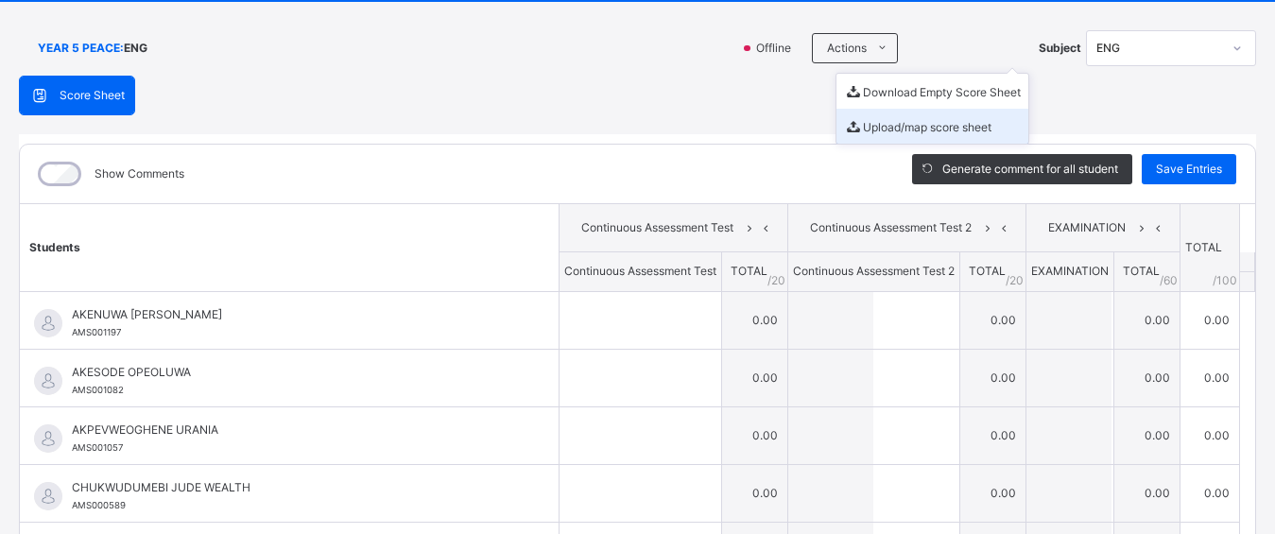
click at [887, 134] on li "Upload/map score sheet" at bounding box center [933, 126] width 192 height 35
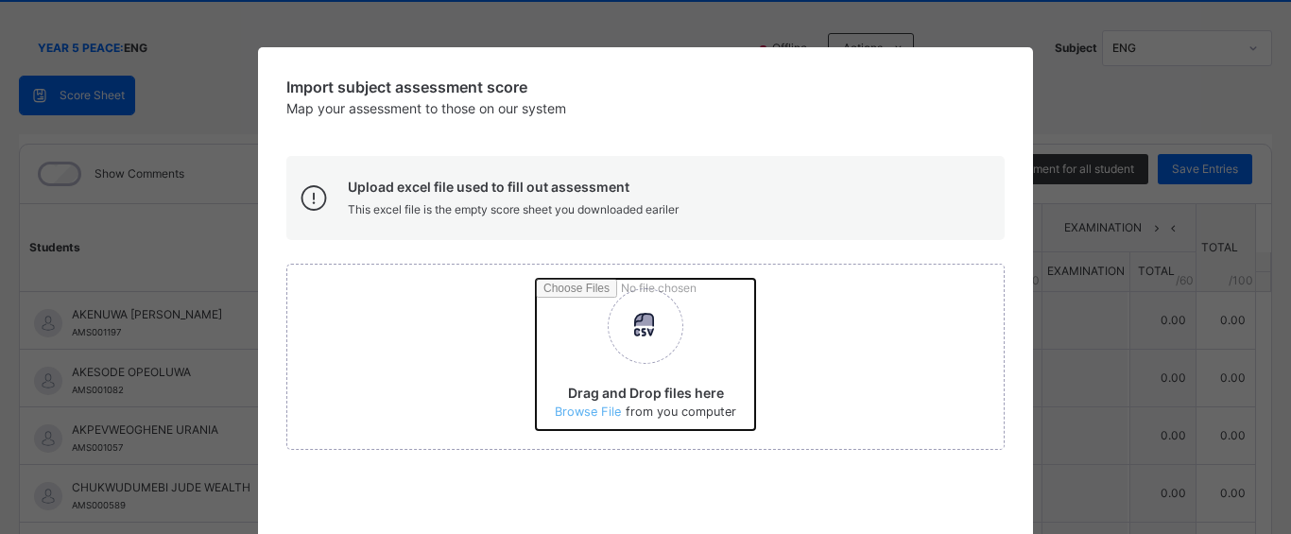
click at [638, 320] on input "Drag and Drop files here Select your Excel file Browse file Maximum size 2.5mb" at bounding box center [894, 361] width 717 height 165
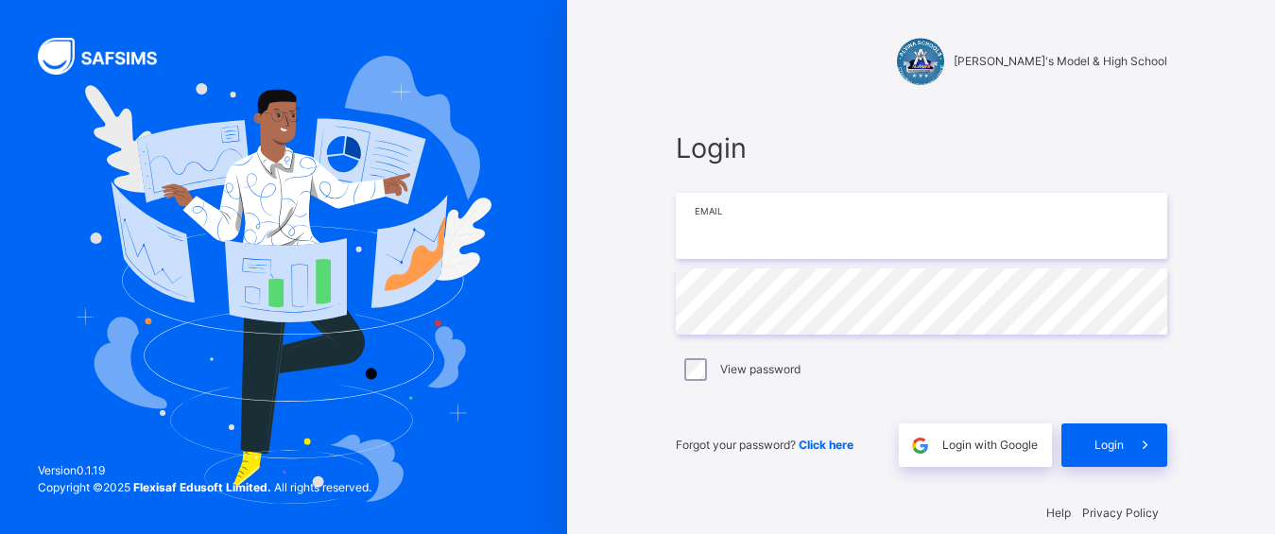
type input "**********"
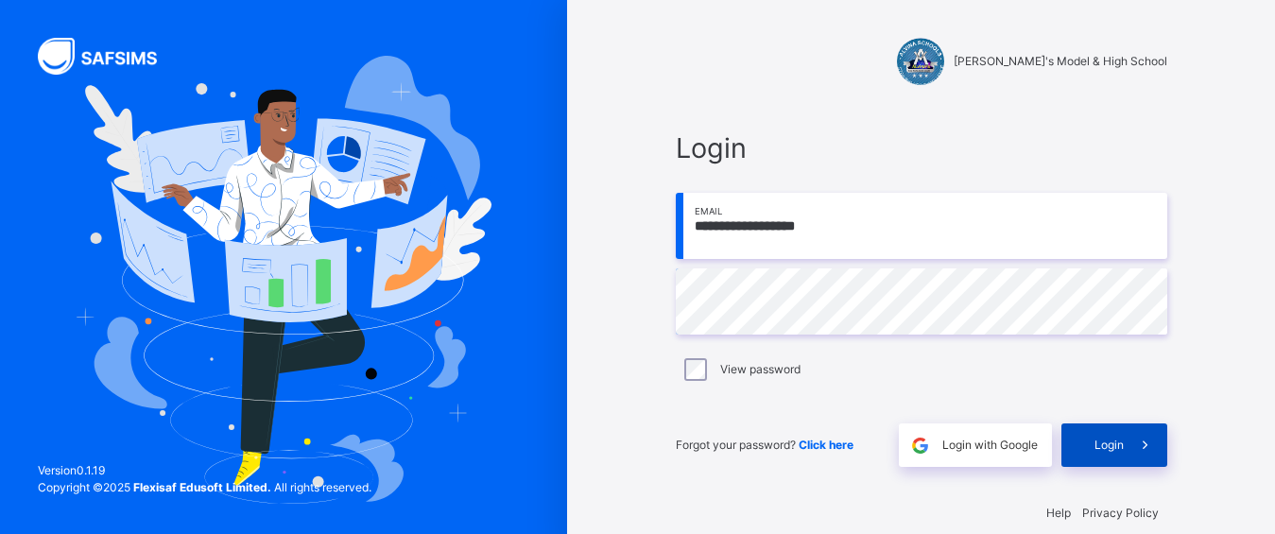
click at [1120, 445] on span "Login" at bounding box center [1109, 445] width 29 height 17
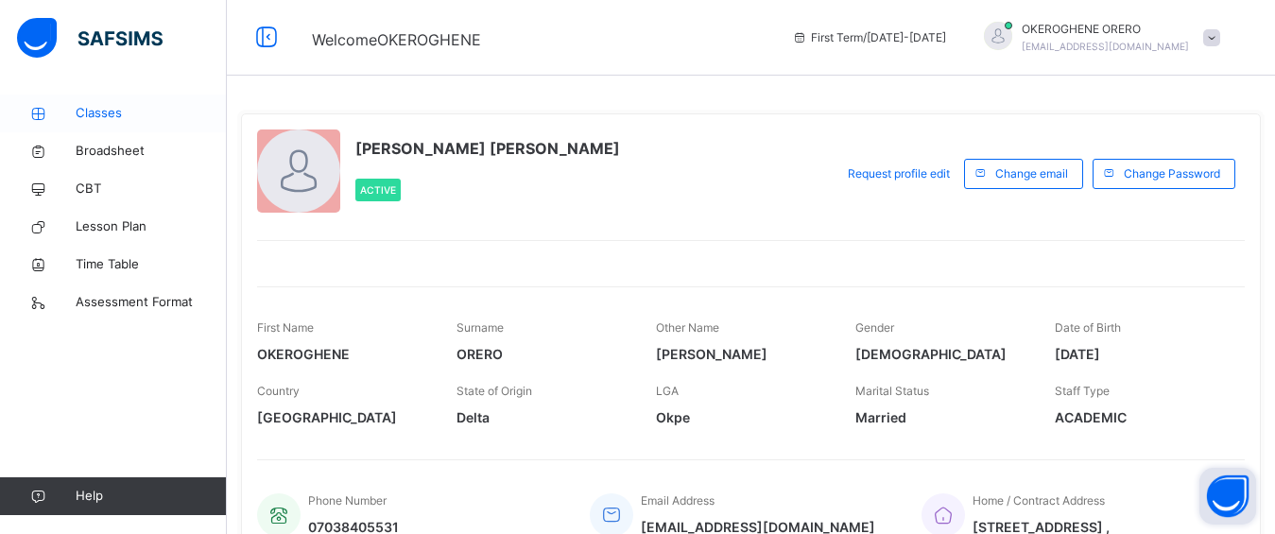
click at [112, 114] on span "Classes" at bounding box center [151, 113] width 151 height 19
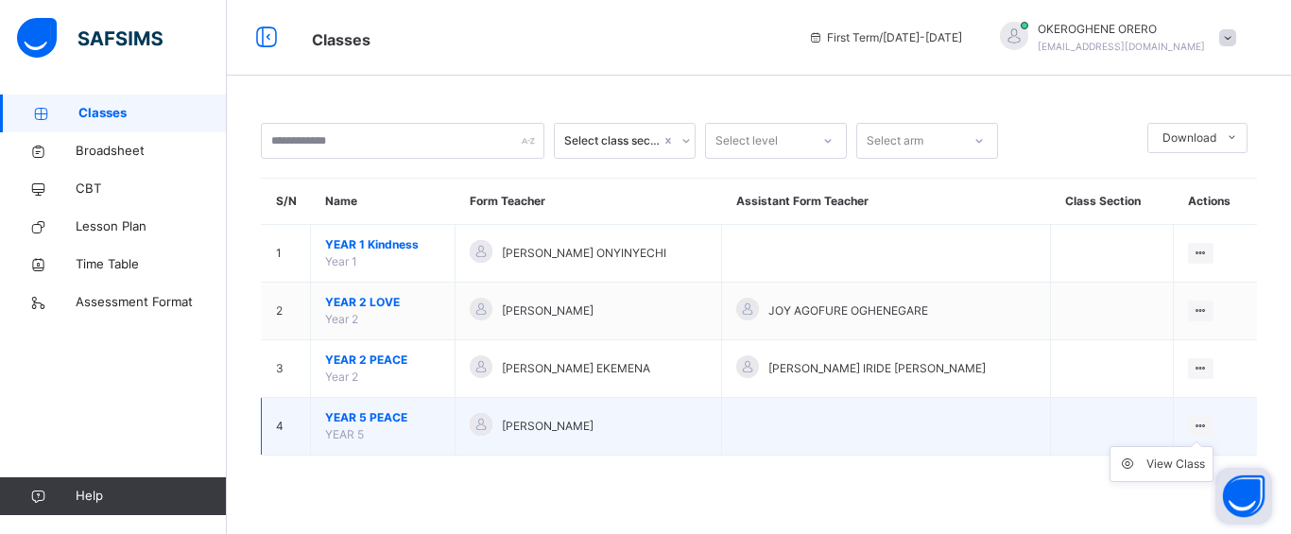
click at [1199, 425] on icon at bounding box center [1201, 426] width 16 height 14
click at [1176, 459] on div "View Class" at bounding box center [1176, 464] width 59 height 19
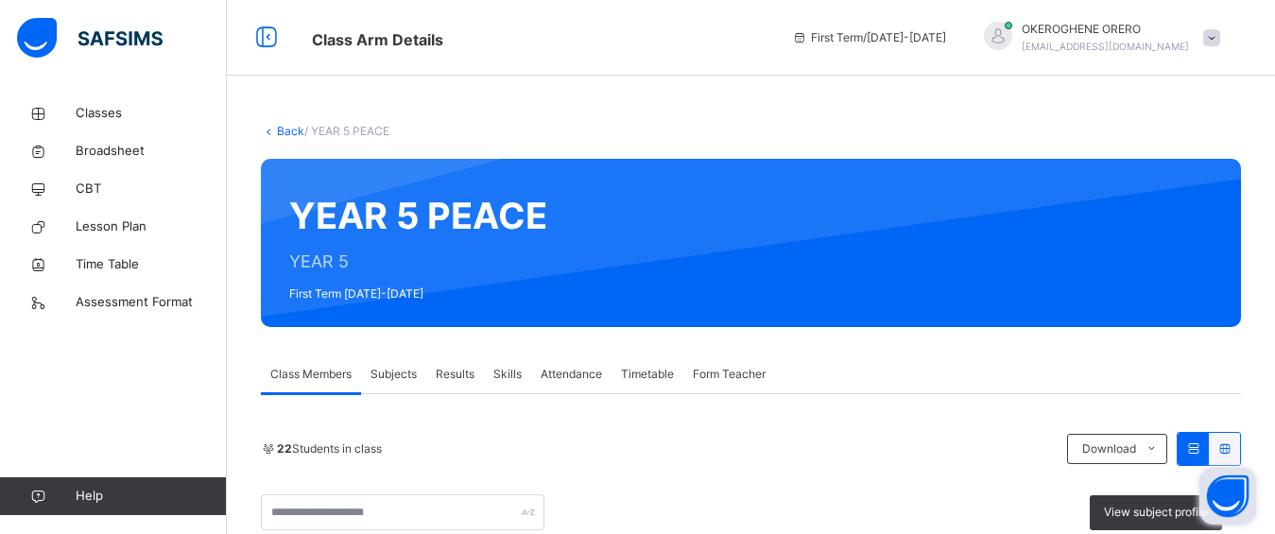
click at [394, 374] on span "Subjects" at bounding box center [394, 374] width 46 height 17
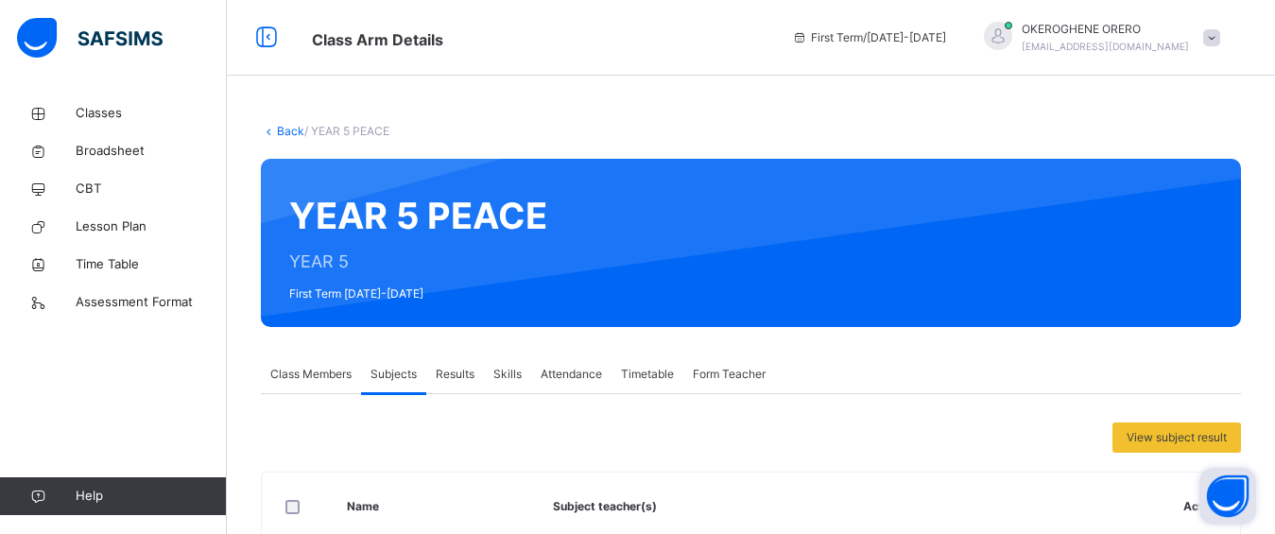
click at [1084, 307] on div at bounding box center [894, 243] width 637 height 130
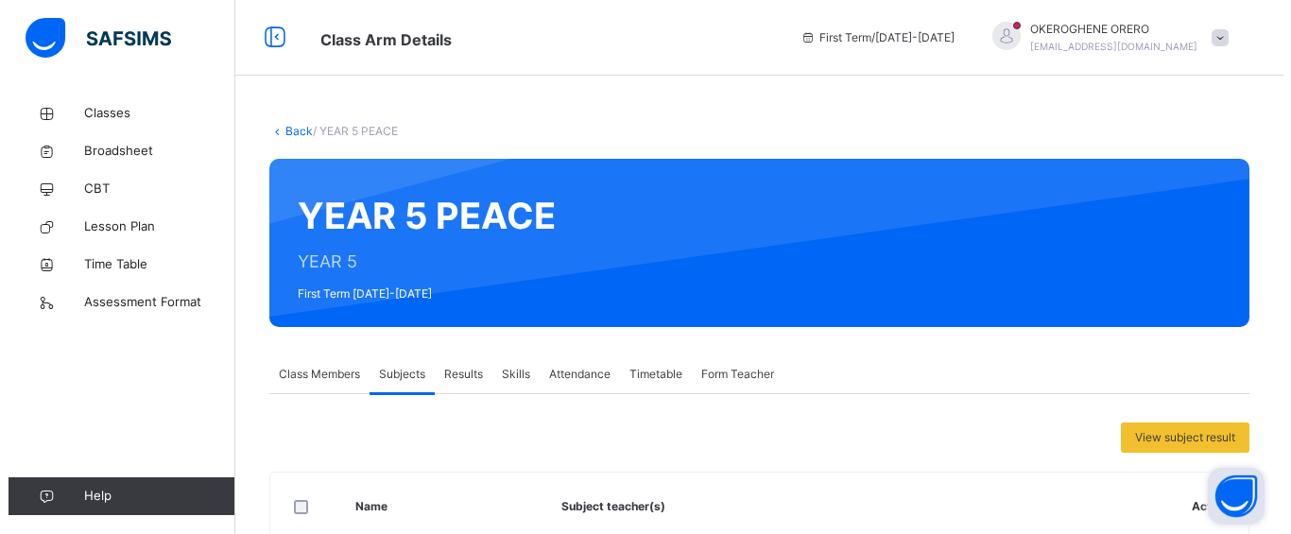
scroll to position [336, 0]
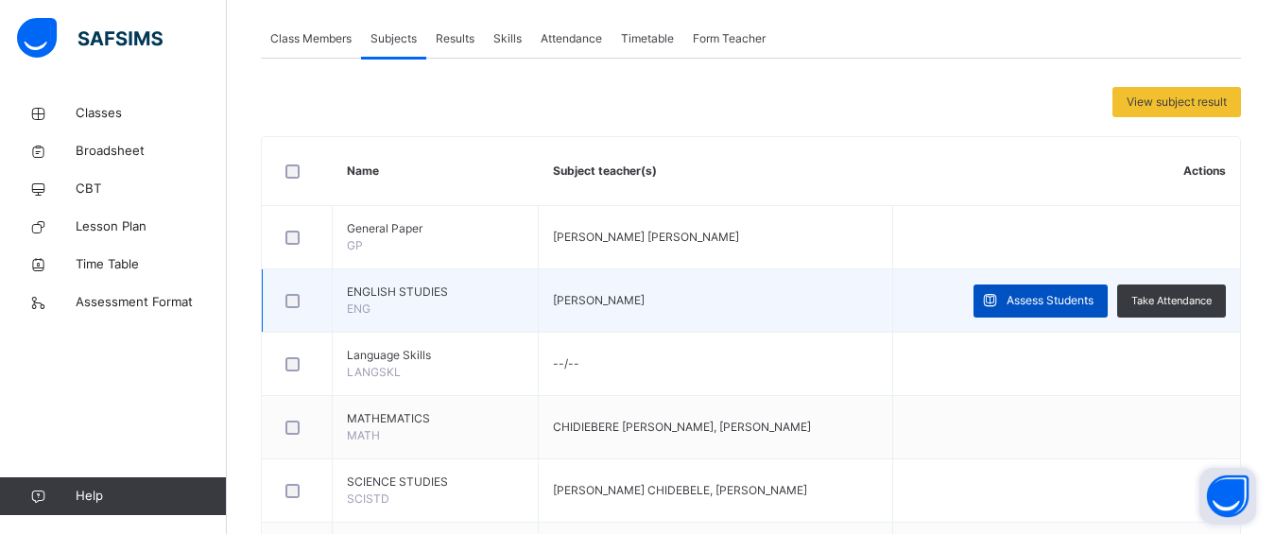
click at [1074, 300] on span "Assess Students" at bounding box center [1050, 300] width 87 height 17
click at [0, 0] on div "Show Comments Generate comment for all student Save Entries Class Level: YEAR 5…" at bounding box center [0, 0] width 0 height 0
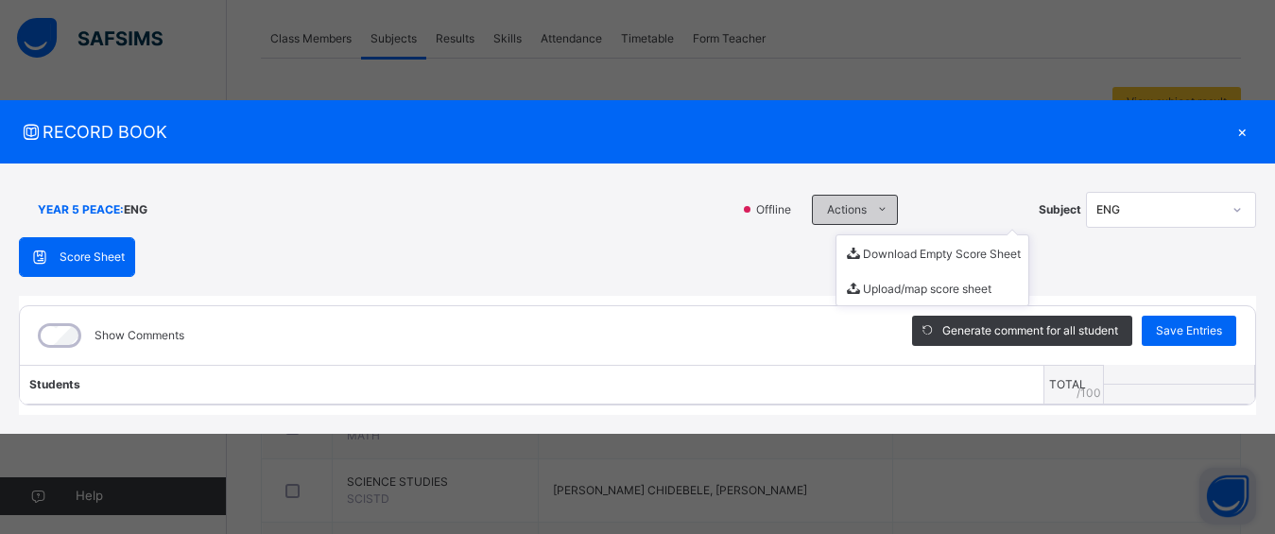
click at [883, 213] on icon at bounding box center [882, 209] width 14 height 15
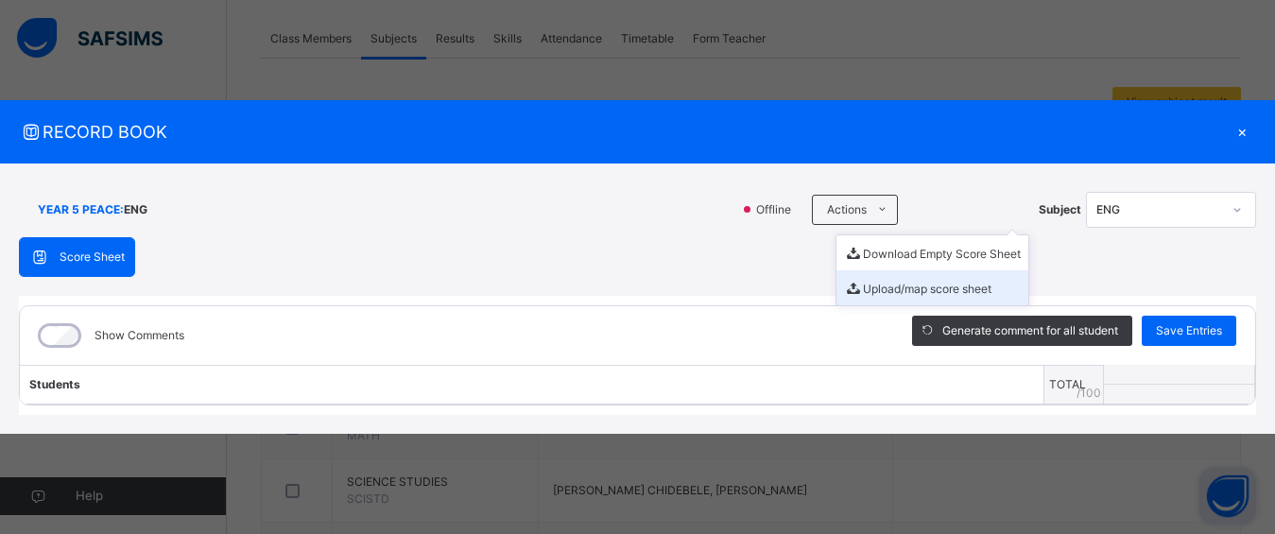
click at [887, 291] on li "Upload/map score sheet" at bounding box center [933, 287] width 192 height 35
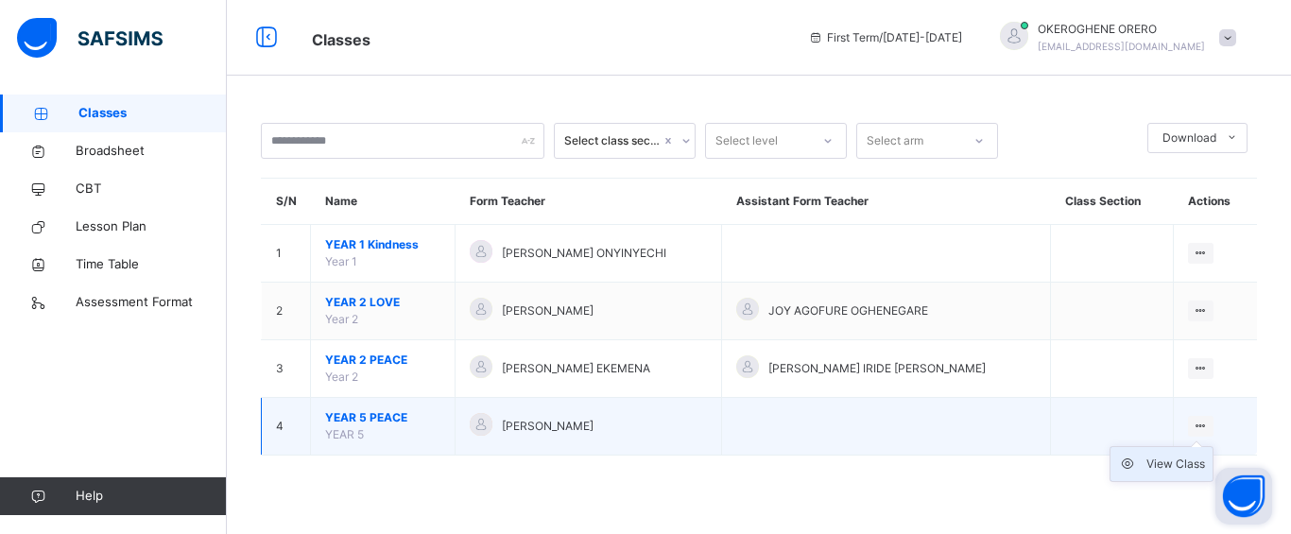
click at [1185, 469] on div "View Class" at bounding box center [1176, 464] width 59 height 19
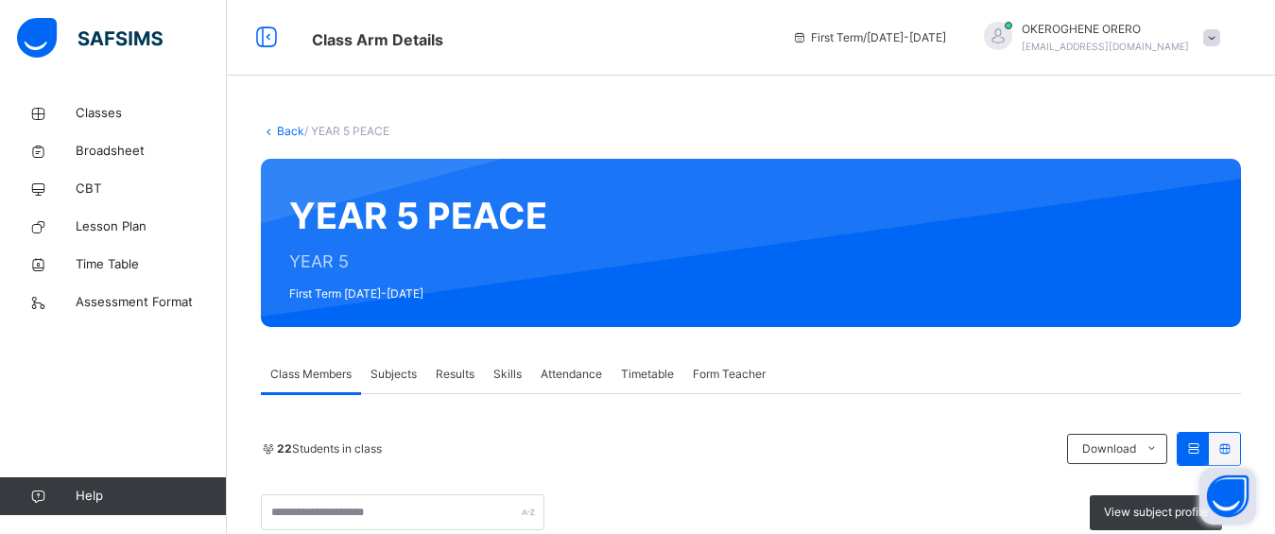
click at [404, 366] on span "Subjects" at bounding box center [394, 374] width 46 height 17
click at [391, 366] on span "Subjects" at bounding box center [394, 374] width 46 height 17
click at [396, 366] on span "Subjects" at bounding box center [394, 374] width 46 height 17
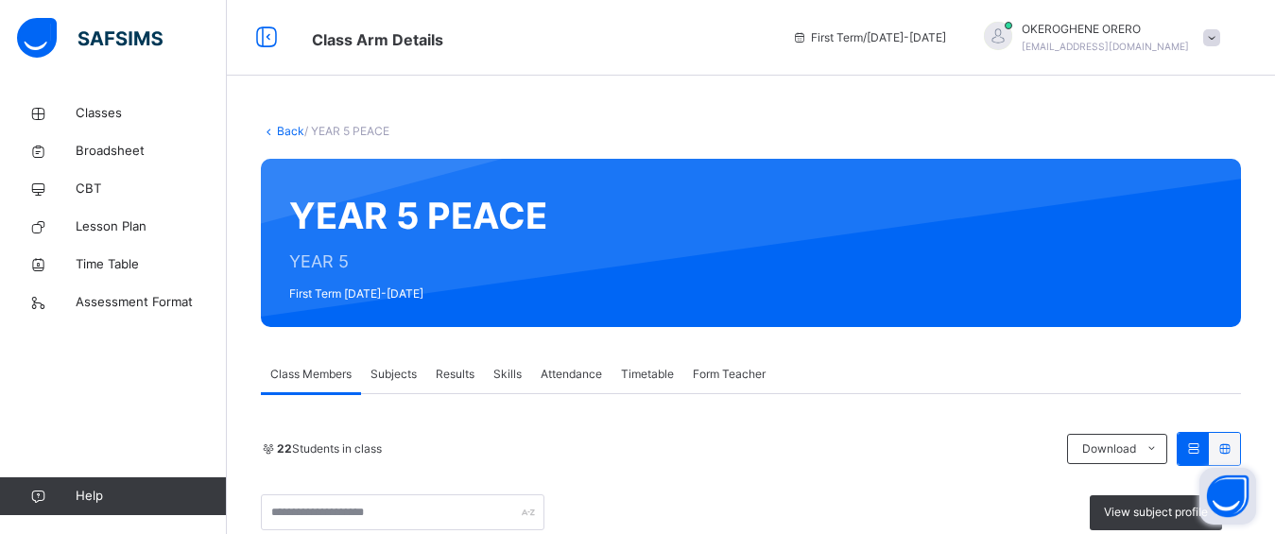
click at [398, 366] on span "Subjects" at bounding box center [394, 374] width 46 height 17
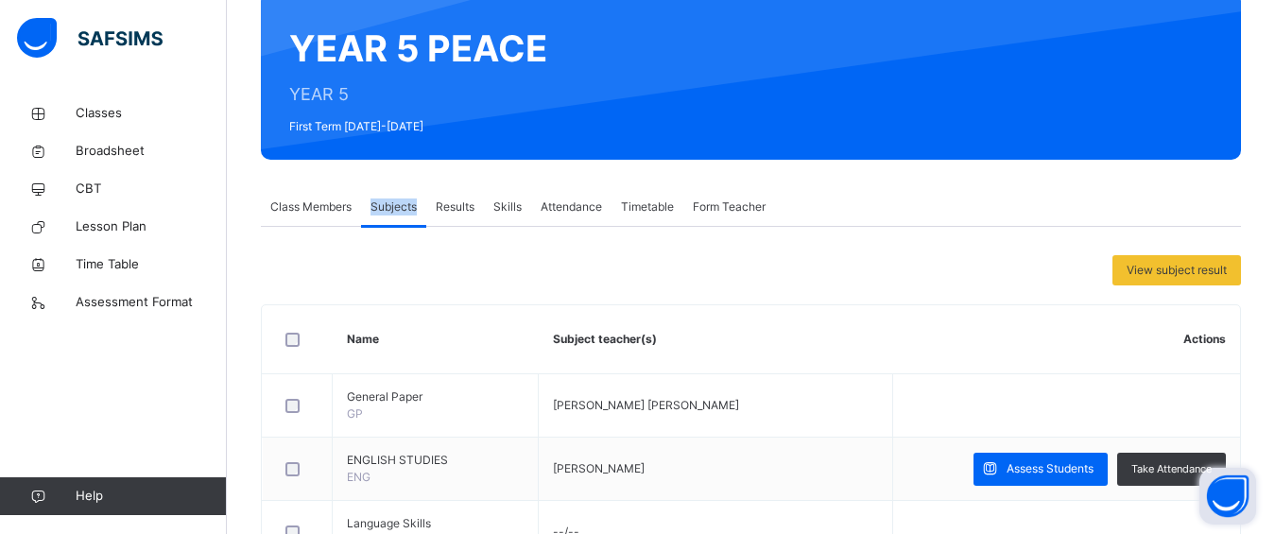
scroll to position [164, 0]
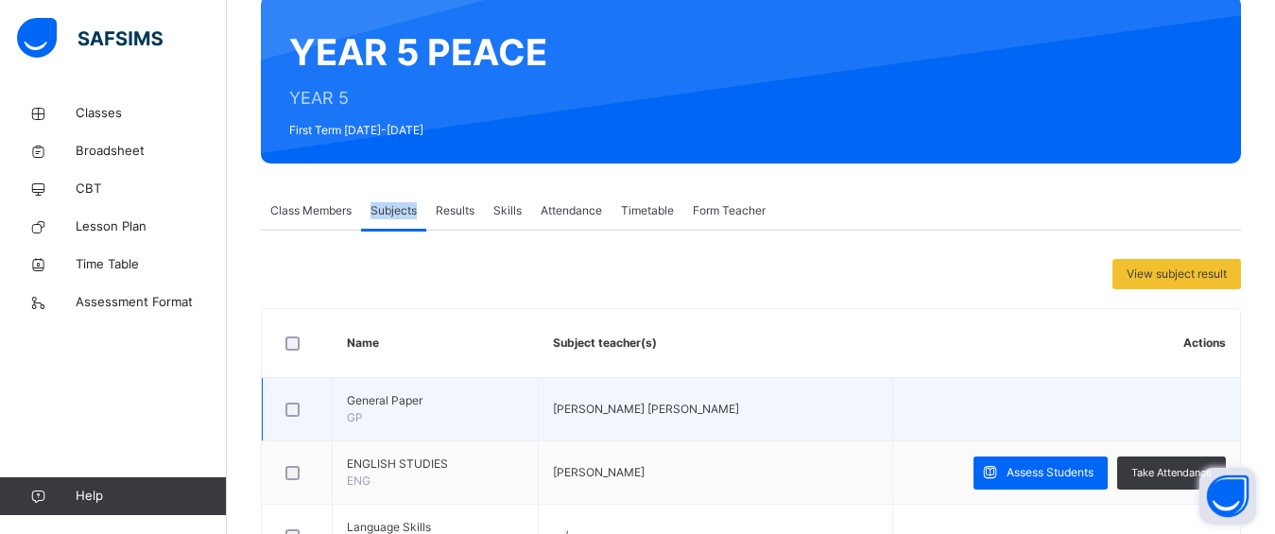
click at [1067, 436] on td at bounding box center [1066, 409] width 347 height 63
click at [1068, 433] on td at bounding box center [1066, 409] width 347 height 63
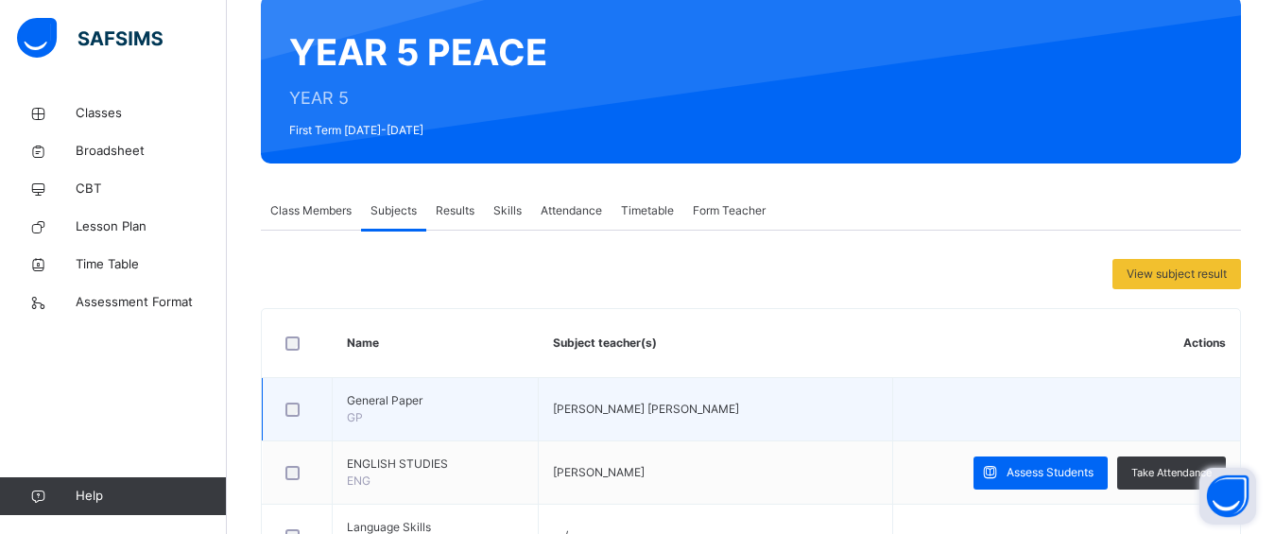
scroll to position [199, 0]
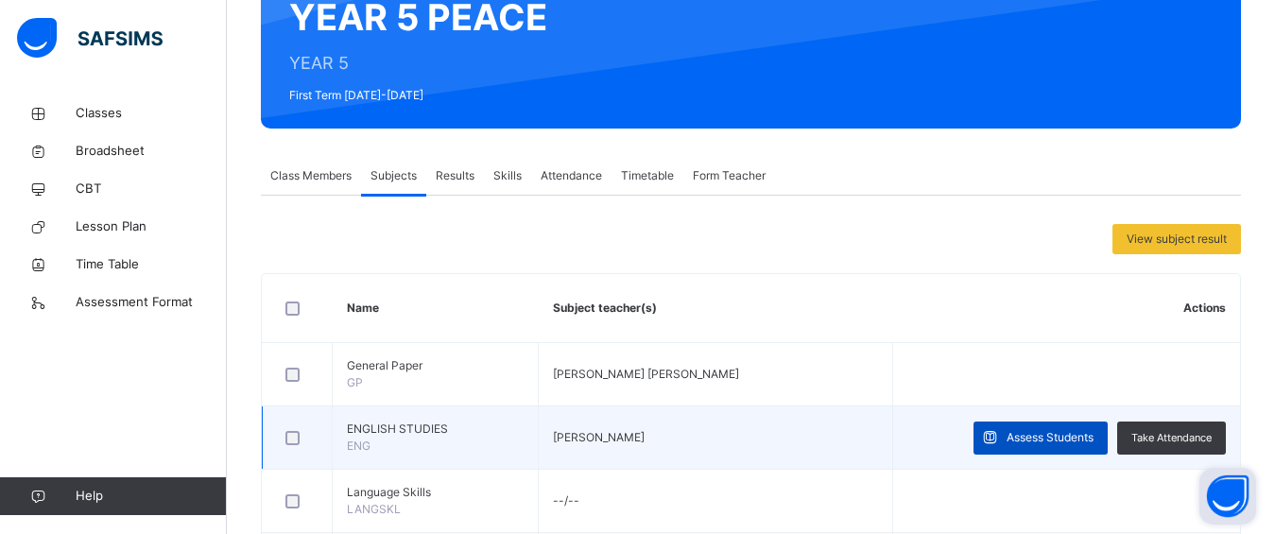
click at [1056, 438] on span "Assess Students" at bounding box center [1050, 437] width 87 height 17
click at [0, 0] on div "RECORD BOOK × YEAR 5 PEACE : Offline Actions Download Empty Score Sheet Upload/…" at bounding box center [0, 0] width 0 height 0
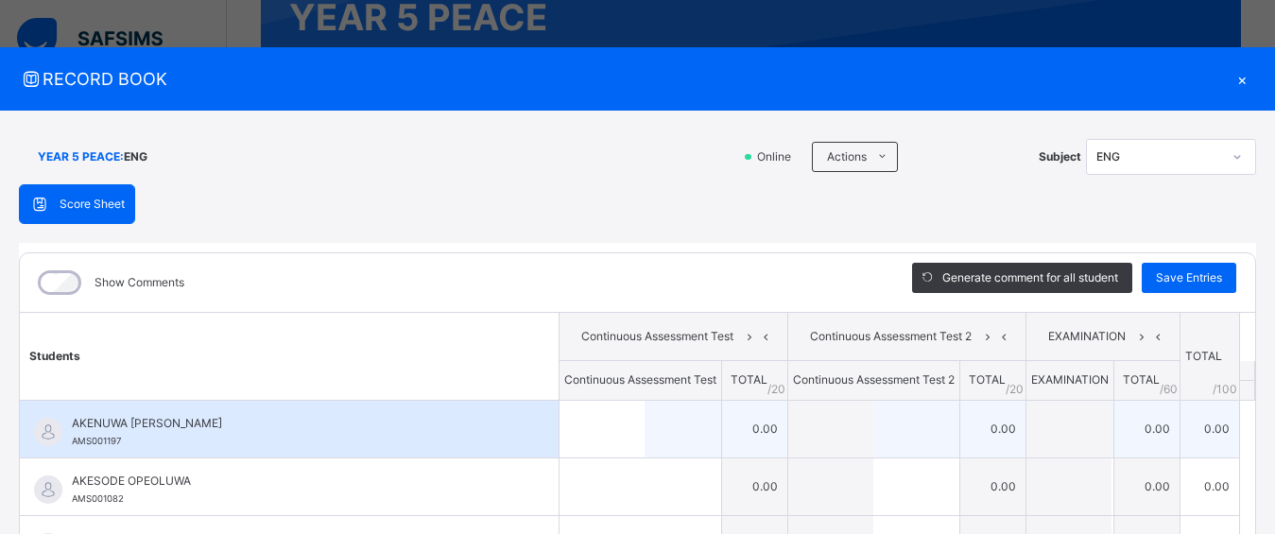
click at [737, 429] on td "0.00" at bounding box center [755, 429] width 66 height 58
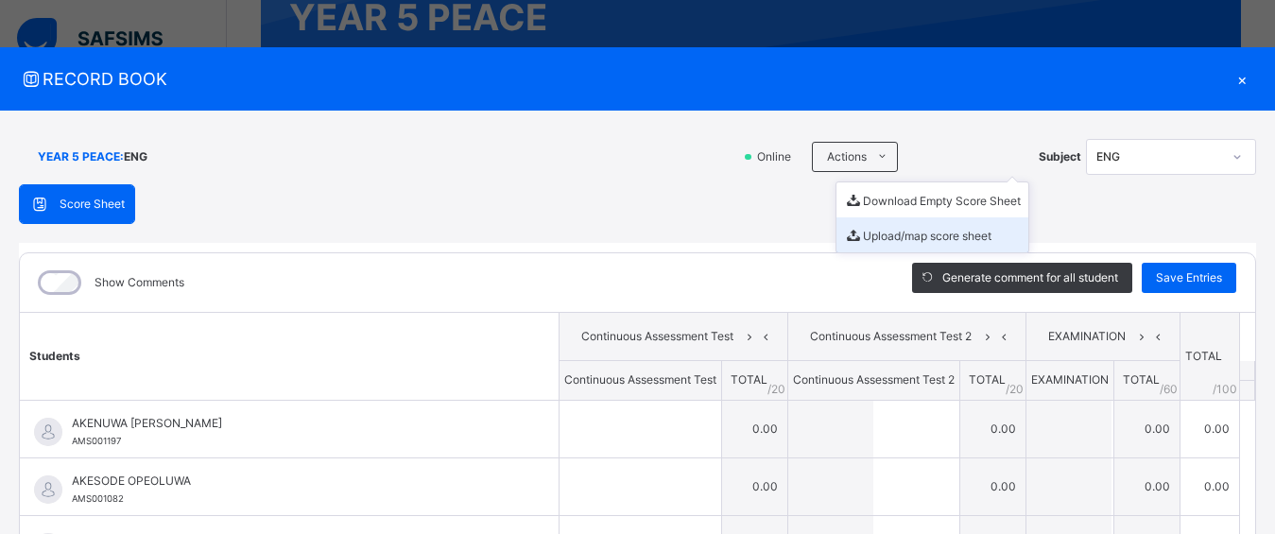
click at [871, 232] on li "Upload/map score sheet" at bounding box center [933, 234] width 192 height 35
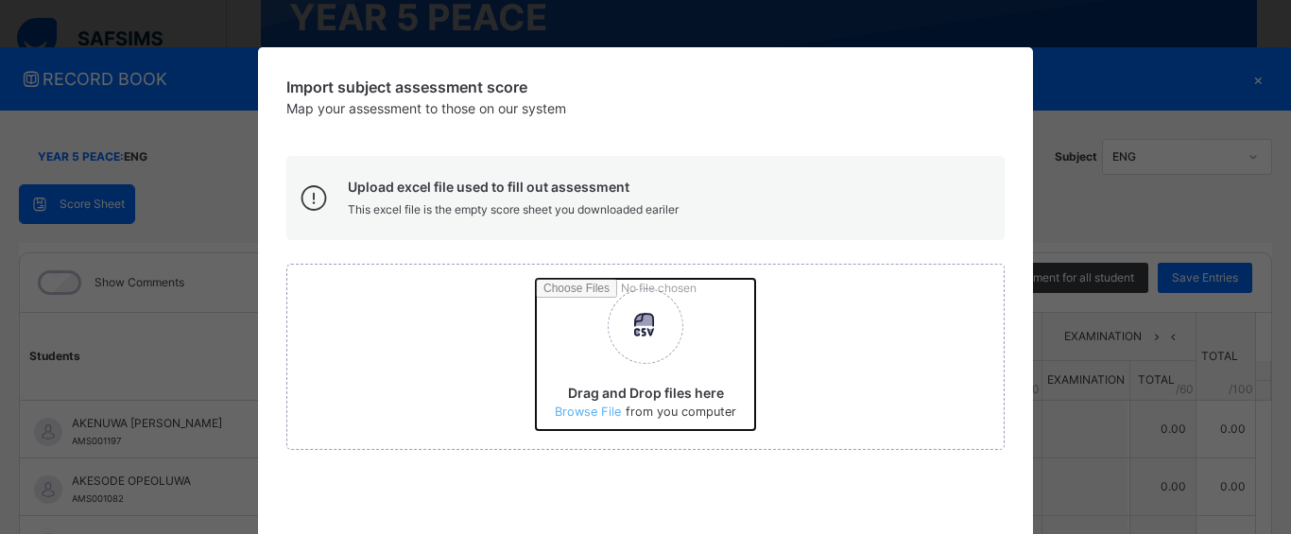
click at [644, 332] on input "Drag and Drop files here Select your Excel file Browse file Maximum size 2.5mb" at bounding box center [894, 361] width 717 height 165
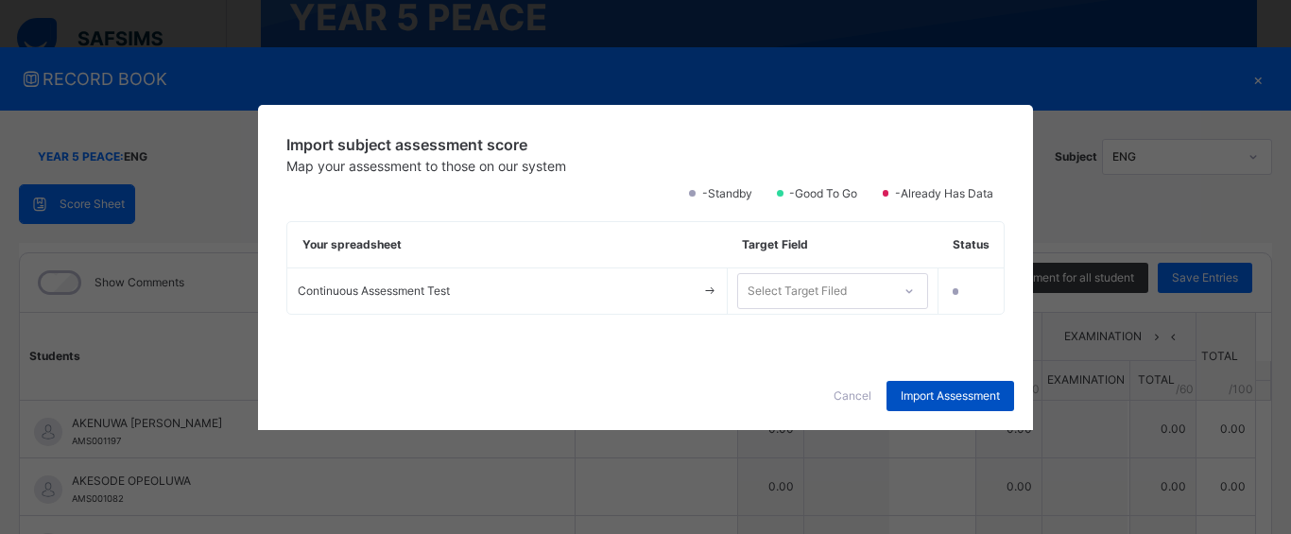
click at [924, 388] on span "Import Assessment" at bounding box center [950, 396] width 99 height 17
click at [927, 395] on span "Import Assessment" at bounding box center [950, 396] width 99 height 17
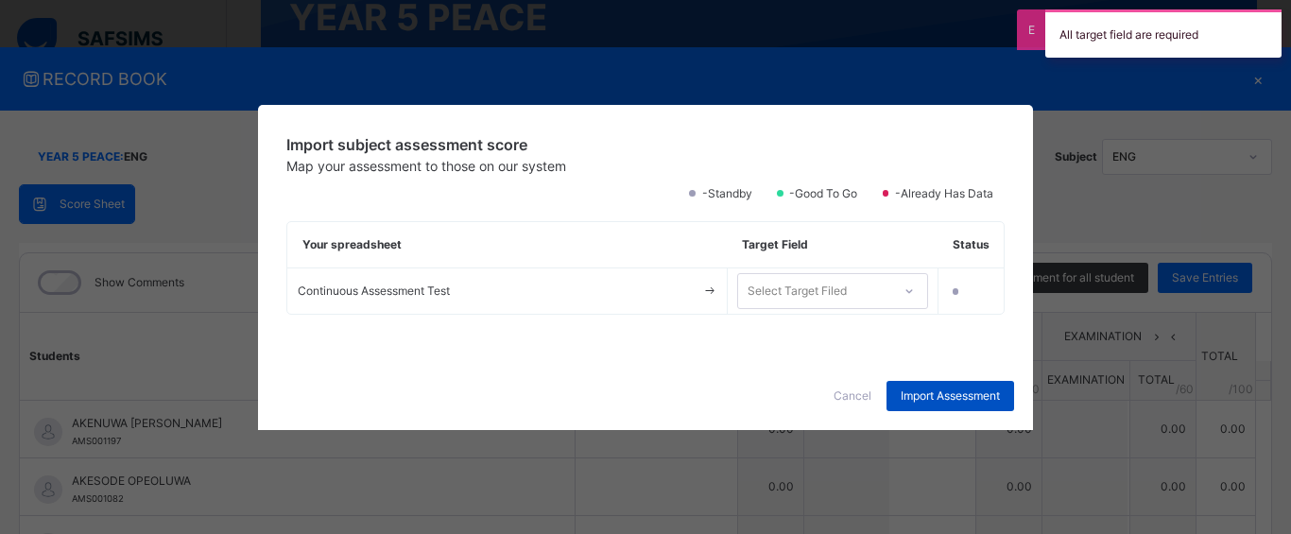
click at [927, 395] on span "Import Assessment" at bounding box center [950, 396] width 99 height 17
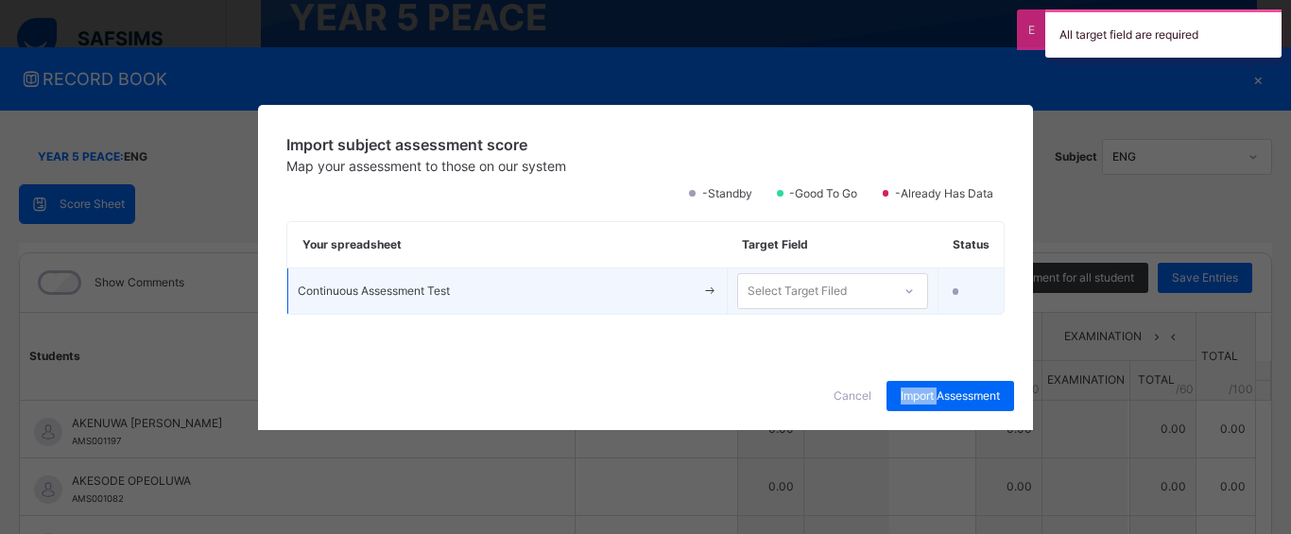
click at [906, 292] on icon at bounding box center [909, 291] width 11 height 19
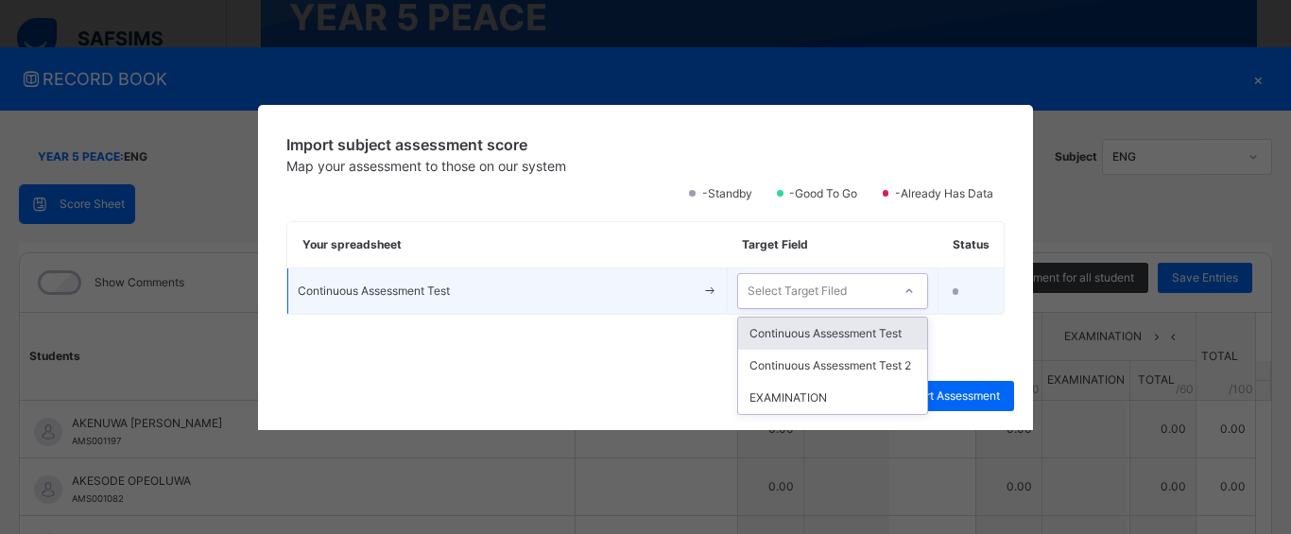
click at [881, 331] on div "Continuous Assessment Test" at bounding box center [832, 334] width 189 height 32
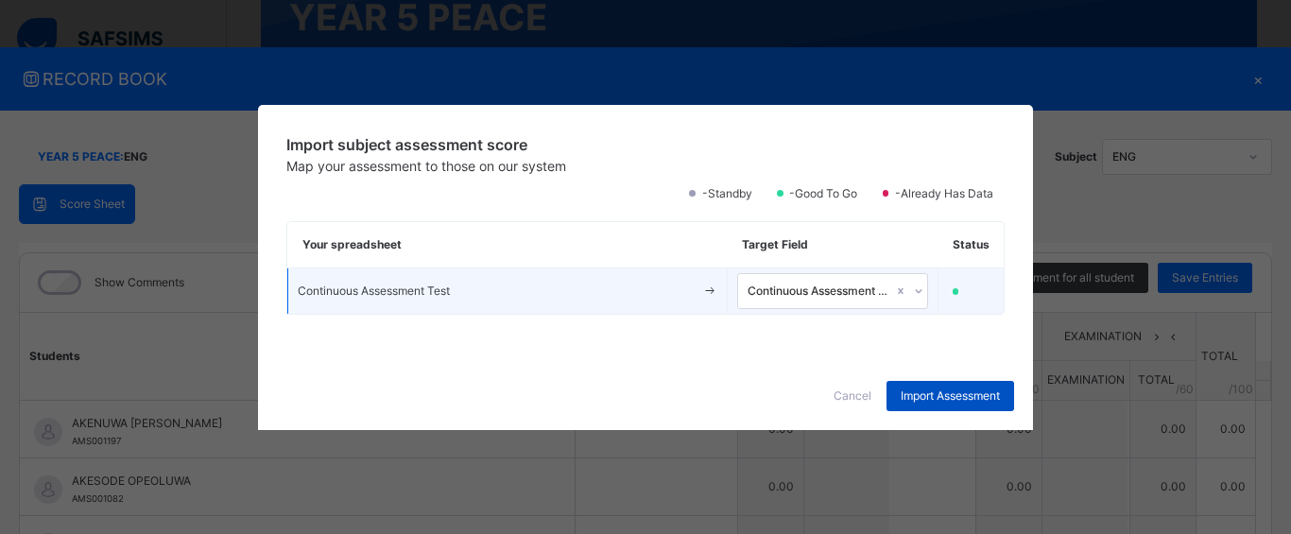
click at [935, 396] on span "Import Assessment" at bounding box center [950, 396] width 99 height 17
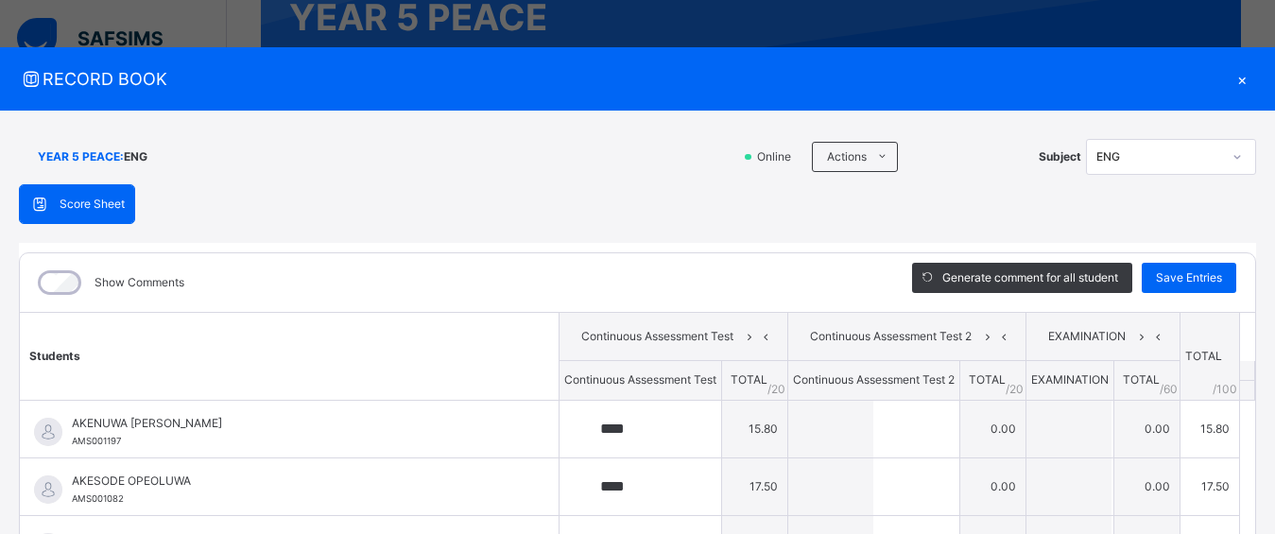
type input "****"
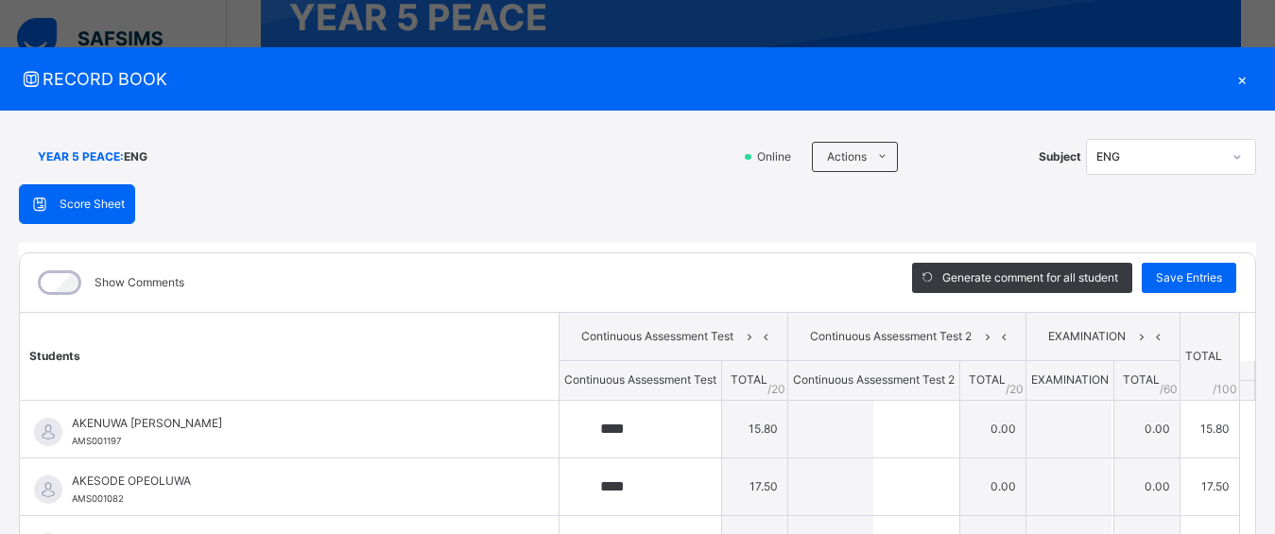
type input "****"
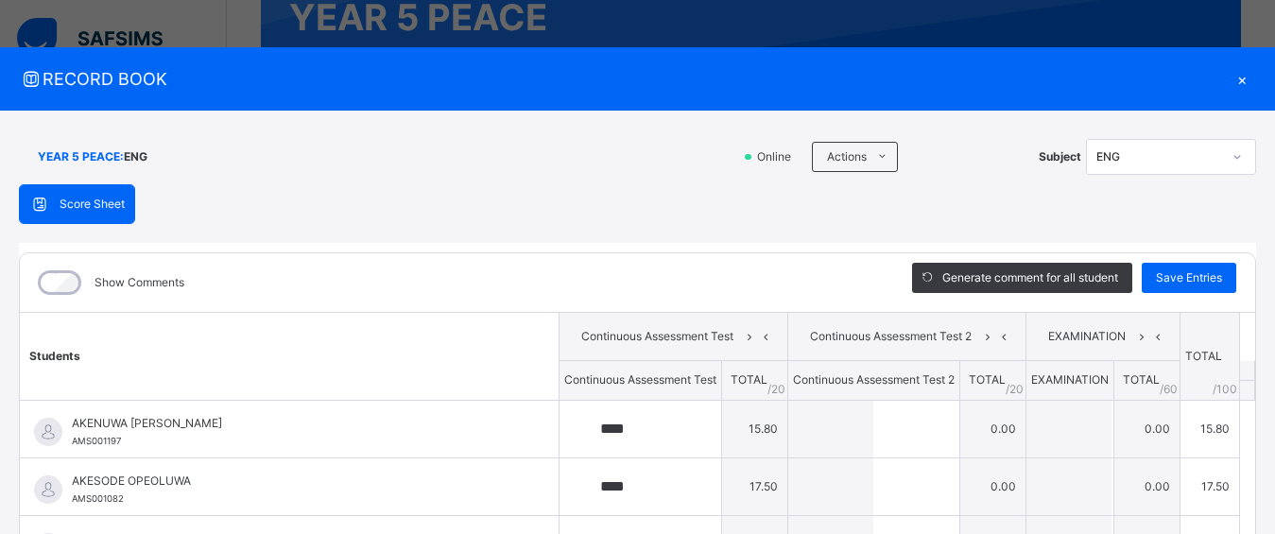
type input "****"
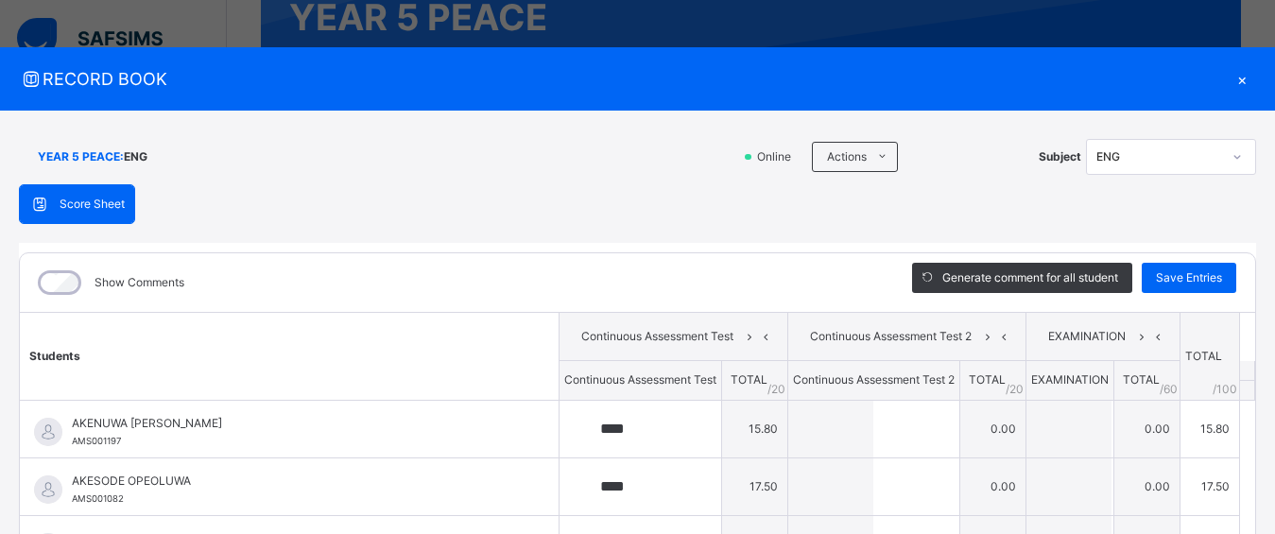
type input "****"
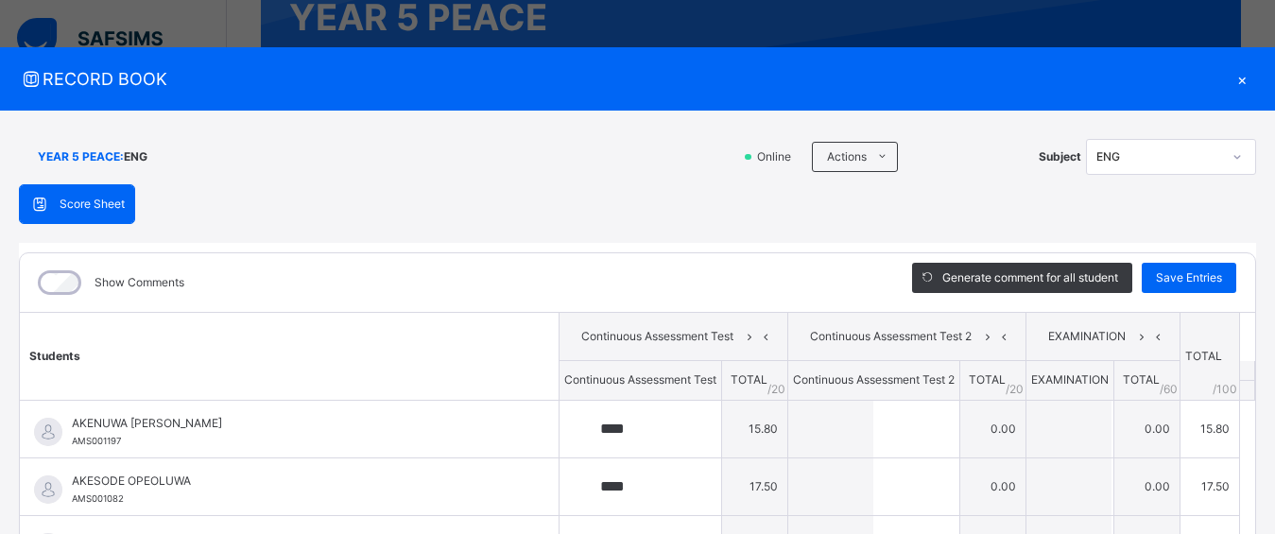
type input "****"
click at [1176, 274] on span "Save Entries" at bounding box center [1189, 277] width 66 height 17
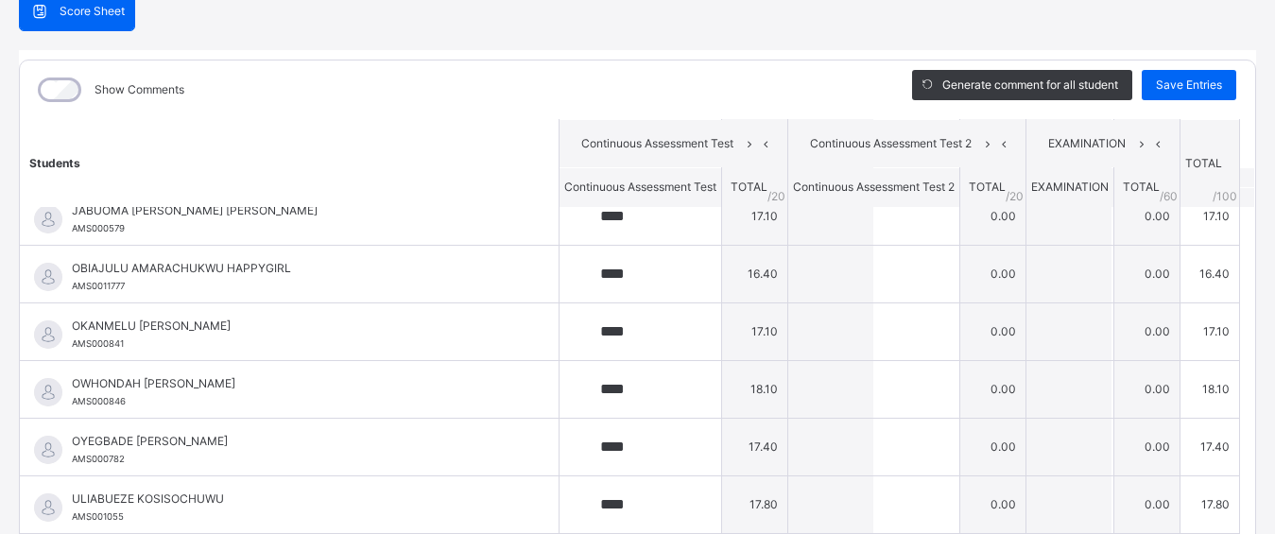
scroll to position [195, 0]
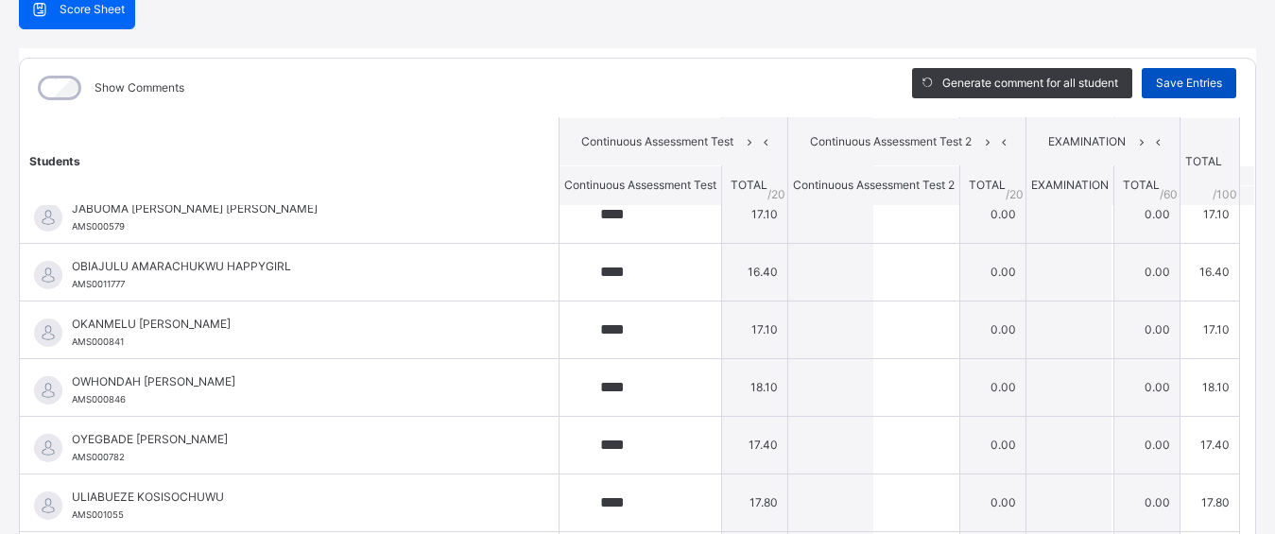
click at [1166, 85] on span "Save Entries" at bounding box center [1189, 83] width 66 height 17
drag, startPoint x: 1079, startPoint y: 149, endPoint x: 1187, endPoint y: 140, distance: 109.1
click at [850, 45] on div "Score Sheet Score Sheet Show Comments Generate comment for all student Save Ent…" at bounding box center [637, 295] width 1237 height 611
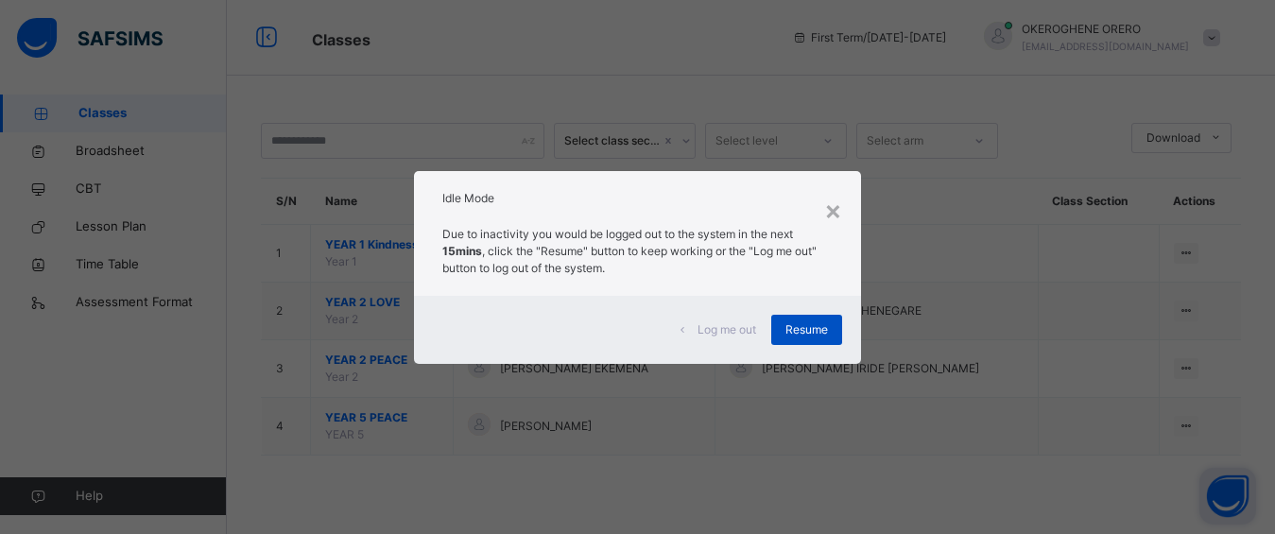
click at [793, 324] on div "Resume" at bounding box center [806, 330] width 71 height 30
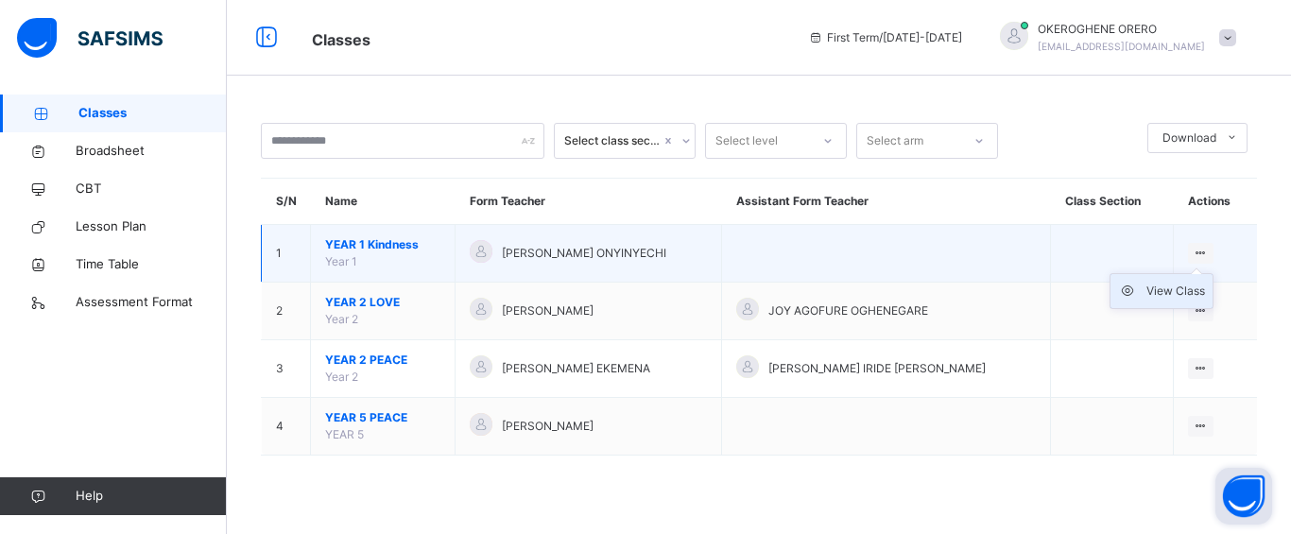
click at [1168, 292] on div "View Class" at bounding box center [1176, 291] width 59 height 19
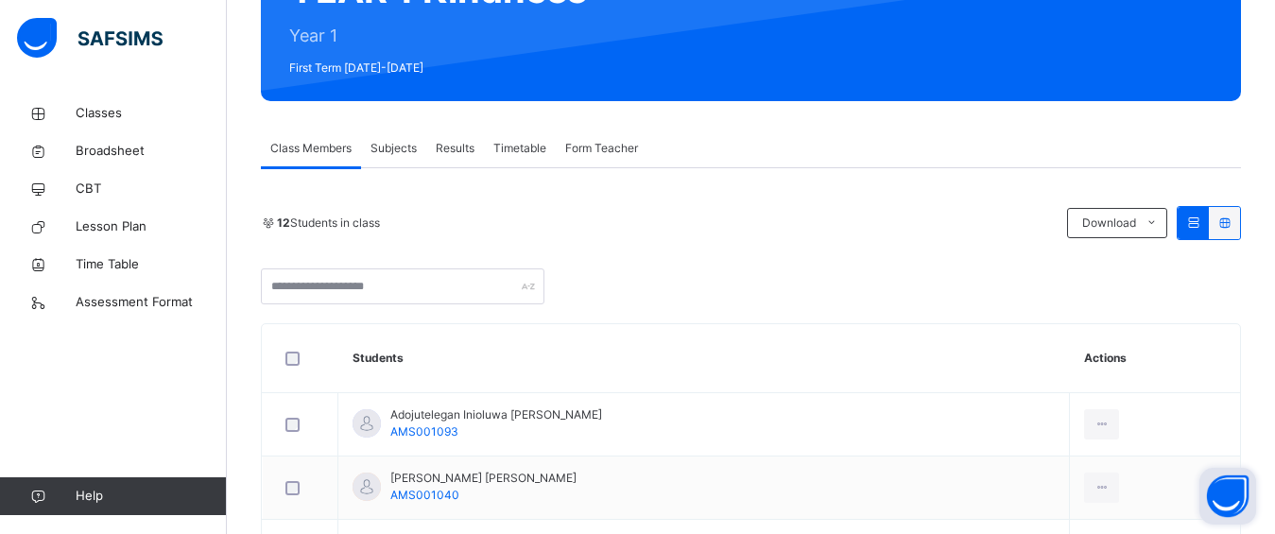
scroll to position [229, 0]
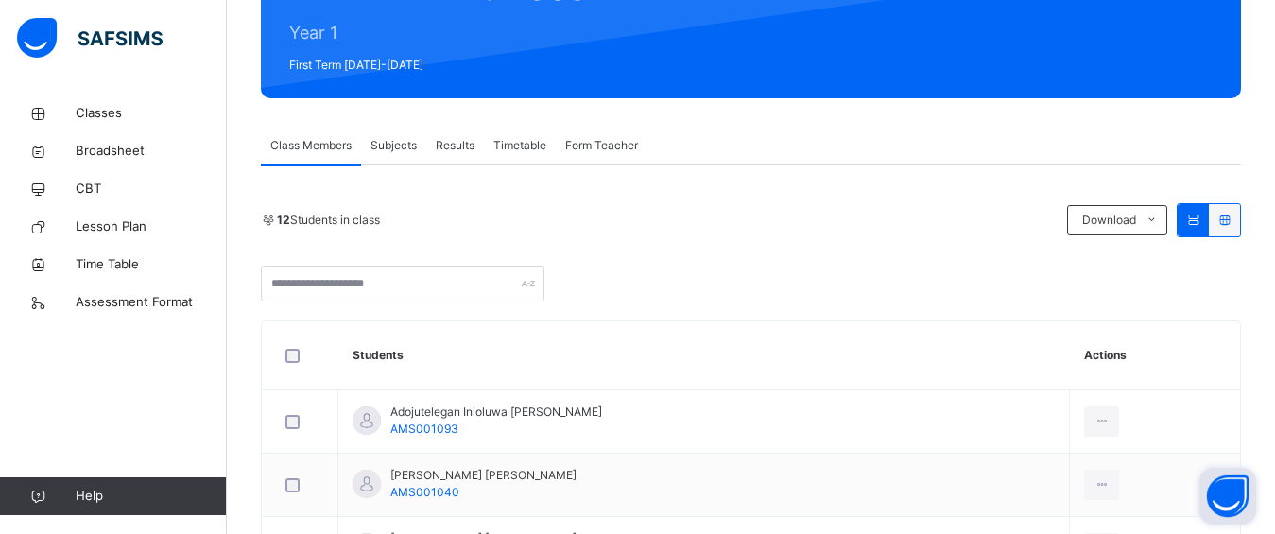
click at [398, 145] on span "Subjects" at bounding box center [394, 145] width 46 height 17
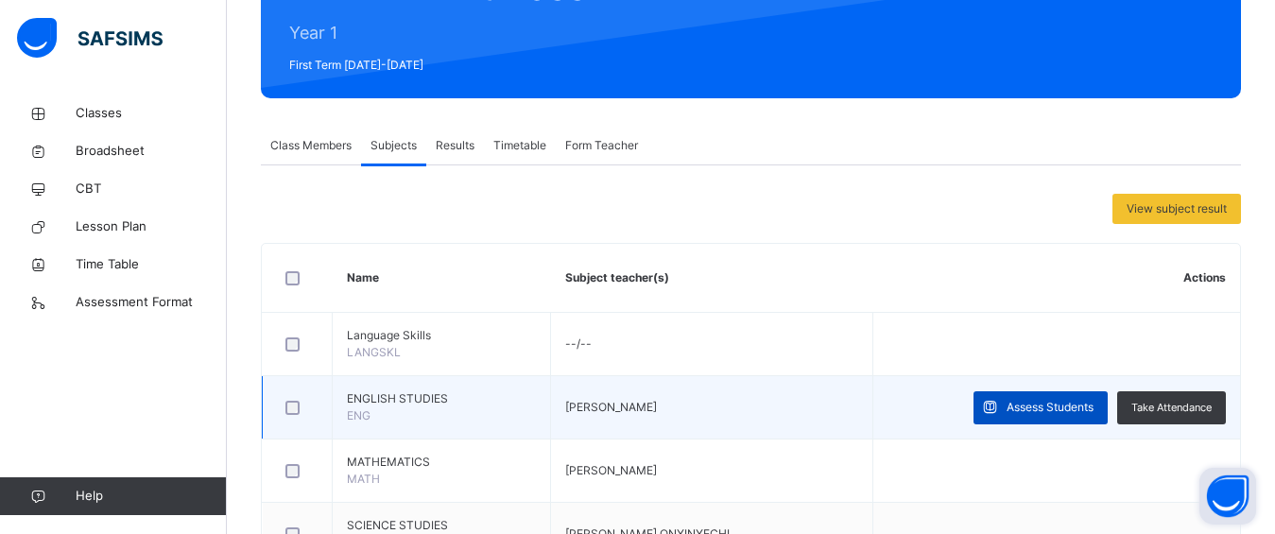
click at [1045, 412] on span "Assess Students" at bounding box center [1050, 407] width 87 height 17
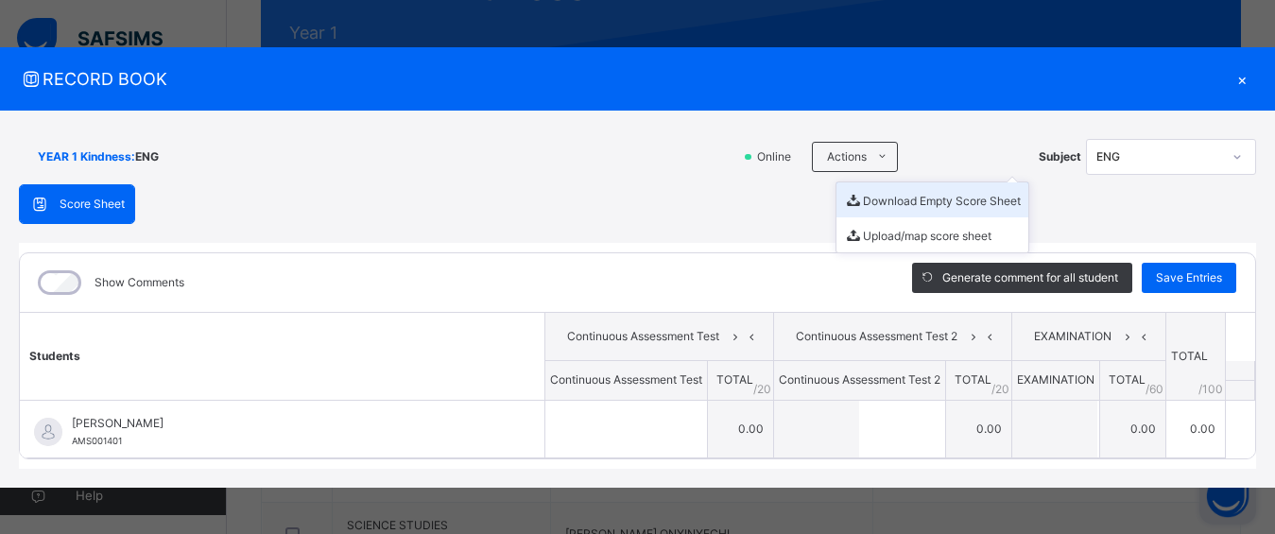
click at [889, 206] on li "Download Empty Score Sheet" at bounding box center [933, 199] width 192 height 35
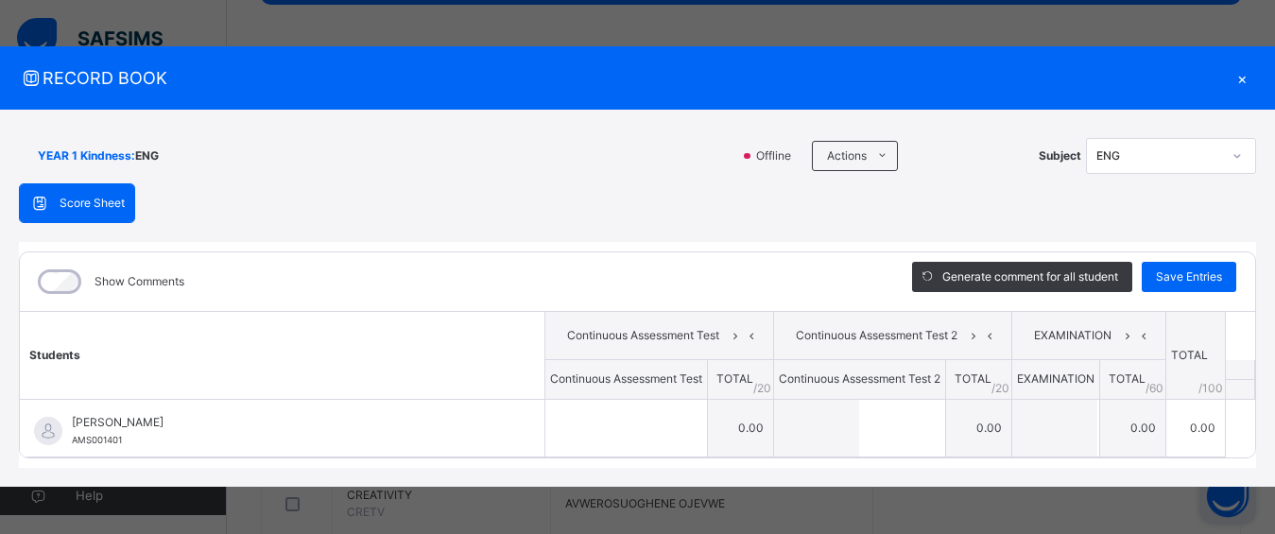
scroll to position [0, 0]
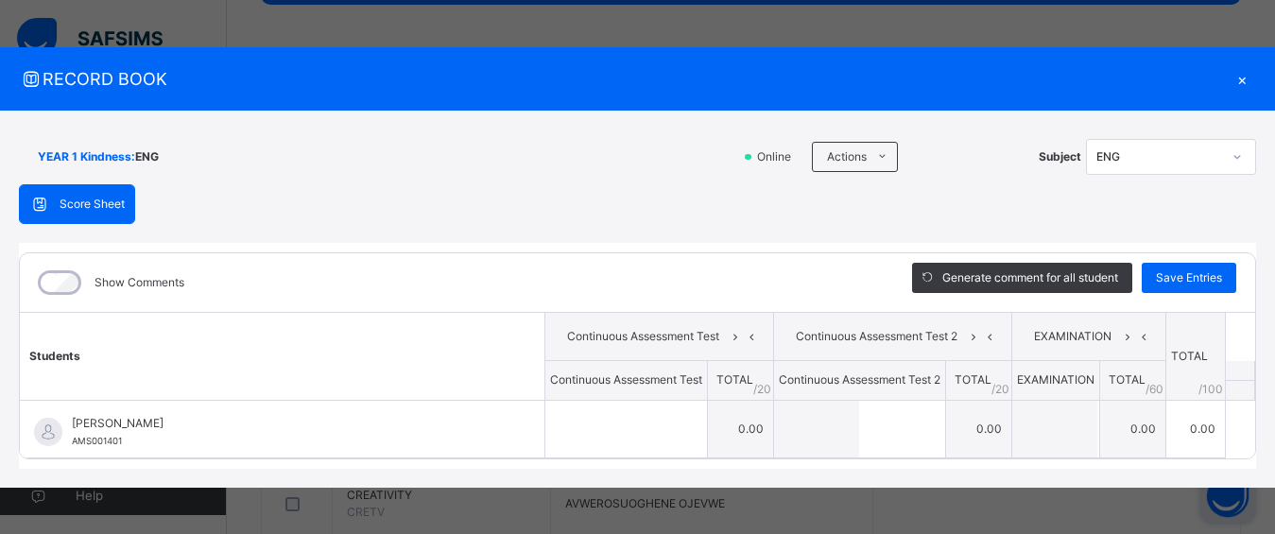
click at [112, 213] on div "Score Sheet" at bounding box center [77, 204] width 114 height 38
